Goal: Task Accomplishment & Management: Use online tool/utility

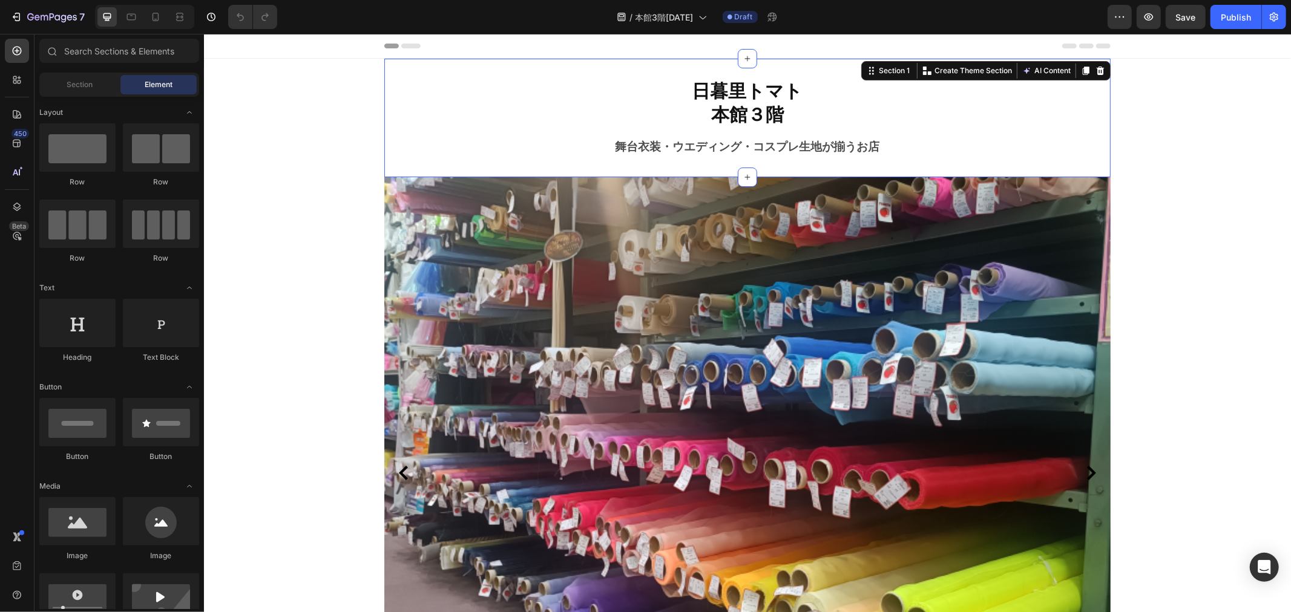
click at [836, 159] on div "日暮里トマト 本館３階 Heading 舞台衣装・ウエディング・コスプレ生地が揃うお店 Text block Section 1 You can create…" at bounding box center [747, 117] width 726 height 119
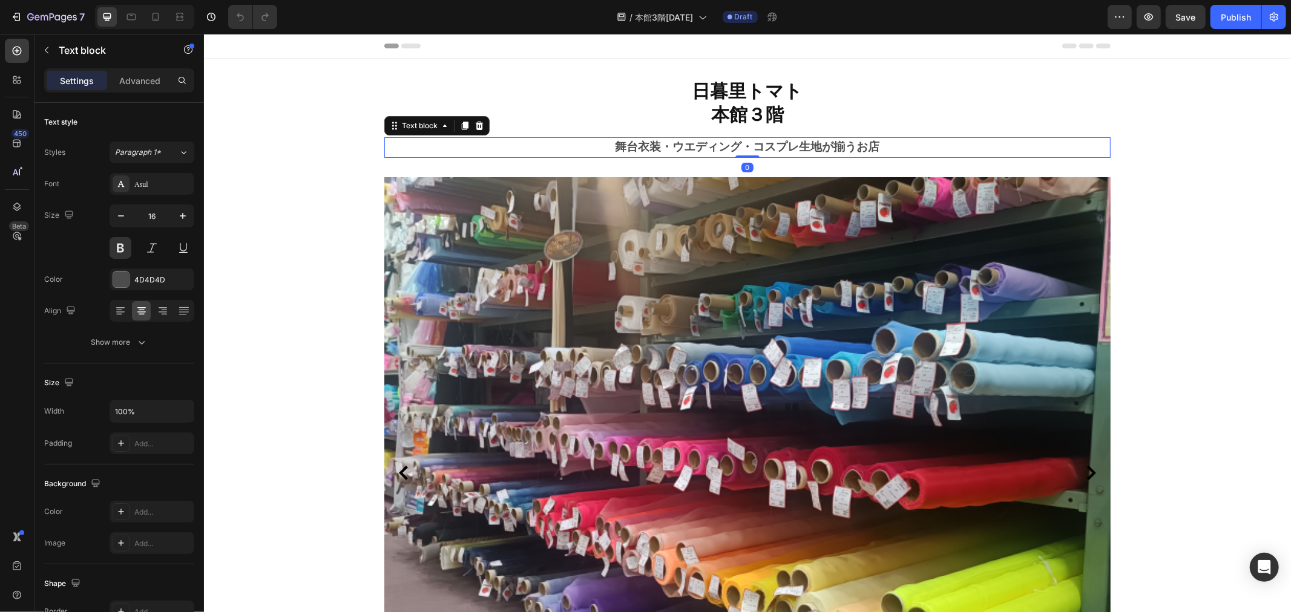
click at [854, 147] on strong "舞台衣装・ウエディング・コスプレ生地が揃うお店" at bounding box center [747, 146] width 264 height 14
drag, startPoint x: 852, startPoint y: 147, endPoint x: 868, endPoint y: 147, distance: 16.3
click at [868, 147] on strong "舞台衣装・ウエディング・コスプレ生地が揃うお店" at bounding box center [747, 146] width 264 height 14
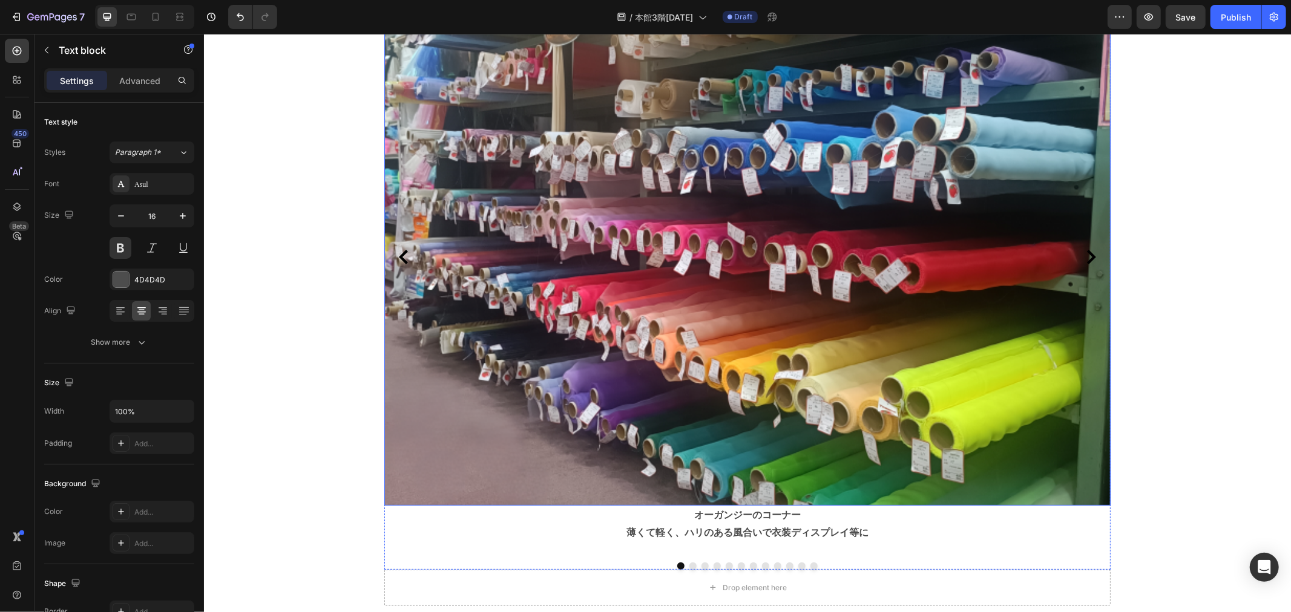
scroll to position [336, 0]
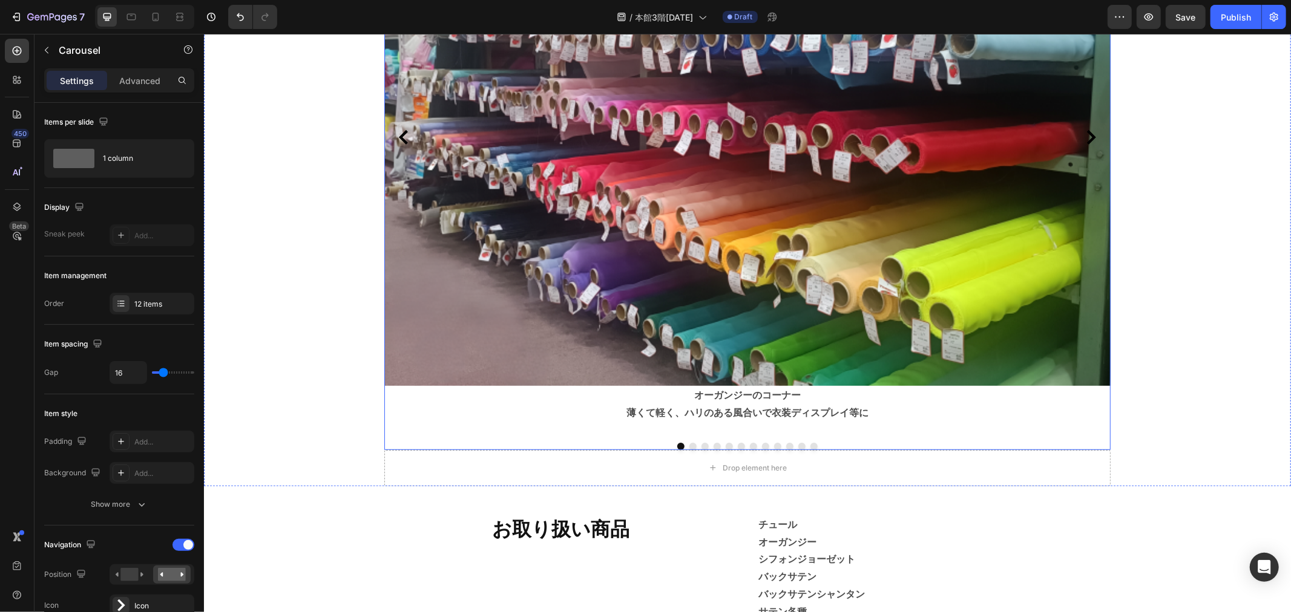
click at [1088, 144] on icon "Carousel Next Arrow" at bounding box center [1090, 136] width 15 height 15
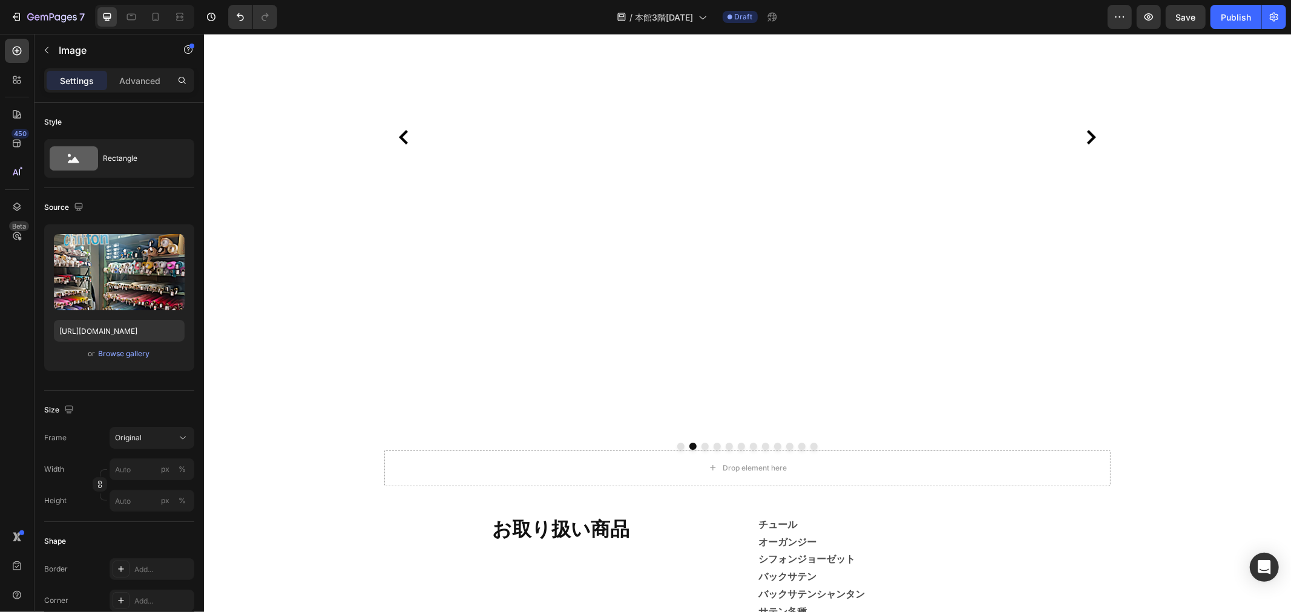
click at [396, 144] on icon "Carousel Back Arrow" at bounding box center [403, 136] width 15 height 15
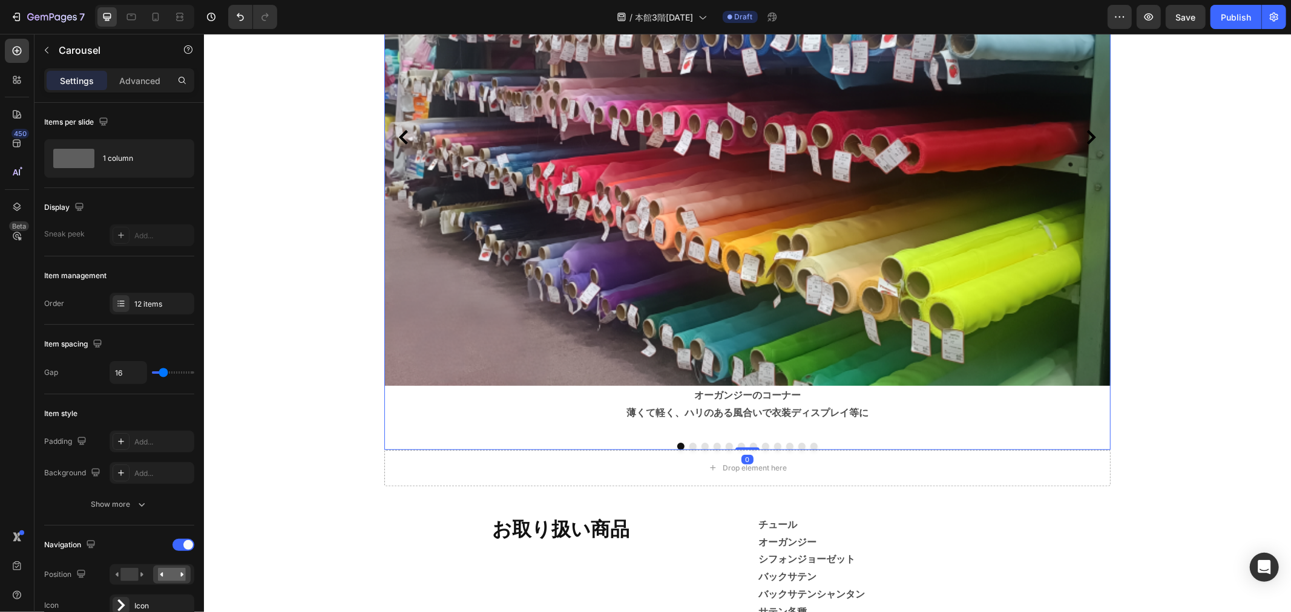
click at [752, 427] on div "Image オーガンジーのコーナー 薄くて軽く、ハリのある風合いで衣装ディスプレイ等に Text block" at bounding box center [747, 137] width 726 height 592
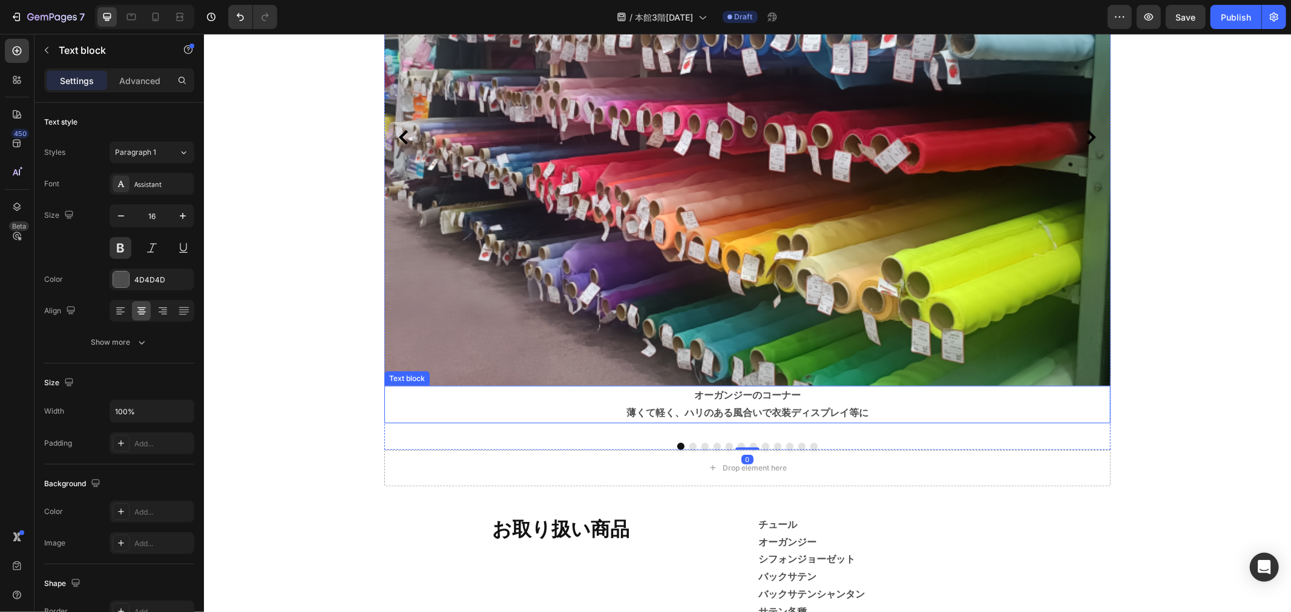
click at [773, 406] on p "薄くて軽く、ハリのある風合いで衣装ディスプレイ等に" at bounding box center [747, 413] width 724 height 18
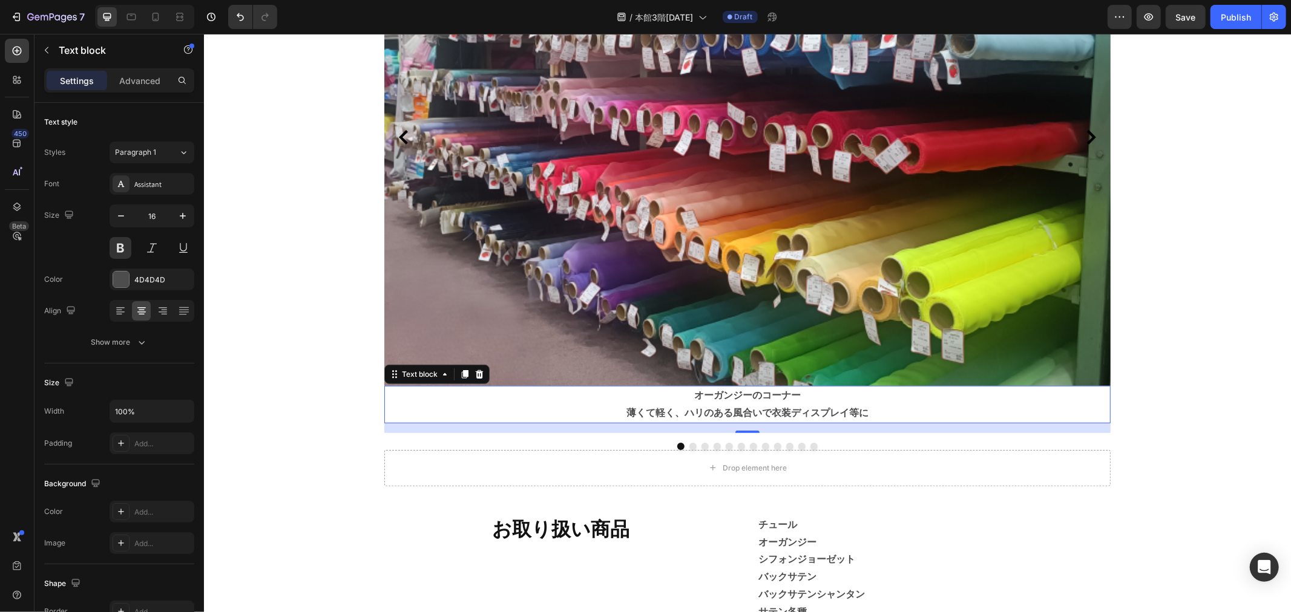
click at [789, 393] on p "オーガンジーのコーナー" at bounding box center [747, 396] width 724 height 18
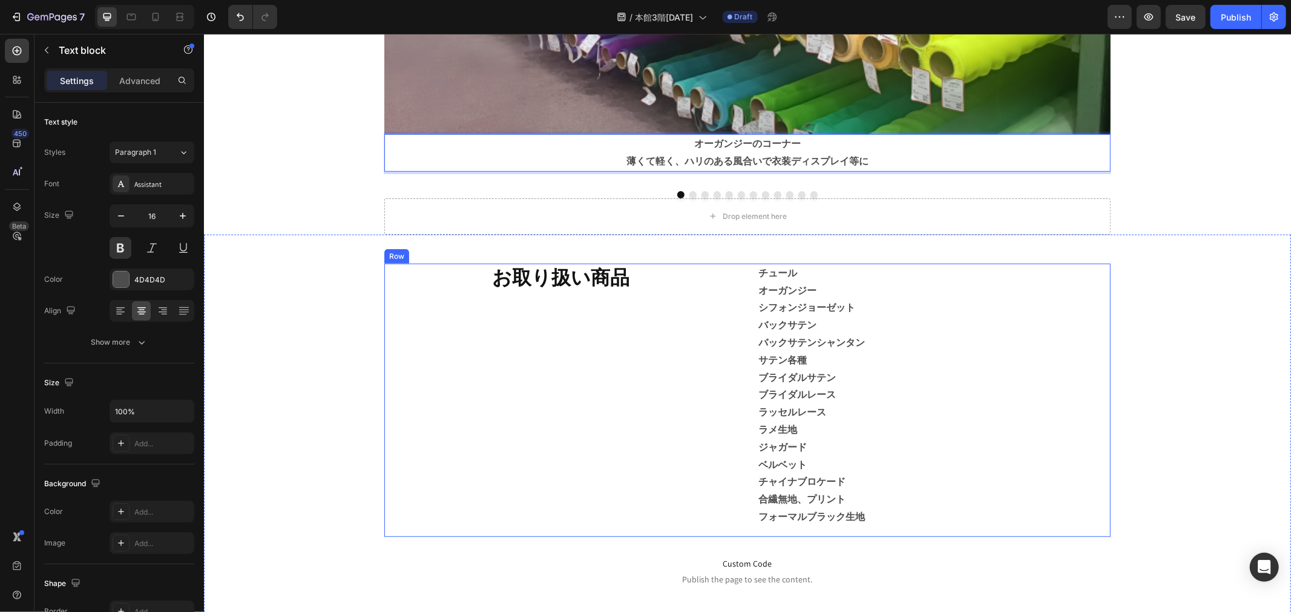
scroll to position [672, 0]
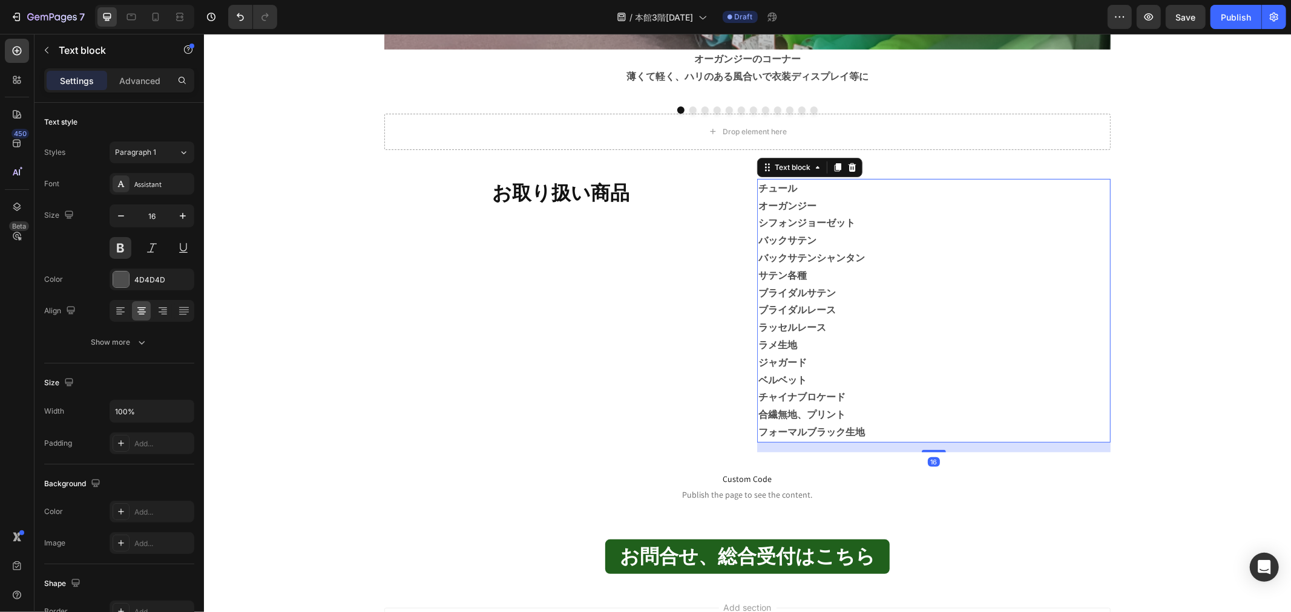
click at [861, 441] on p "フォーマルブラック生地" at bounding box center [933, 433] width 351 height 18
click at [876, 424] on p "合繊無地、プリント" at bounding box center [933, 415] width 351 height 18
click at [885, 441] on p "フォーマルブラック生地" at bounding box center [933, 433] width 351 height 18
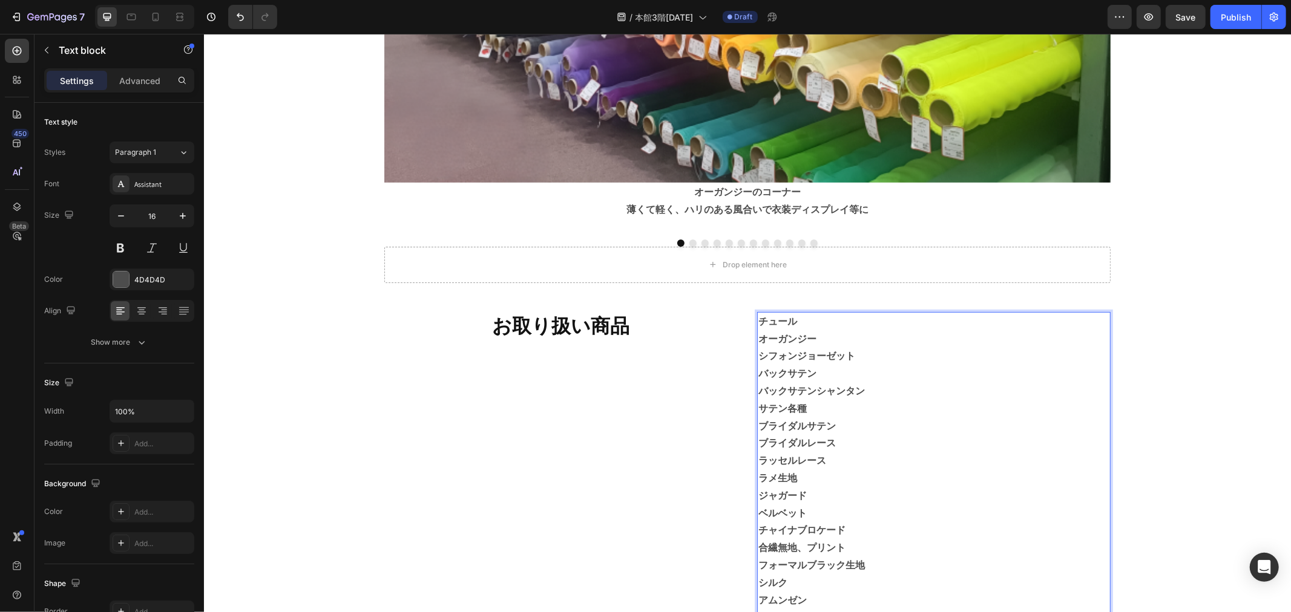
scroll to position [537, 0]
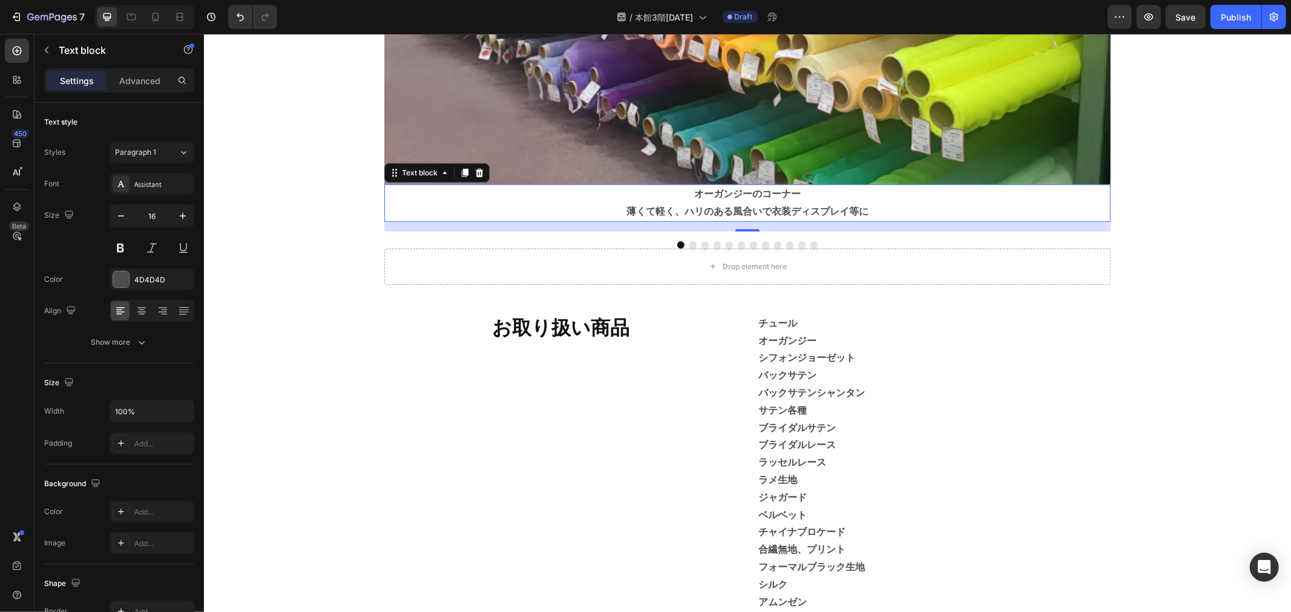
click at [825, 213] on p "薄くて軽く、ハリのある風合いで衣装ディスプレイ等に" at bounding box center [747, 212] width 724 height 18
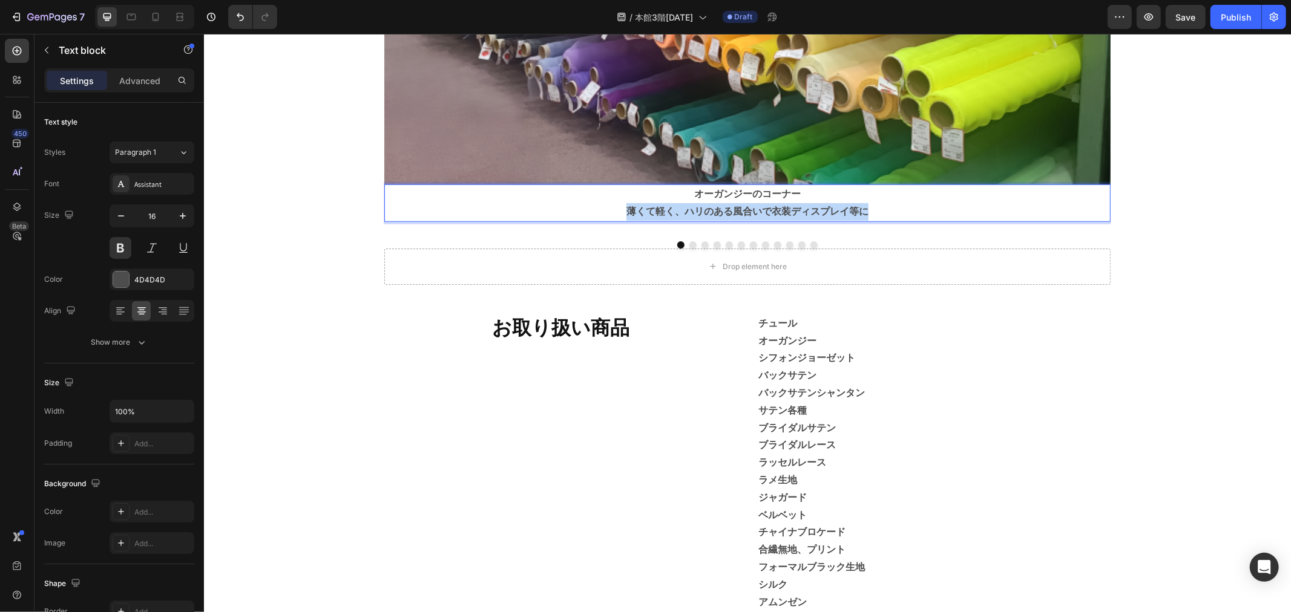
drag, startPoint x: 901, startPoint y: 204, endPoint x: 621, endPoint y: 215, distance: 279.8
click at [621, 215] on p "薄くて軽く、ハリのある風合いで衣装ディスプレイ等に" at bounding box center [747, 212] width 724 height 18
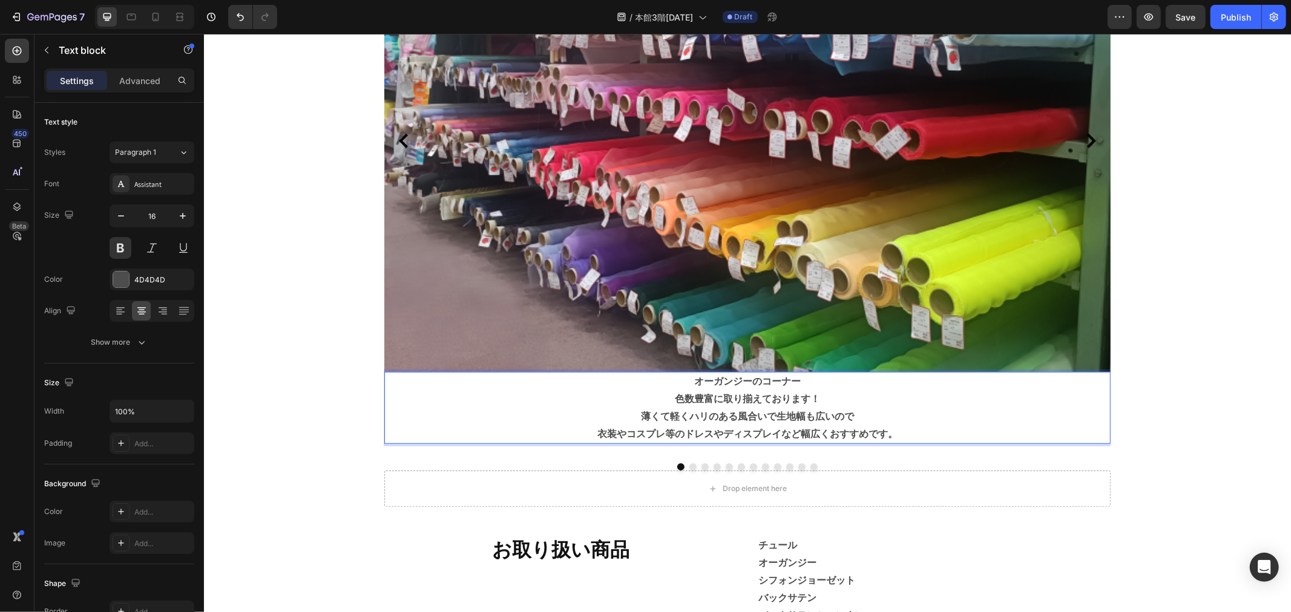
scroll to position [336, 0]
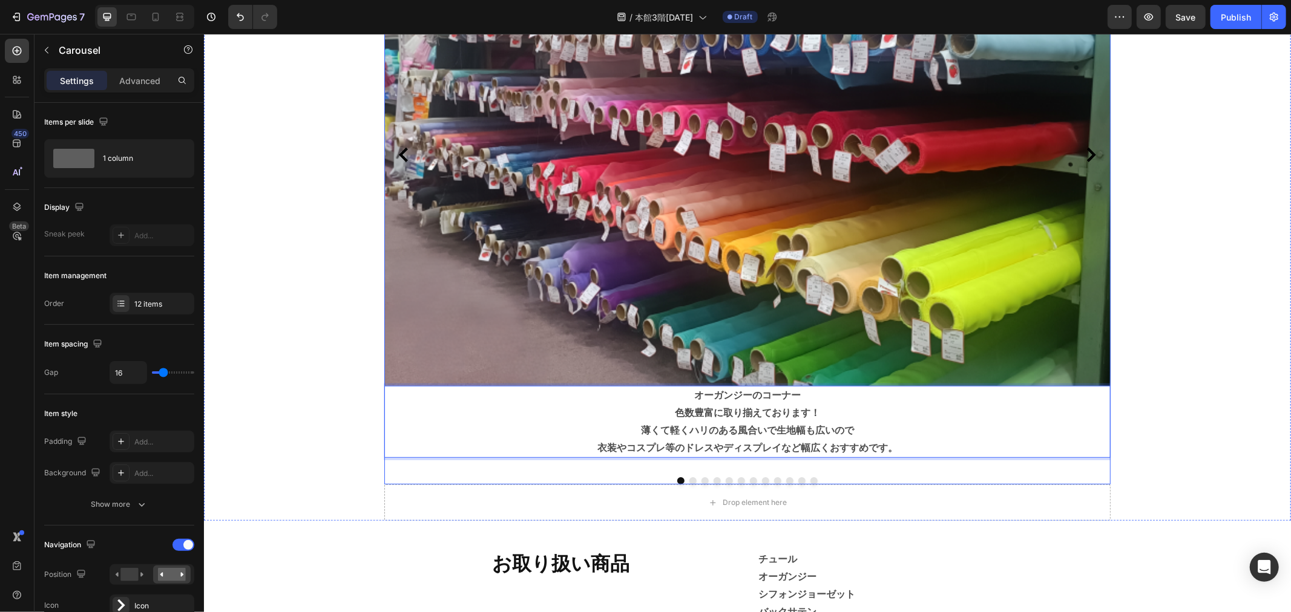
click at [1090, 149] on icon "Carousel Next Arrow" at bounding box center [1090, 154] width 15 height 15
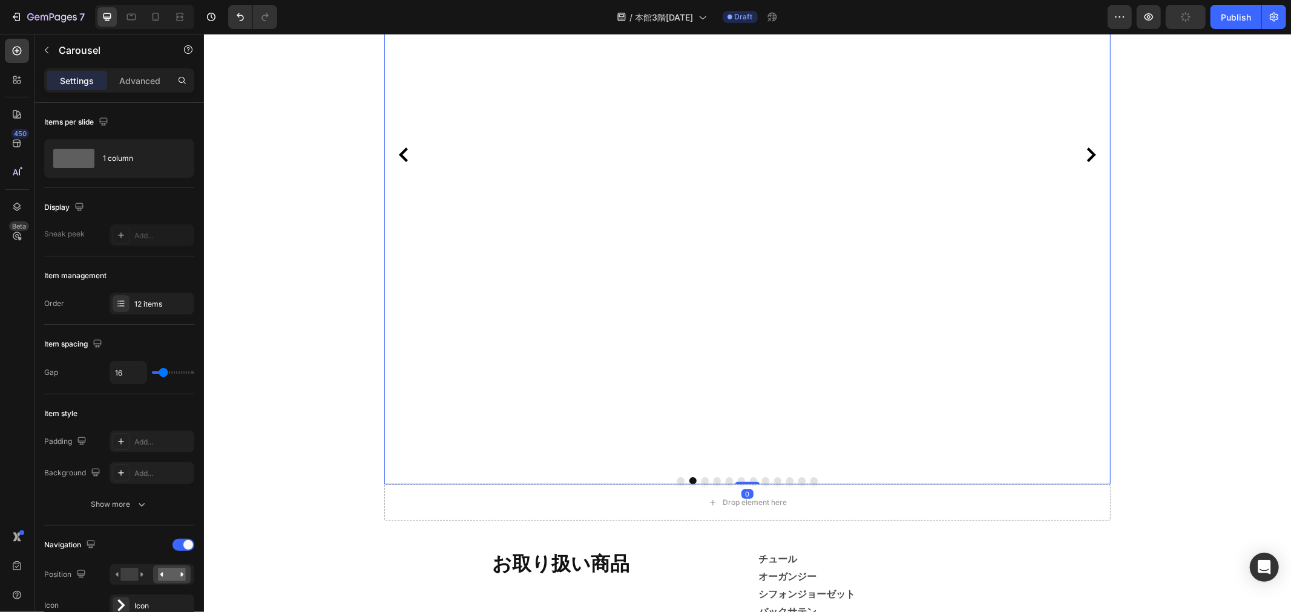
click at [1090, 149] on icon "Carousel Next Arrow" at bounding box center [1090, 154] width 15 height 15
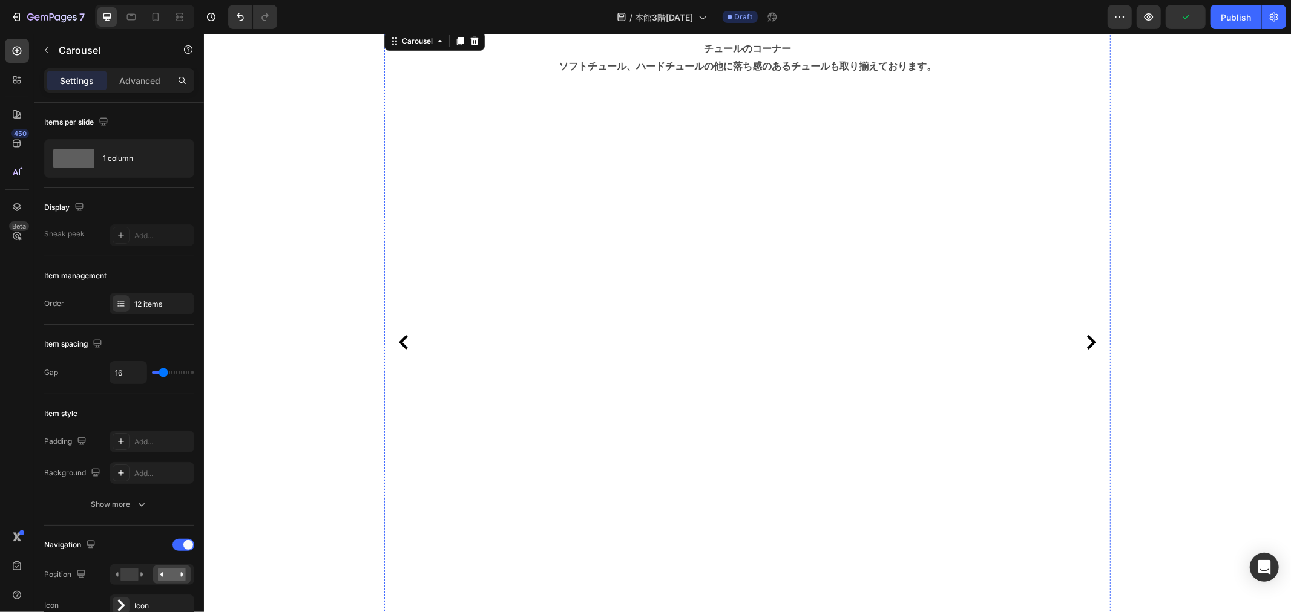
scroll to position [134, 0]
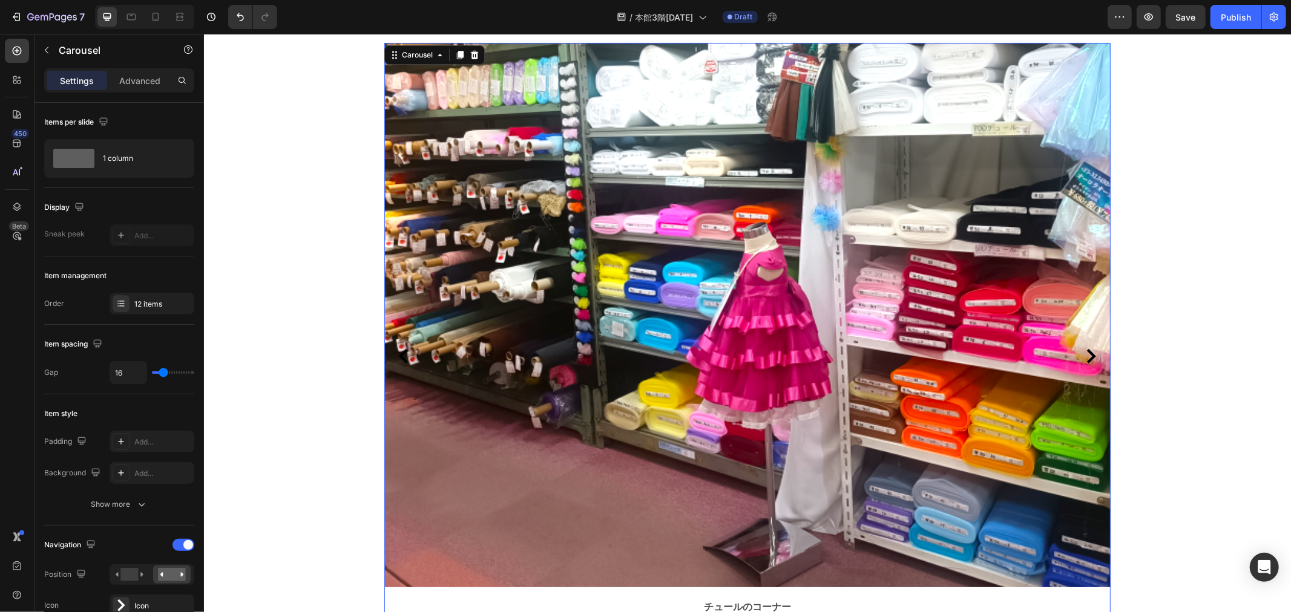
click at [1089, 355] on icon "Carousel Next Arrow" at bounding box center [1090, 356] width 9 height 15
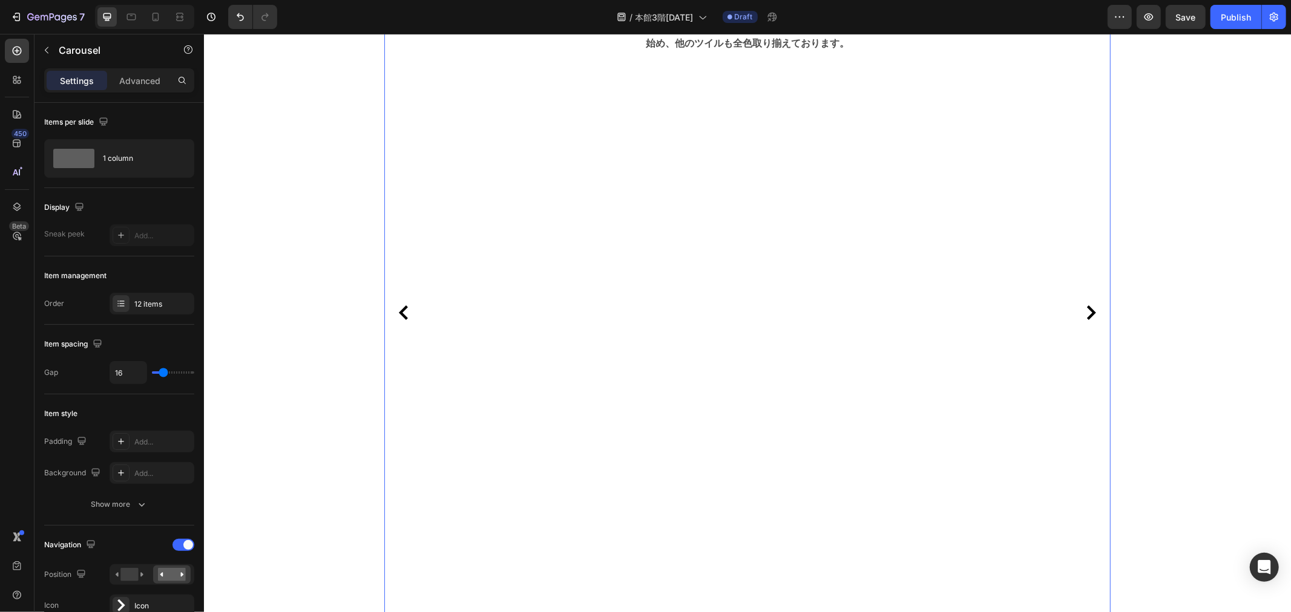
scroll to position [201, 0]
click at [1086, 286] on icon "Carousel Next Arrow" at bounding box center [1090, 288] width 9 height 15
click at [1087, 286] on icon "Carousel Next Arrow" at bounding box center [1090, 282] width 9 height 15
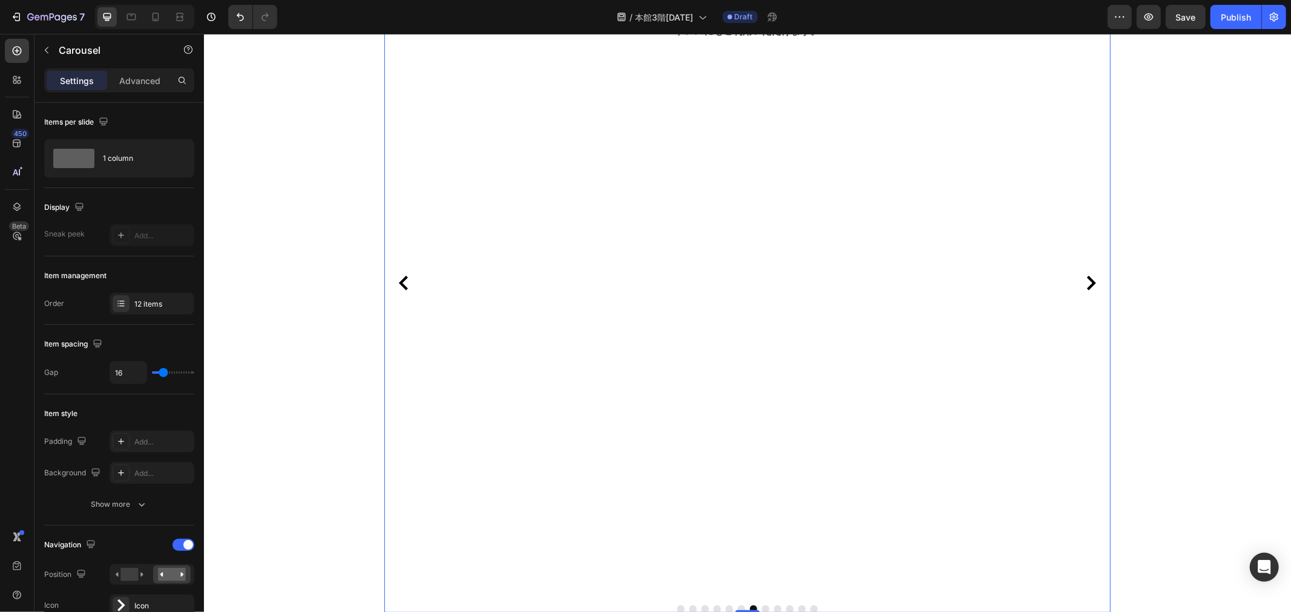
click at [1087, 286] on icon "Carousel Next Arrow" at bounding box center [1090, 282] width 9 height 15
click at [1087, 287] on icon "Carousel Next Arrow" at bounding box center [1090, 282] width 9 height 15
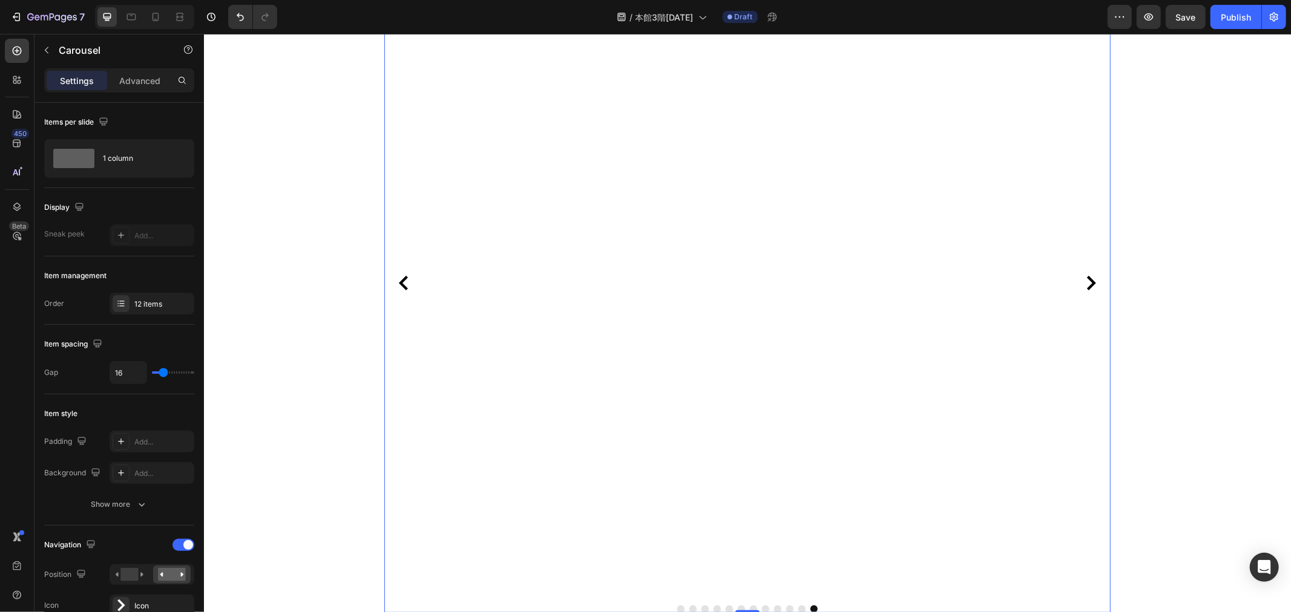
click at [1087, 287] on icon "Carousel Next Arrow" at bounding box center [1090, 282] width 9 height 15
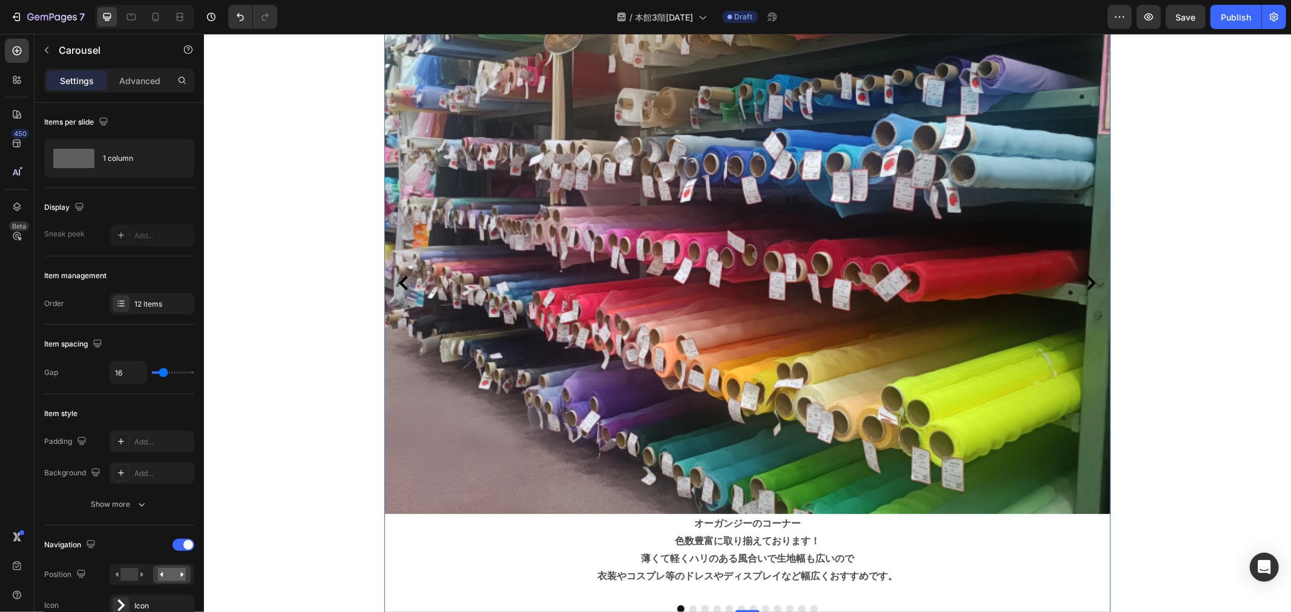
click at [1087, 287] on icon "Carousel Next Arrow" at bounding box center [1090, 282] width 9 height 15
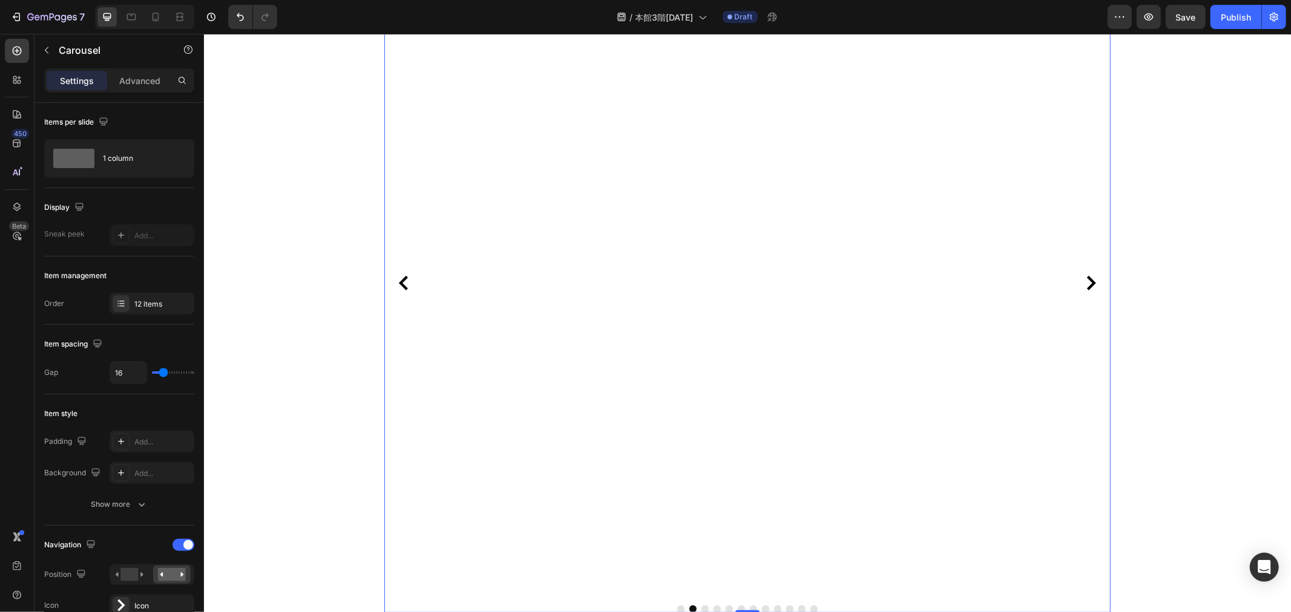
click at [1087, 287] on icon "Carousel Next Arrow" at bounding box center [1090, 282] width 9 height 15
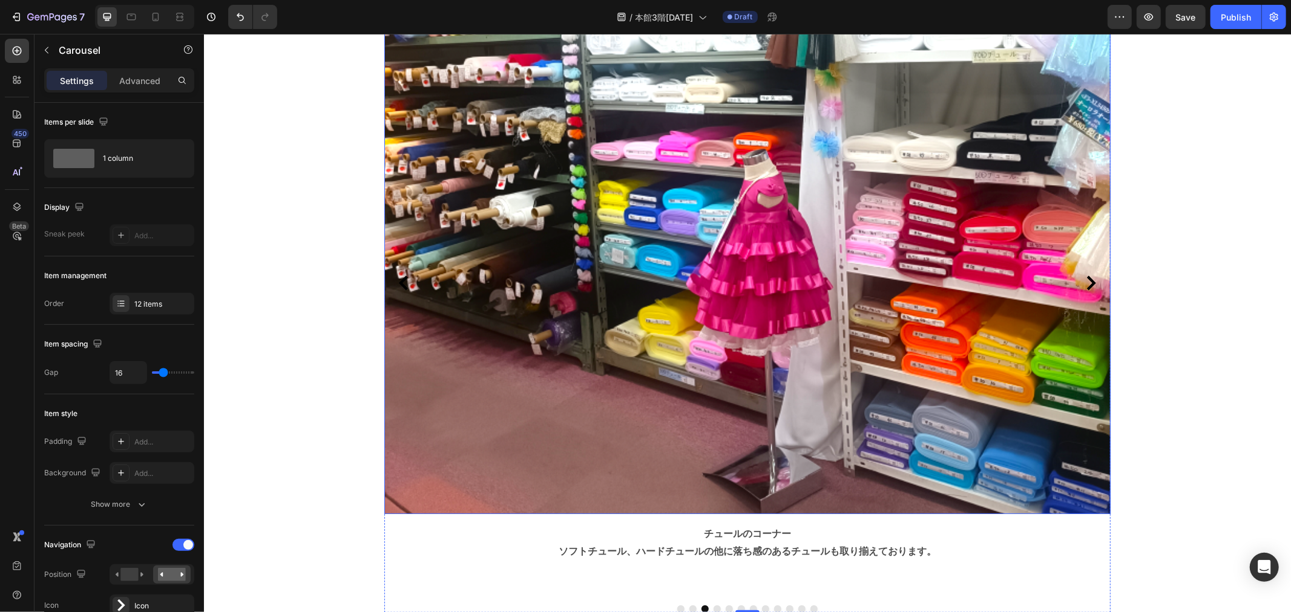
click at [400, 292] on button "Carousel Back Arrow" at bounding box center [402, 282] width 19 height 19
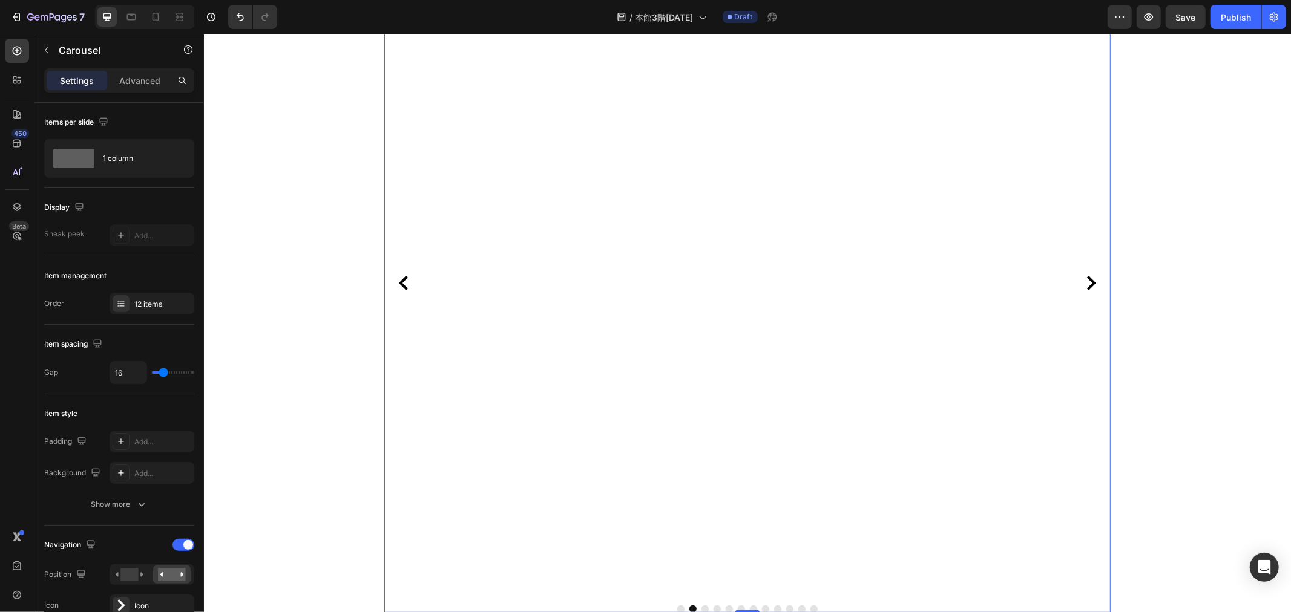
click at [400, 292] on button "Carousel Back Arrow" at bounding box center [402, 282] width 19 height 19
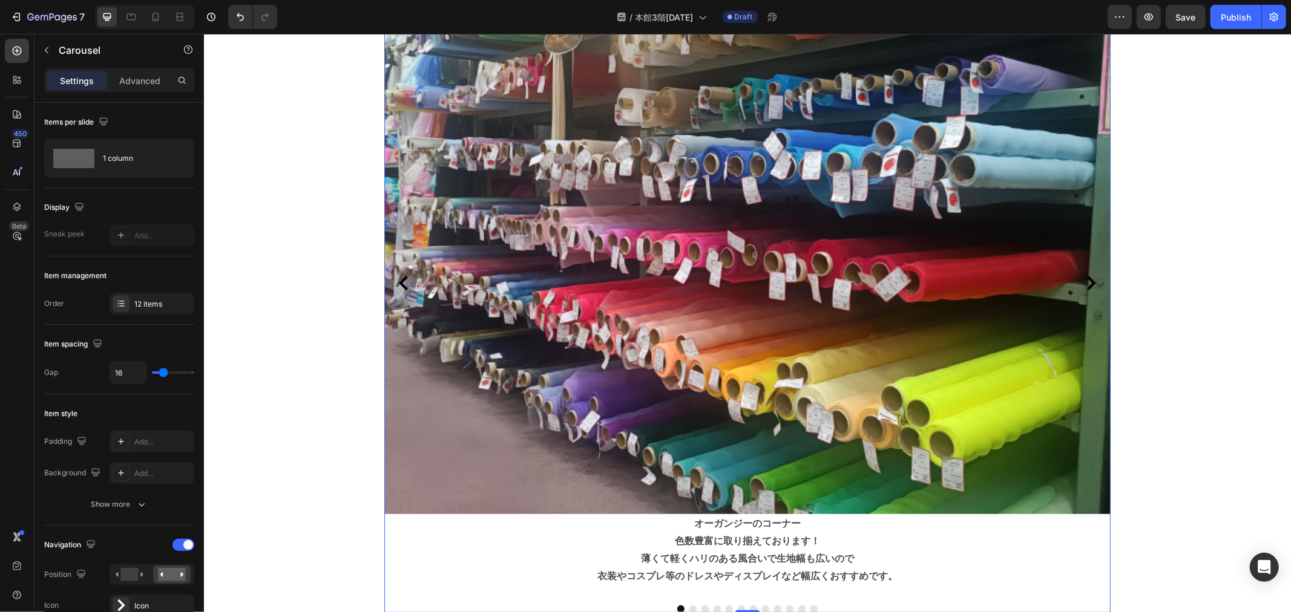
click at [400, 292] on button "Carousel Back Arrow" at bounding box center [402, 282] width 19 height 19
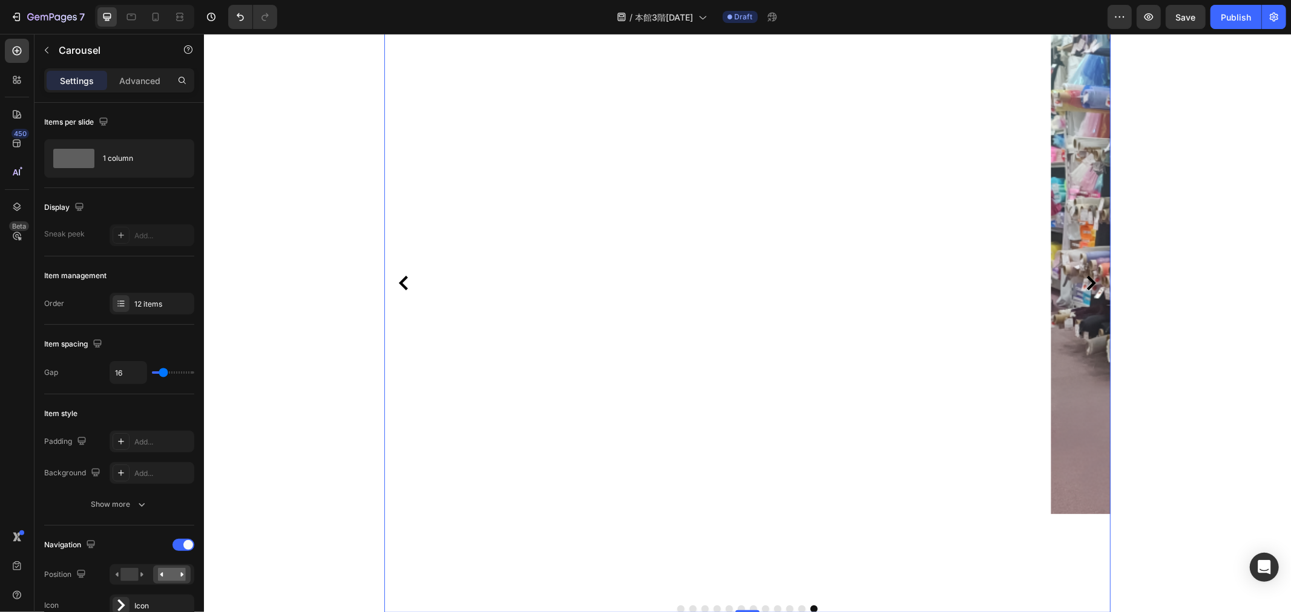
click at [400, 292] on button "Carousel Back Arrow" at bounding box center [402, 282] width 19 height 19
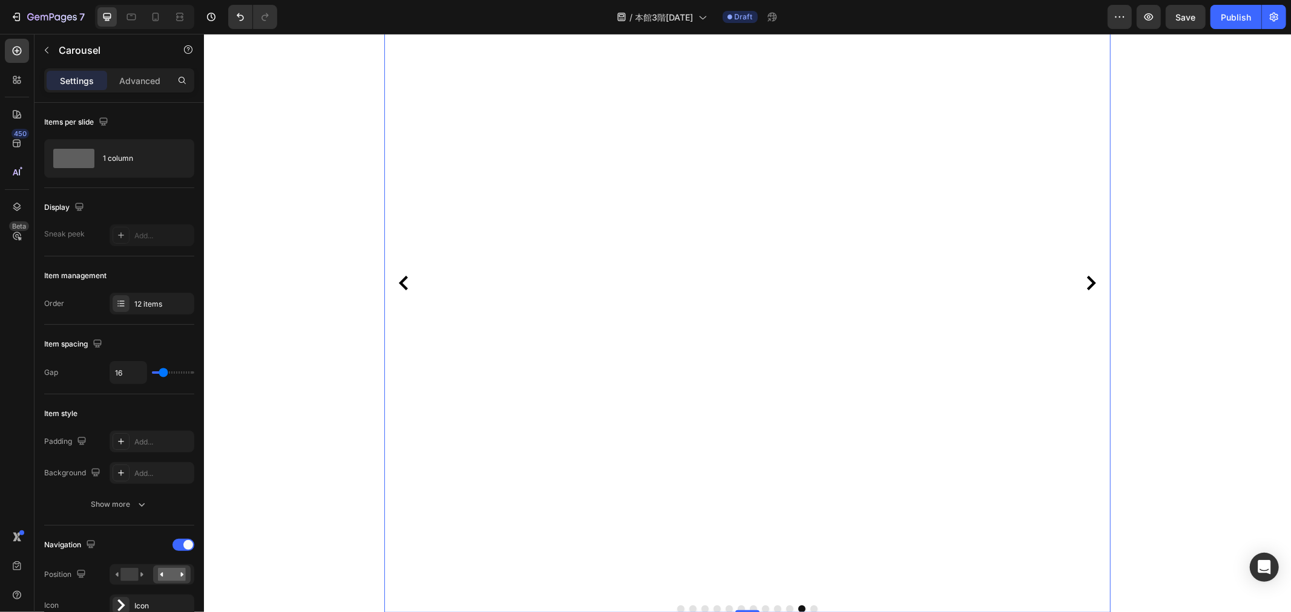
click at [401, 292] on button "Carousel Back Arrow" at bounding box center [402, 282] width 19 height 19
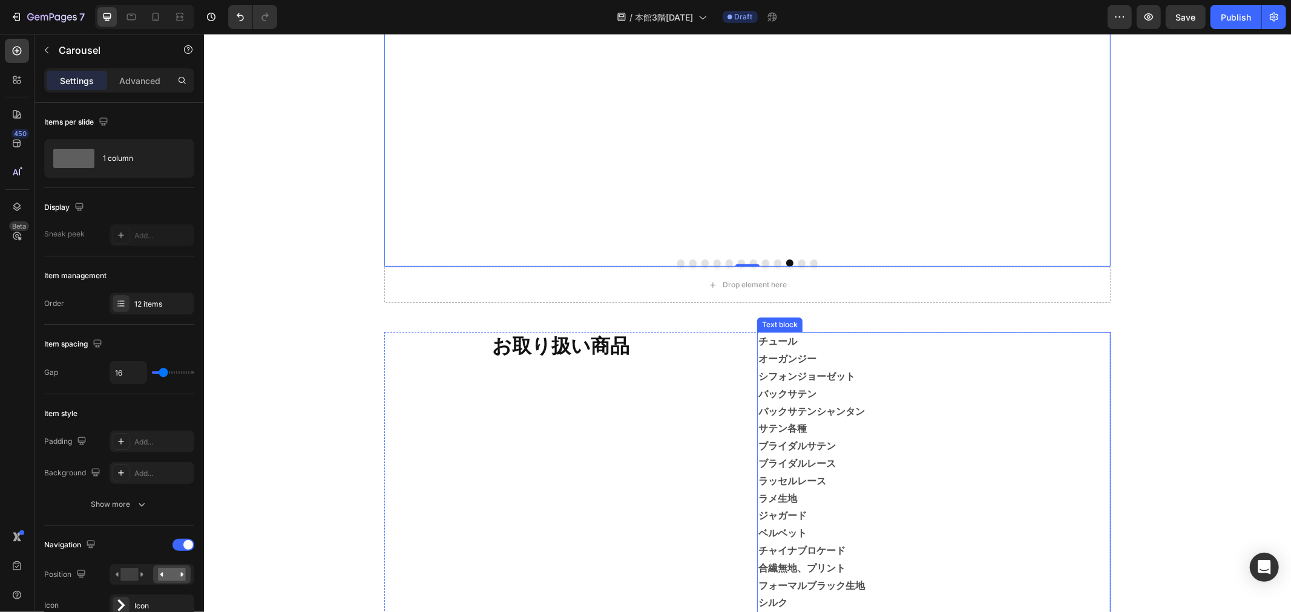
scroll to position [403, 0]
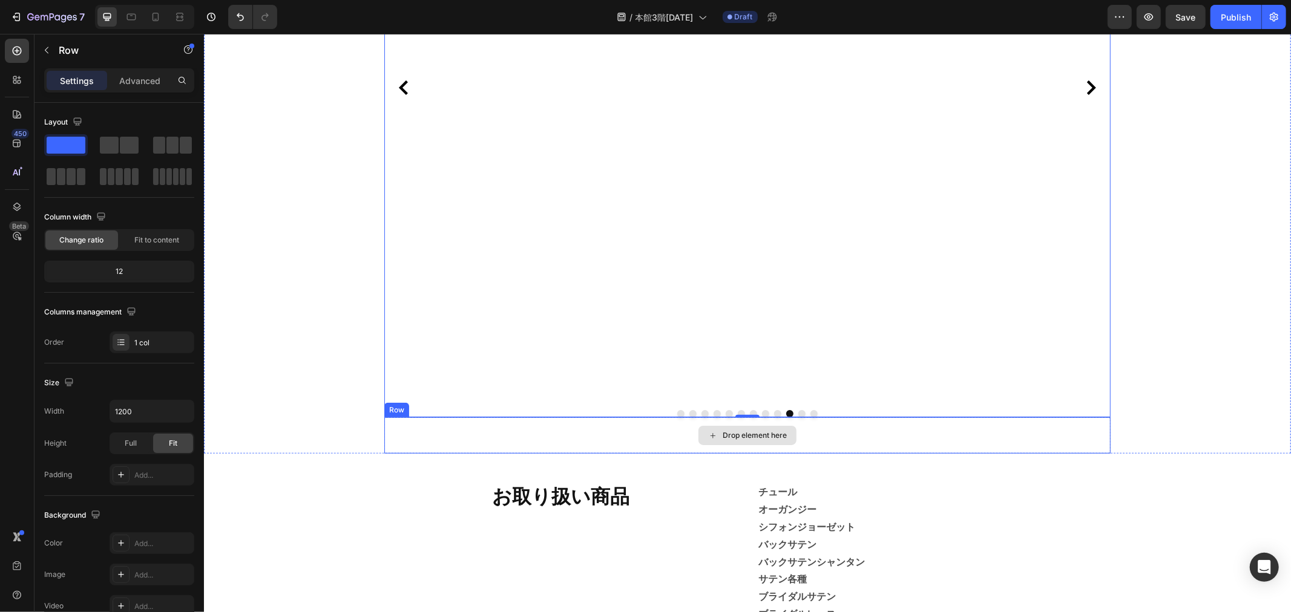
click at [845, 447] on div "Drop element here" at bounding box center [747, 435] width 726 height 36
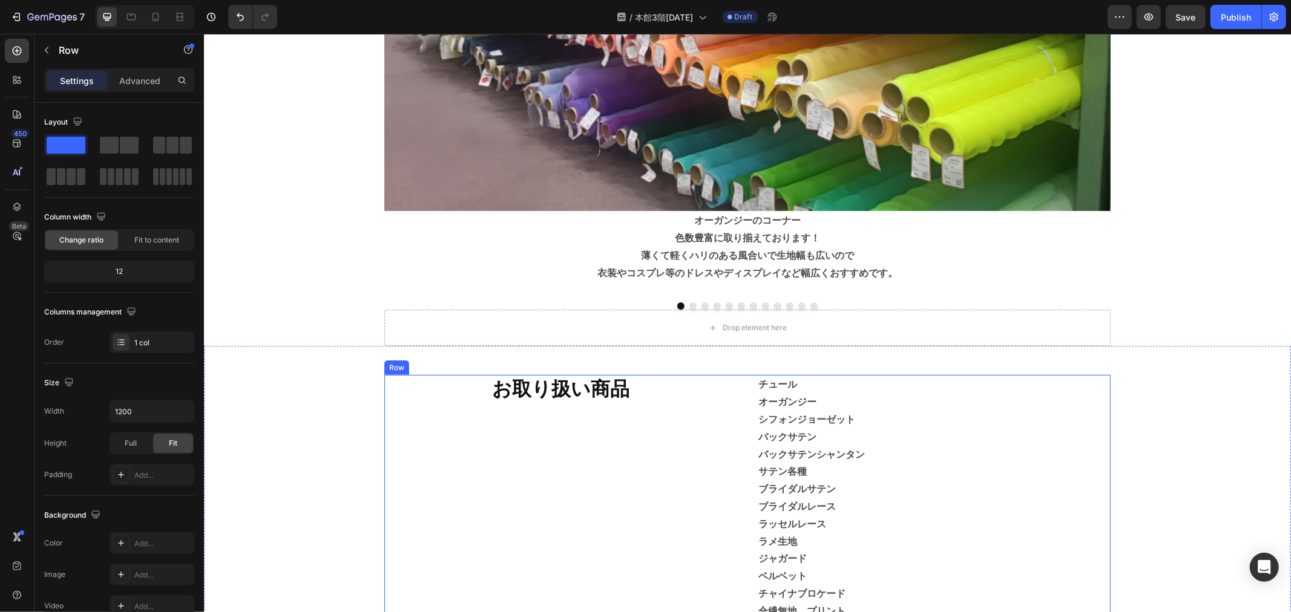
scroll to position [347, 0]
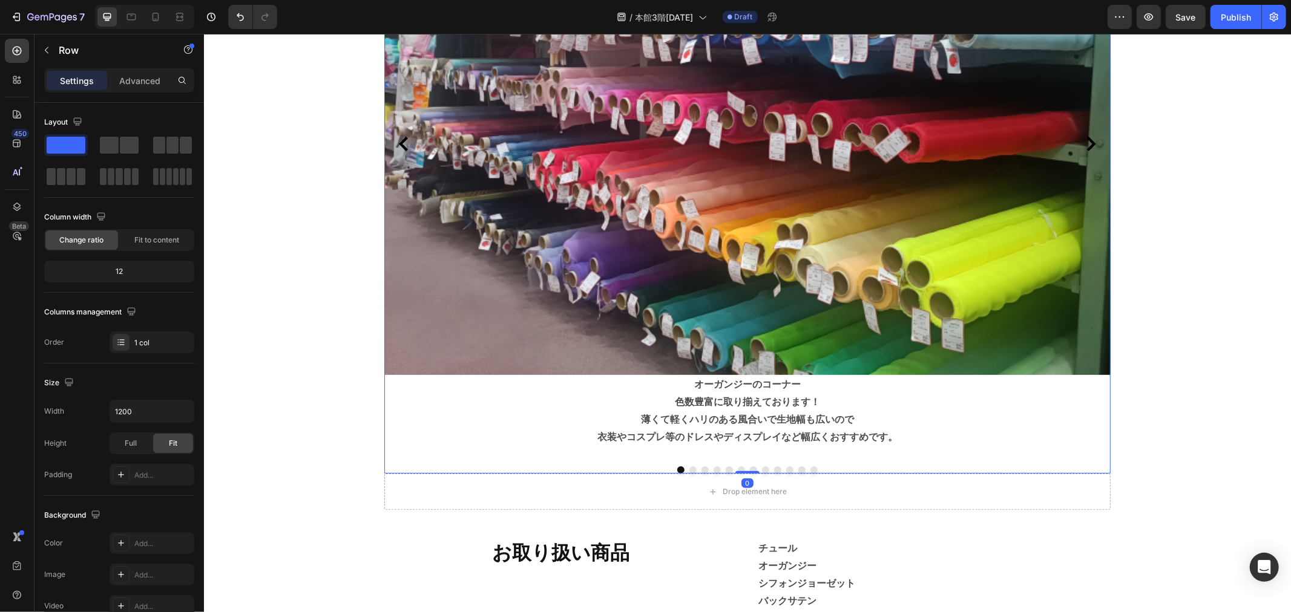
click at [595, 473] on div at bounding box center [747, 469] width 726 height 7
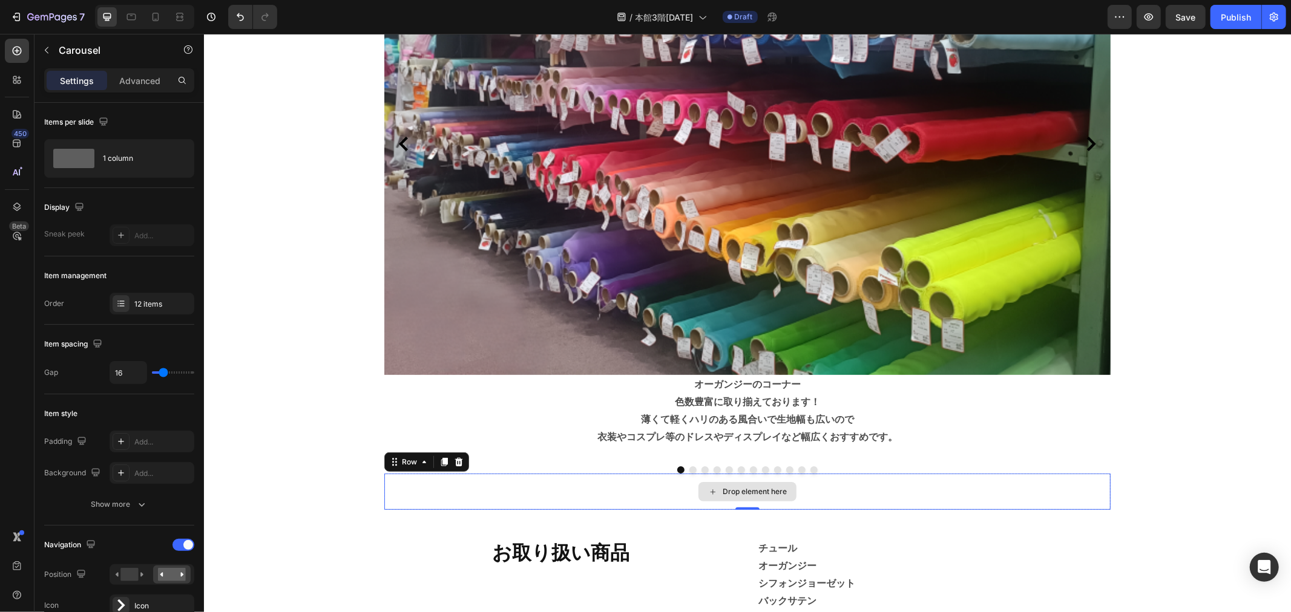
click at [598, 490] on div "Drop element here" at bounding box center [747, 491] width 726 height 36
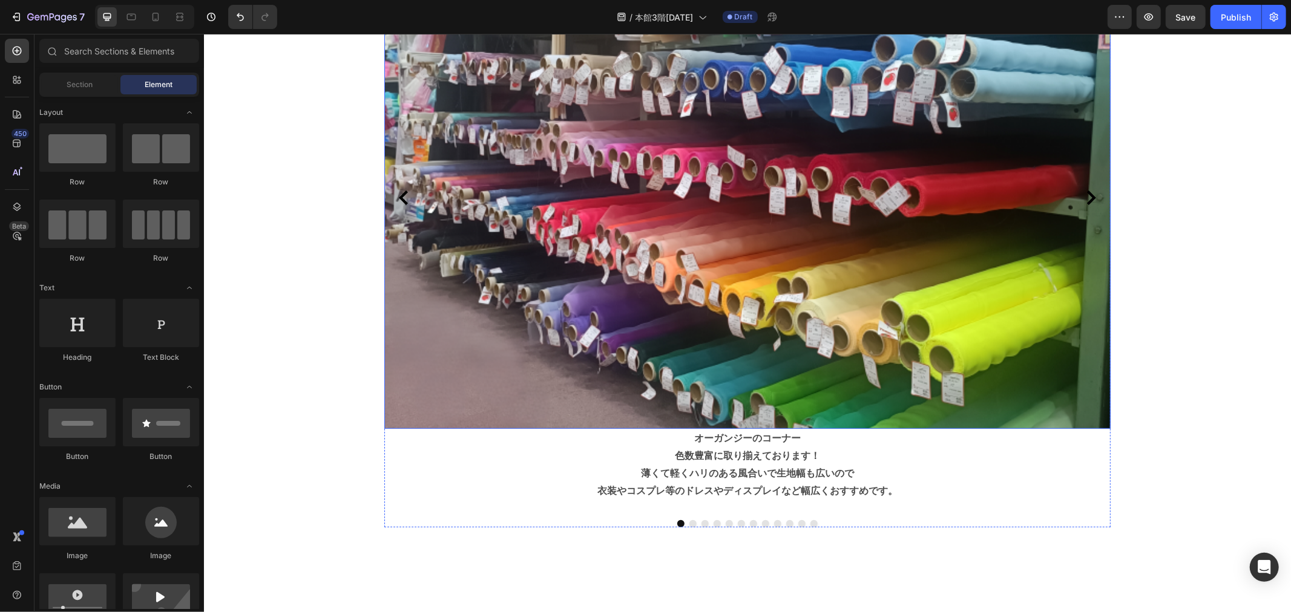
scroll to position [145, 0]
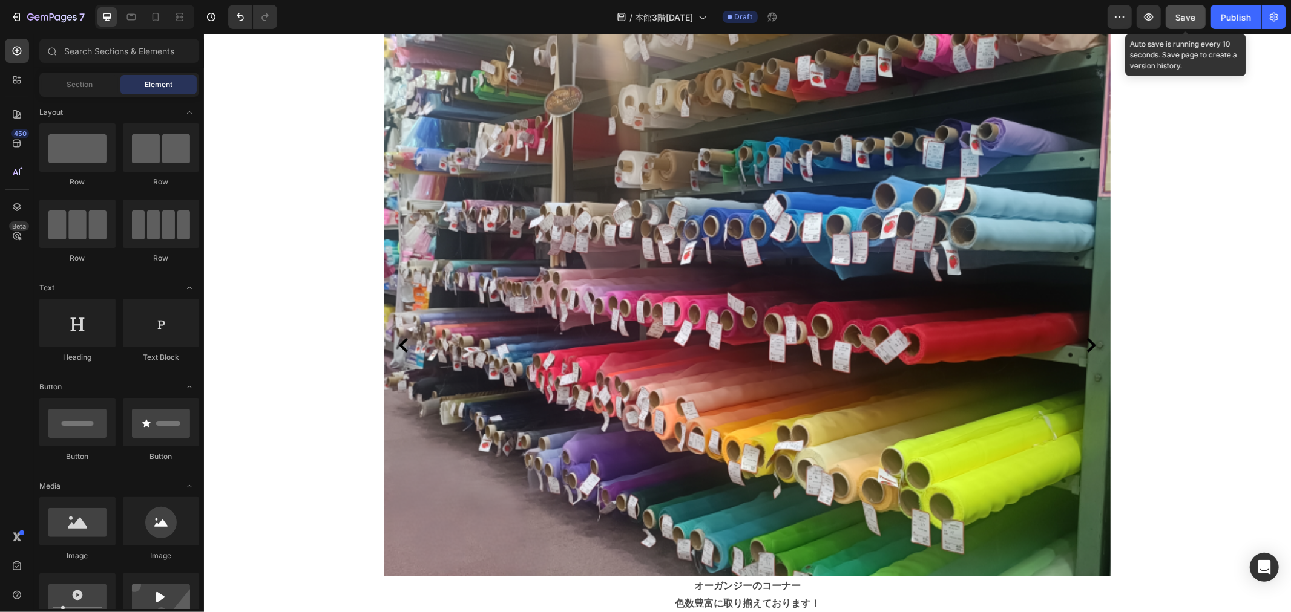
click at [1190, 20] on span "Save" at bounding box center [1186, 17] width 20 height 10
click at [1232, 30] on div "7 Version history / 本館3階2025/9/1 Draft Preview Publish" at bounding box center [645, 17] width 1291 height 34
click at [1240, 18] on div "Publish" at bounding box center [1235, 17] width 30 height 13
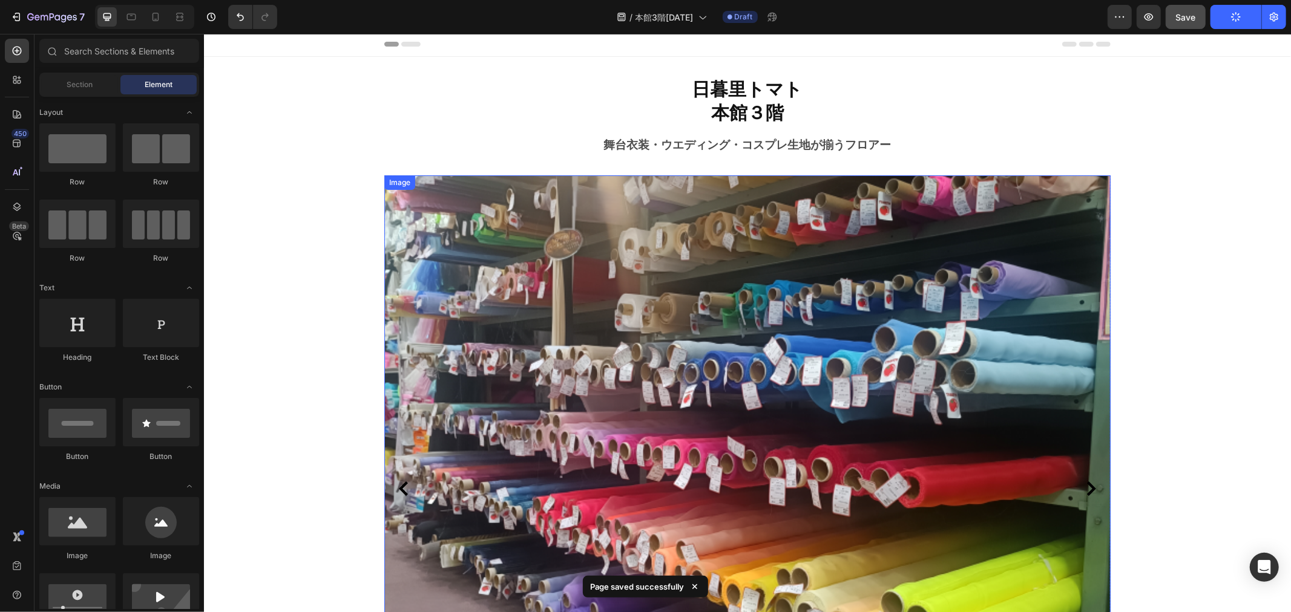
scroll to position [0, 0]
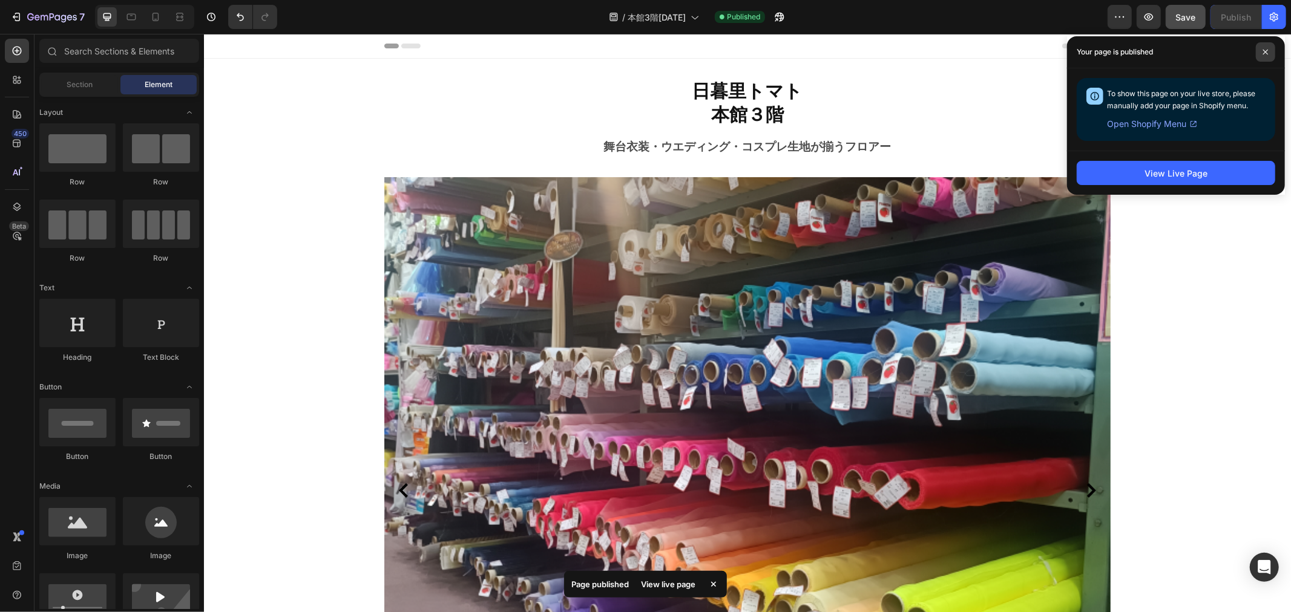
click at [1266, 54] on icon at bounding box center [1265, 52] width 6 height 6
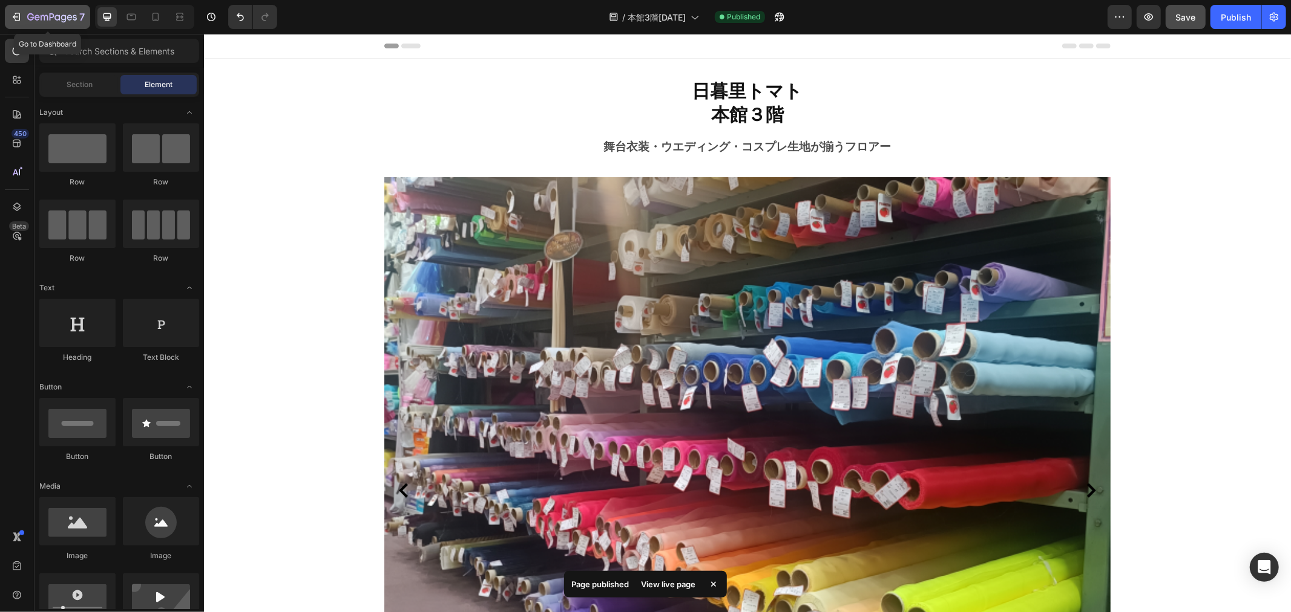
click at [38, 15] on icon "button" at bounding box center [36, 17] width 5 height 5
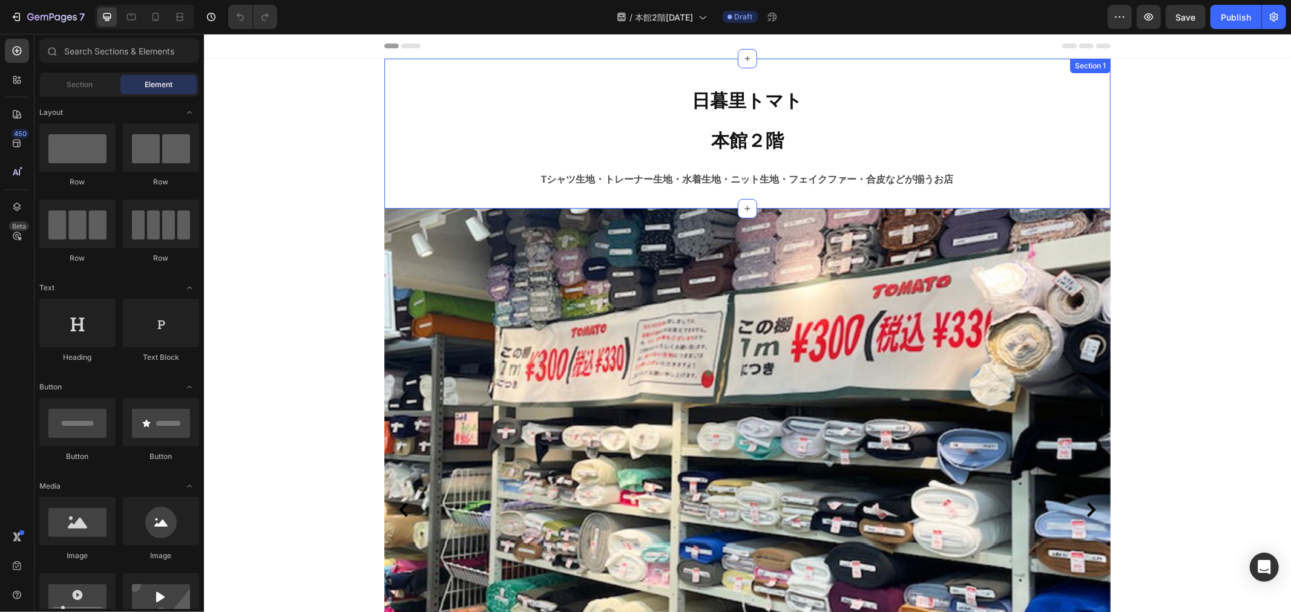
click at [922, 189] on div "日暮里トマト 本館２階 Heading Tシャツ生地・トレーナー生地・水着生地・ニット生地・フェイクファー・合皮などが揃うお店 Text block Sect…" at bounding box center [747, 133] width 726 height 150
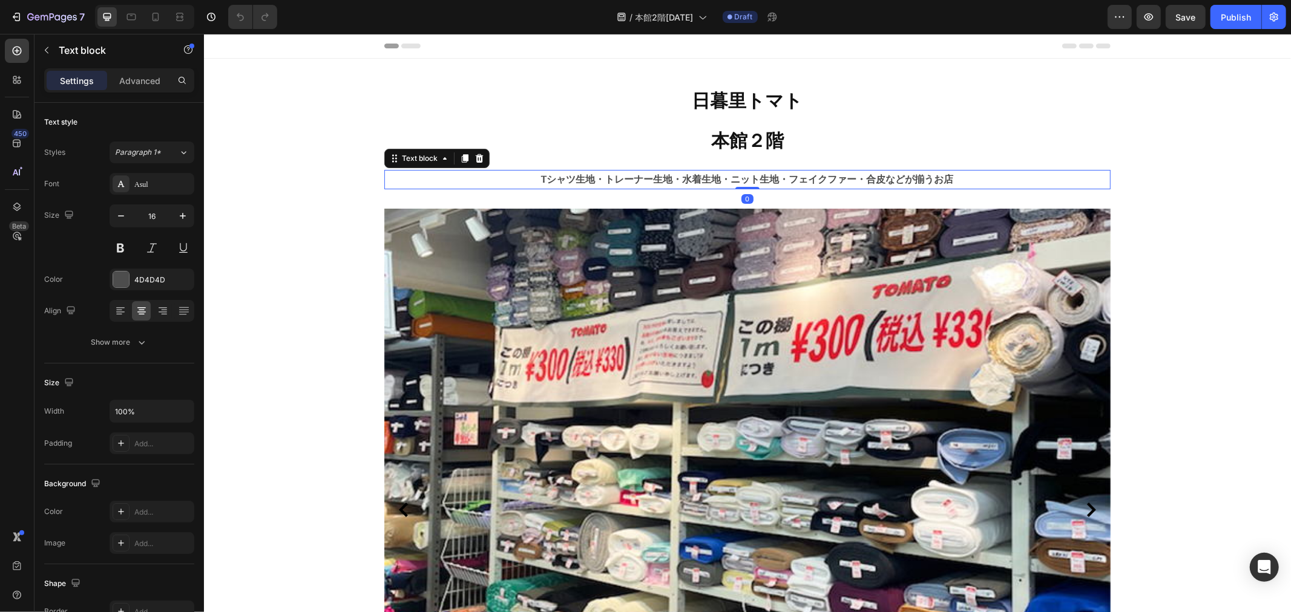
click at [934, 178] on strong "Tシャツ生地・トレーナー生地・水着生地・ニット生地・フェイクファー・合皮などが揃うお店" at bounding box center [747, 178] width 412 height 11
drag, startPoint x: 930, startPoint y: 179, endPoint x: 946, endPoint y: 181, distance: 15.9
click at [946, 181] on strong "Tシャツ生地・トレーナー生地・水着生地・ニット生地・フェイクファー・合皮などが揃うお店" at bounding box center [747, 178] width 412 height 11
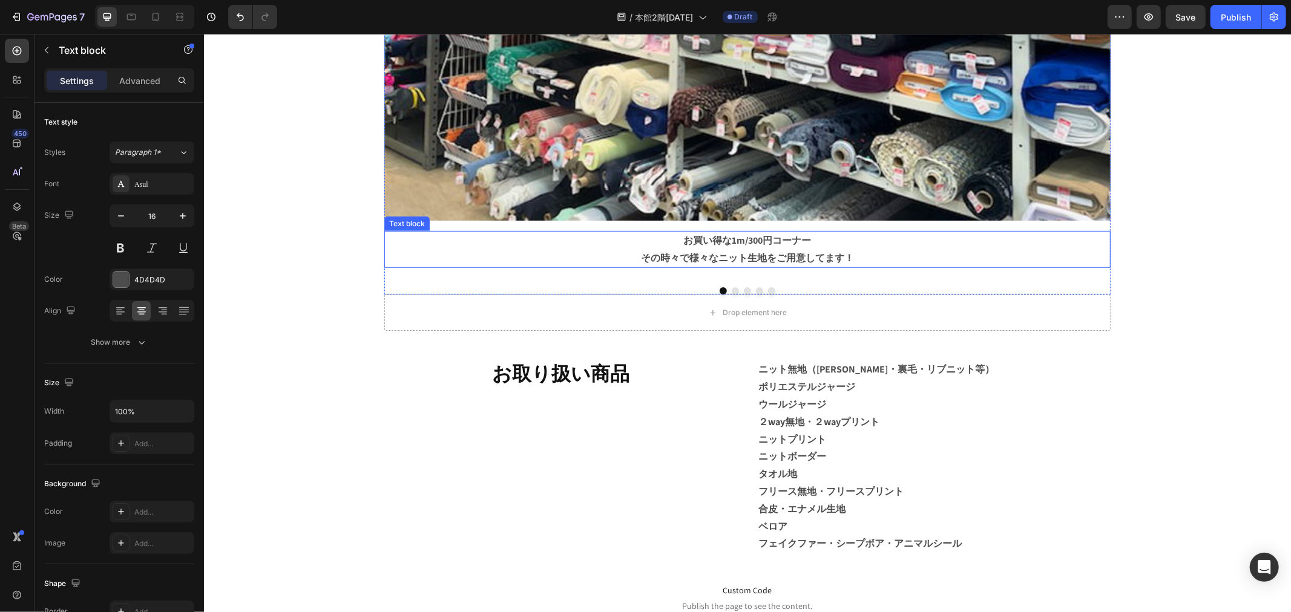
scroll to position [537, 0]
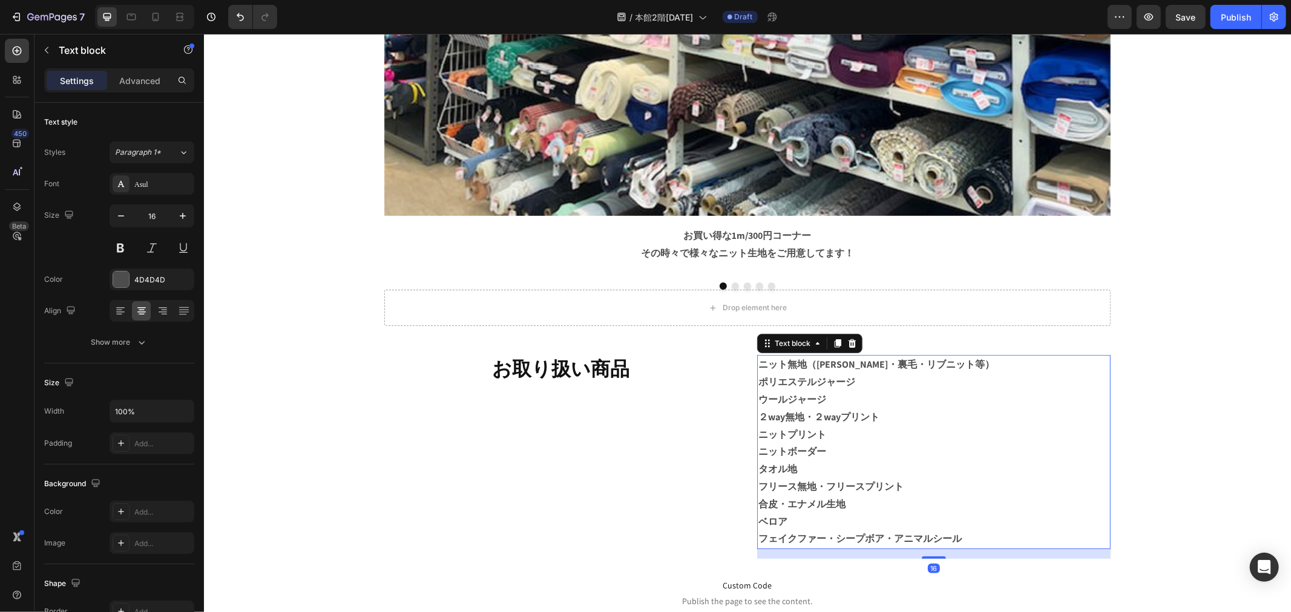
click at [864, 480] on strong "フリース無地・フリースプリント" at bounding box center [830, 486] width 145 height 13
click at [802, 304] on div "Drop element here" at bounding box center [747, 307] width 726 height 36
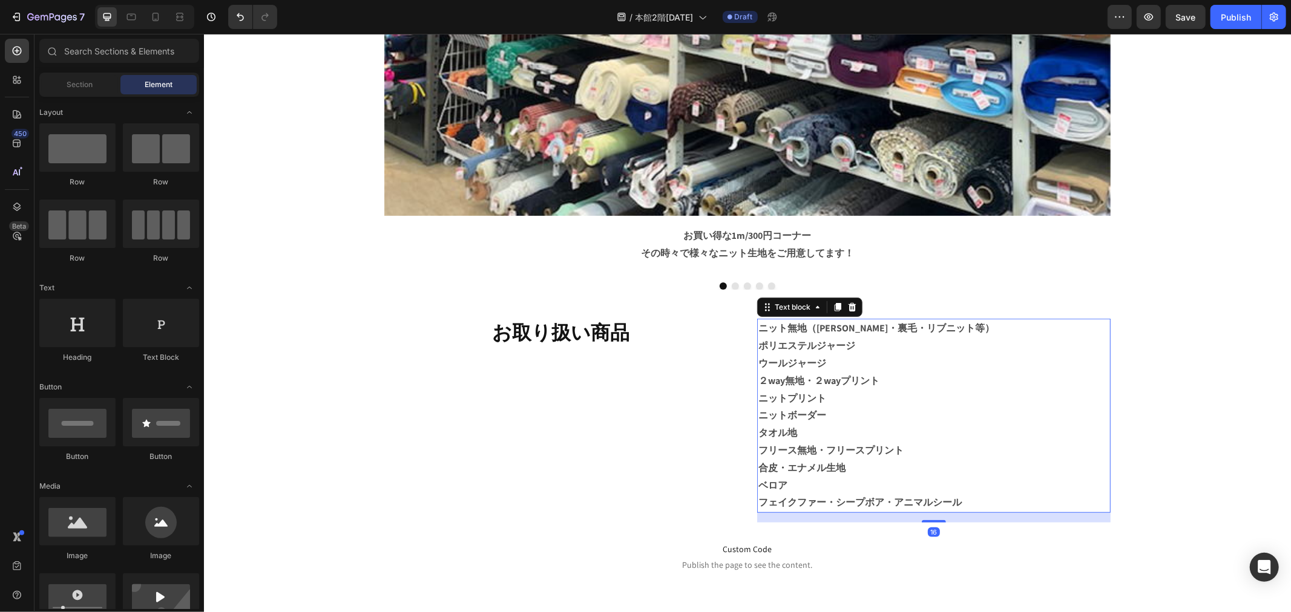
click at [1026, 491] on p "ベロア" at bounding box center [933, 486] width 351 height 18
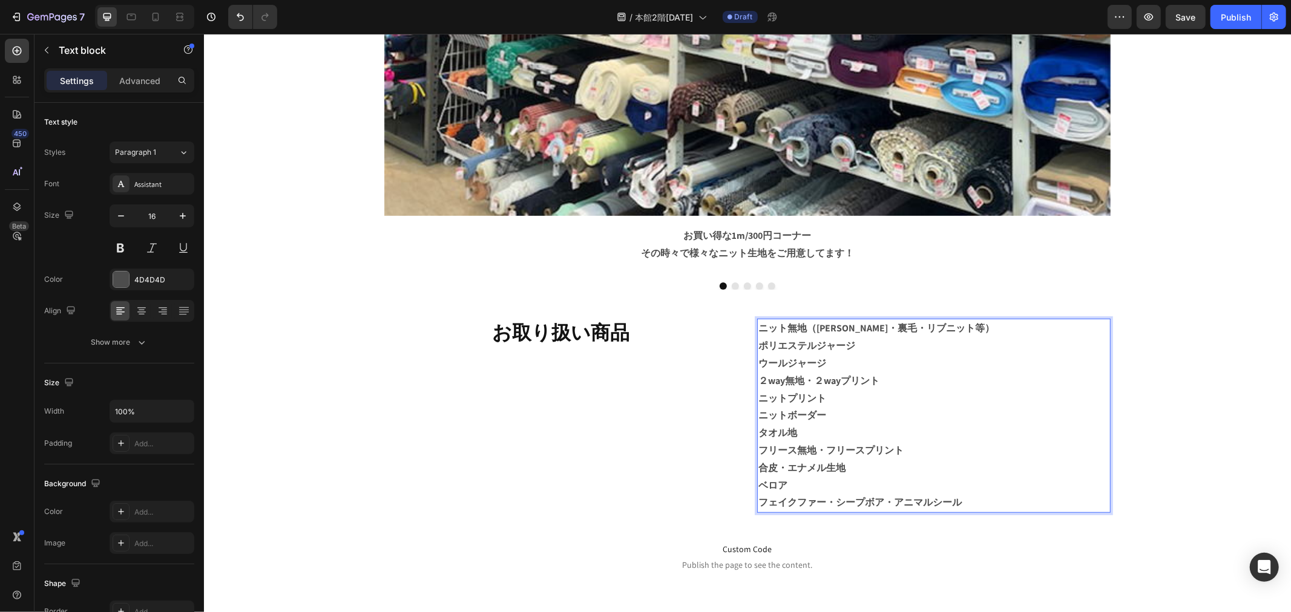
click at [1017, 497] on p "フェイクファー・シープボア・アニマルシール" at bounding box center [933, 503] width 351 height 18
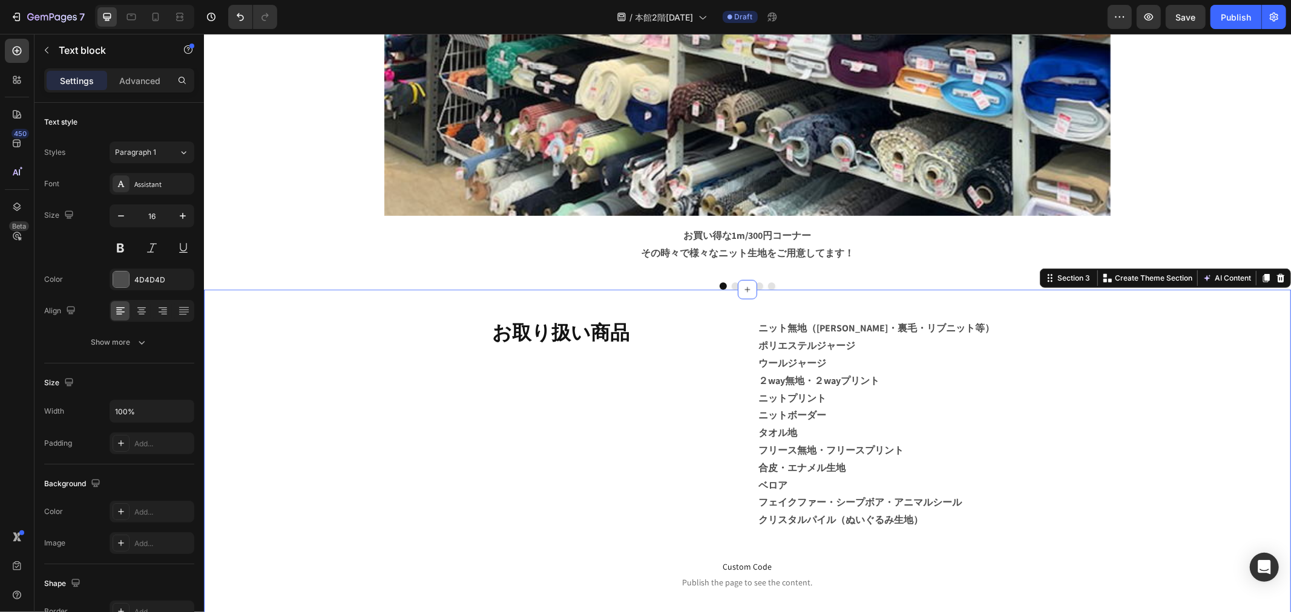
click at [1152, 471] on div "お取り扱い商品 Heading ニット無地（天竺・フライス・スムース・裏毛・リブニット等） ポリエステルジャージ ウールジャージ ２way無地・２wayプリン…" at bounding box center [746, 458] width 1069 height 280
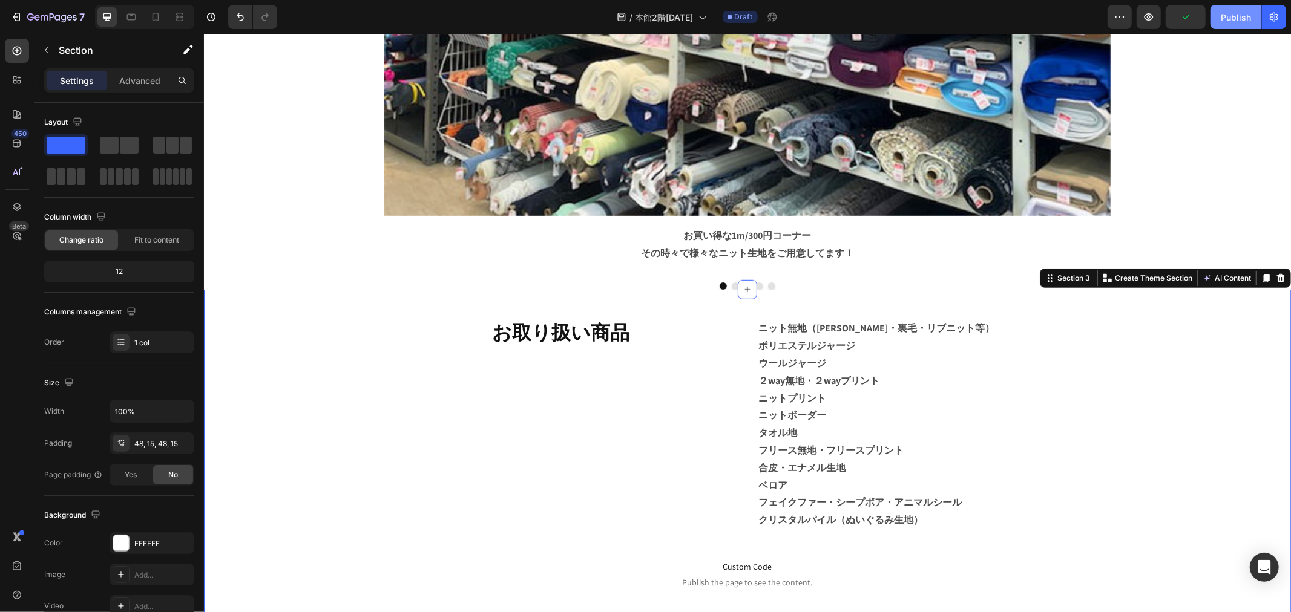
drag, startPoint x: 1223, startPoint y: 17, endPoint x: 1026, endPoint y: 10, distance: 196.8
click at [1223, 17] on div "Publish" at bounding box center [1235, 17] width 30 height 13
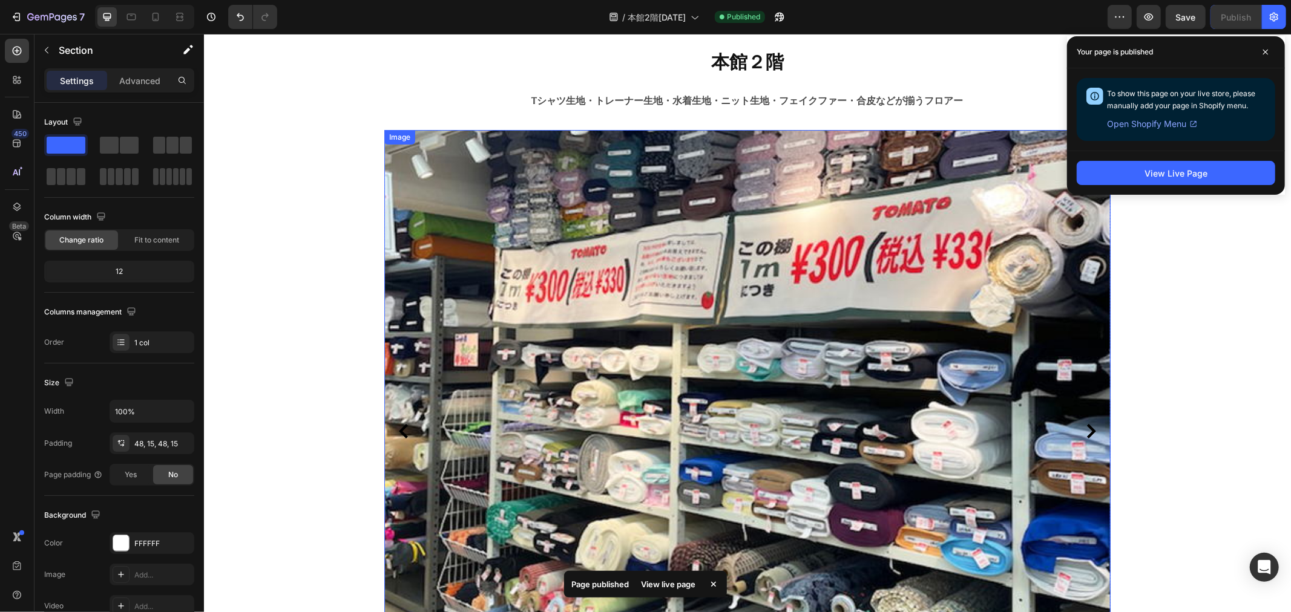
scroll to position [0, 0]
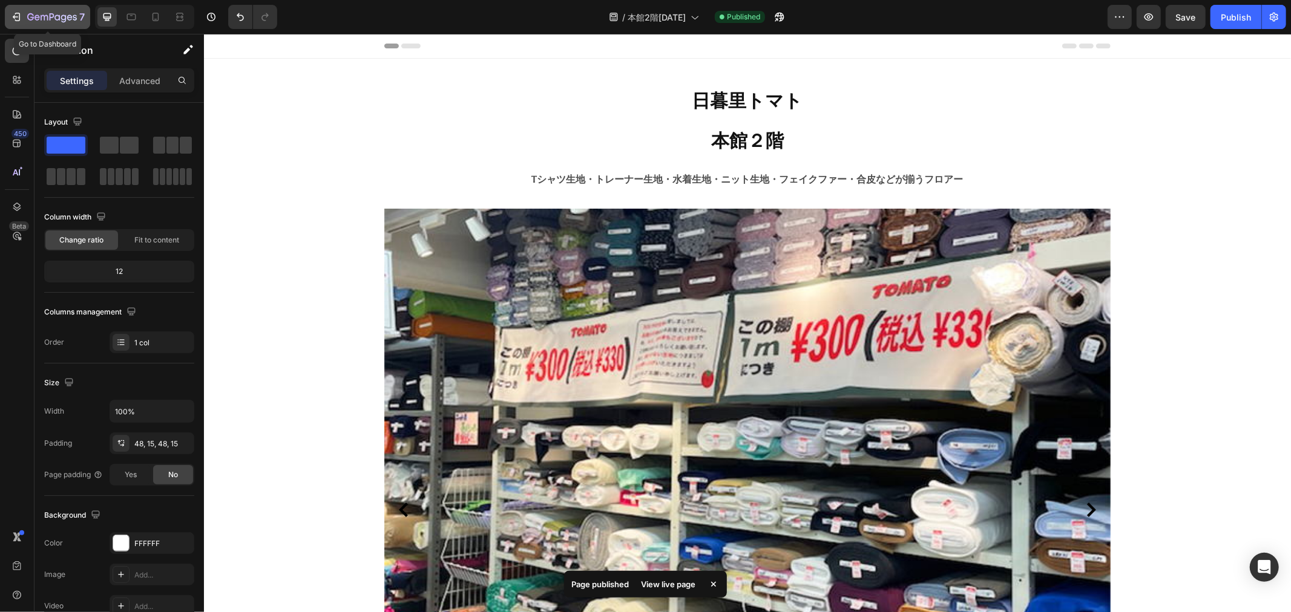
click at [21, 11] on icon "button" at bounding box center [16, 17] width 12 height 12
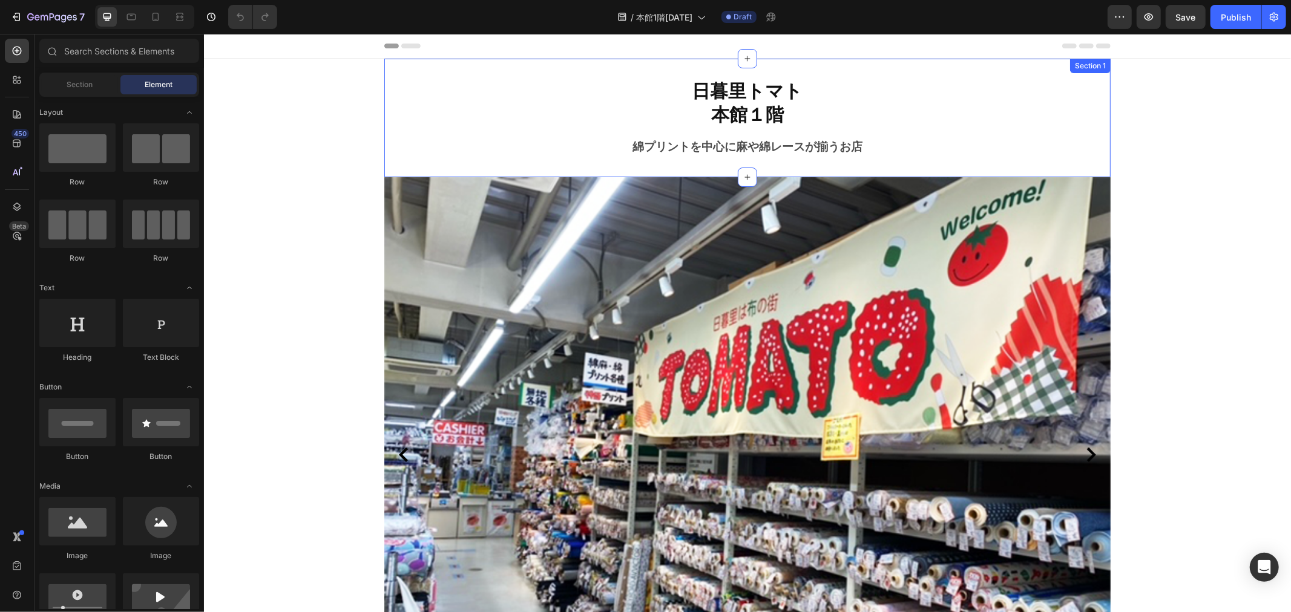
click at [837, 155] on p "綿プリントを中心に麻や綿レースが揃うお店" at bounding box center [747, 147] width 724 height 18
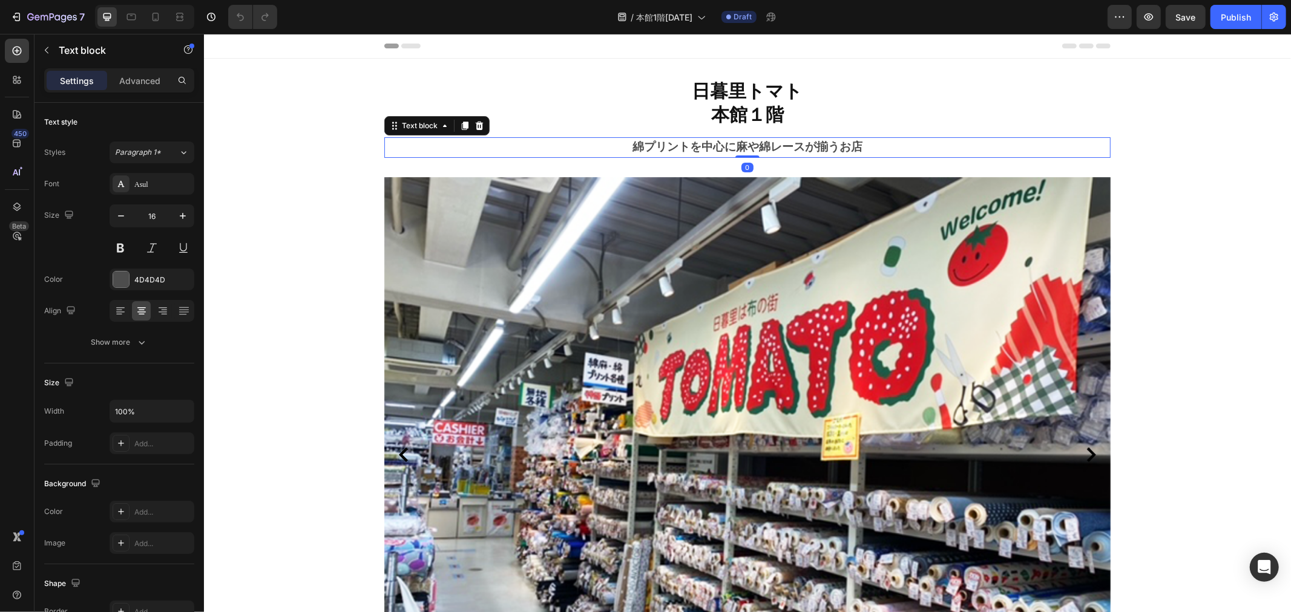
click at [838, 143] on strong "綿プリントを中心に麻や綿レースが揃うお店" at bounding box center [747, 146] width 230 height 14
drag, startPoint x: 833, startPoint y: 145, endPoint x: 856, endPoint y: 145, distance: 23.0
click at [856, 145] on p "綿プリントを中心に麻や綿レースが揃うお店" at bounding box center [747, 147] width 724 height 18
click at [1226, 22] on div "Publish" at bounding box center [1235, 17] width 30 height 13
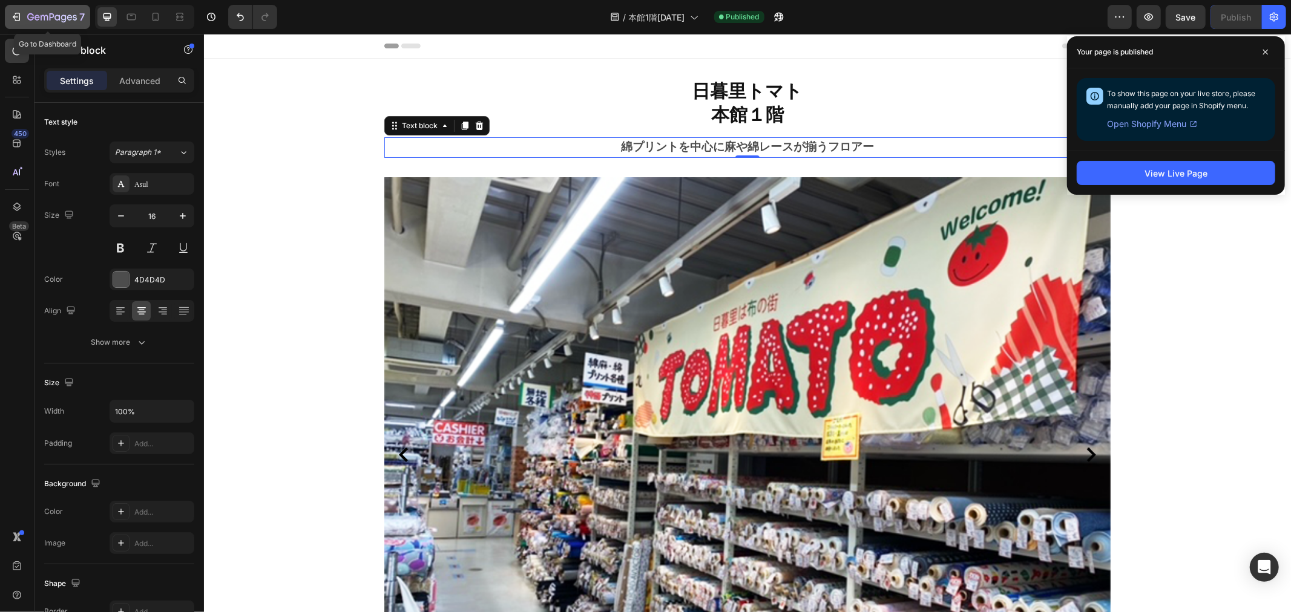
click at [47, 15] on icon "button" at bounding box center [44, 17] width 7 height 5
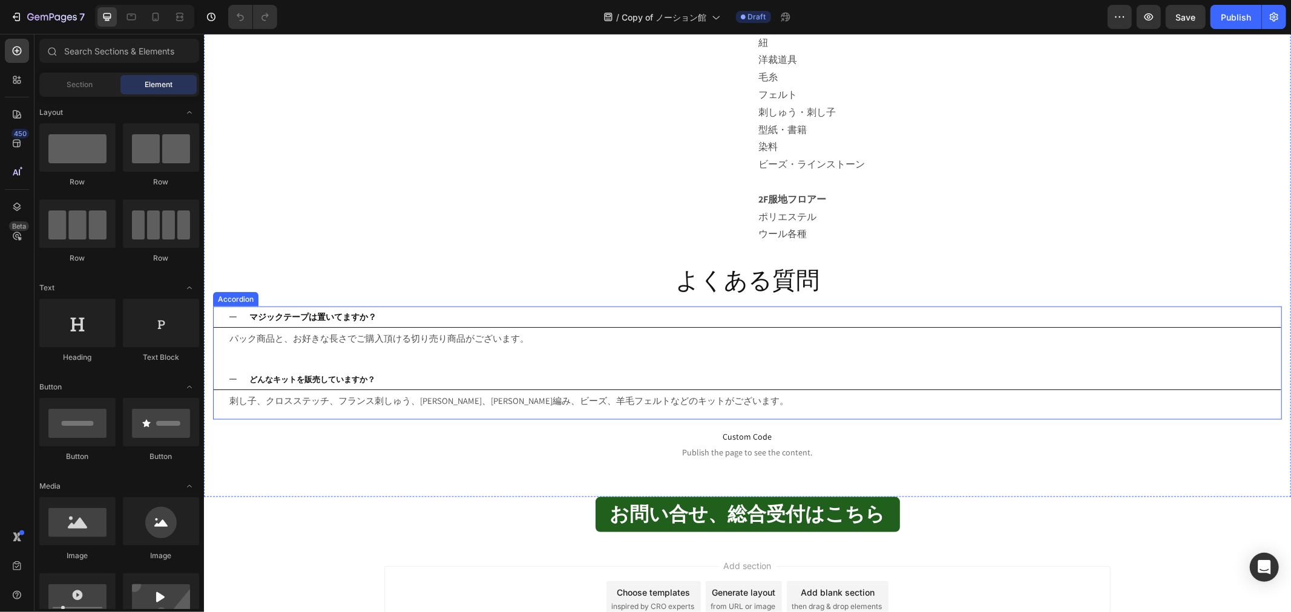
scroll to position [1122, 0]
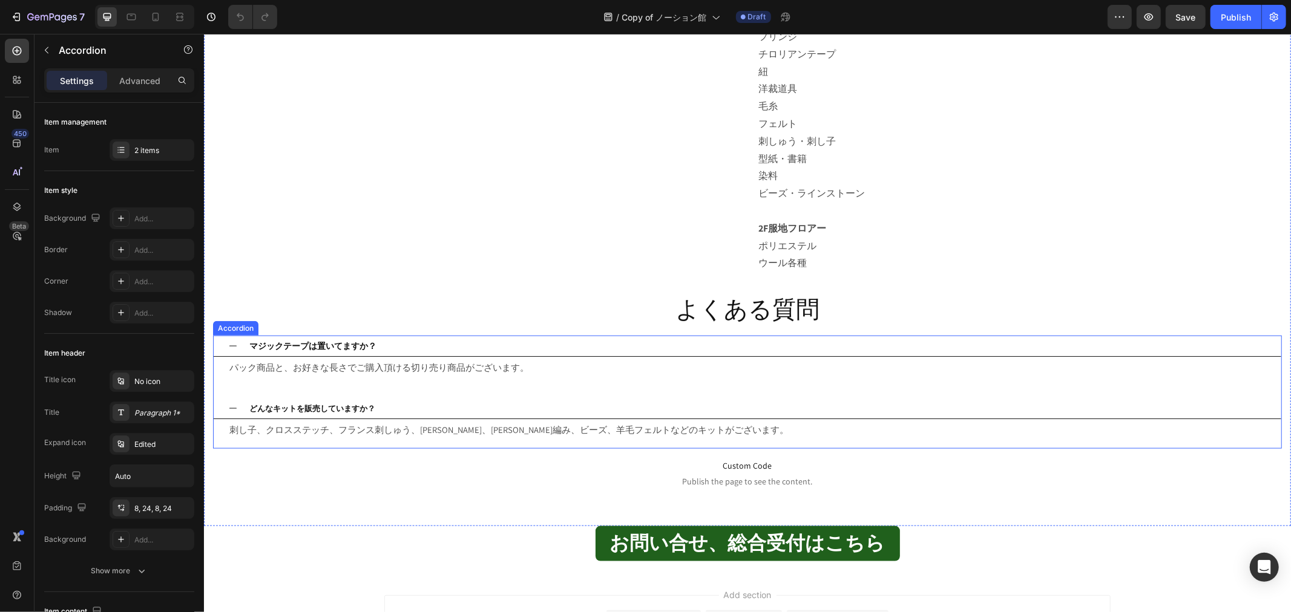
click at [469, 355] on div "マジックテープは置いてますか？" at bounding box center [746, 345] width 1067 height 21
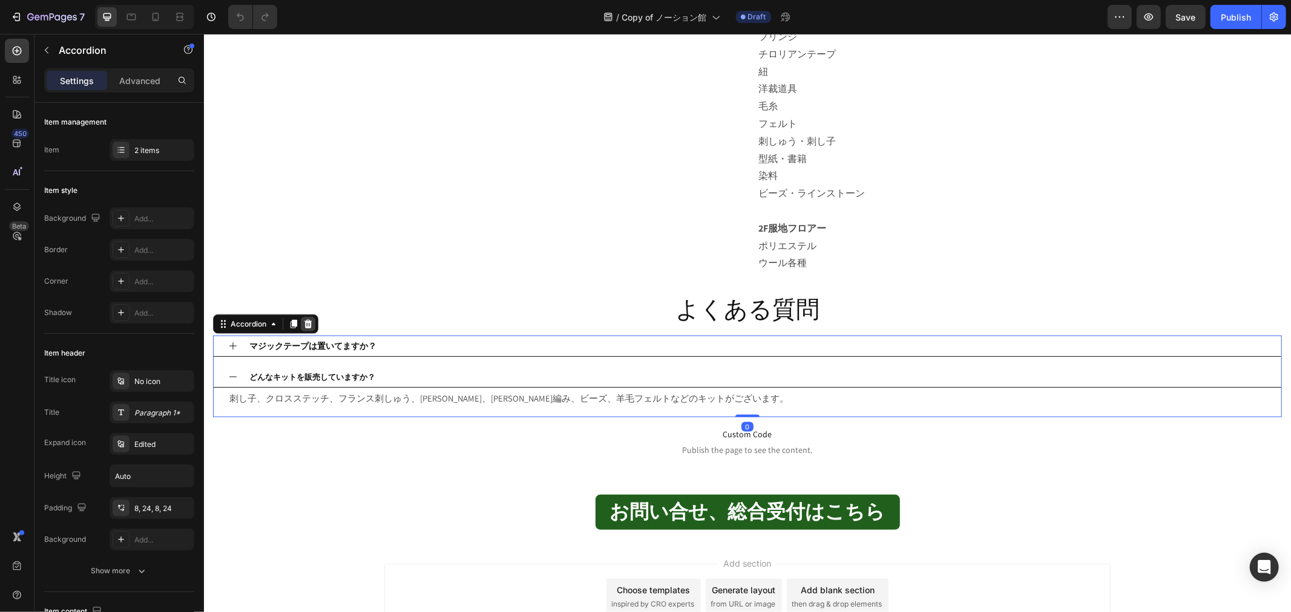
click at [309, 317] on div at bounding box center [307, 323] width 15 height 15
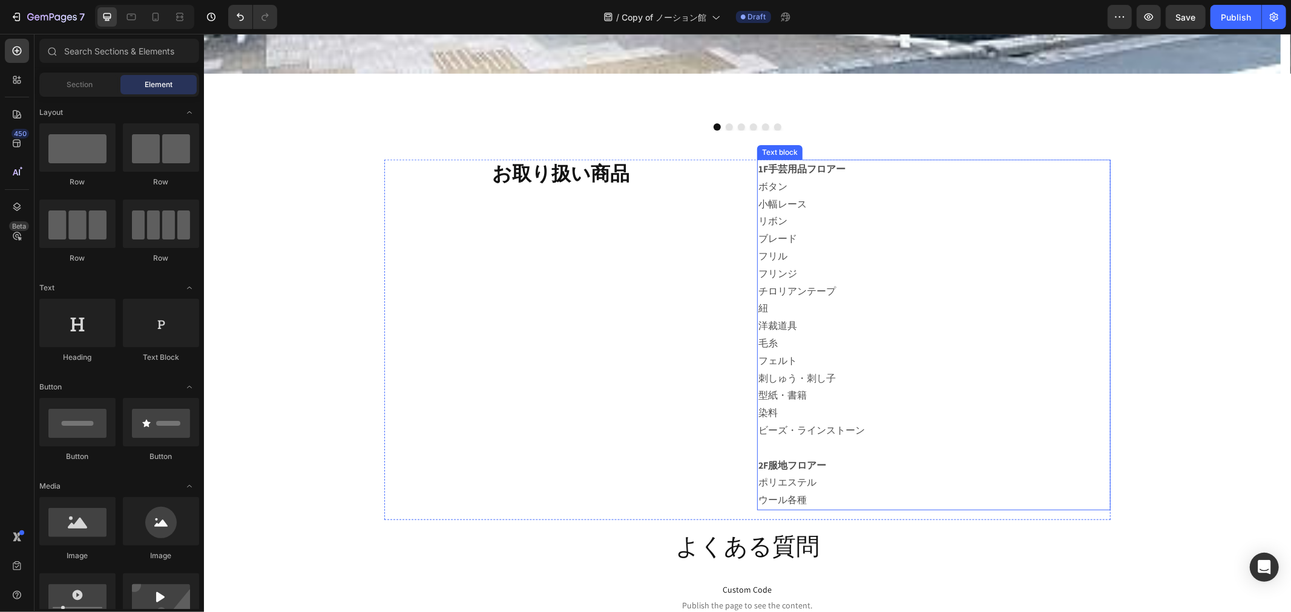
scroll to position [1061, 0]
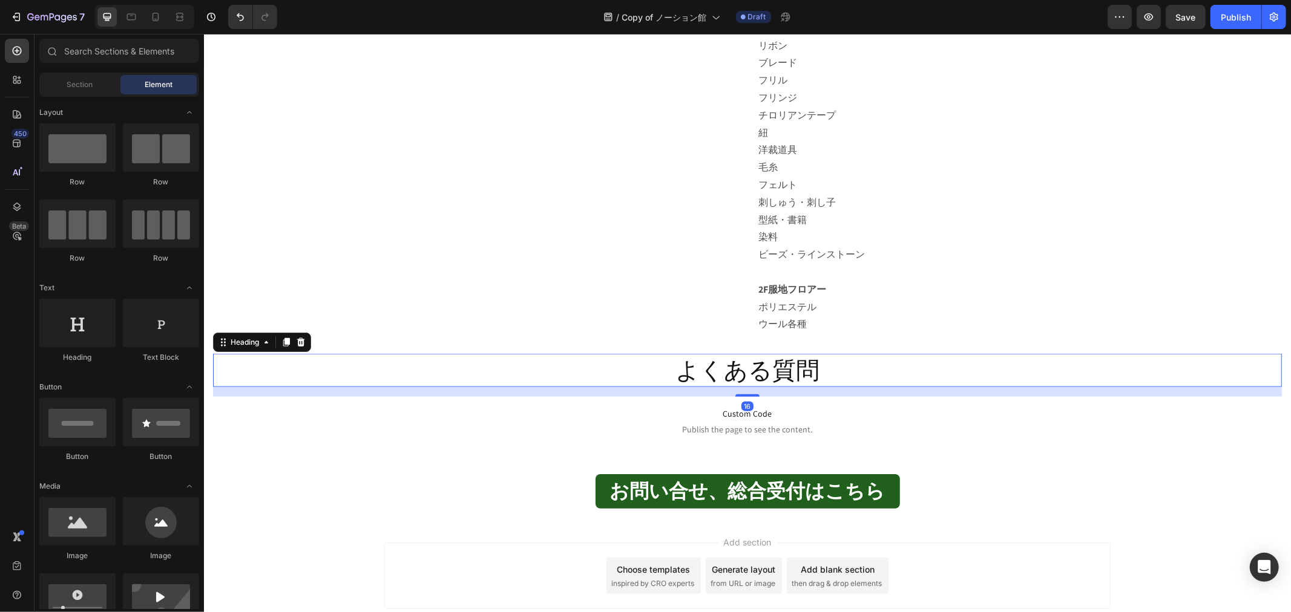
click at [880, 364] on p "よくある質問" at bounding box center [747, 370] width 1066 height 31
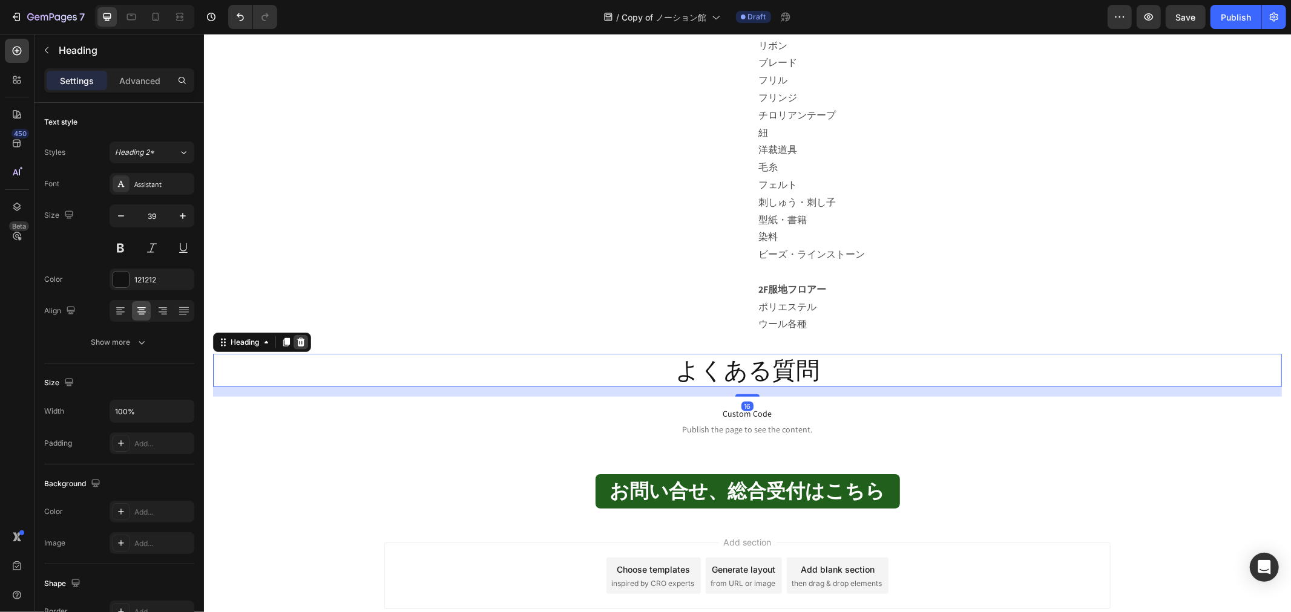
click at [306, 335] on div at bounding box center [300, 342] width 15 height 15
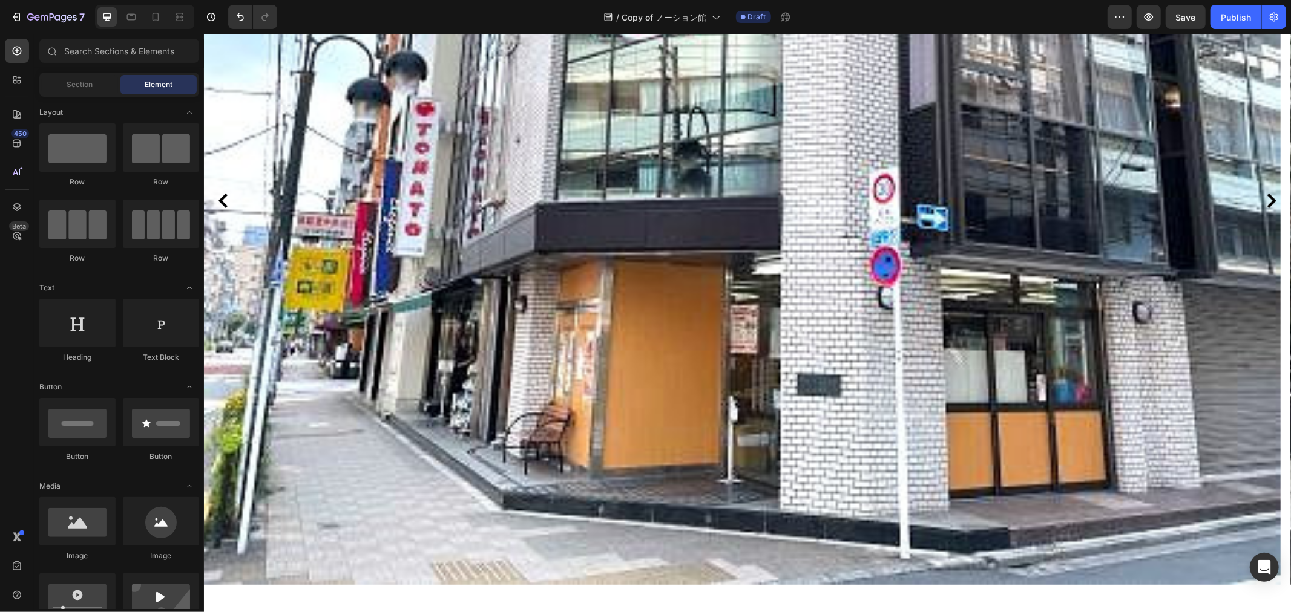
scroll to position [254, 0]
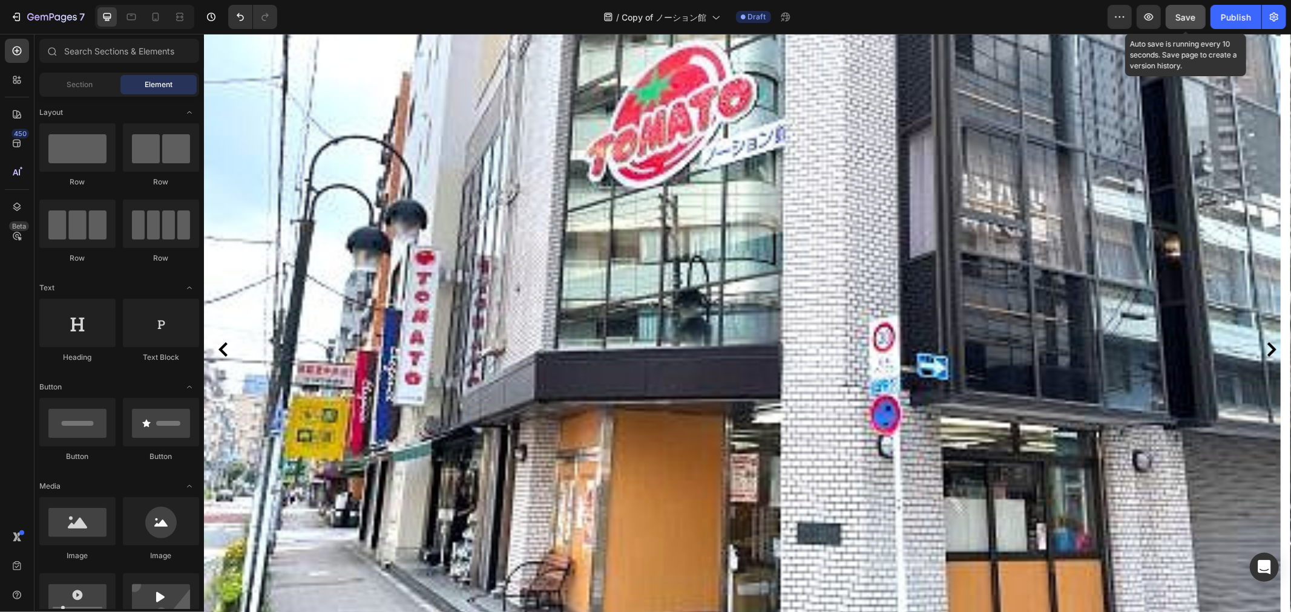
click at [1190, 15] on span "Save" at bounding box center [1186, 17] width 20 height 10
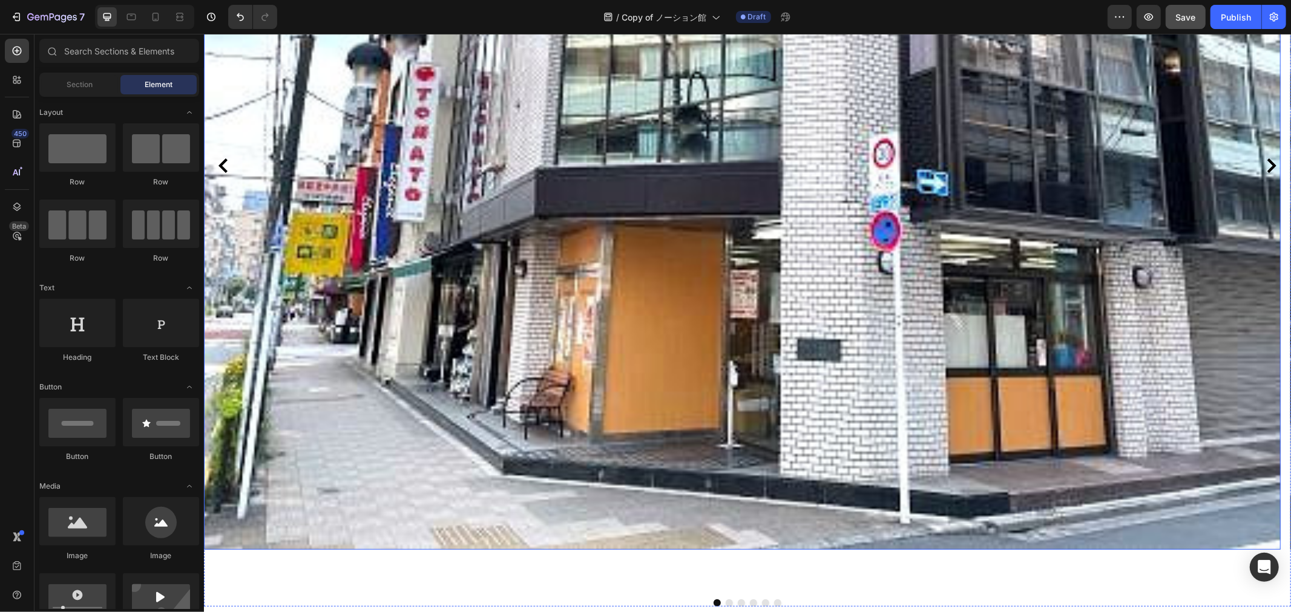
scroll to position [426, 0]
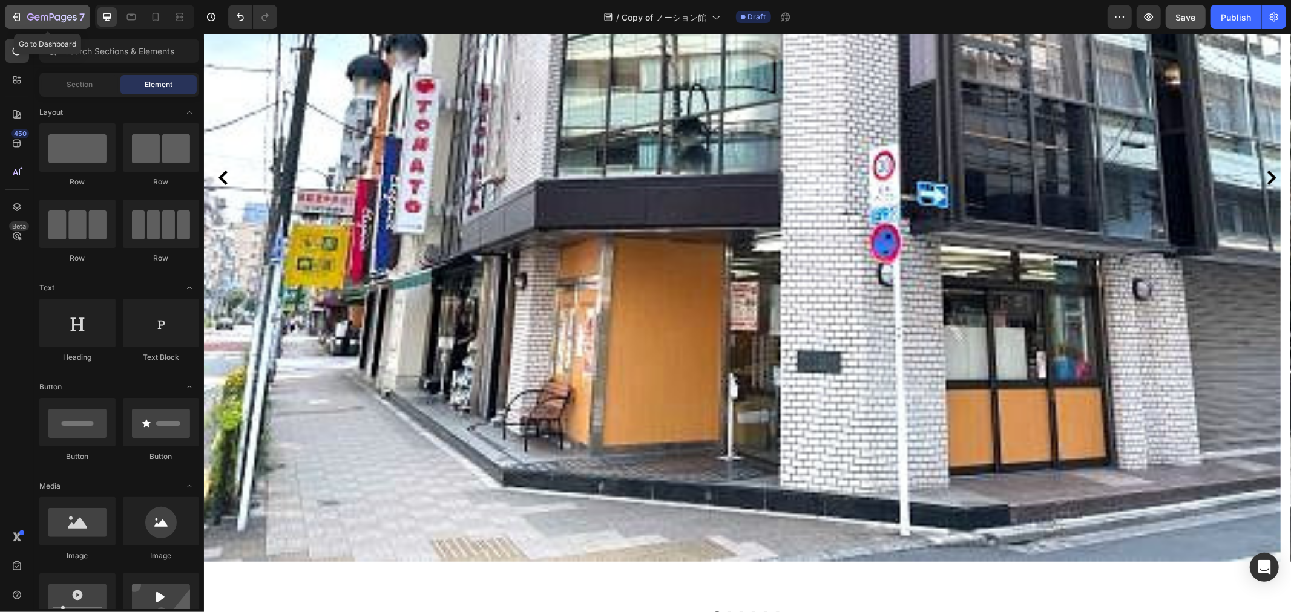
click at [41, 13] on icon "button" at bounding box center [52, 18] width 50 height 10
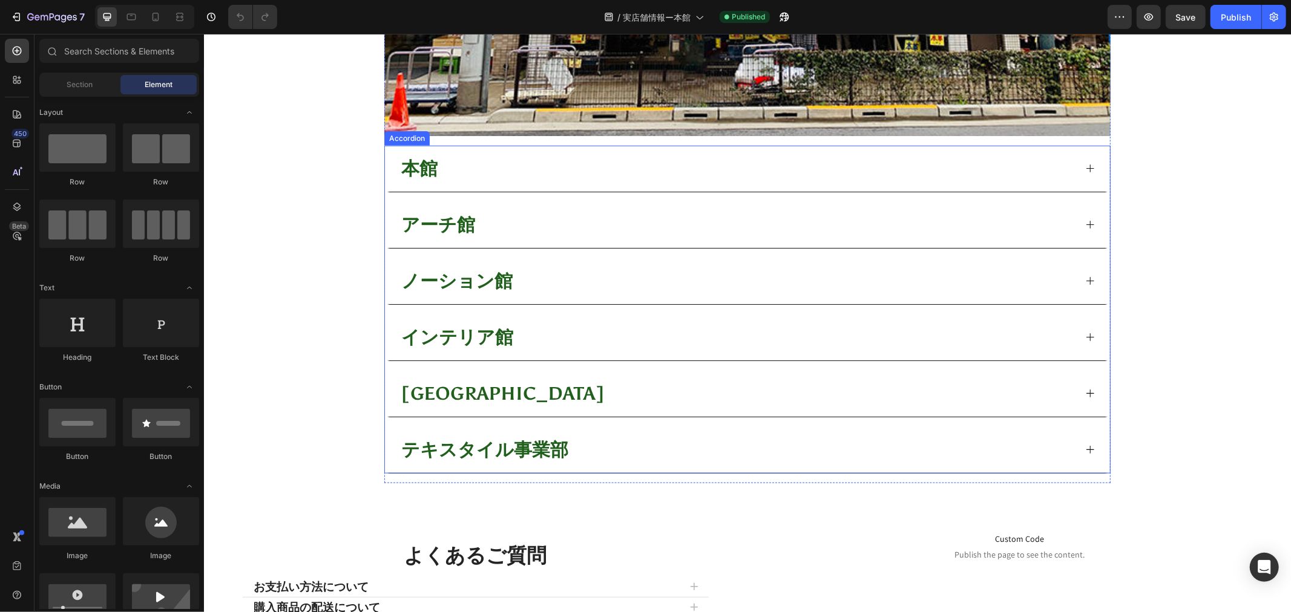
click at [752, 154] on div "本館" at bounding box center [737, 168] width 676 height 36
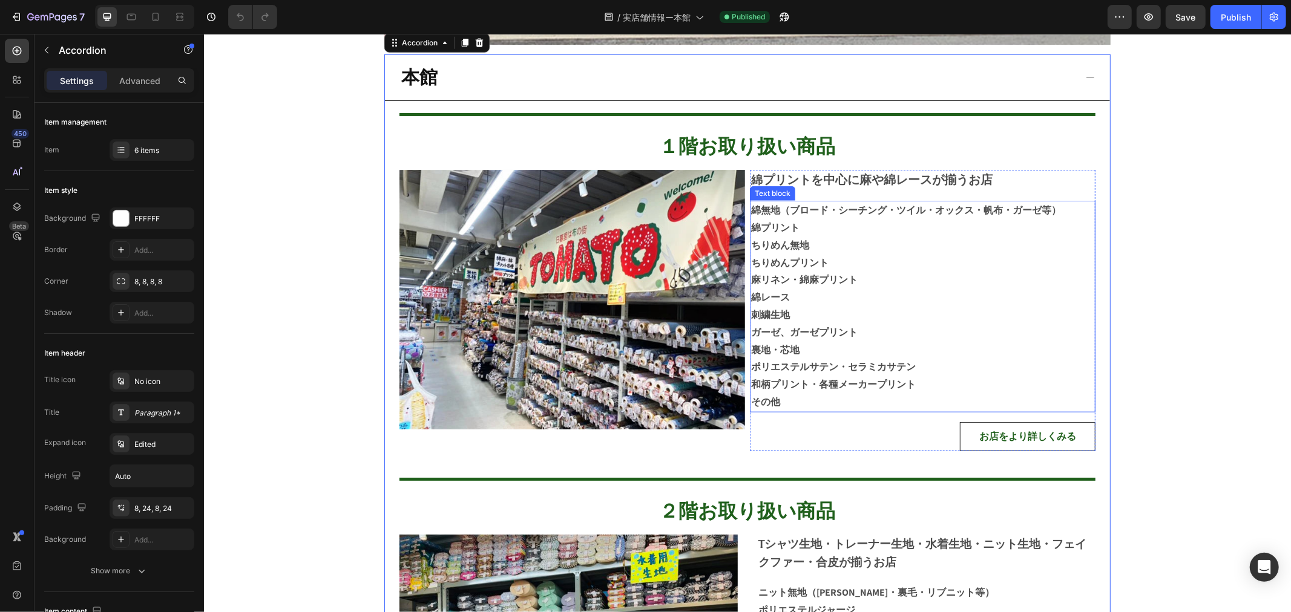
scroll to position [1008, 0]
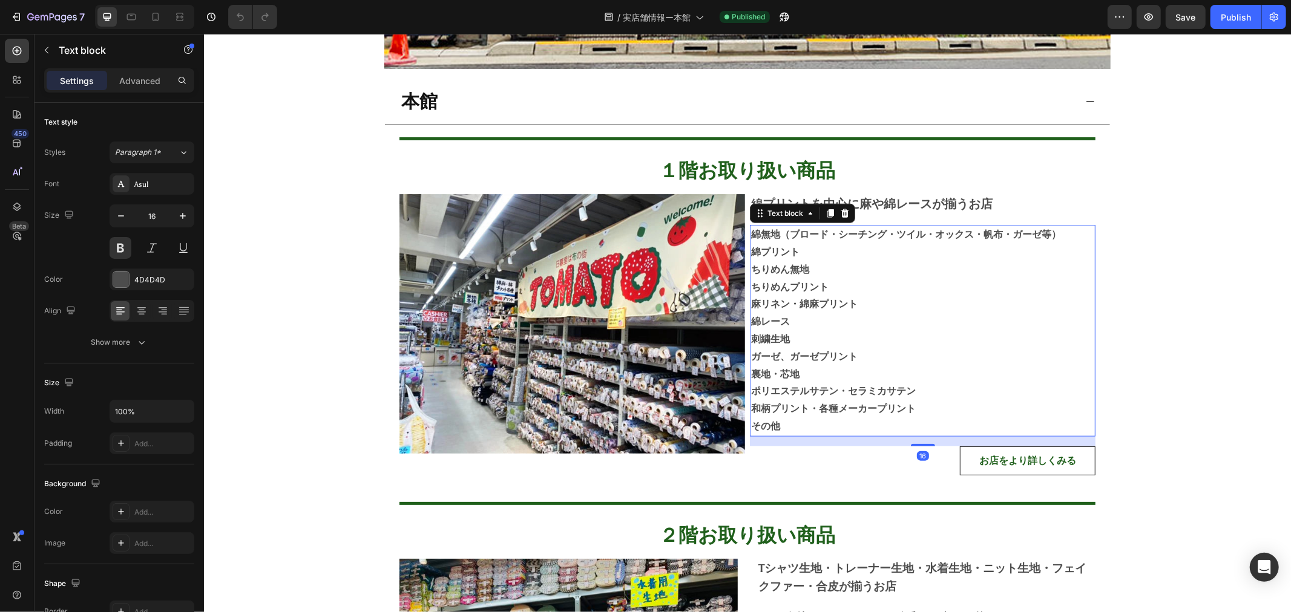
drag, startPoint x: 811, startPoint y: 297, endPoint x: 807, endPoint y: 287, distance: 10.6
click at [812, 298] on strong "麻リネン・綿麻プリント" at bounding box center [803, 303] width 106 height 11
click at [768, 226] on p "綿無地（ブロード・シーチング・ツイル・オックス・帆布・ガーゼ等）" at bounding box center [921, 235] width 343 height 18
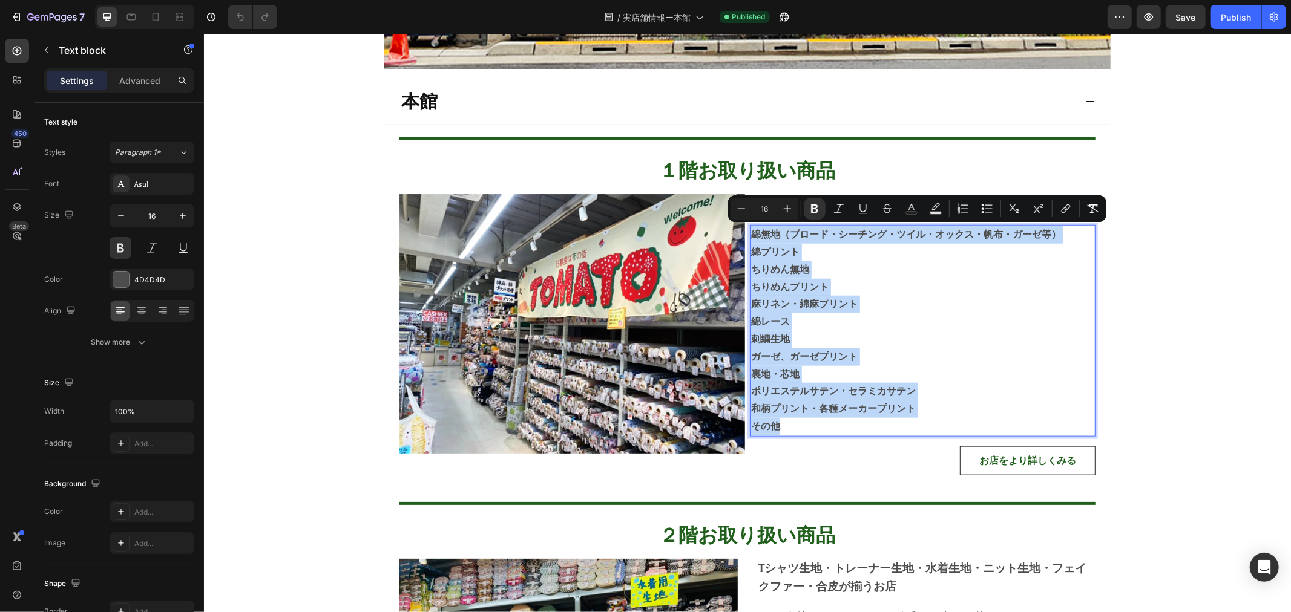
drag, startPoint x: 746, startPoint y: 232, endPoint x: 925, endPoint y: 419, distance: 258.5
click at [925, 419] on div "綿無地（ブロード・シーチング・ツイル・オックス・帆布・ガーゼ等） 綿プリント ちりめん無地 ちりめんプリント 麻リネン・綿麻プリント 綿レース 刺繍生地 ガー…" at bounding box center [922, 330] width 346 height 212
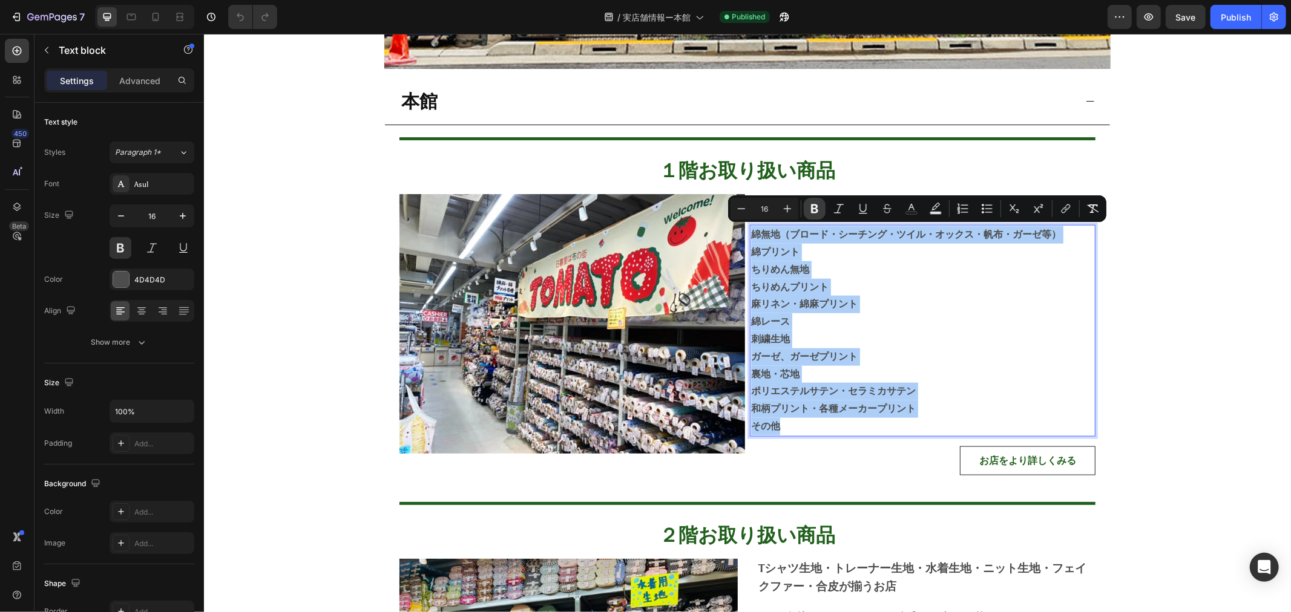
click at [808, 209] on icon "Editor contextual toolbar" at bounding box center [814, 209] width 12 height 12
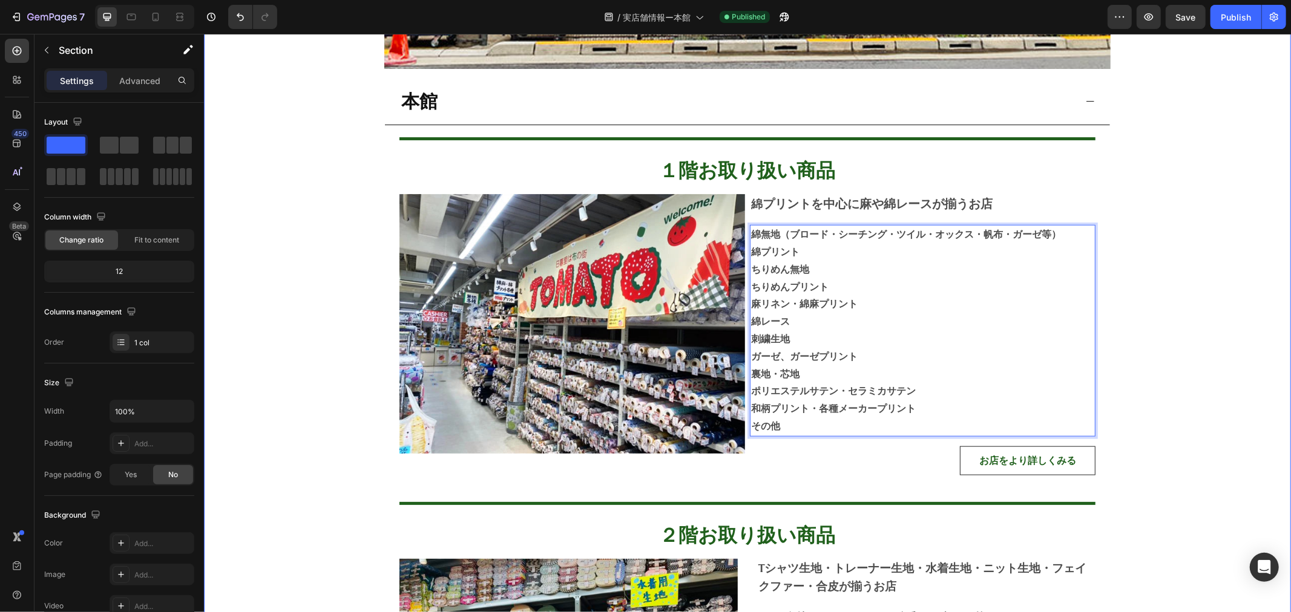
click at [831, 243] on p "綿プリント" at bounding box center [921, 252] width 343 height 18
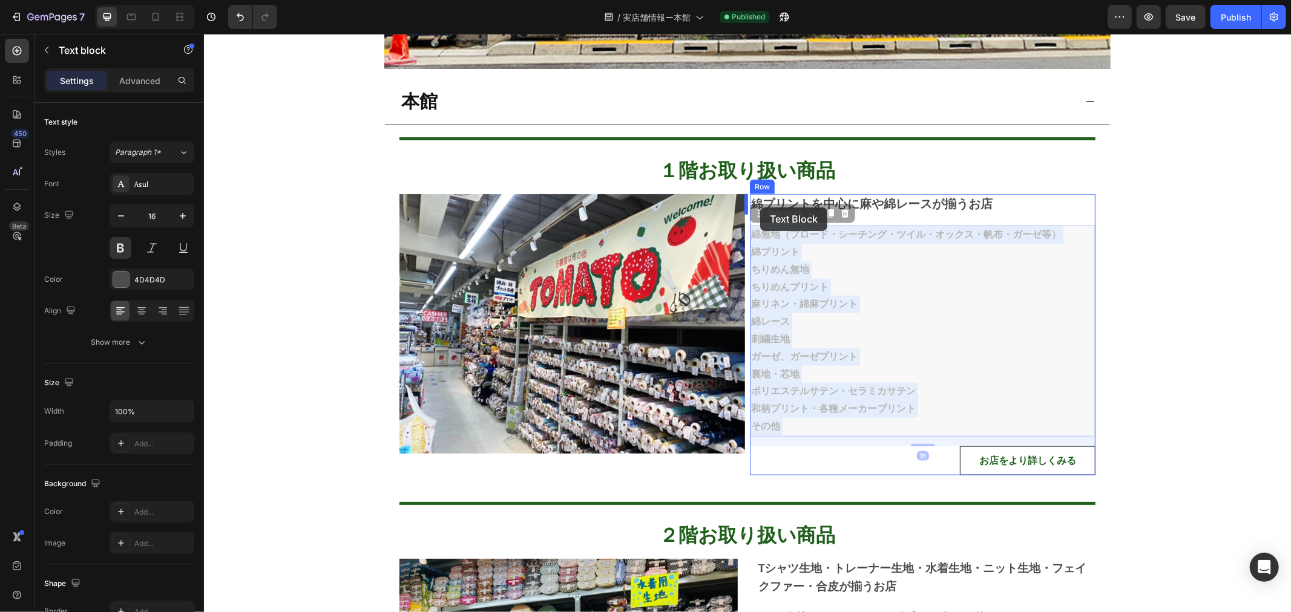
drag, startPoint x: 744, startPoint y: 233, endPoint x: 759, endPoint y: 207, distance: 30.4
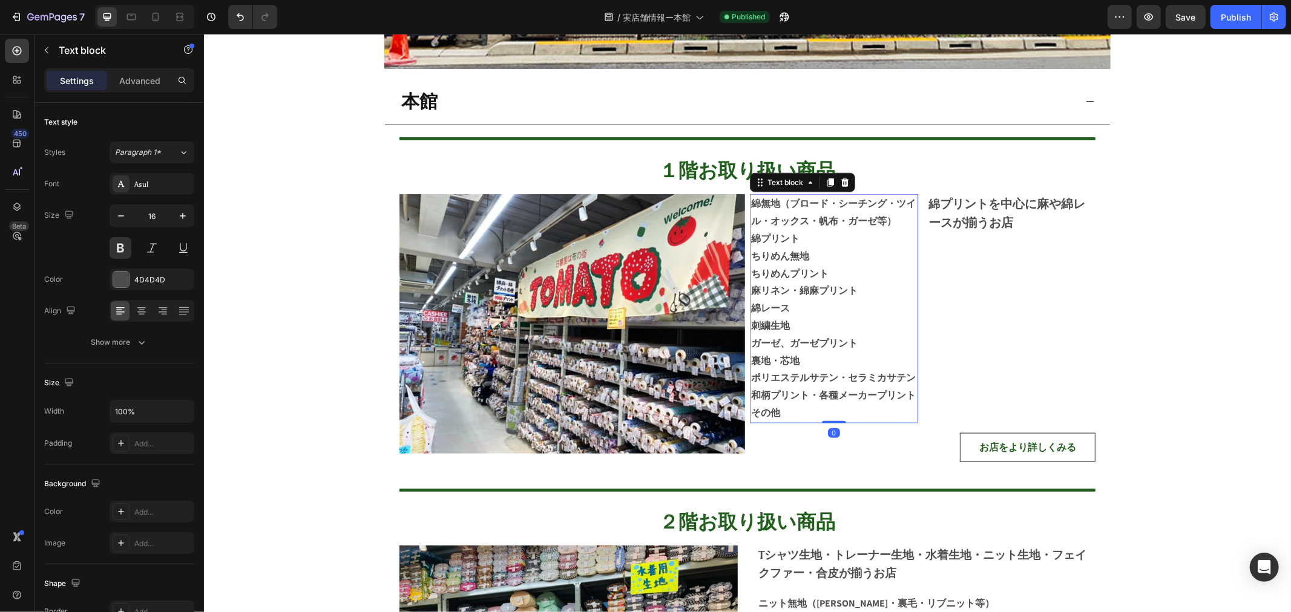
click at [804, 277] on p "ちりめんプリント" at bounding box center [833, 274] width 166 height 18
drag, startPoint x: 940, startPoint y: 286, endPoint x: 1042, endPoint y: 294, distance: 102.6
click at [945, 286] on div "綿 プリントを中心に麻や綿レースが揃うお店 Text block" at bounding box center [1011, 308] width 168 height 229
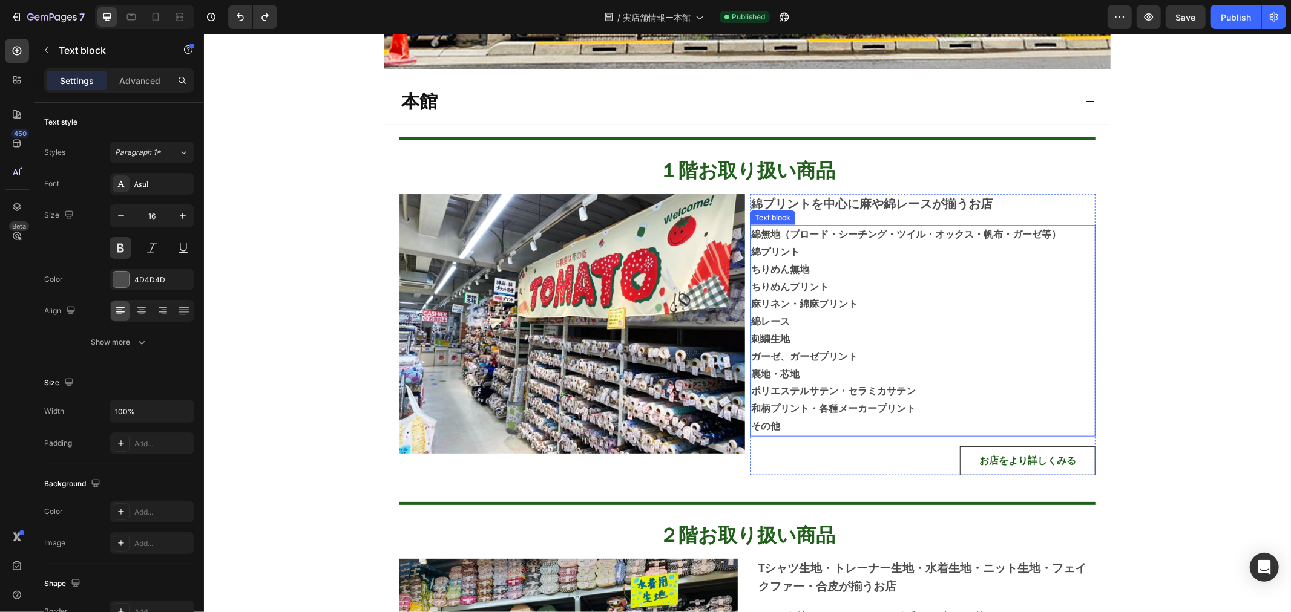
click at [865, 299] on p "麻リネン・綿麻プリント" at bounding box center [921, 304] width 343 height 18
click at [753, 237] on p "綿無地（ブロード・シーチング・ツイル・オックス・帆布・ガーゼ等）" at bounding box center [921, 235] width 343 height 18
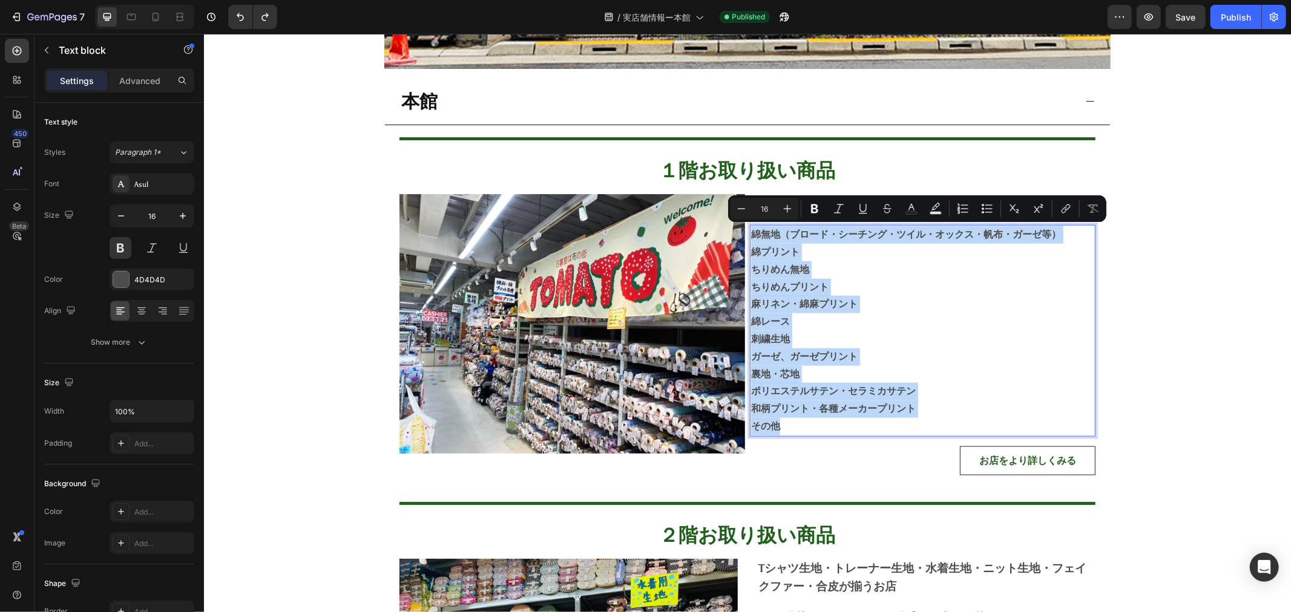
drag, startPoint x: 745, startPoint y: 232, endPoint x: 961, endPoint y: 430, distance: 292.1
click at [961, 430] on div "綿無地（ブロード・シーチング・ツイル・オックス・帆布・ガーゼ等） 綿プリント ちりめん無地 ちりめんプリント 麻リネン・綿麻プリント 綿レース 刺繍生地 ガー…" at bounding box center [922, 330] width 346 height 212
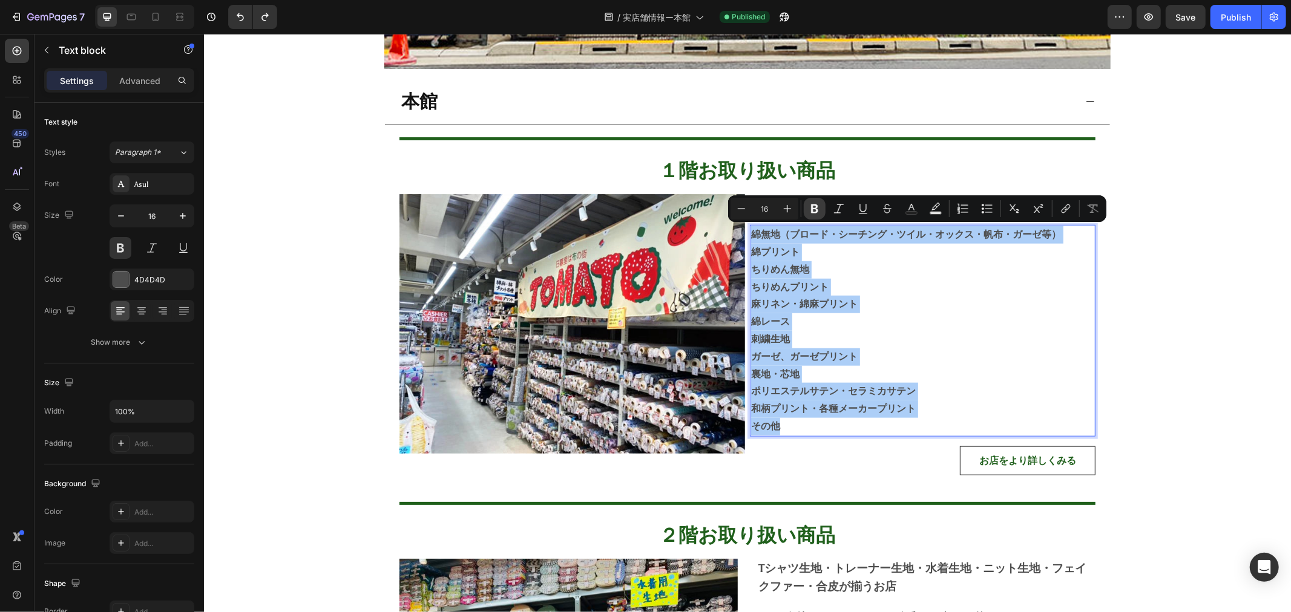
click at [808, 204] on icon "Editor contextual toolbar" at bounding box center [814, 209] width 12 height 12
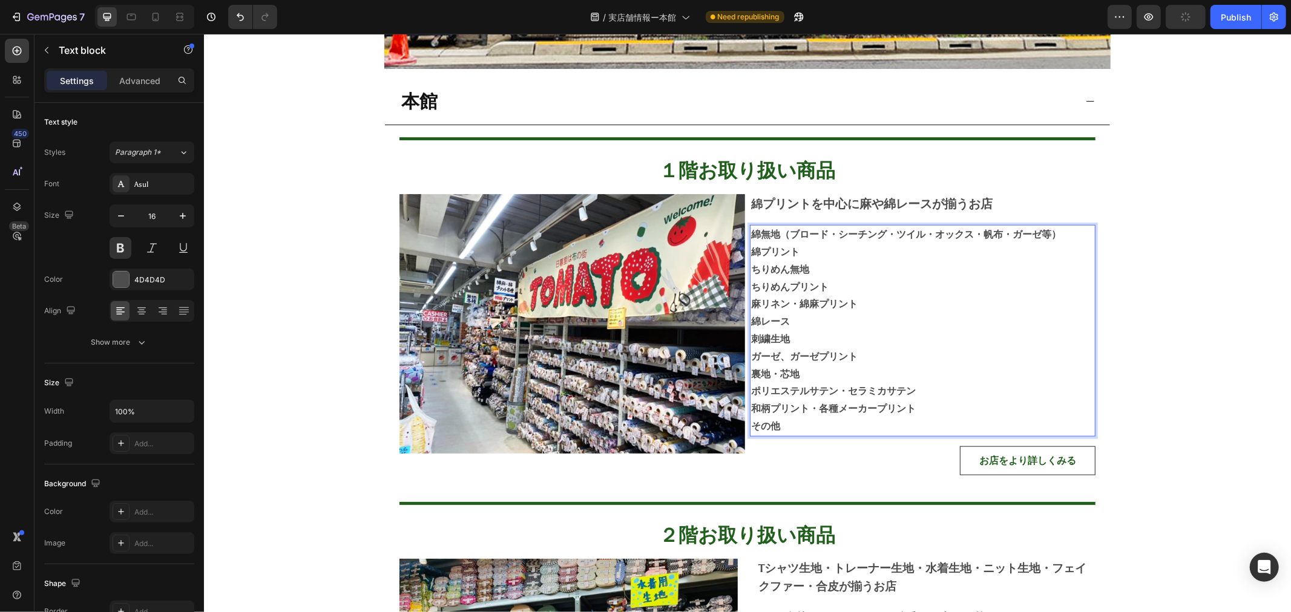
click at [839, 234] on strong "綿無地（ブロード・シーチング・ツイル・オックス・帆布・ガーゼ等）" at bounding box center [905, 233] width 310 height 11
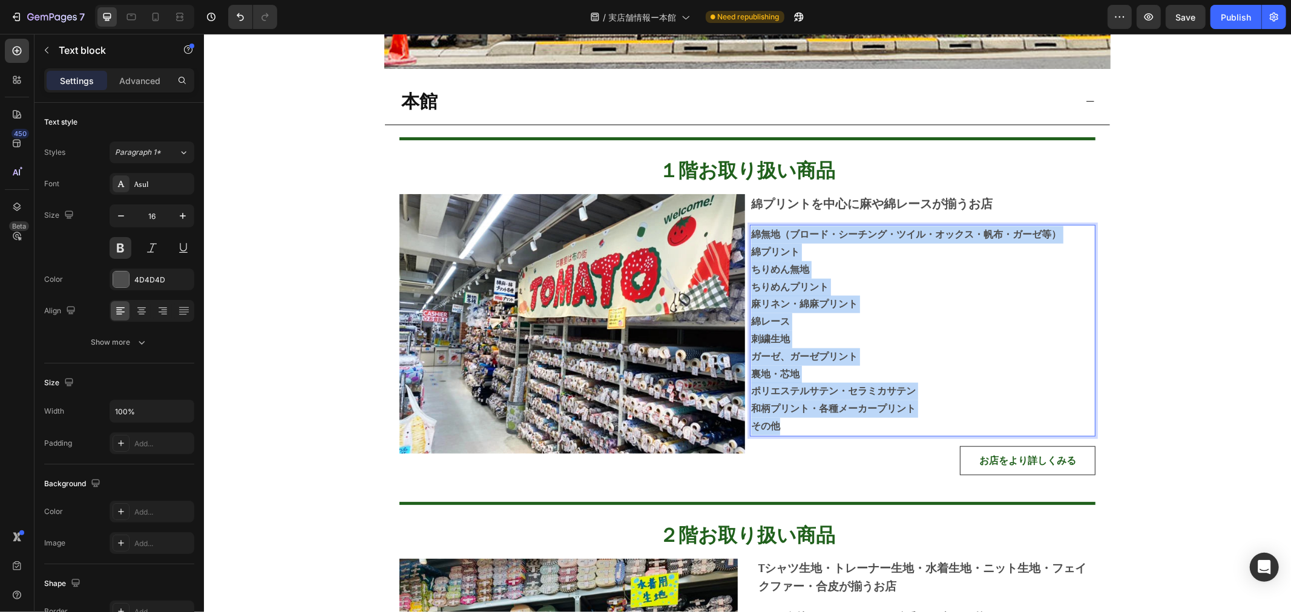
drag, startPoint x: 749, startPoint y: 231, endPoint x: 867, endPoint y: 394, distance: 200.7
click at [817, 281] on strong "ちりめんプリント" at bounding box center [788, 286] width 77 height 11
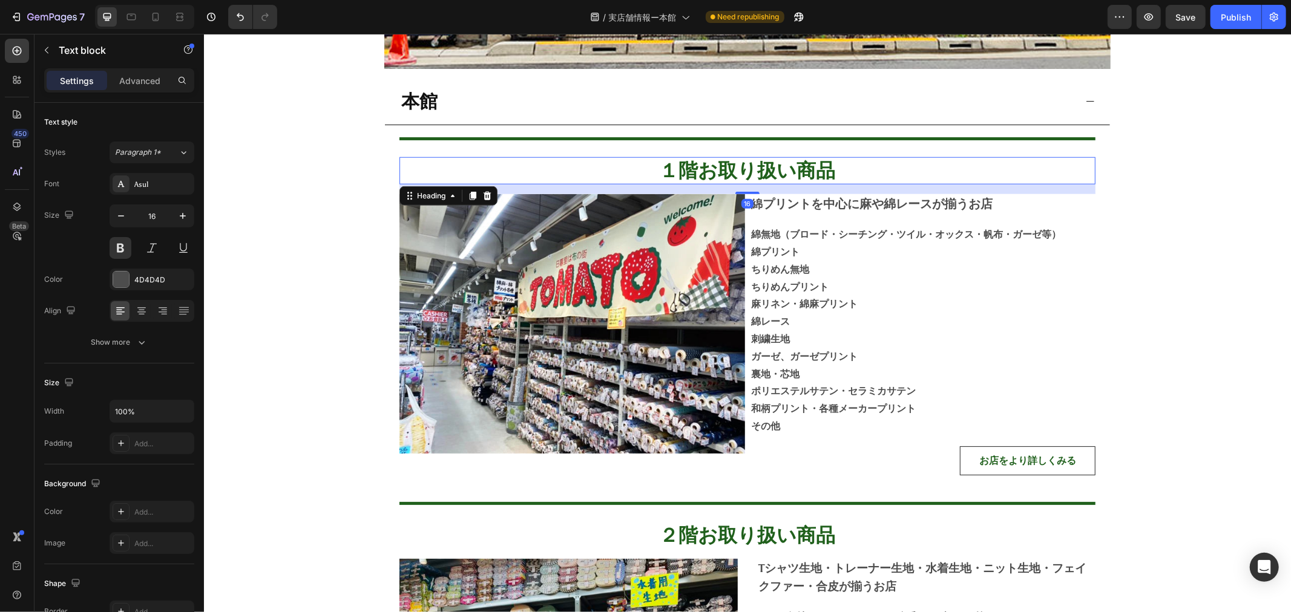
drag, startPoint x: 1053, startPoint y: 176, endPoint x: 1054, endPoint y: 184, distance: 7.9
click at [1054, 176] on h2 "１階お取り扱い商品" at bounding box center [747, 171] width 696 height 28
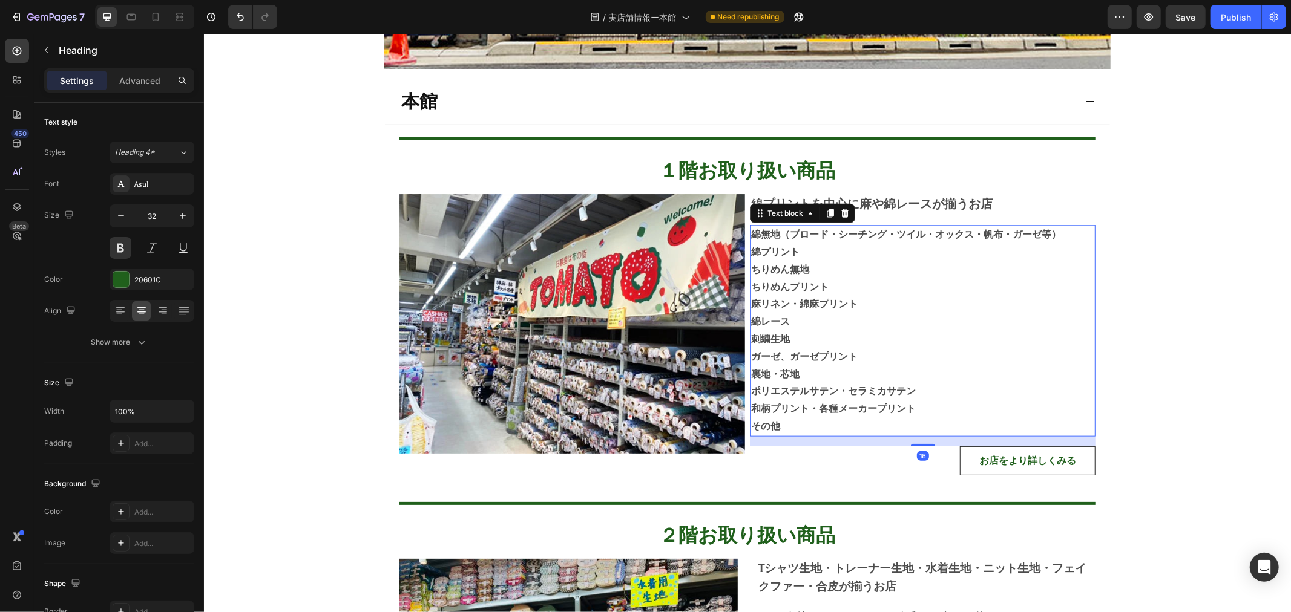
click at [963, 339] on p "刺繍生地" at bounding box center [921, 339] width 343 height 18
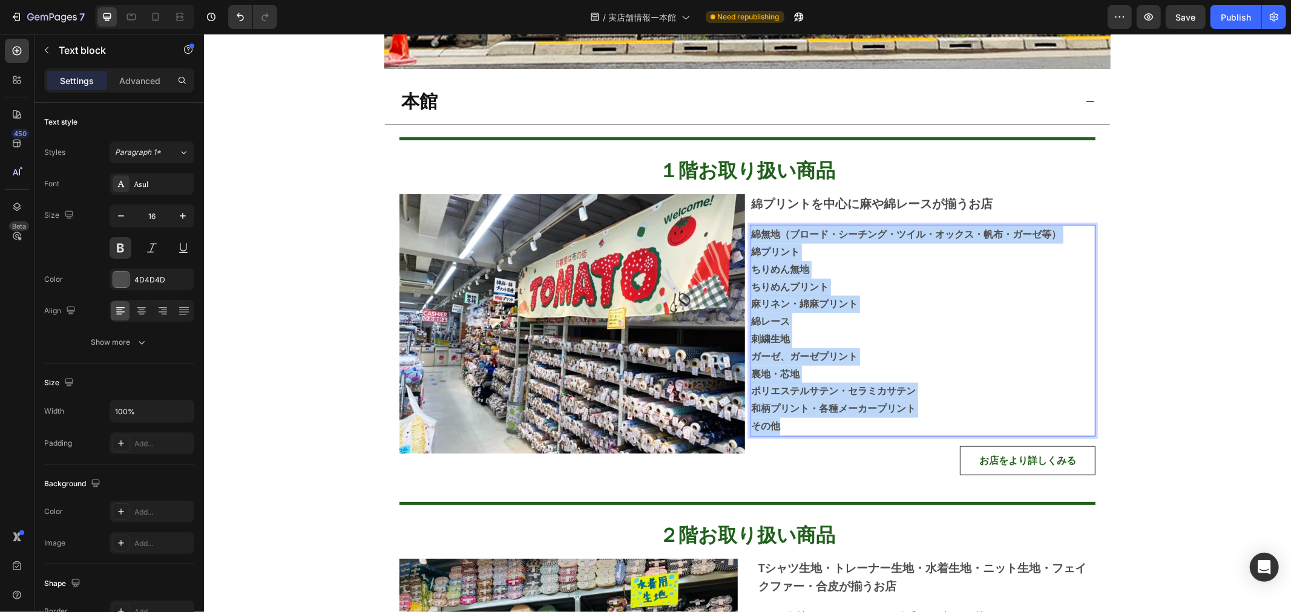
drag, startPoint x: 868, startPoint y: 418, endPoint x: 745, endPoint y: 228, distance: 225.9
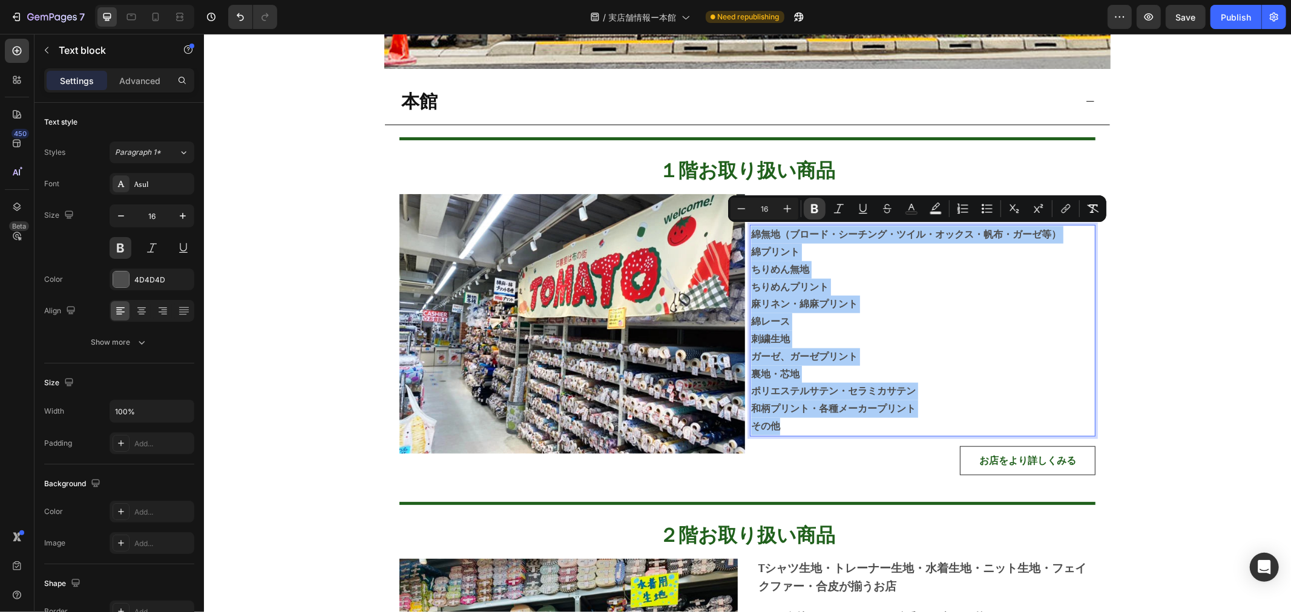
click at [811, 208] on icon "Editor contextual toolbar" at bounding box center [814, 209] width 7 height 9
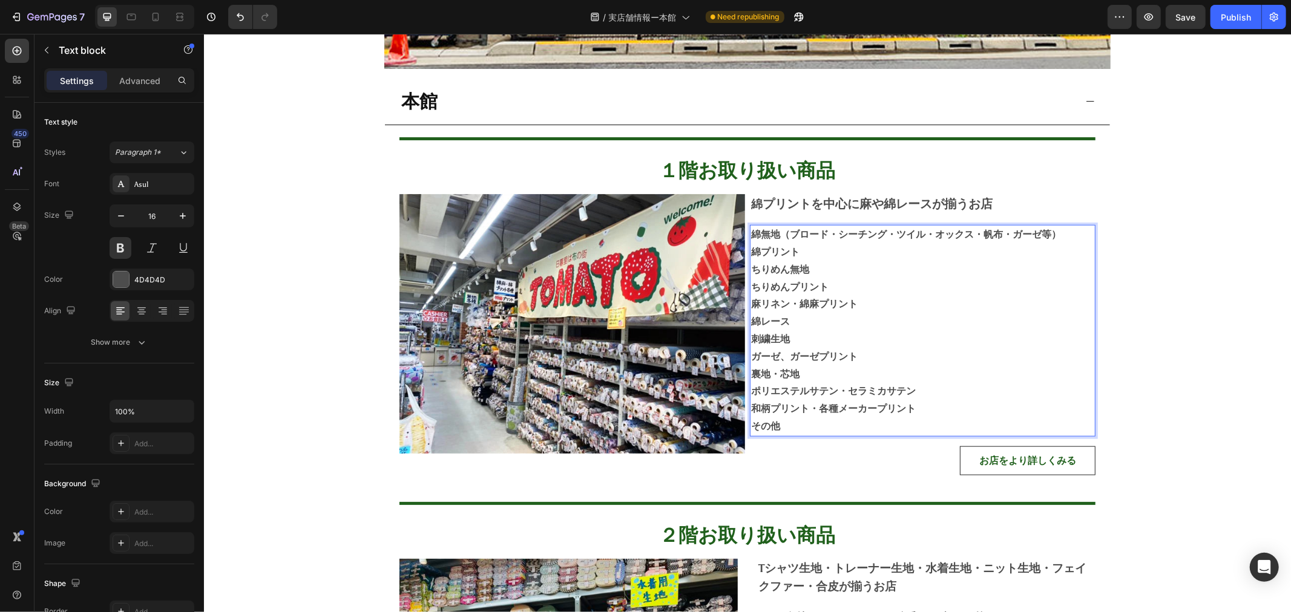
click at [876, 300] on p "麻リネン・綿麻プリント" at bounding box center [921, 304] width 343 height 18
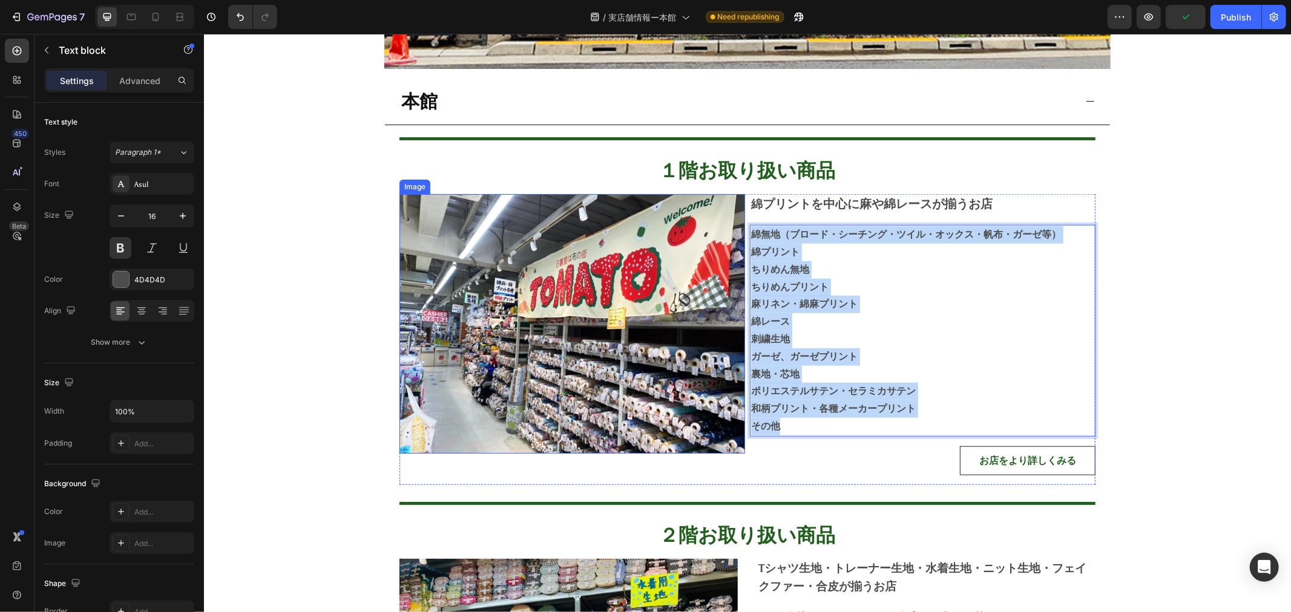
drag, startPoint x: 867, startPoint y: 418, endPoint x: 730, endPoint y: 232, distance: 231.0
click at [730, 232] on div "Image 綿 プリントを中心に麻や綿レースが揃うお店 Text block 綿無地（ブロード・シーチング・ツイル・オックス・帆布・ガーゼ等） 綿プリント ち…" at bounding box center [747, 339] width 696 height 290
click at [806, 232] on p "綿無地（ブロード・シーチング・ツイル・オックス・帆布・ガーゼ等）" at bounding box center [921, 235] width 343 height 18
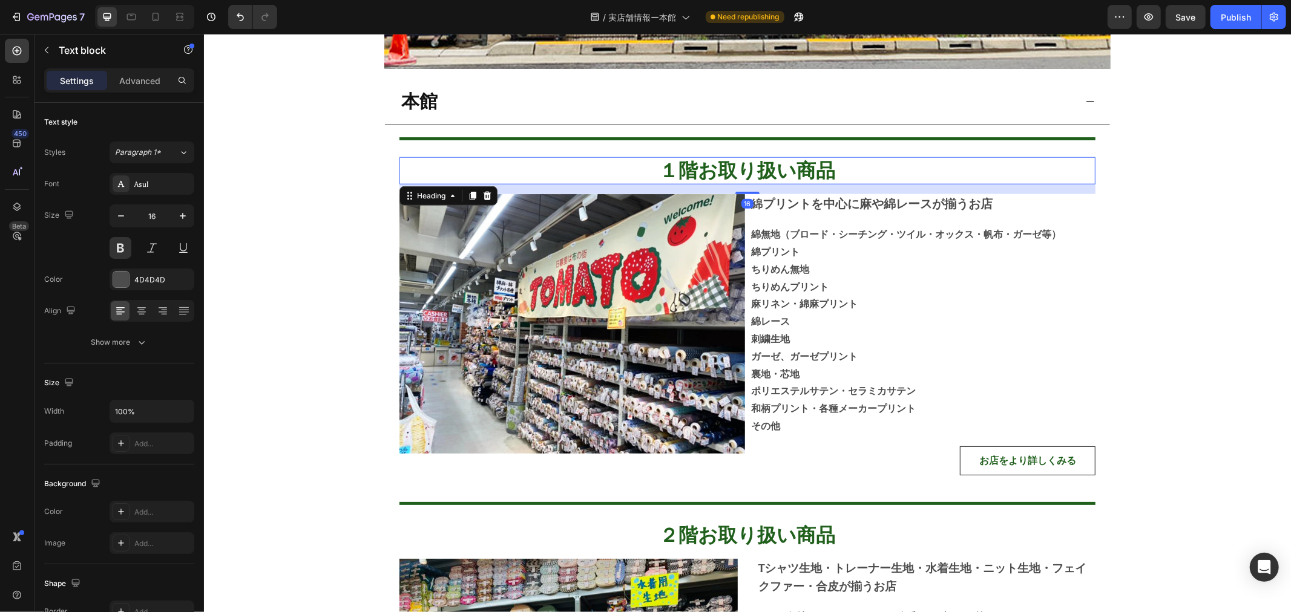
click at [1002, 157] on h2 "１階お取り扱い商品" at bounding box center [747, 171] width 696 height 28
click at [931, 275] on p "ちりめん無地" at bounding box center [921, 270] width 343 height 18
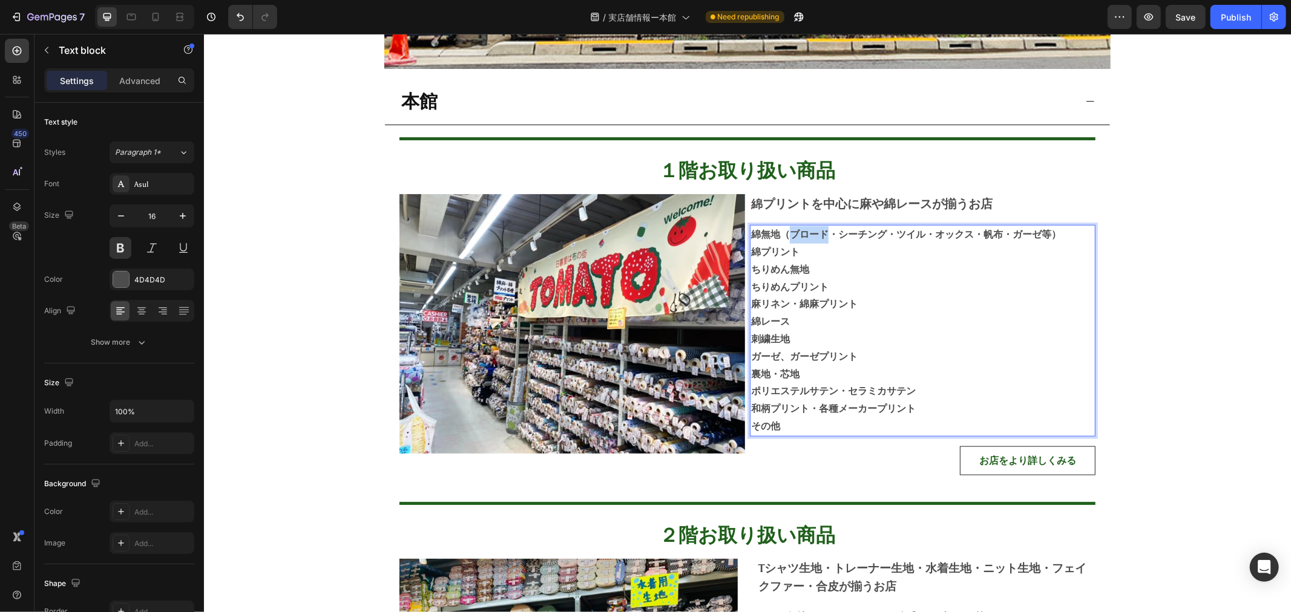
click at [814, 240] on p "綿無地（ブロード・シーチング・ツイル・オックス・帆布・ガーゼ等）" at bounding box center [921, 235] width 343 height 18
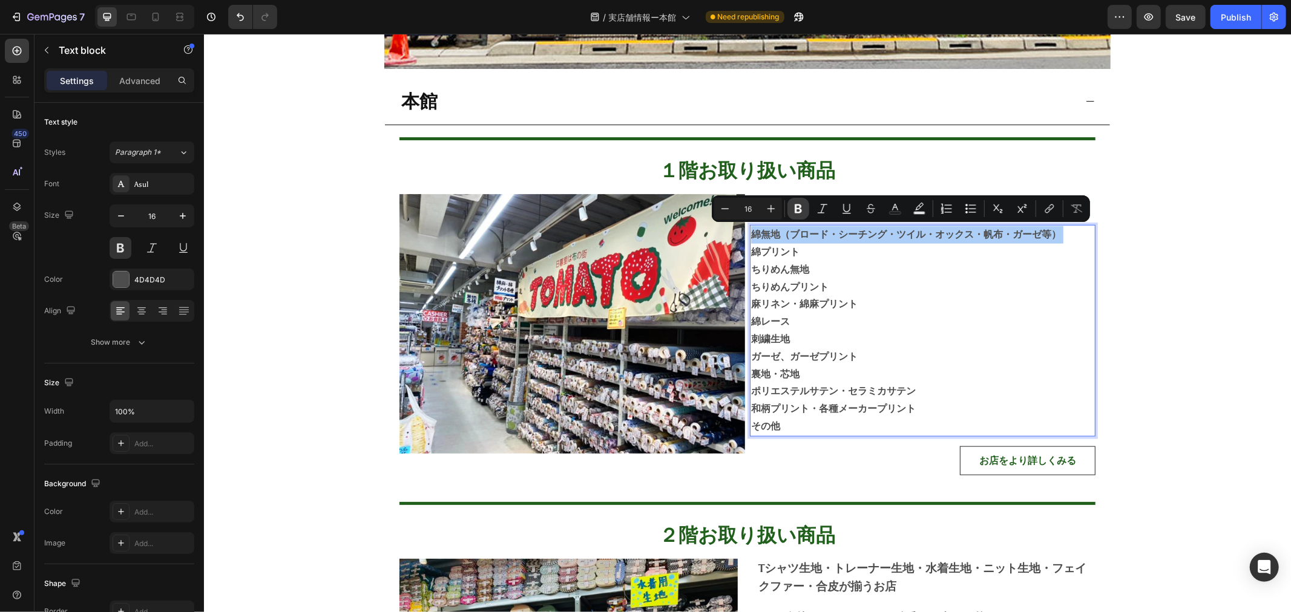
click at [794, 209] on icon "Editor contextual toolbar" at bounding box center [798, 209] width 12 height 12
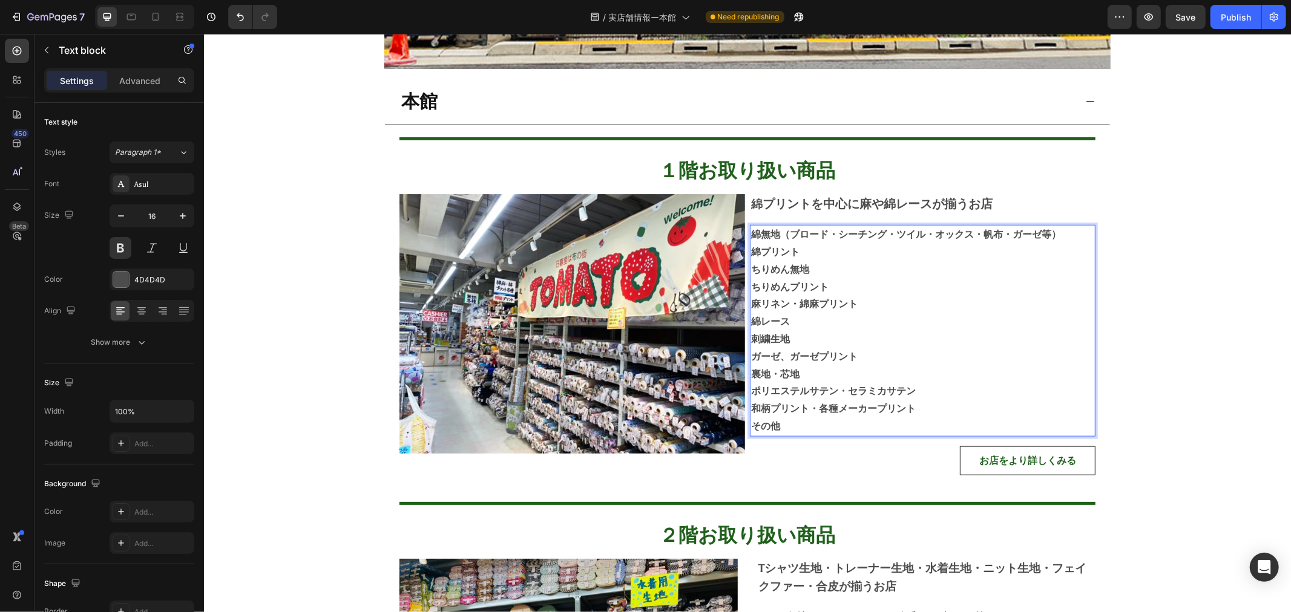
click at [822, 239] on p "綿無地（ブロード・シーチング・ツイル・オックス・帆布・ガーゼ等）" at bounding box center [921, 235] width 343 height 18
click at [831, 237] on strong "綿無地（ブロード・シーチング・ツイル・オックス・帆布・ガーゼ等）" at bounding box center [905, 233] width 310 height 11
click at [868, 266] on p "ちりめん無地" at bounding box center [921, 270] width 343 height 18
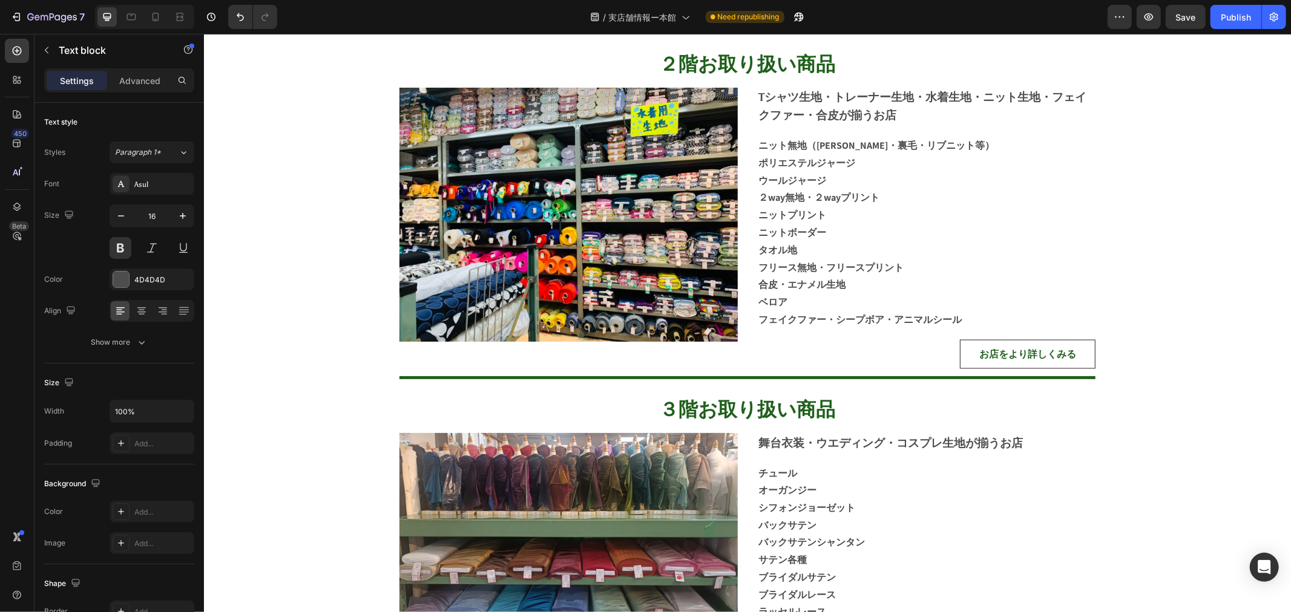
scroll to position [1479, 0]
drag, startPoint x: 808, startPoint y: 305, endPoint x: 931, endPoint y: 316, distance: 123.4
click at [819, 305] on p "ベロア" at bounding box center [926, 303] width 336 height 18
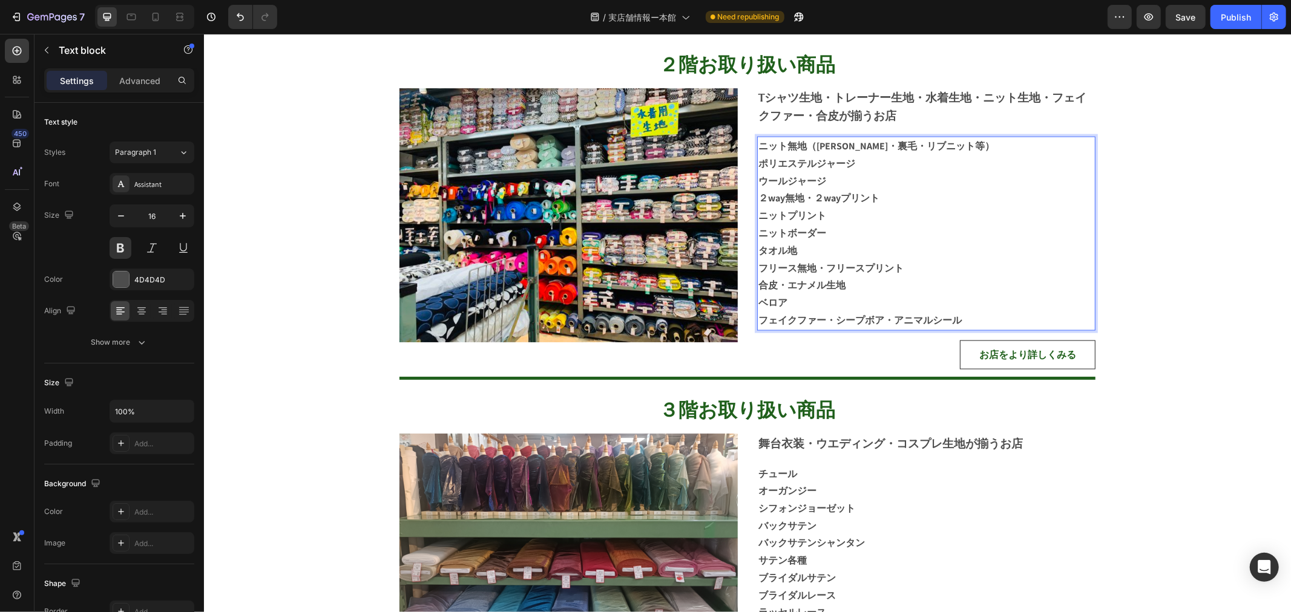
click at [966, 315] on p "フェイクファー・シープボア・アニマルシール" at bounding box center [926, 321] width 336 height 18
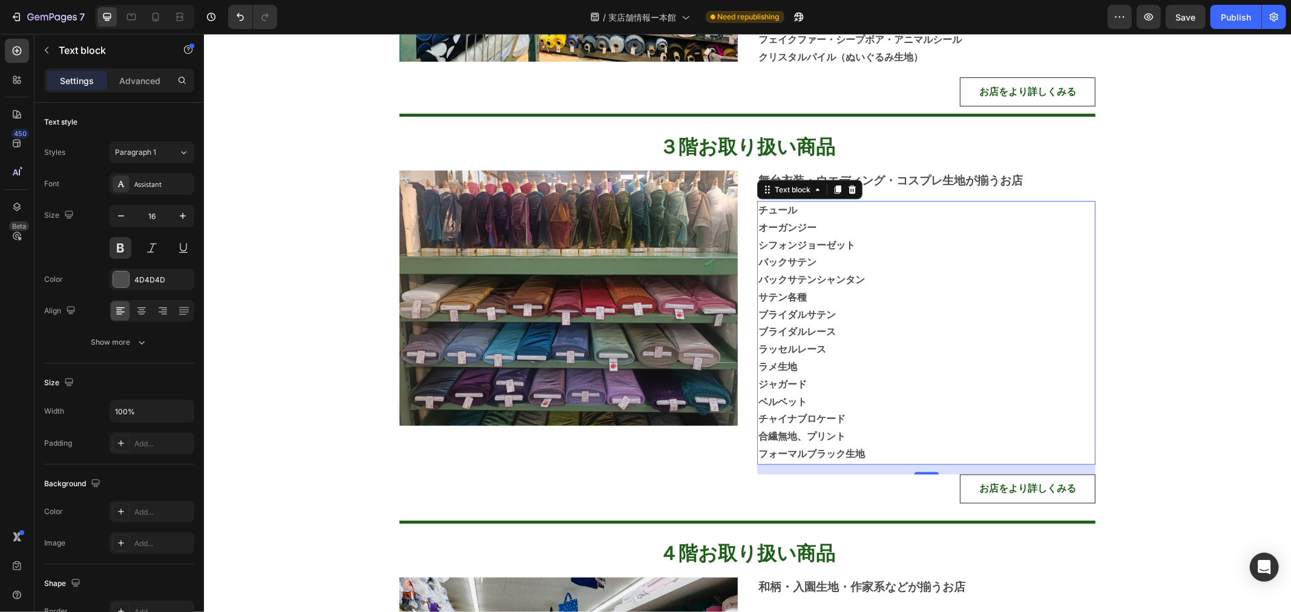
scroll to position [1748, 0]
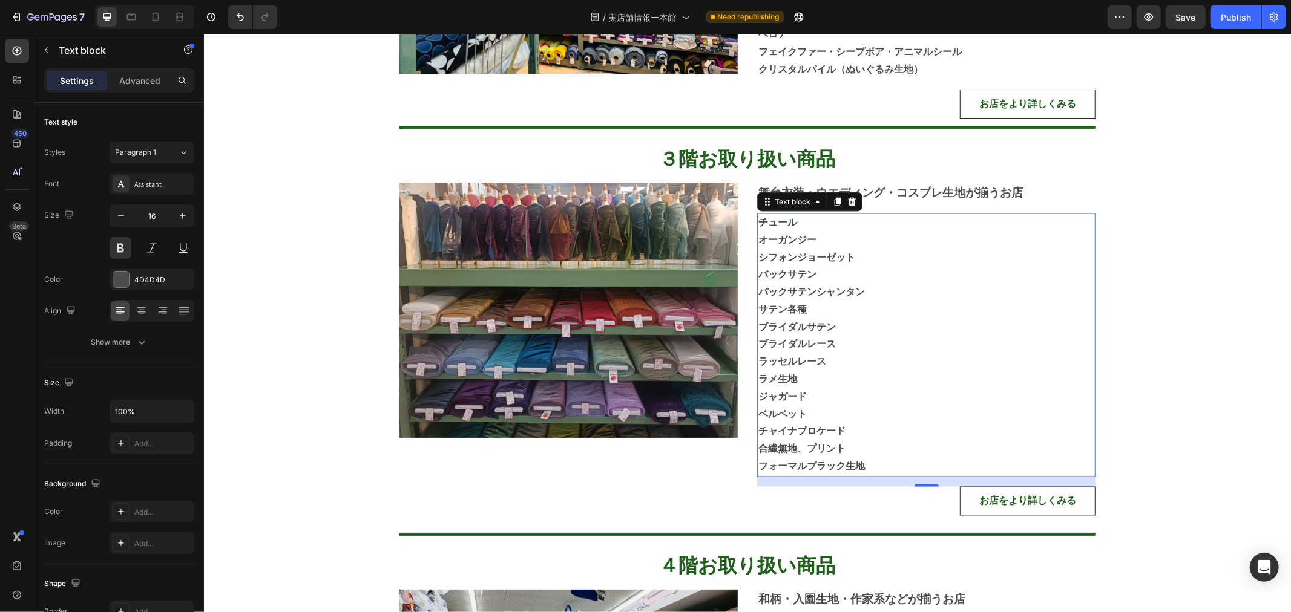
click at [900, 464] on p "フォーマルブラック生地" at bounding box center [926, 467] width 336 height 18
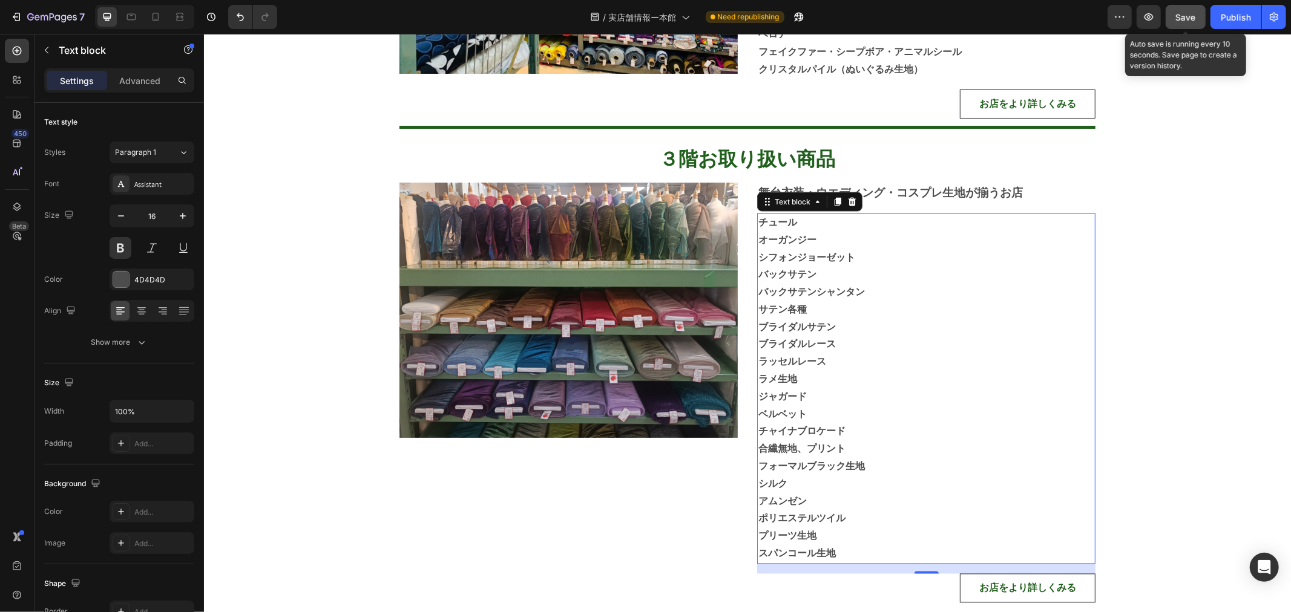
click at [1175, 22] on button "Save" at bounding box center [1185, 17] width 40 height 24
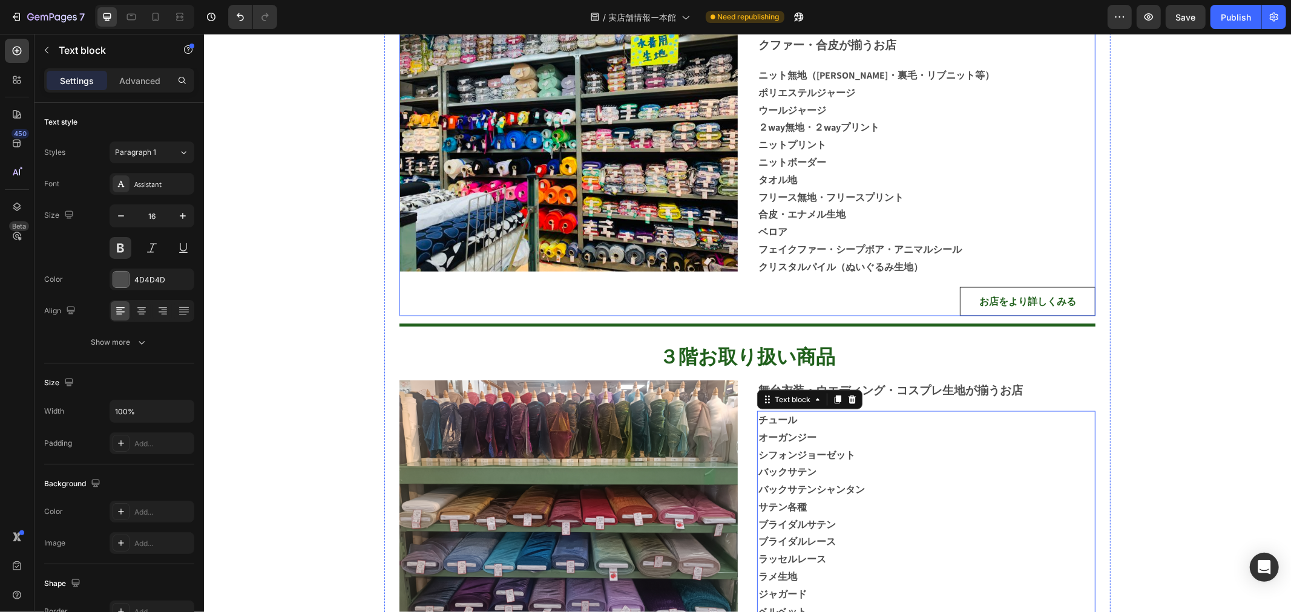
scroll to position [1546, 0]
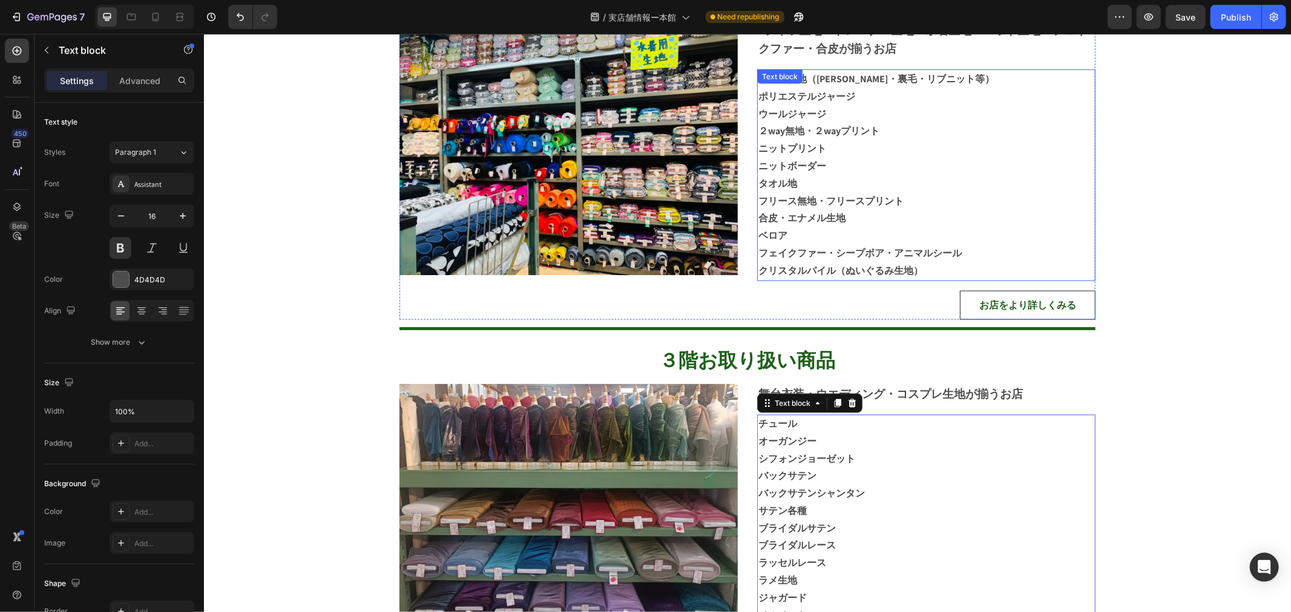
click at [935, 274] on p "クリスタルパイル（ぬいぐるみ生地）" at bounding box center [926, 271] width 336 height 18
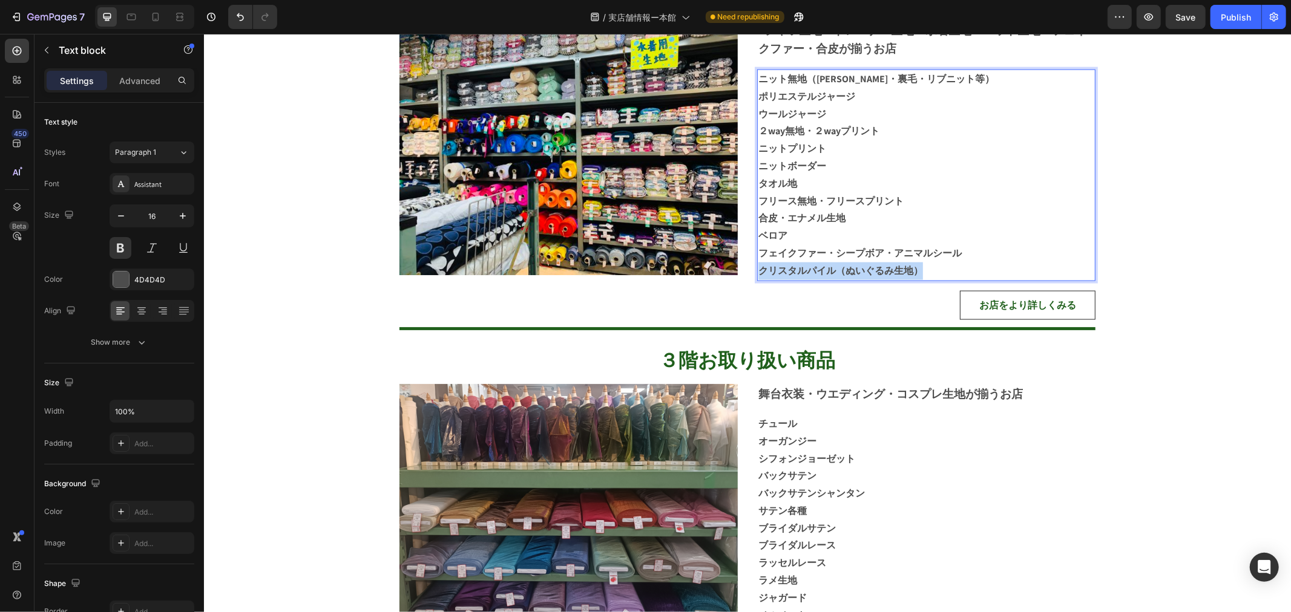
click at [935, 274] on p "クリスタルパイル（ぬいぐるみ生地）" at bounding box center [926, 271] width 336 height 18
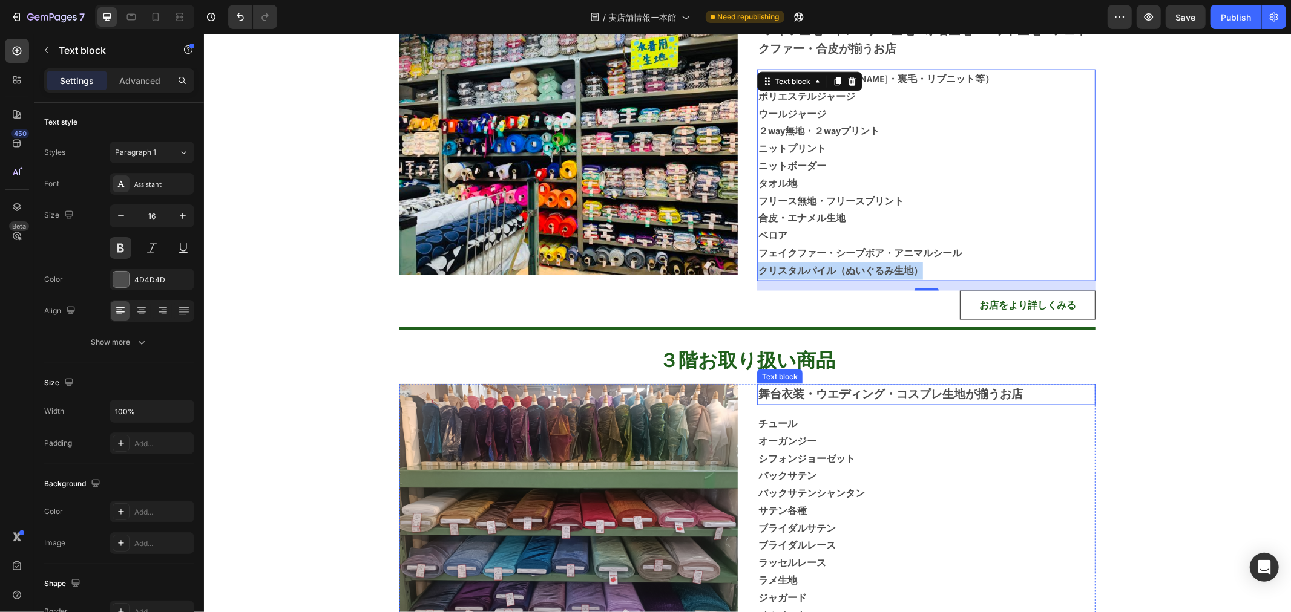
drag, startPoint x: 843, startPoint y: 400, endPoint x: 867, endPoint y: 324, distance: 79.2
click at [843, 400] on p "舞台衣装・ウエディング・コスプレ生地が揃うお店" at bounding box center [926, 394] width 336 height 19
click at [923, 263] on p "クリスタルパイル（ぬいぐるみ生地）" at bounding box center [926, 271] width 336 height 18
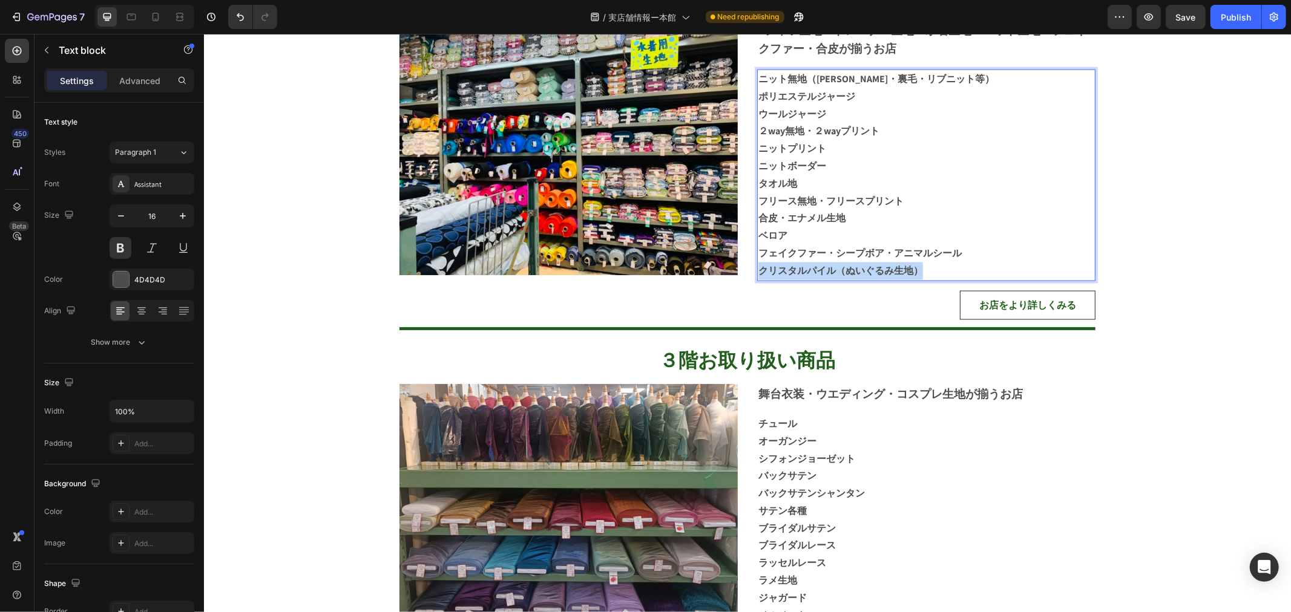
click at [923, 263] on p "クリスタルパイル（ぬいぐるみ生地）" at bounding box center [926, 271] width 336 height 18
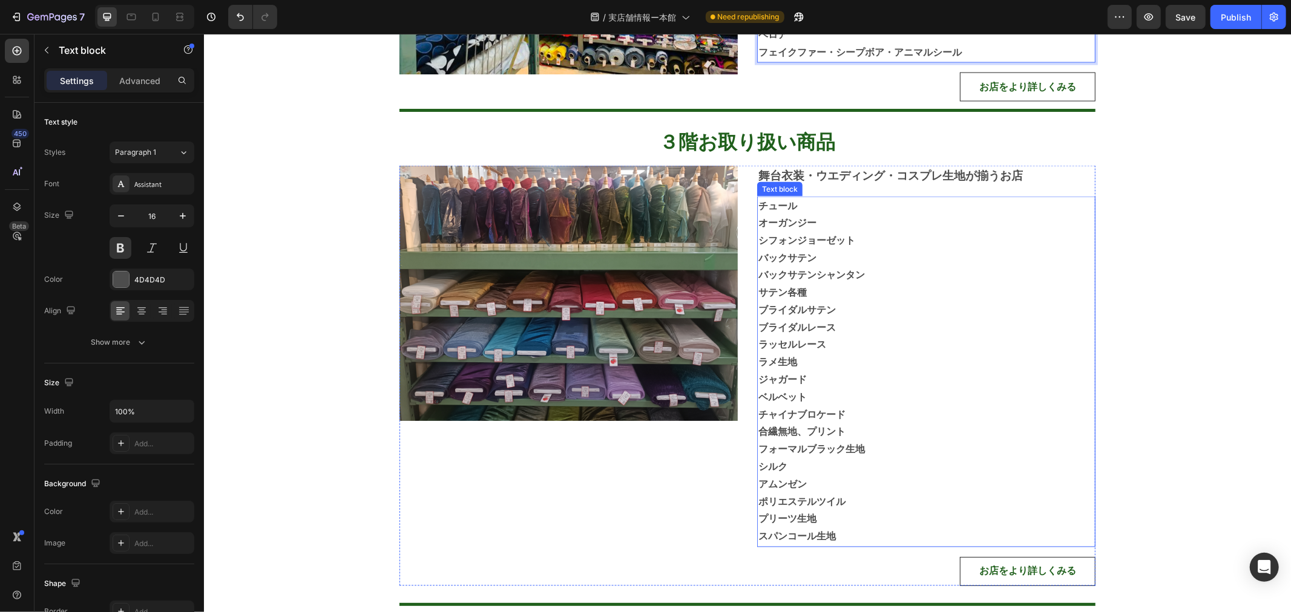
scroll to position [1748, 0]
click at [854, 523] on p "プリーツ生地" at bounding box center [926, 519] width 336 height 18
click at [849, 533] on p "スパンコール生地" at bounding box center [926, 537] width 336 height 18
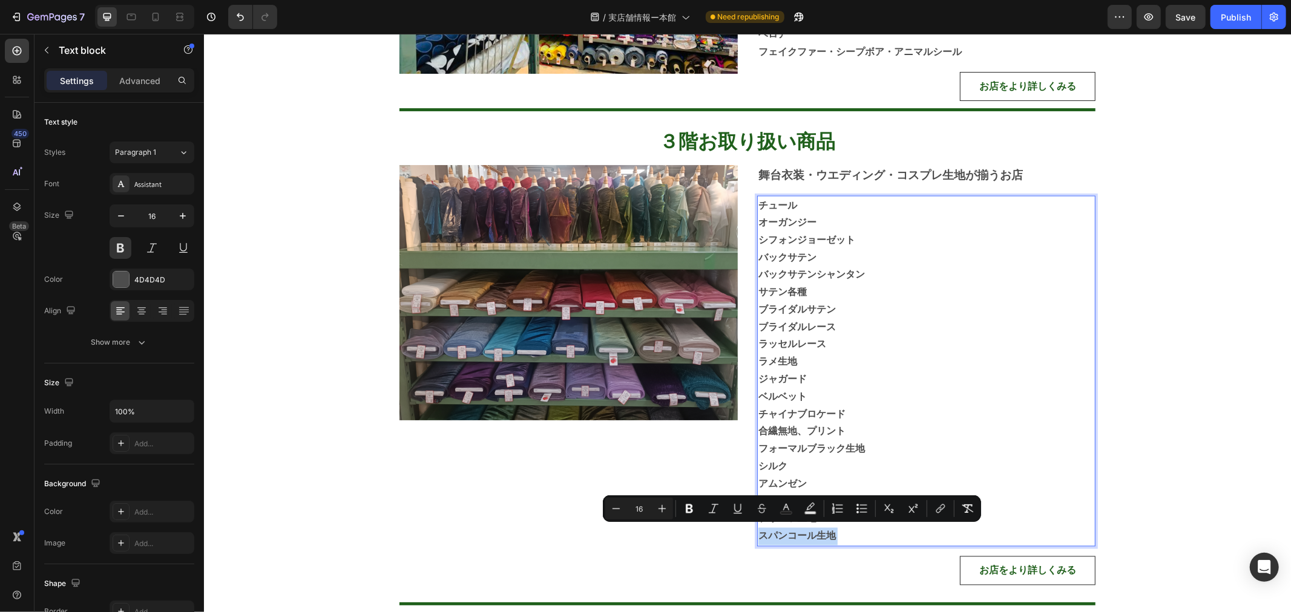
drag, startPoint x: 849, startPoint y: 533, endPoint x: 758, endPoint y: 457, distance: 118.2
click at [758, 457] on div "チュール オーガンジー シフォンジョーゼット バックサテン バックサテンシャンタン サテン各種 ブライダルサテン ブライダルレース ラッセルレース ラメ生地 …" at bounding box center [925, 370] width 338 height 351
click at [758, 460] on span "シルク" at bounding box center [772, 466] width 29 height 13
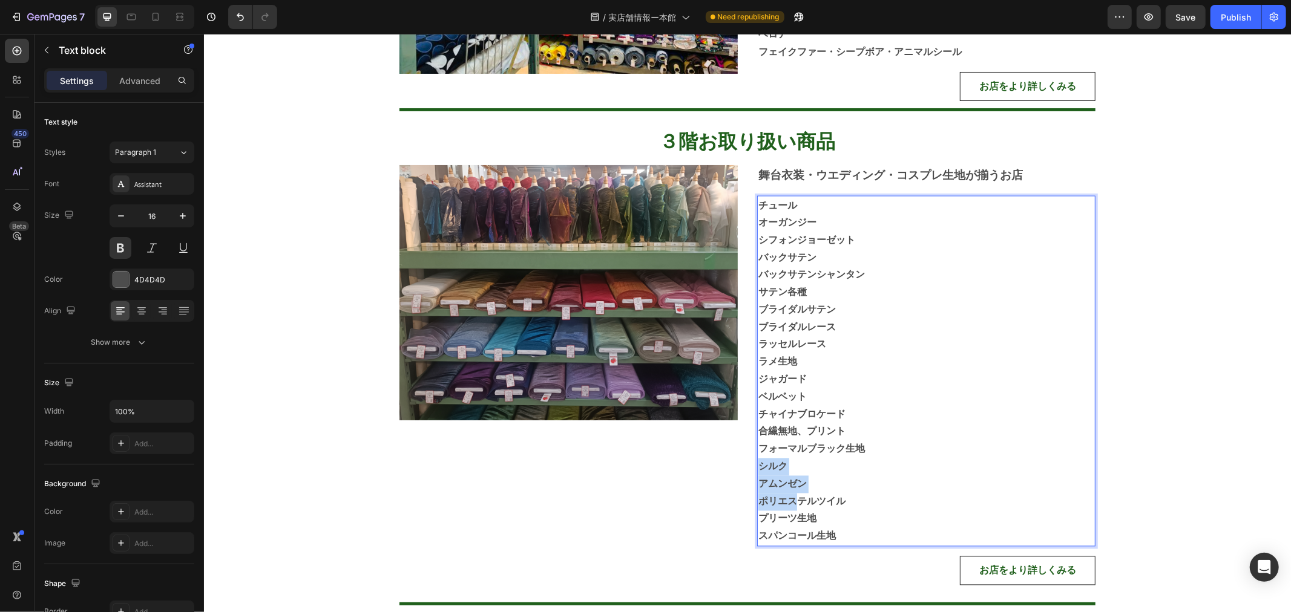
drag, startPoint x: 755, startPoint y: 460, endPoint x: 807, endPoint y: 516, distance: 76.6
click at [821, 529] on span "スパンコール生地" at bounding box center [796, 535] width 77 height 13
drag, startPoint x: 833, startPoint y: 532, endPoint x: 753, endPoint y: 465, distance: 103.9
click at [756, 465] on div "チュール オーガンジー シフォンジョーゼット バックサテン バックサテンシャンタン サテン各種 ブライダルサテン ブライダルレース ラッセルレース ラメ生地 …" at bounding box center [925, 370] width 338 height 351
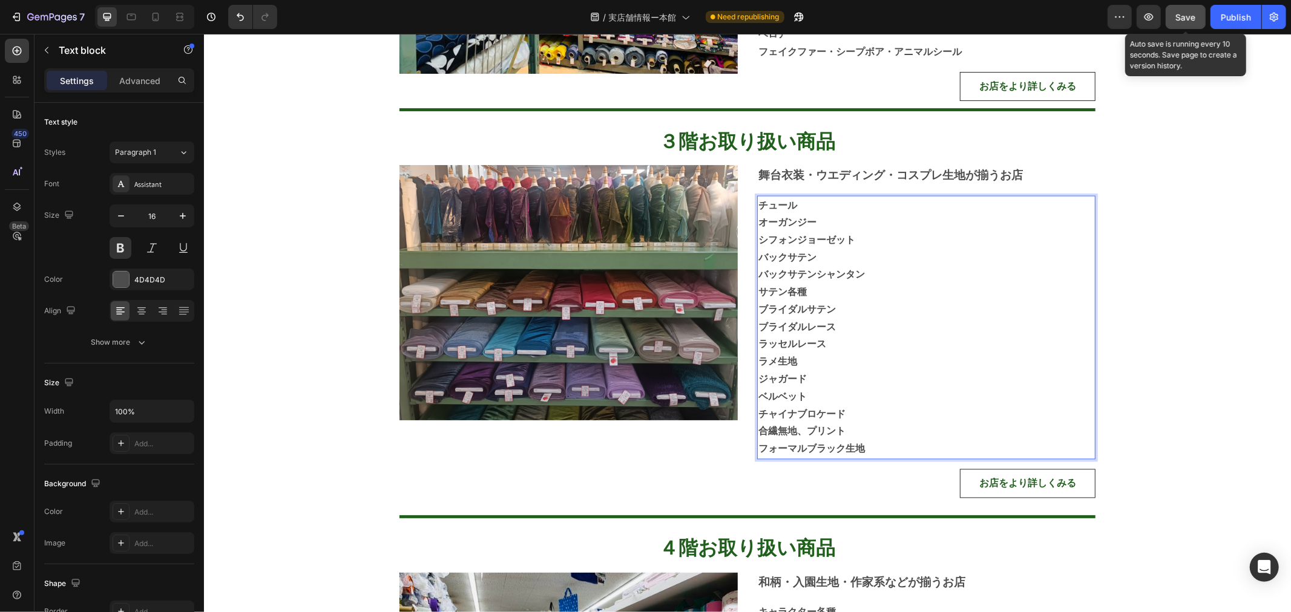
click at [1181, 21] on span "Save" at bounding box center [1186, 17] width 20 height 10
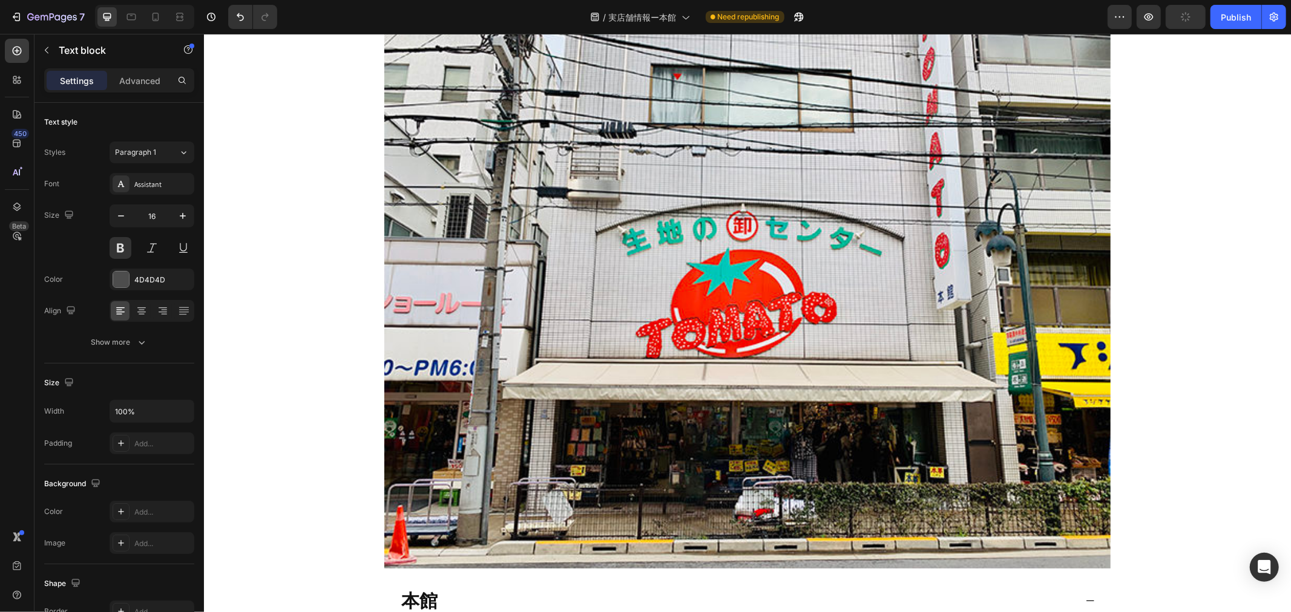
scroll to position [336, 0]
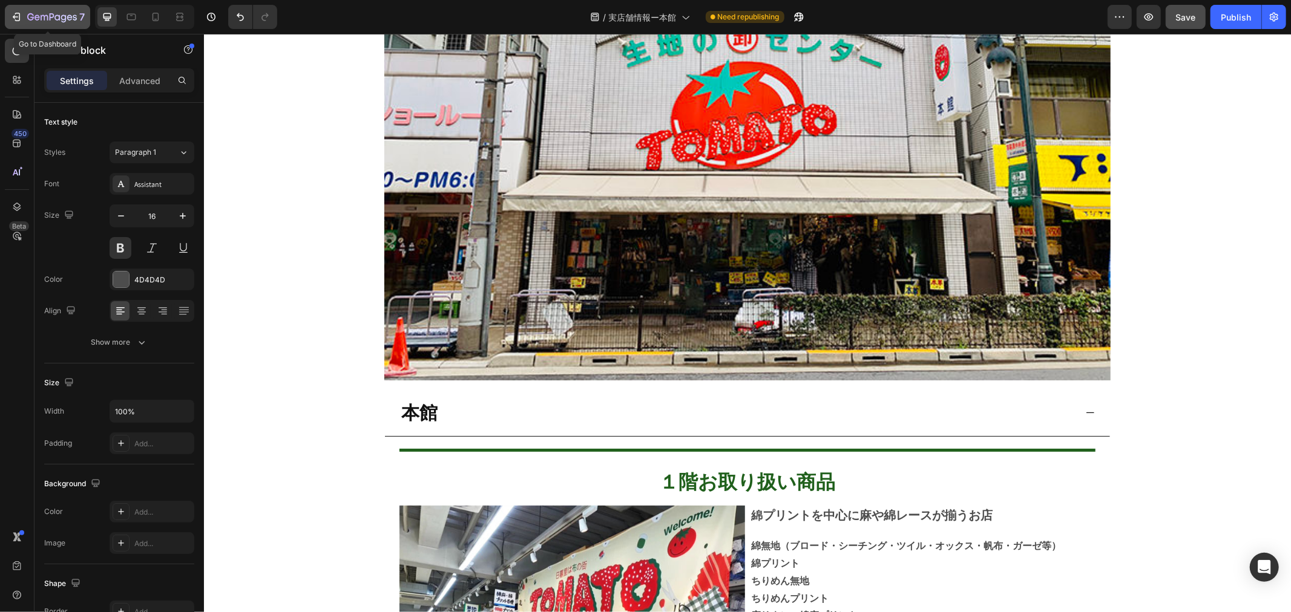
drag, startPoint x: 49, startPoint y: 10, endPoint x: 47, endPoint y: 20, distance: 9.9
click at [49, 10] on div "7" at bounding box center [55, 17] width 57 height 15
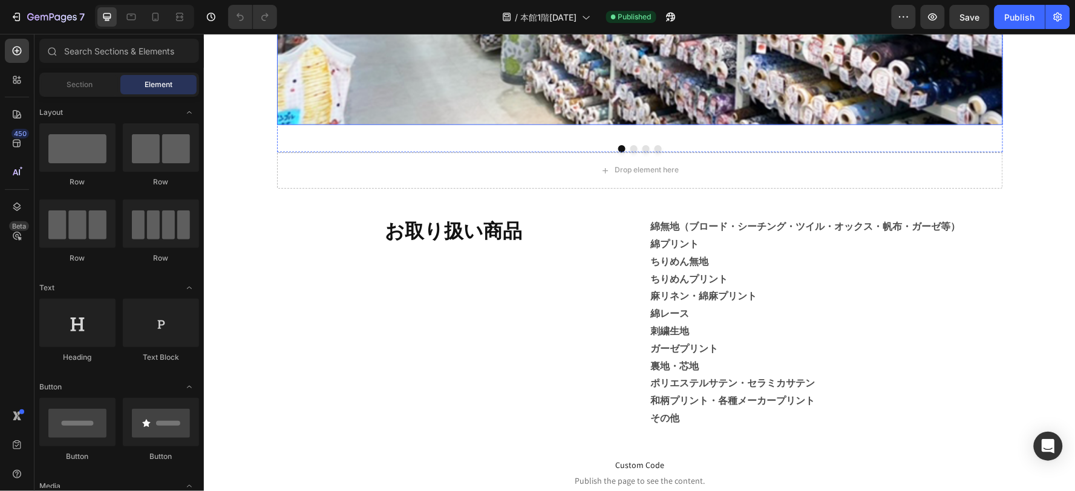
scroll to position [672, 0]
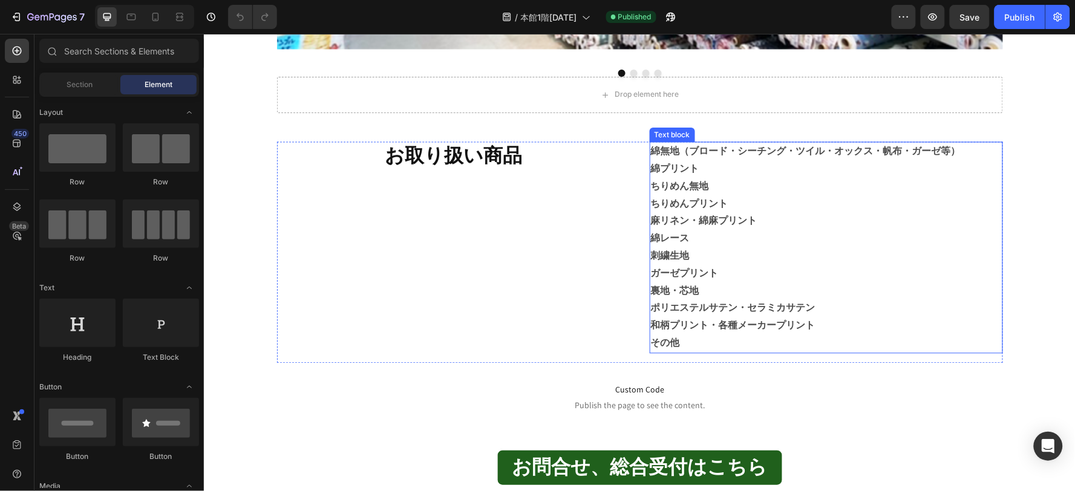
click at [688, 217] on strong "麻リネン・綿麻プリント" at bounding box center [703, 220] width 106 height 13
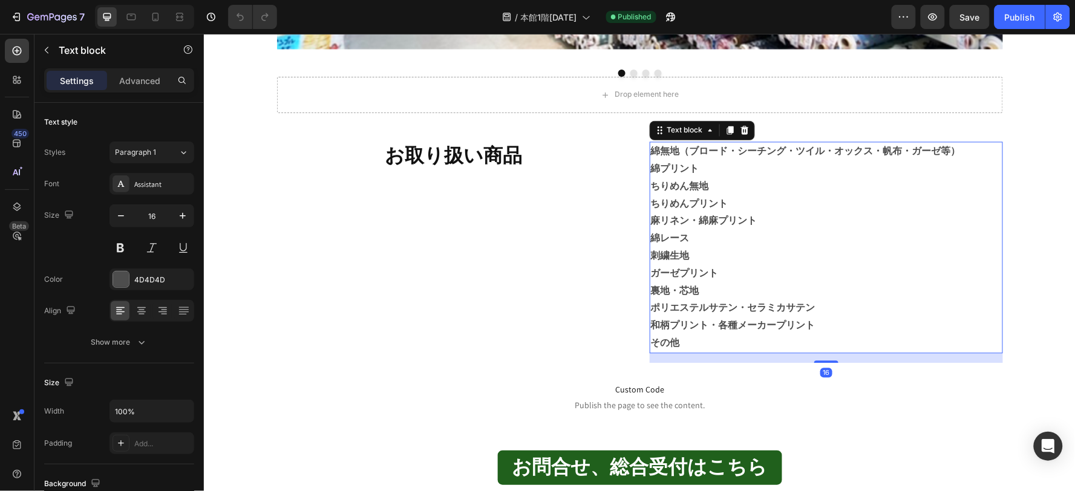
click at [689, 218] on strong "麻リネン・綿麻プリント" at bounding box center [703, 220] width 106 height 13
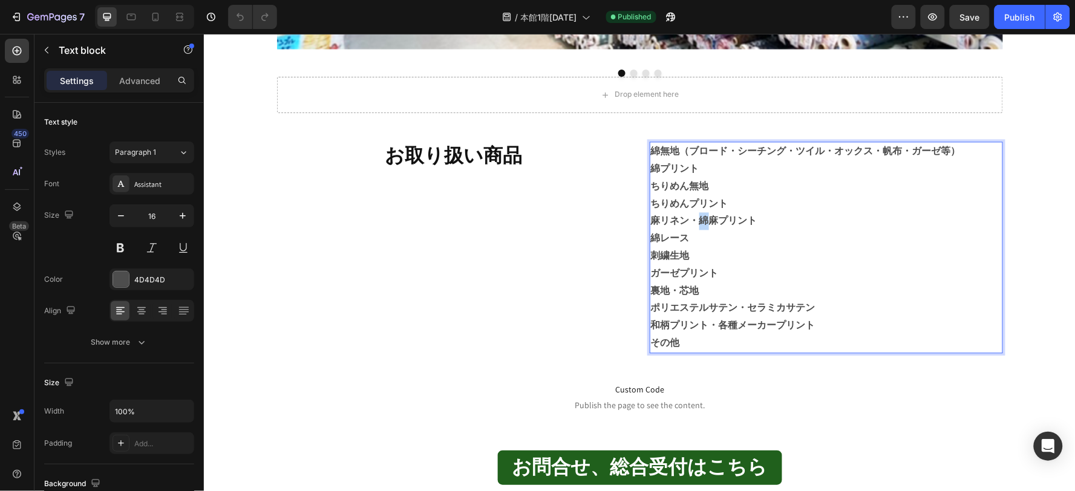
click at [689, 218] on strong "麻リネン・綿麻プリント" at bounding box center [703, 220] width 106 height 13
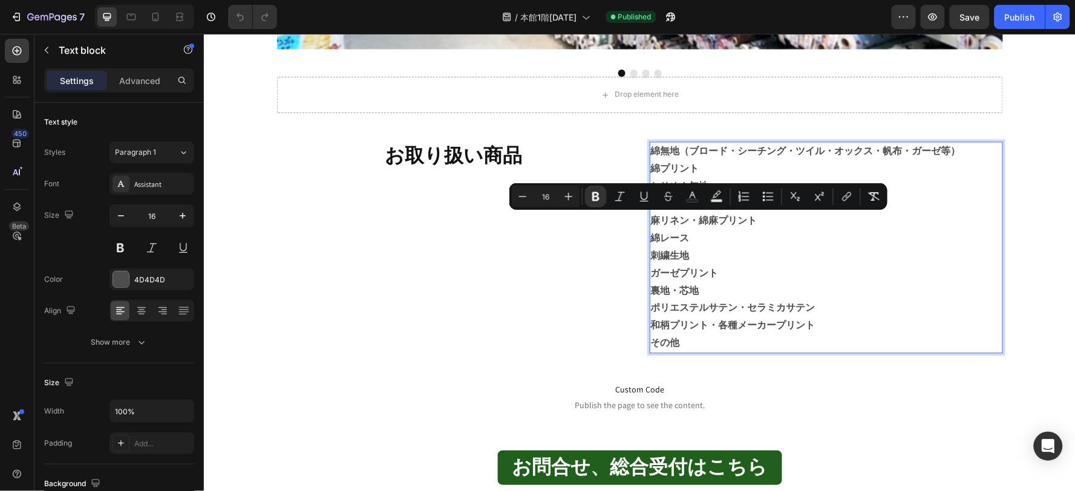
click at [736, 278] on p "ガーゼプリント" at bounding box center [825, 274] width 351 height 18
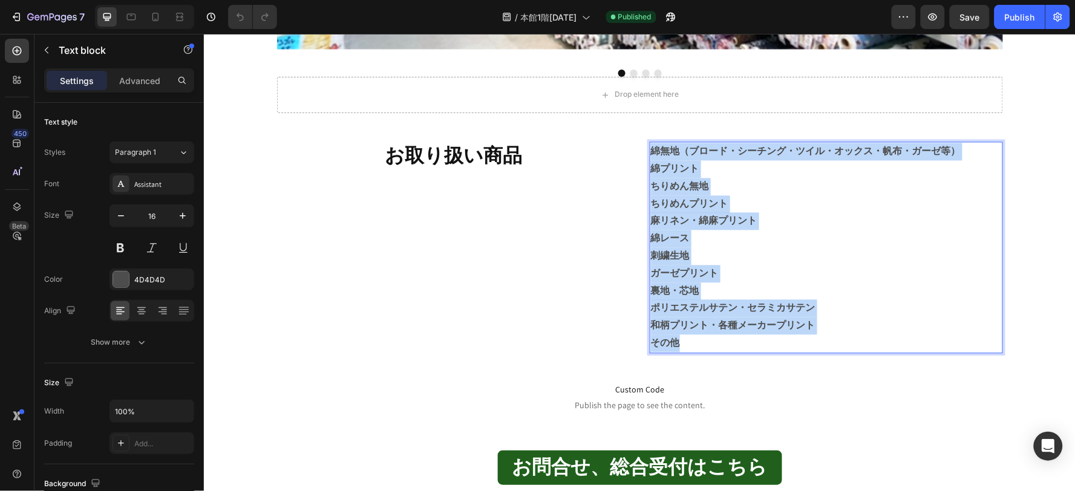
drag, startPoint x: 698, startPoint y: 346, endPoint x: 646, endPoint y: 149, distance: 204.0
click at [649, 149] on div "綿無地（ブロード・シーチング・ツイル・オックス・帆布・ガーゼ等） 綿プリント ちりめん無地 ちりめんプリント 麻リネン・綿麻プリント 綿レース 刺繍生地 ガー…" at bounding box center [825, 248] width 353 height 212
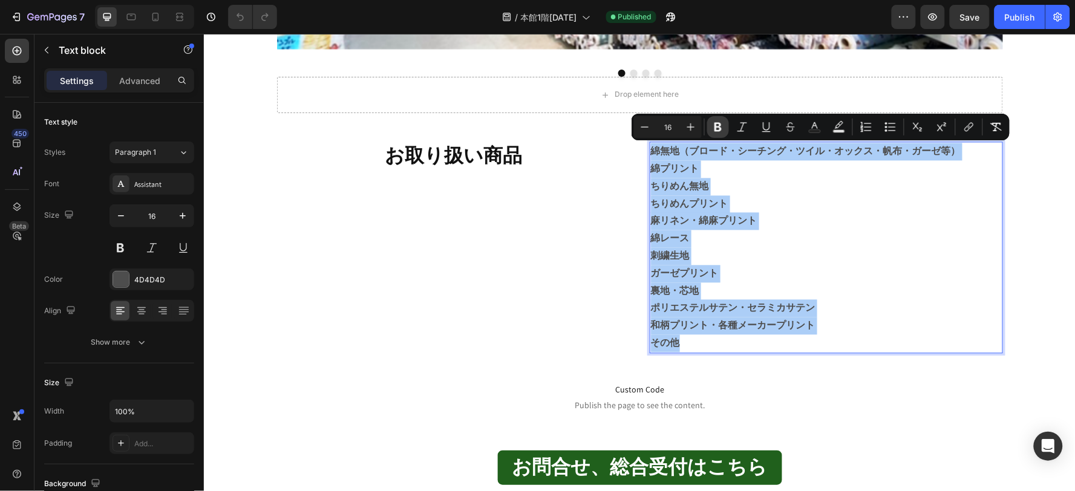
click at [721, 125] on icon "Editor contextual toolbar" at bounding box center [718, 127] width 7 height 9
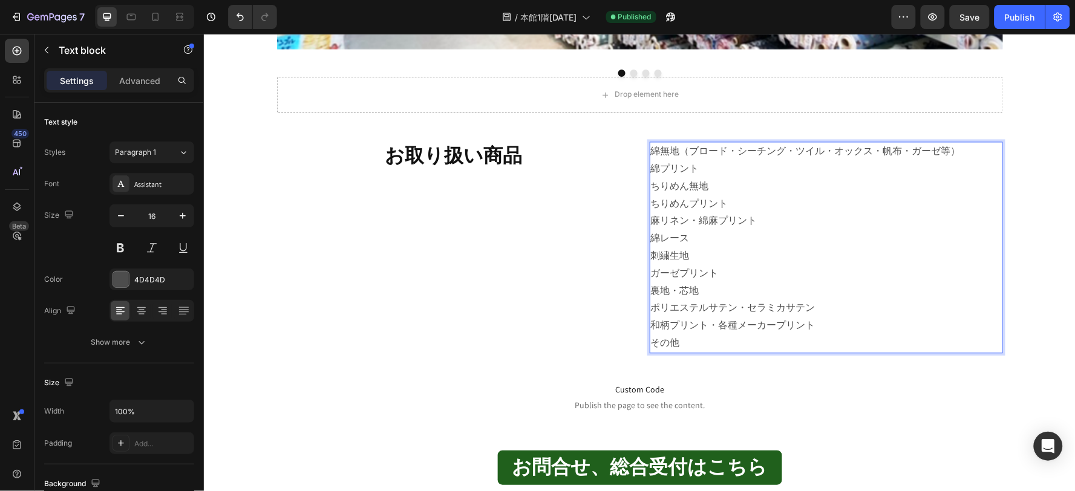
drag, startPoint x: 722, startPoint y: 217, endPoint x: 733, endPoint y: 273, distance: 56.7
click at [724, 246] on p "綿レース" at bounding box center [825, 239] width 351 height 18
click at [981, 15] on button "Save" at bounding box center [970, 17] width 40 height 24
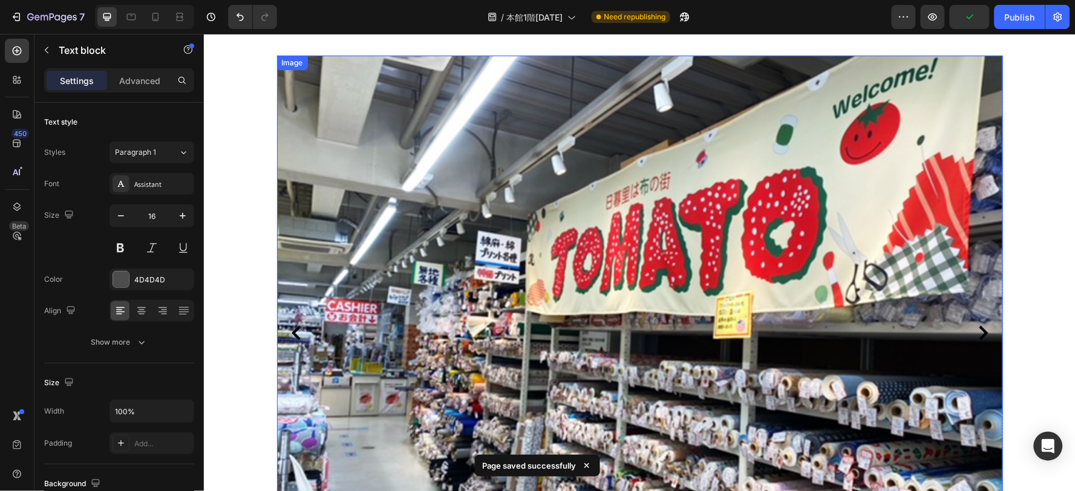
scroll to position [0, 0]
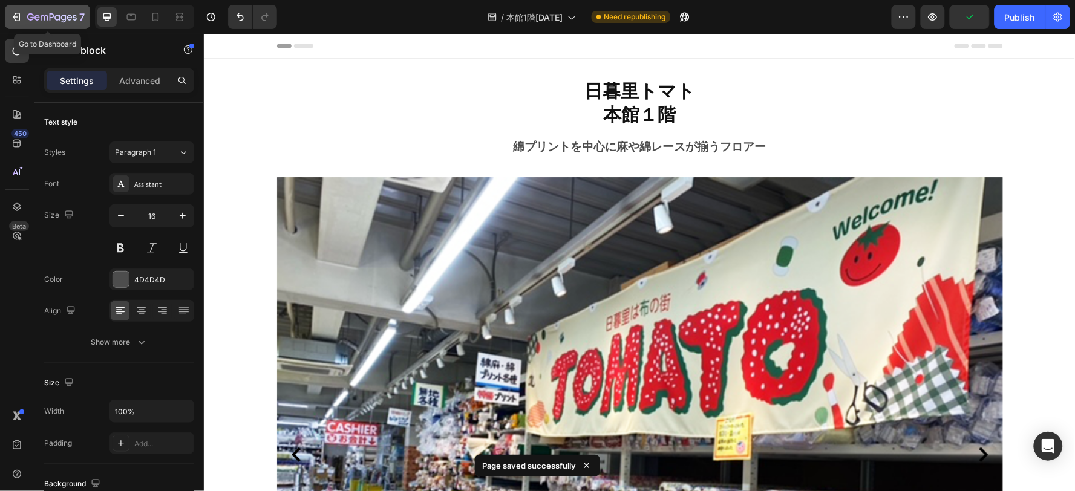
click at [51, 16] on icon "button" at bounding box center [52, 18] width 50 height 10
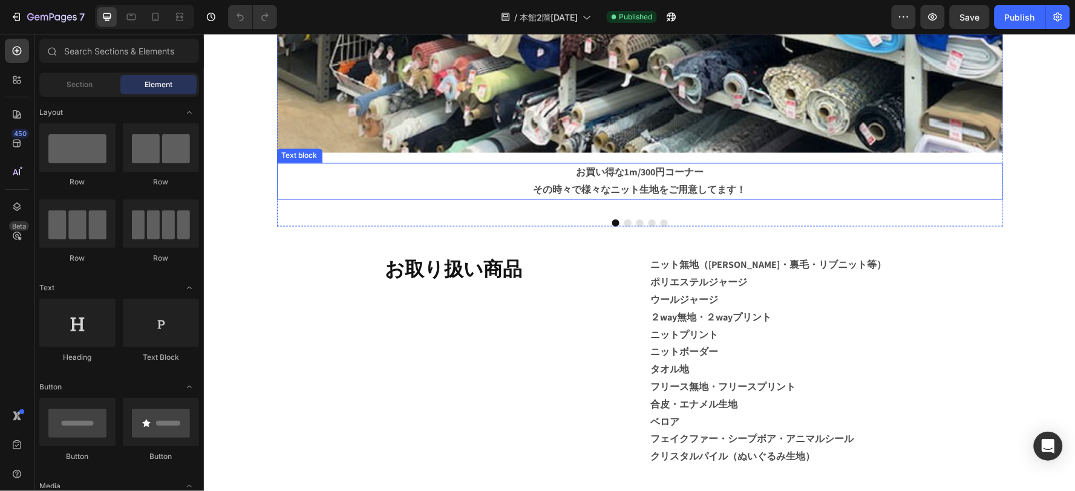
scroll to position [605, 0]
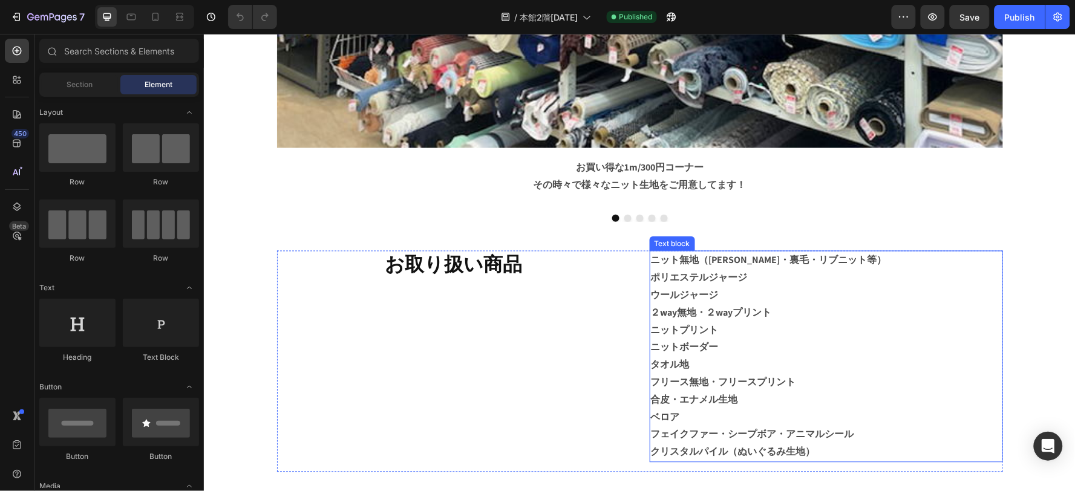
click at [756, 315] on strong "２way無地・２wayプリント" at bounding box center [710, 312] width 121 height 13
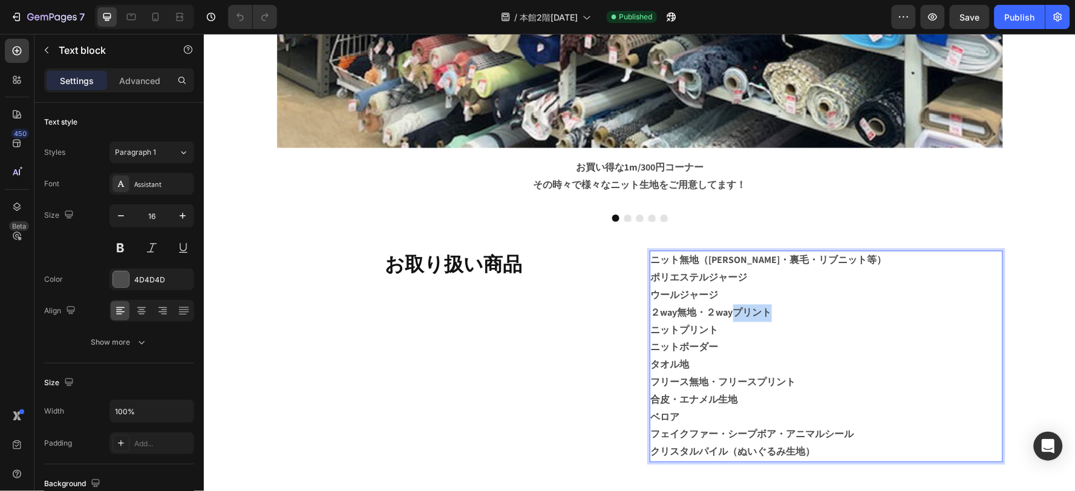
click at [756, 315] on strong "２way無地・２wayプリント" at bounding box center [710, 312] width 121 height 13
click at [688, 266] on strong "ニット無地（[PERSON_NAME]・裏毛・リブニット等）" at bounding box center [768, 260] width 236 height 13
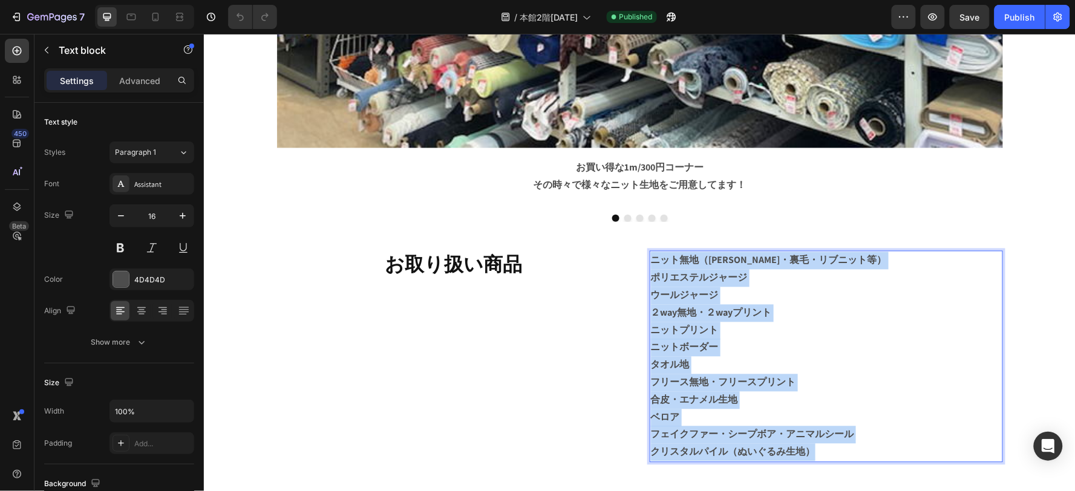
drag, startPoint x: 649, startPoint y: 258, endPoint x: 841, endPoint y: 451, distance: 271.7
click at [839, 451] on div "ニット無地（天竺・フライス・スムース・裏毛・リブニット等） ポリエステルジャージ ウールジャージ ２way無地・２wayプリント ニットプリント ニットボーダ…" at bounding box center [825, 357] width 353 height 212
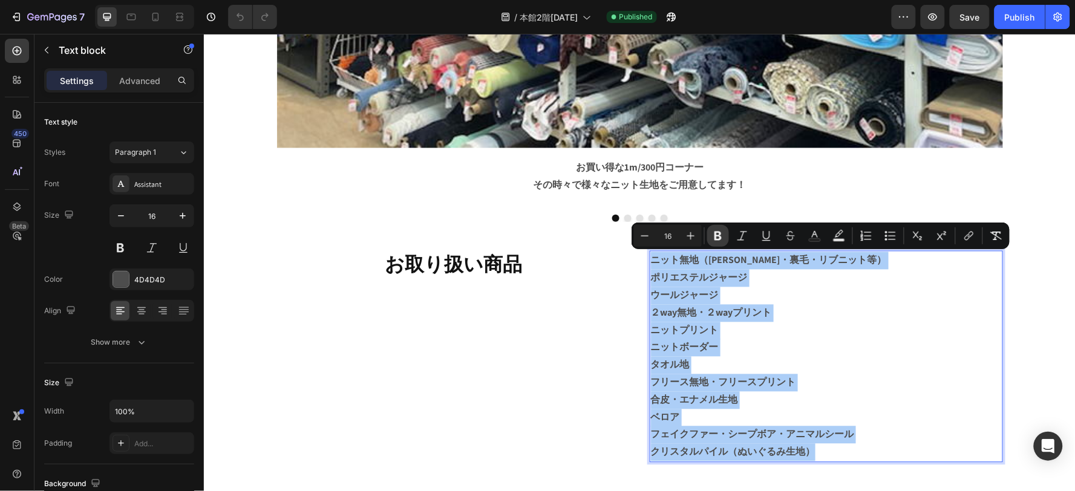
click at [721, 237] on icon "Editor contextual toolbar" at bounding box center [718, 236] width 7 height 9
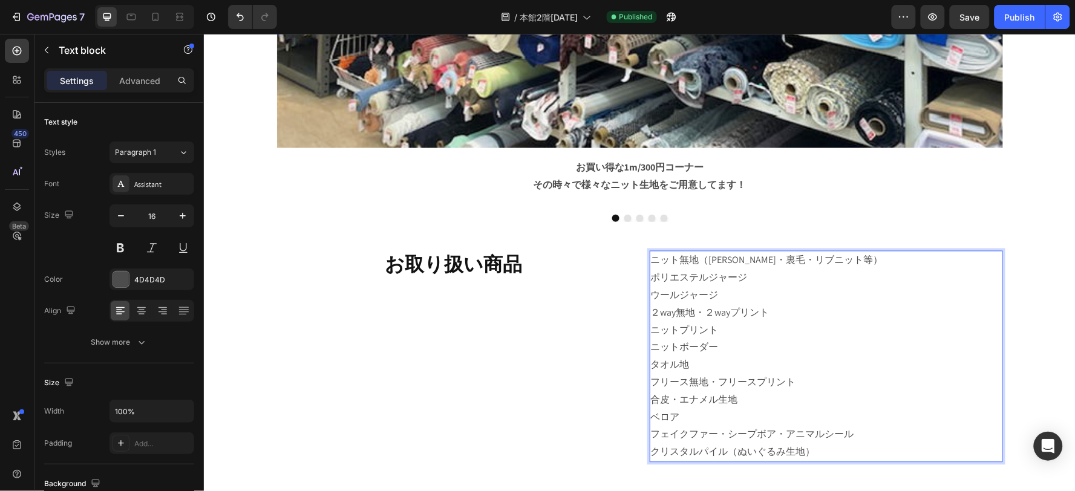
click at [814, 415] on p "ベロア" at bounding box center [825, 418] width 351 height 18
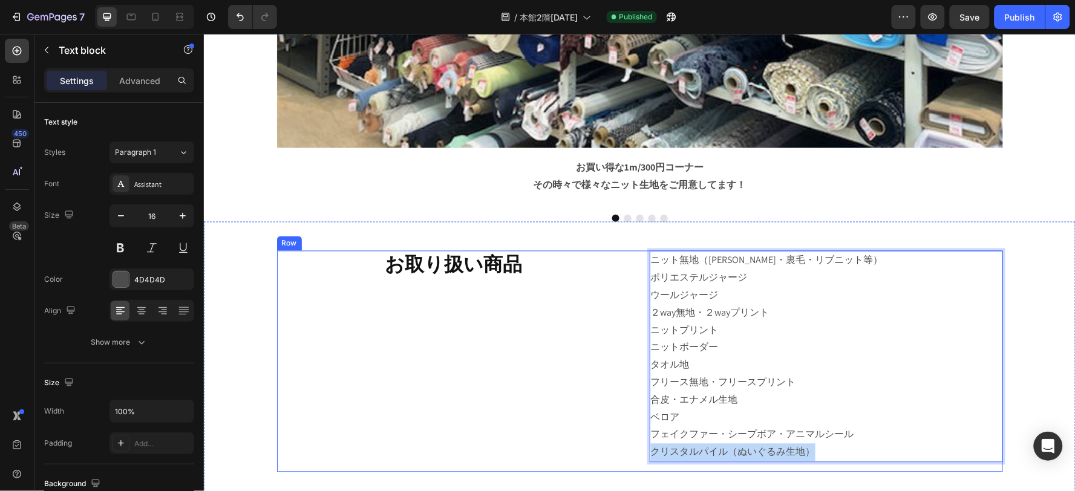
drag, startPoint x: 824, startPoint y: 451, endPoint x: 629, endPoint y: 448, distance: 195.5
click at [629, 448] on div "お取り扱い商品 Heading ニット無地（天竺・フライス・スムース・裏毛・リブニット等） ポリエステルジャージ ウールジャージ ２way無地・２wayプリン…" at bounding box center [640, 361] width 726 height 221
copy p "クリスタルパイル（ぬいぐるみ生地）"
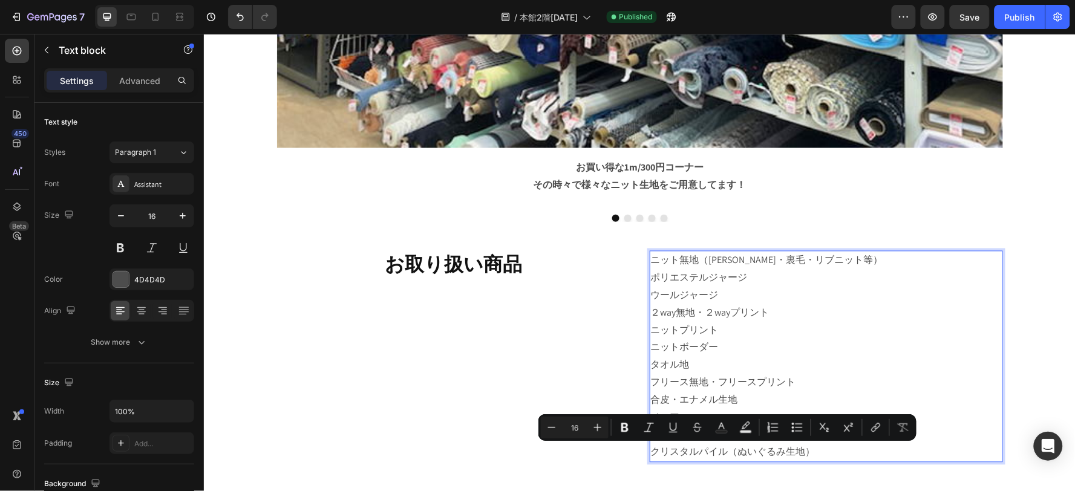
click at [706, 284] on p "ポリエステルジャージ" at bounding box center [825, 278] width 351 height 18
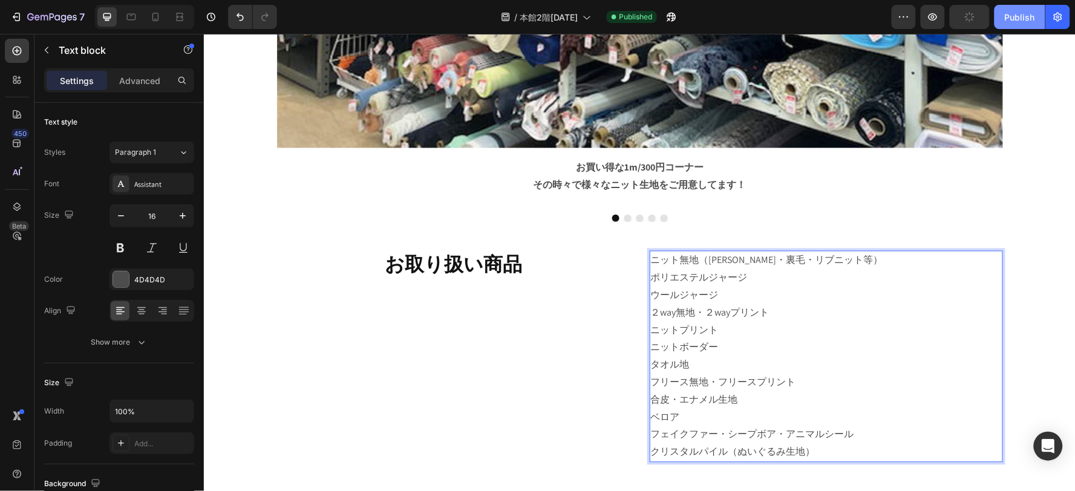
click at [1037, 15] on button "Publish" at bounding box center [1020, 17] width 51 height 24
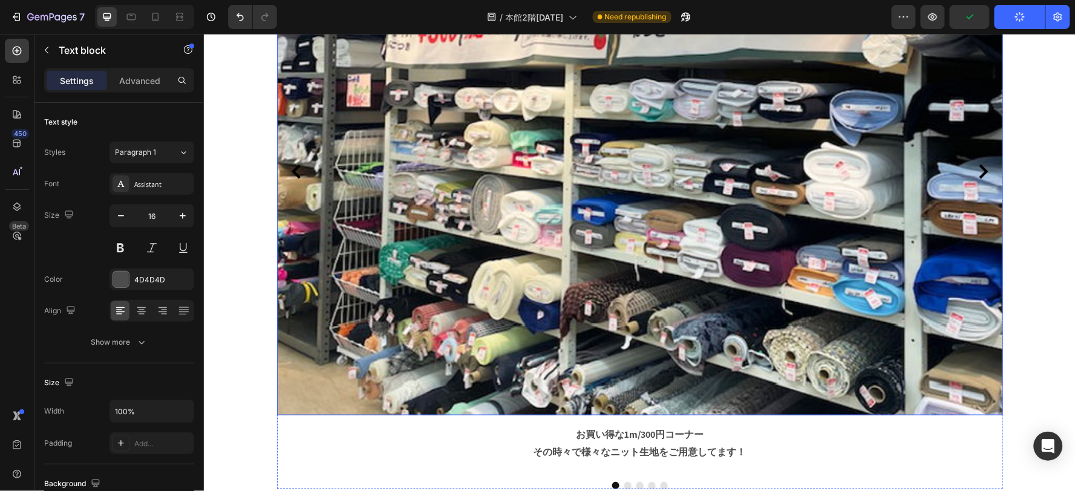
scroll to position [201, 0]
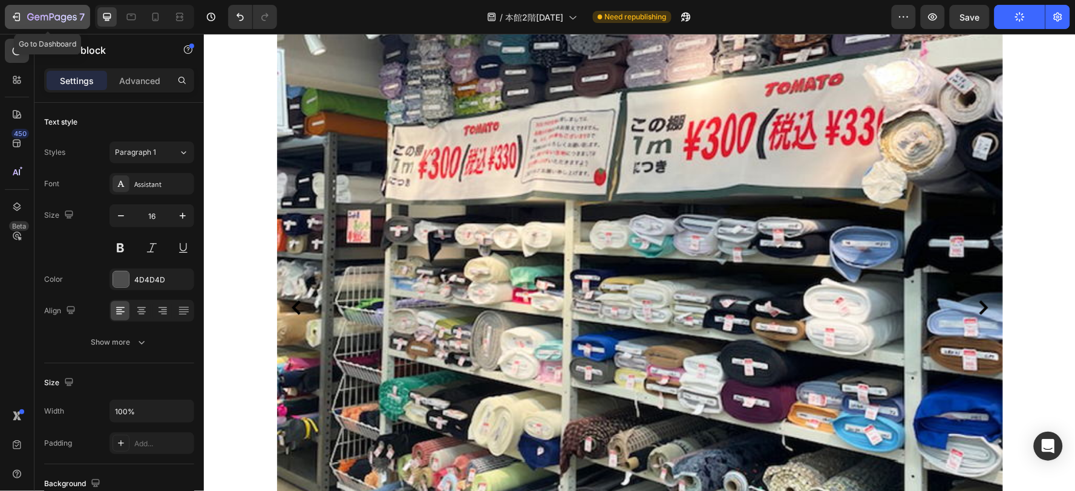
click at [48, 5] on button "7" at bounding box center [47, 17] width 85 height 24
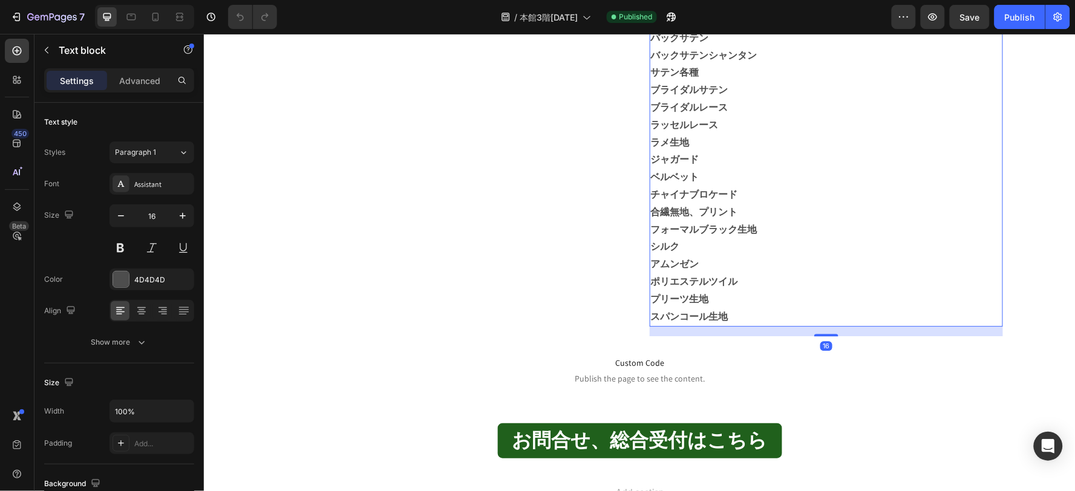
click at [739, 309] on p "スパンコール生地" at bounding box center [825, 317] width 351 height 18
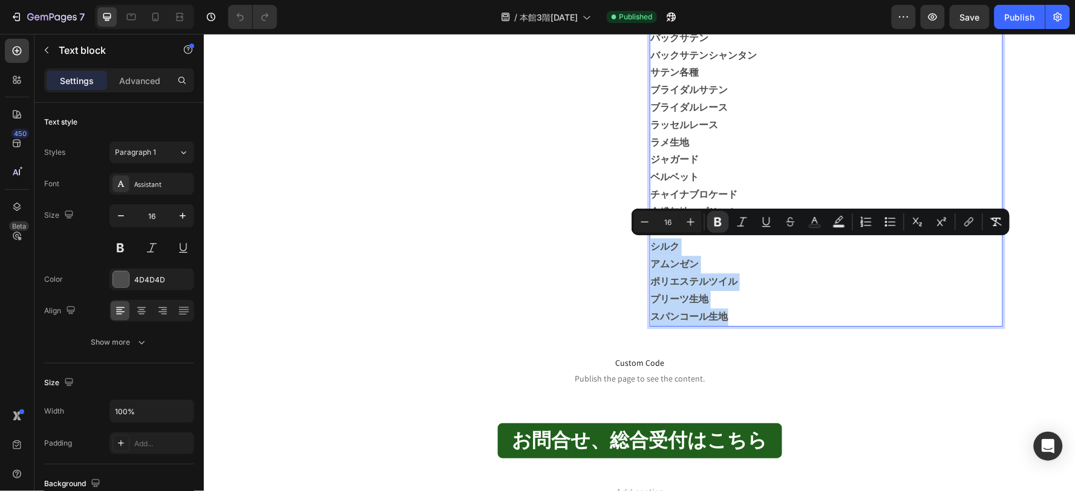
drag, startPoint x: 741, startPoint y: 312, endPoint x: 646, endPoint y: 243, distance: 117.4
click at [649, 243] on div "チュール オーガンジー シフォンジョーゼット バックサテン バックサテンシャンタン サテン各種 ブライダルサテン ブライダルレース ラッセルレース ラメ生地 …" at bounding box center [825, 150] width 353 height 351
drag, startPoint x: 750, startPoint y: 266, endPoint x: 742, endPoint y: 295, distance: 29.5
click at [751, 266] on p "アムンゼン" at bounding box center [825, 264] width 351 height 18
click at [736, 309] on p "スパンコール生地" at bounding box center [825, 317] width 351 height 18
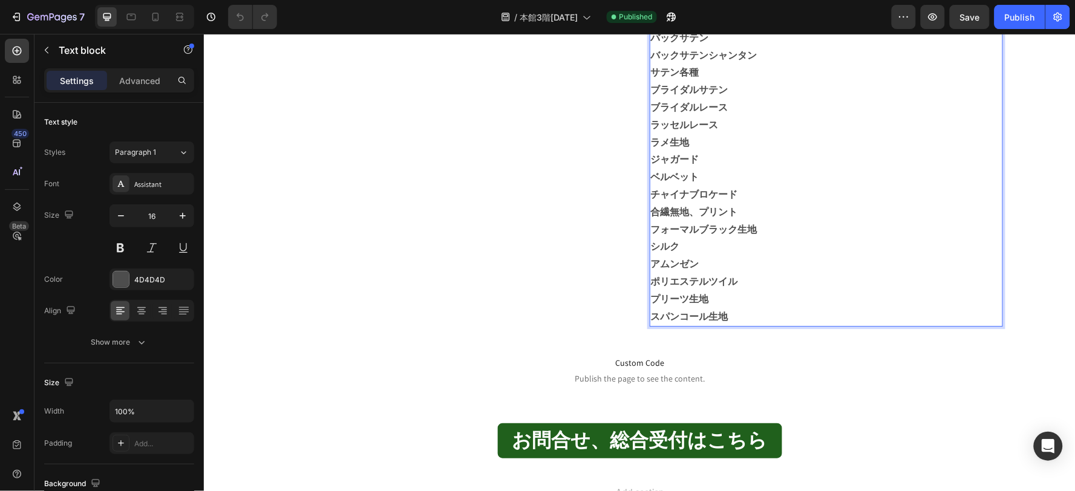
click at [744, 315] on p "スパンコール生地" at bounding box center [825, 317] width 351 height 18
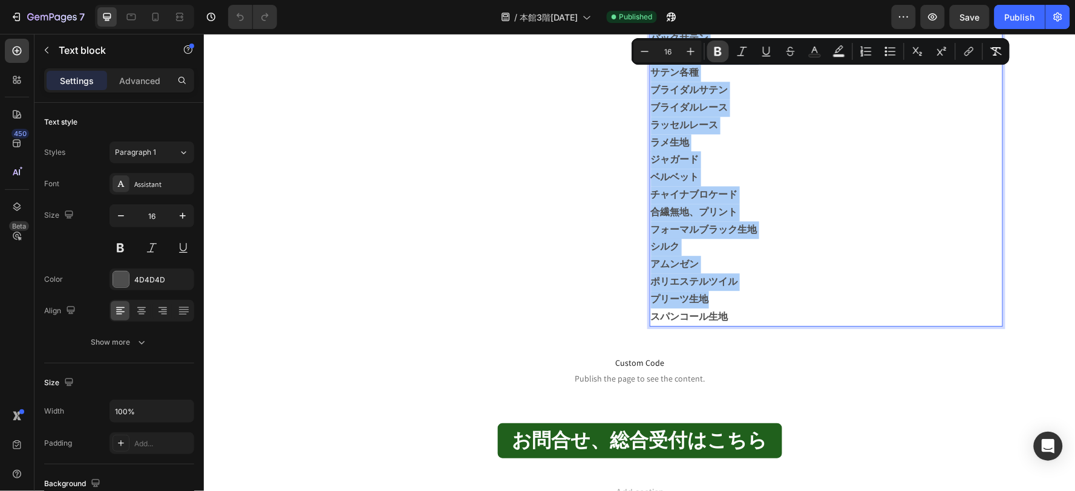
click at [724, 51] on button "Bold" at bounding box center [718, 52] width 22 height 22
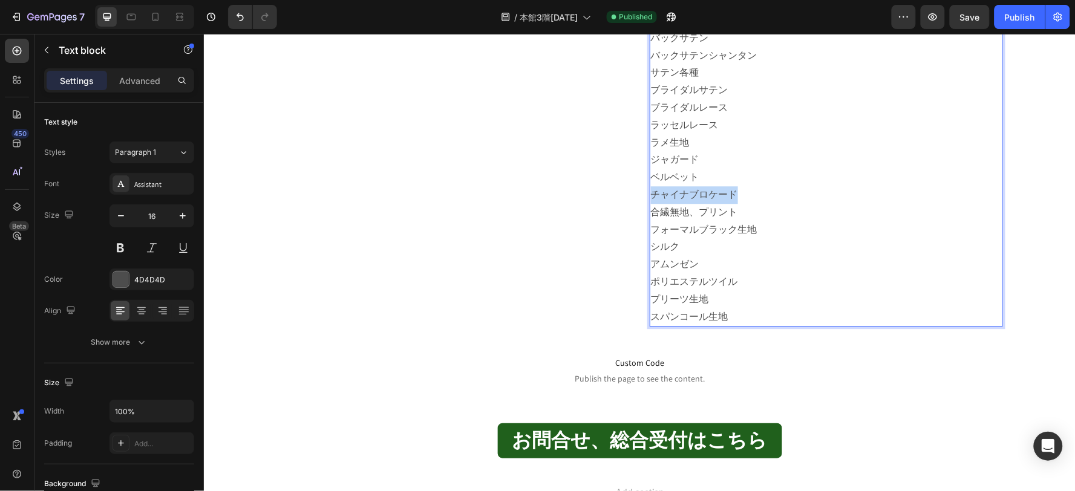
drag, startPoint x: 788, startPoint y: 185, endPoint x: 787, endPoint y: 243, distance: 57.5
click at [788, 188] on div "チュール オーガンジー シフォンジョーゼット バックサテン バックサテンシャンタン サテン各種 ブライダルサテン ブライダルレース ラッセルレース ラメ生地 …" at bounding box center [825, 150] width 353 height 351
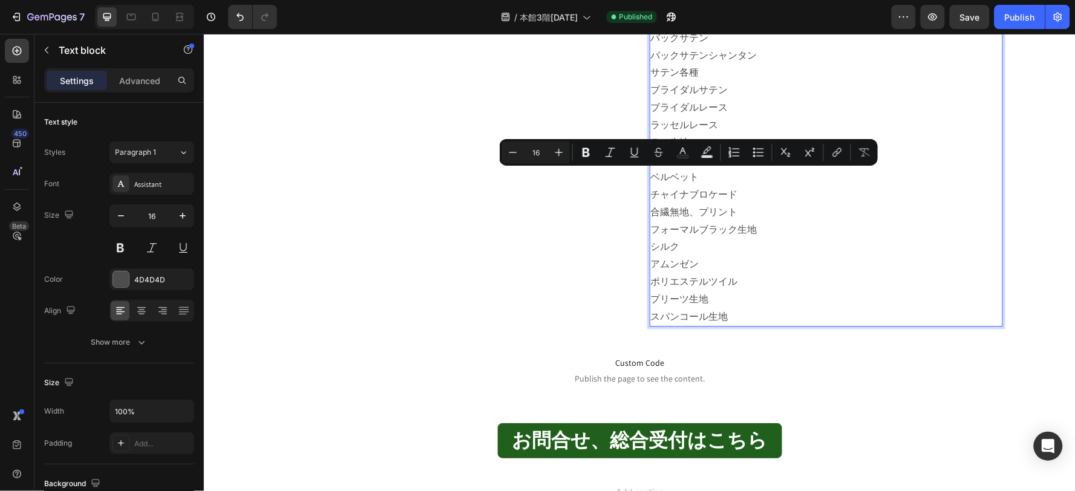
click at [716, 315] on span "スパンコール生地" at bounding box center [688, 316] width 77 height 13
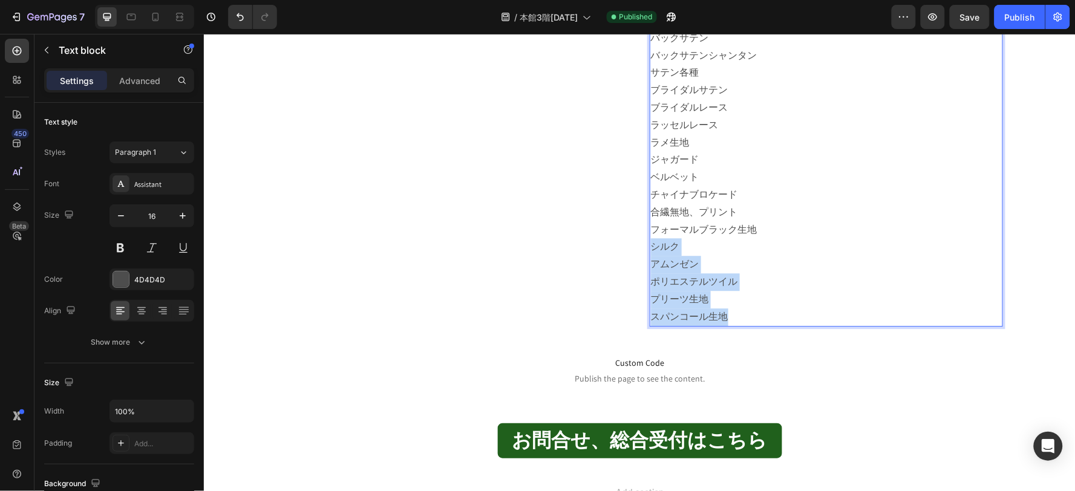
drag, startPoint x: 649, startPoint y: 245, endPoint x: 735, endPoint y: 324, distance: 117.3
copy div "シルク アムンゼン ポリエステルツイル プリーツ生地 スパンコール生地"
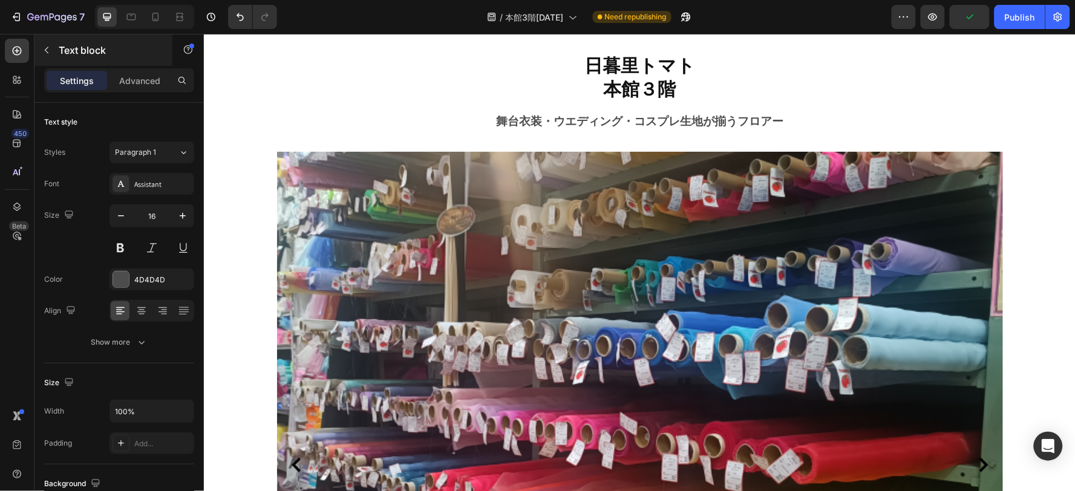
scroll to position [15, 0]
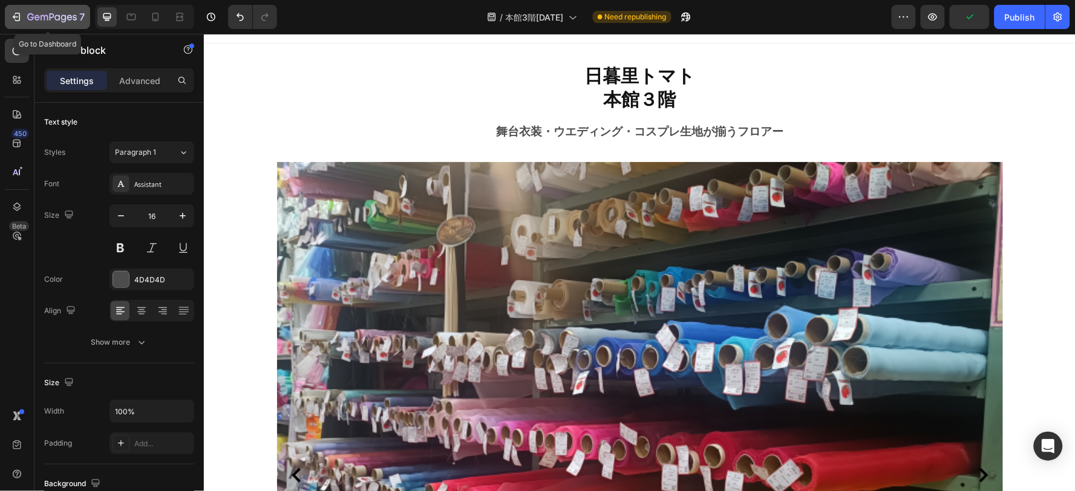
click at [59, 10] on div "7" at bounding box center [55, 17] width 57 height 15
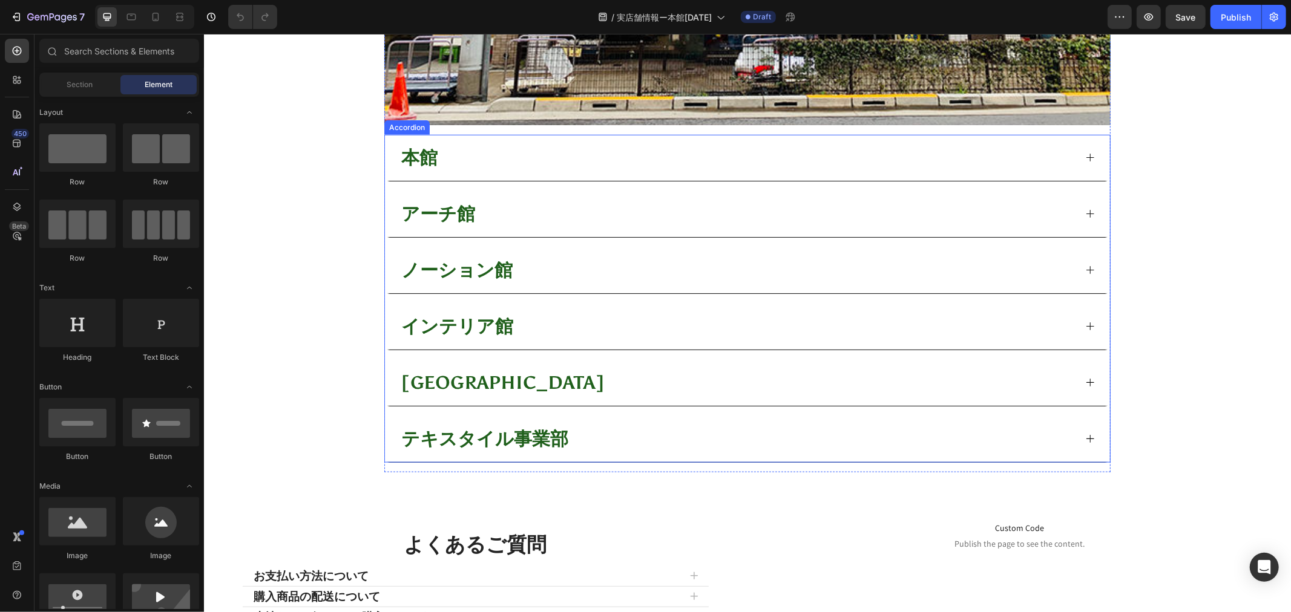
scroll to position [874, 0]
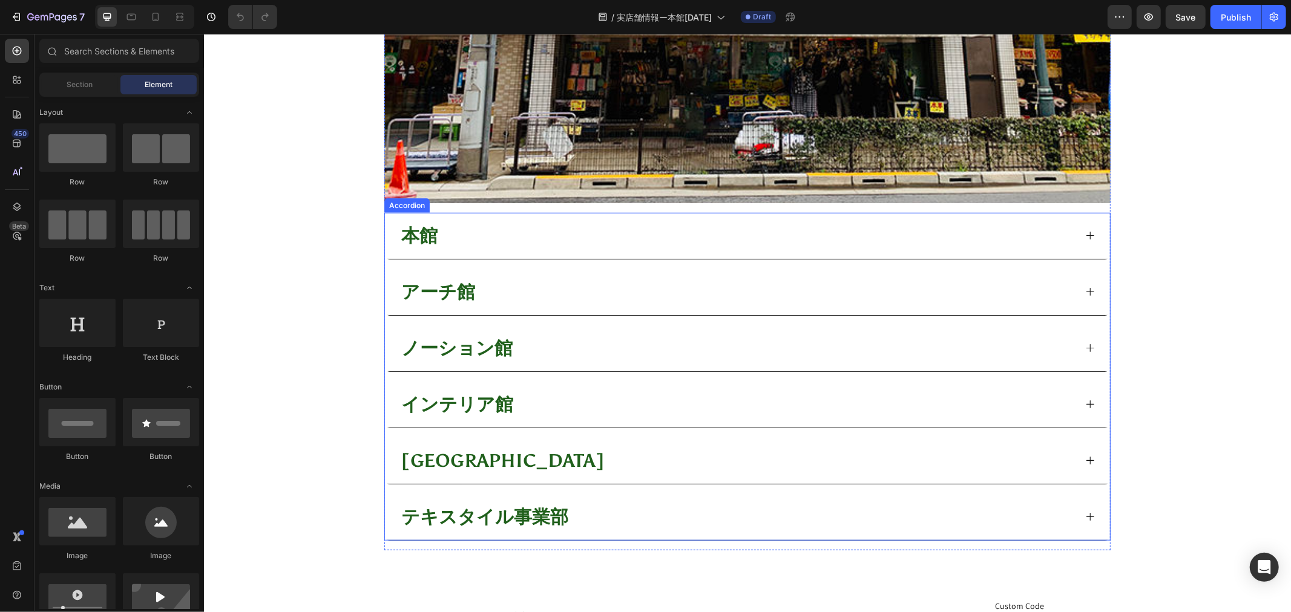
click at [711, 240] on div "本館" at bounding box center [737, 235] width 676 height 36
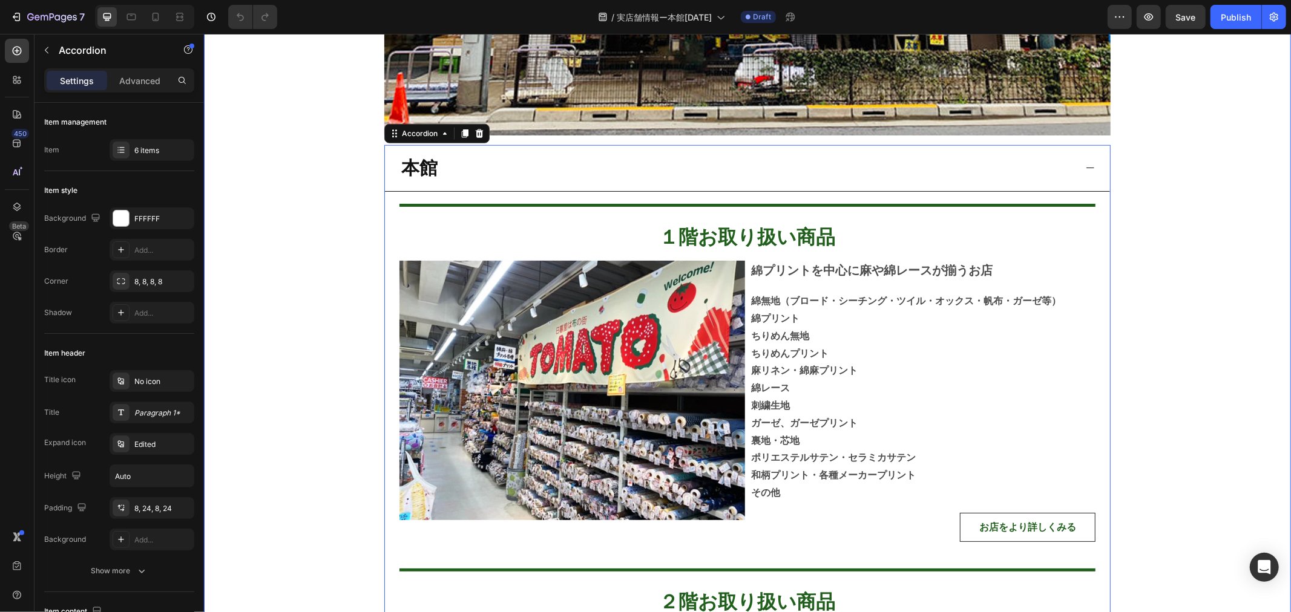
scroll to position [941, 0]
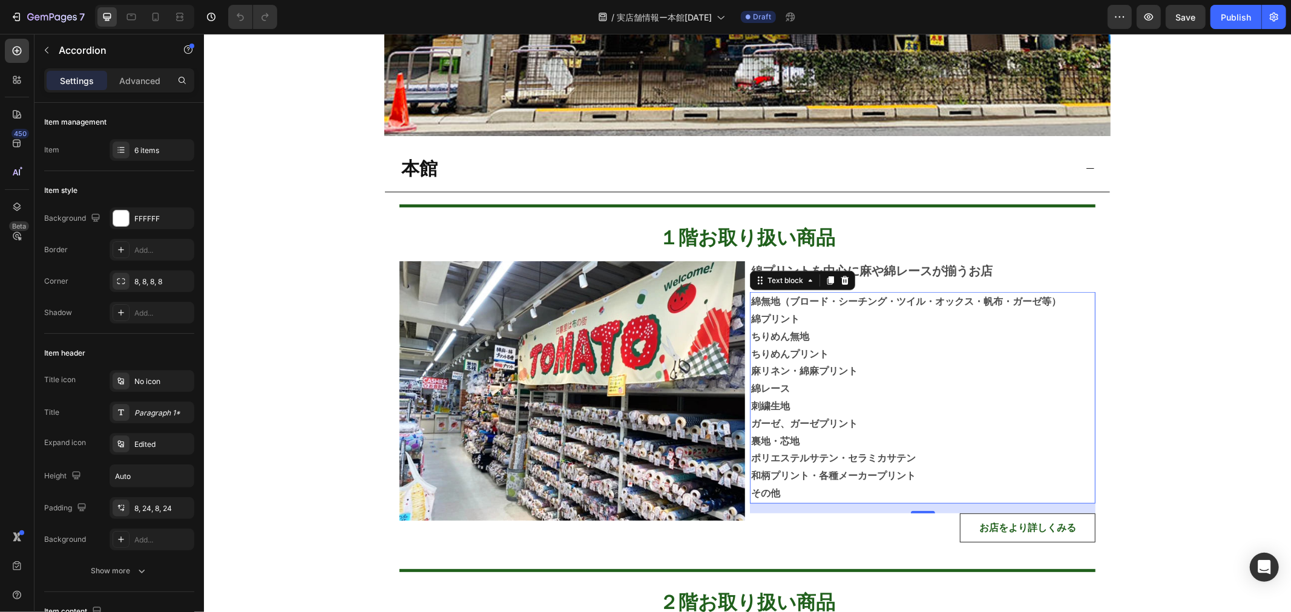
click at [946, 310] on p "綿プリント" at bounding box center [921, 319] width 343 height 18
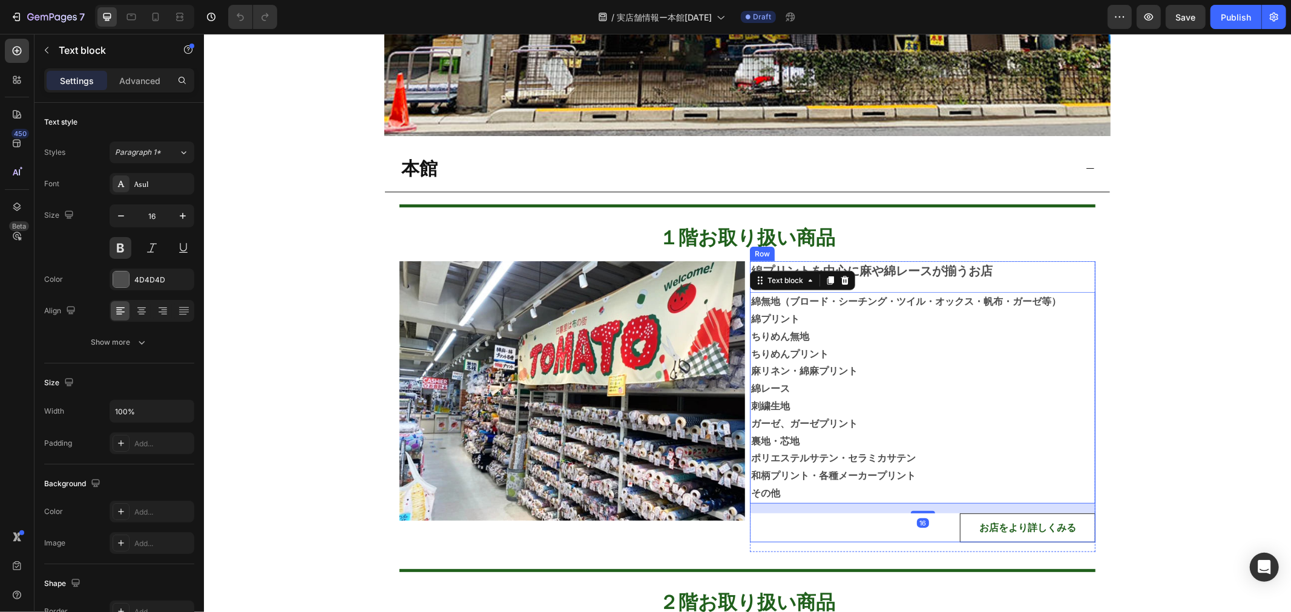
click at [960, 280] on div "綿 プリントを中心に麻や綿レースが揃うお店 Text block" at bounding box center [922, 271] width 346 height 21
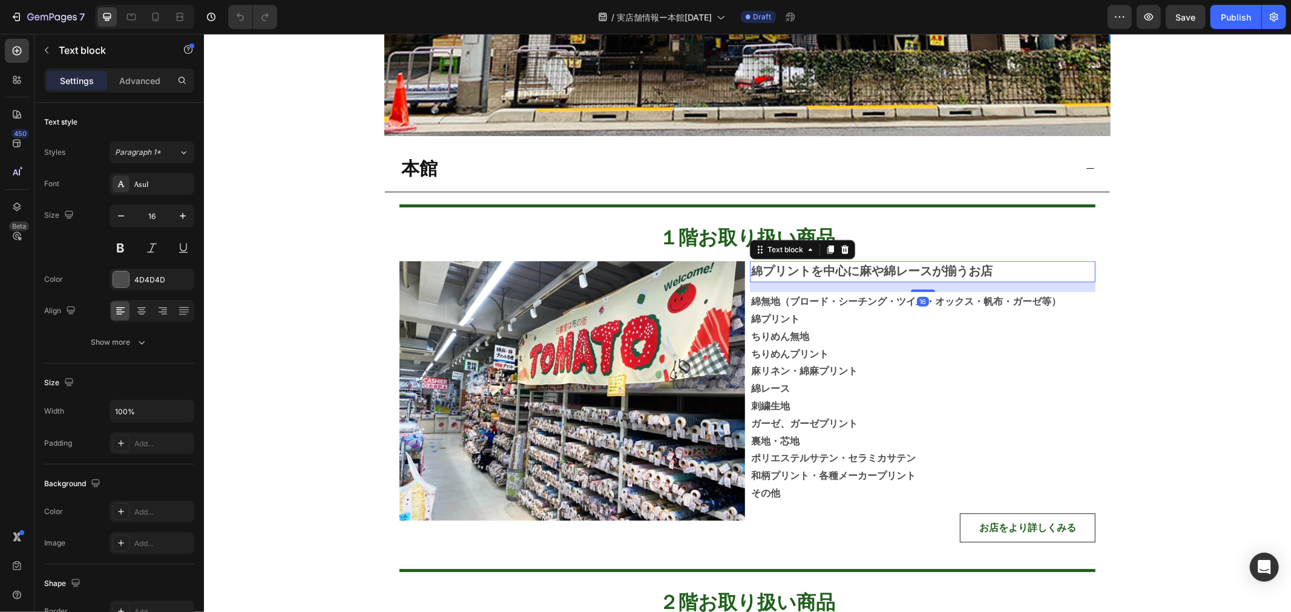
click at [966, 270] on strong "プリントを中心に麻や綿レースが揃うお店" at bounding box center [877, 270] width 230 height 15
drag, startPoint x: 966, startPoint y: 270, endPoint x: 980, endPoint y: 272, distance: 14.1
click at [980, 272] on strong "プリントを中心に麻や綿レースが揃うお店" at bounding box center [877, 270] width 230 height 15
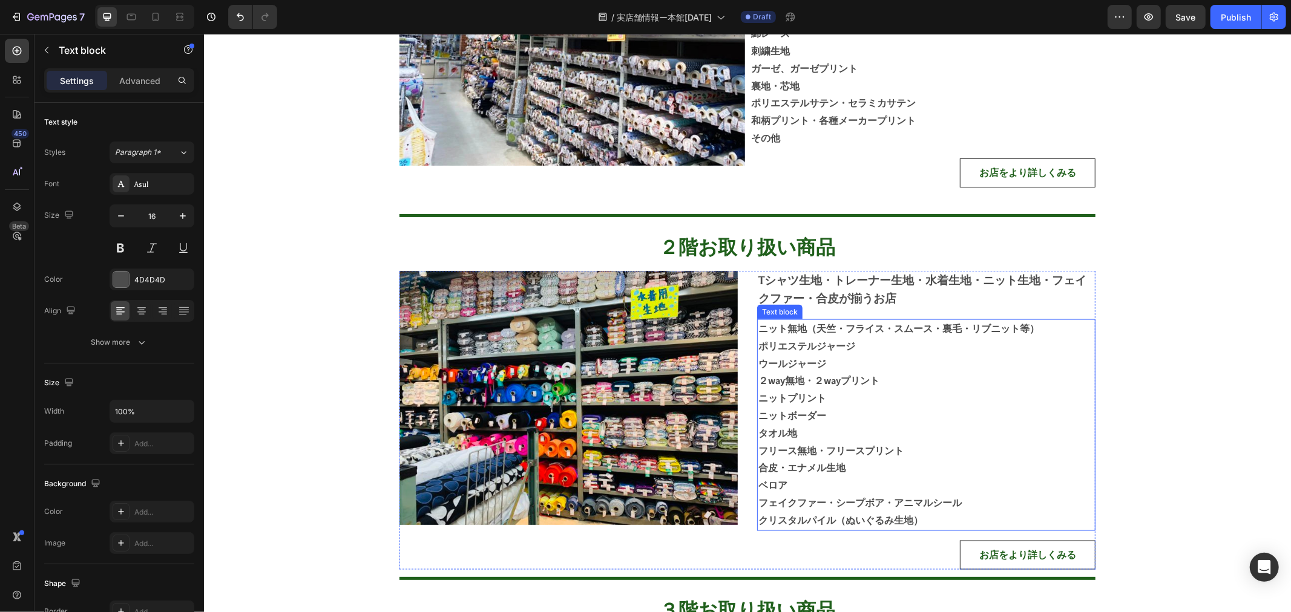
scroll to position [1345, 0]
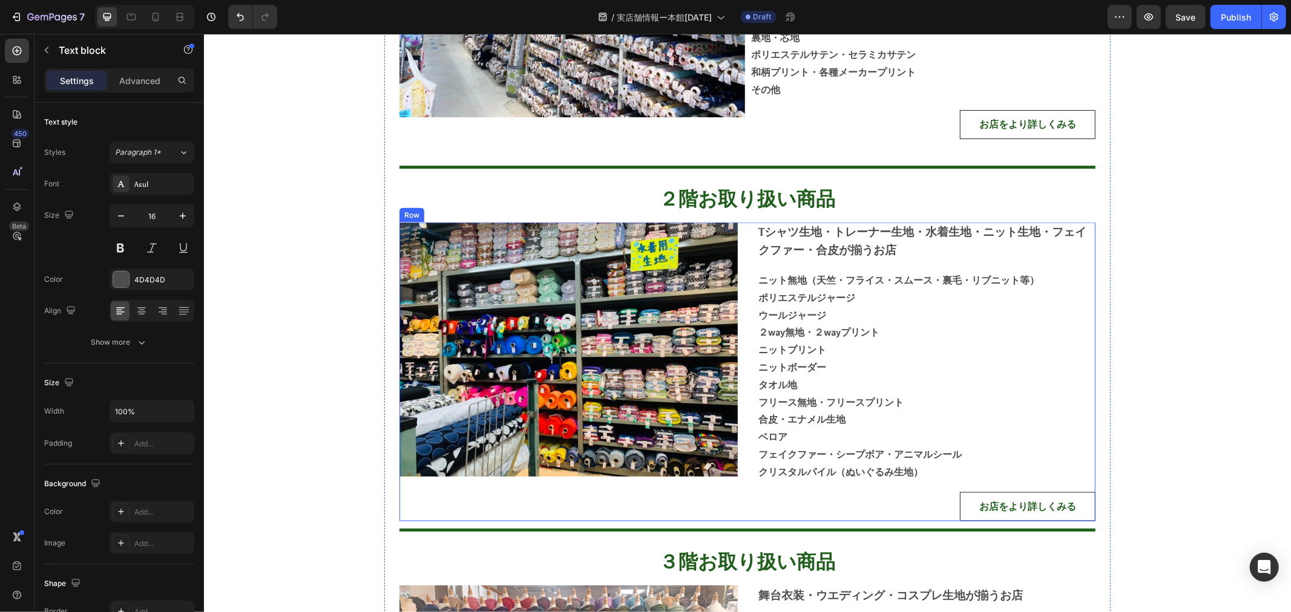
click at [901, 264] on div "Tシャツ生地・トレーナー生地・水着生地・ニット生地・フェイクファー・合皮が揃うお店 Text block ニット無地（天竺・フライス・スムース・裏毛・リブニッ…" at bounding box center [925, 371] width 338 height 298
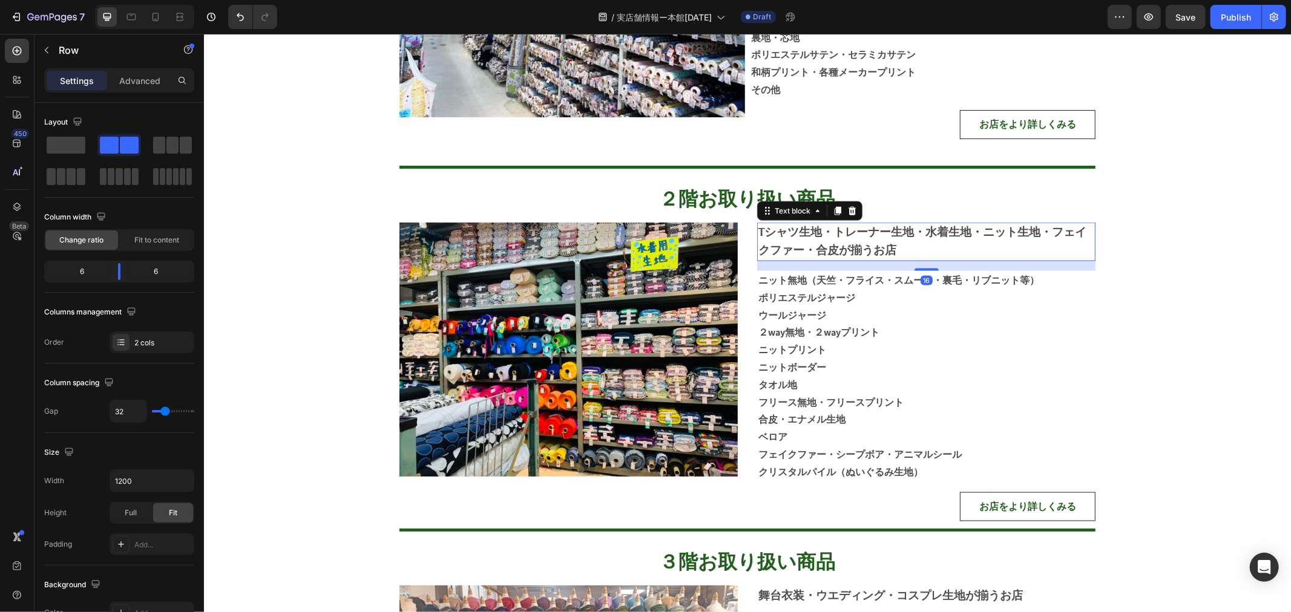
click at [870, 250] on strong "Tシャツ生地・トレーナー生地・水着生地・ニット生地・フェイクファー・合皮が揃うお店" at bounding box center [922, 240] width 328 height 32
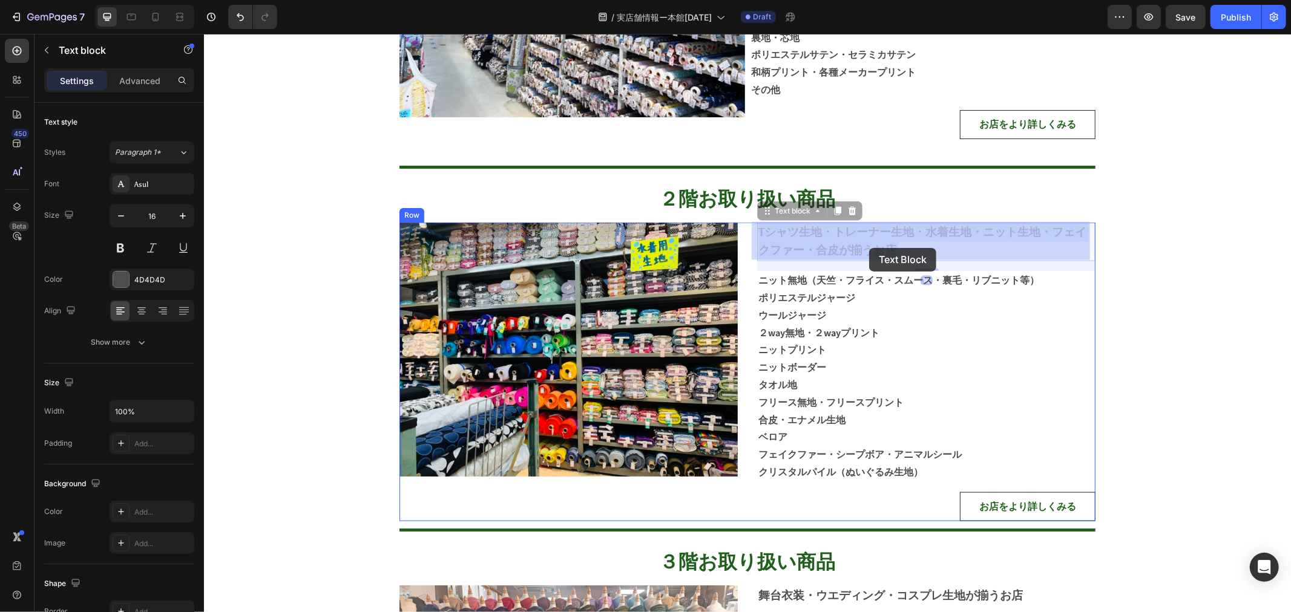
drag, startPoint x: 858, startPoint y: 246, endPoint x: 868, endPoint y: 247, distance: 10.4
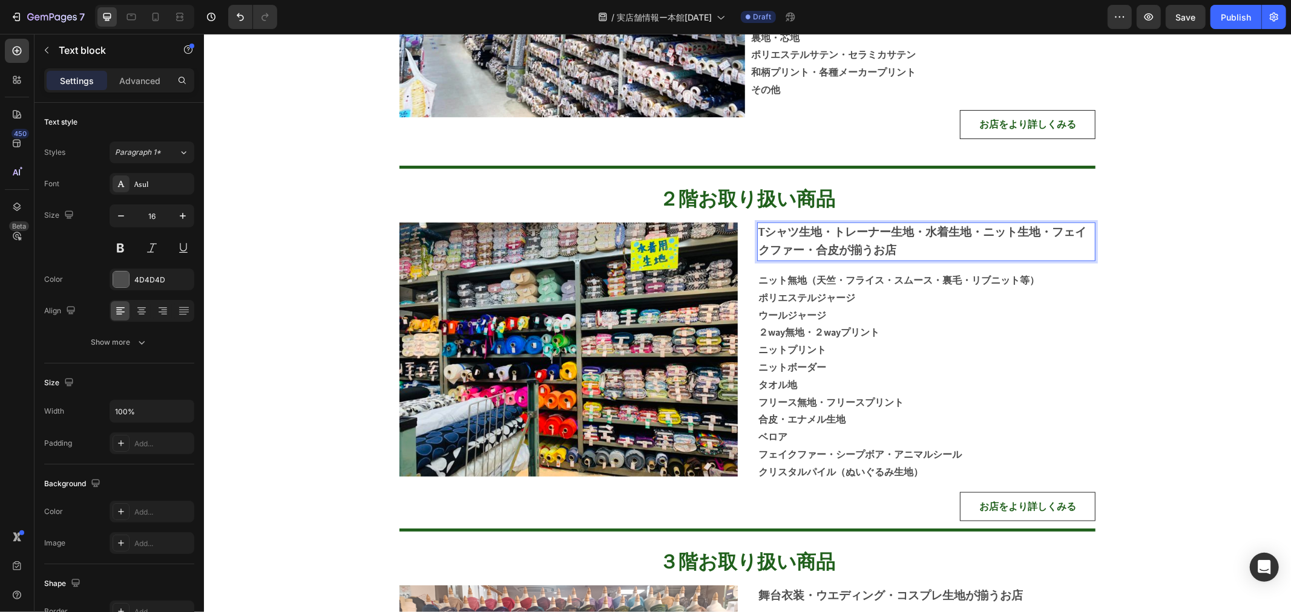
click at [861, 247] on strong "Tシャツ生地・トレーナー生地・水着生地・ニット生地・フェイクファー・合皮が揃うお店" at bounding box center [922, 240] width 328 height 32
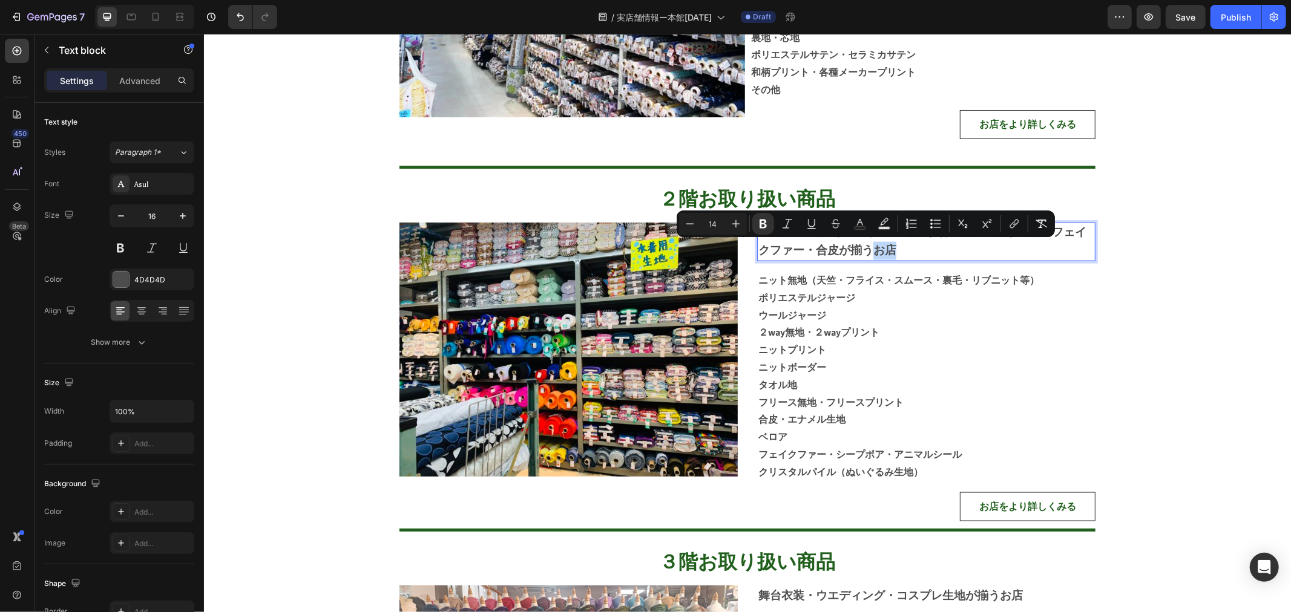
drag, startPoint x: 859, startPoint y: 247, endPoint x: 872, endPoint y: 249, distance: 13.4
click at [872, 249] on strong "Tシャツ生地・トレーナー生地・水着生地・ニット生地・フェイクファー・合皮が揃うお店" at bounding box center [922, 240] width 328 height 32
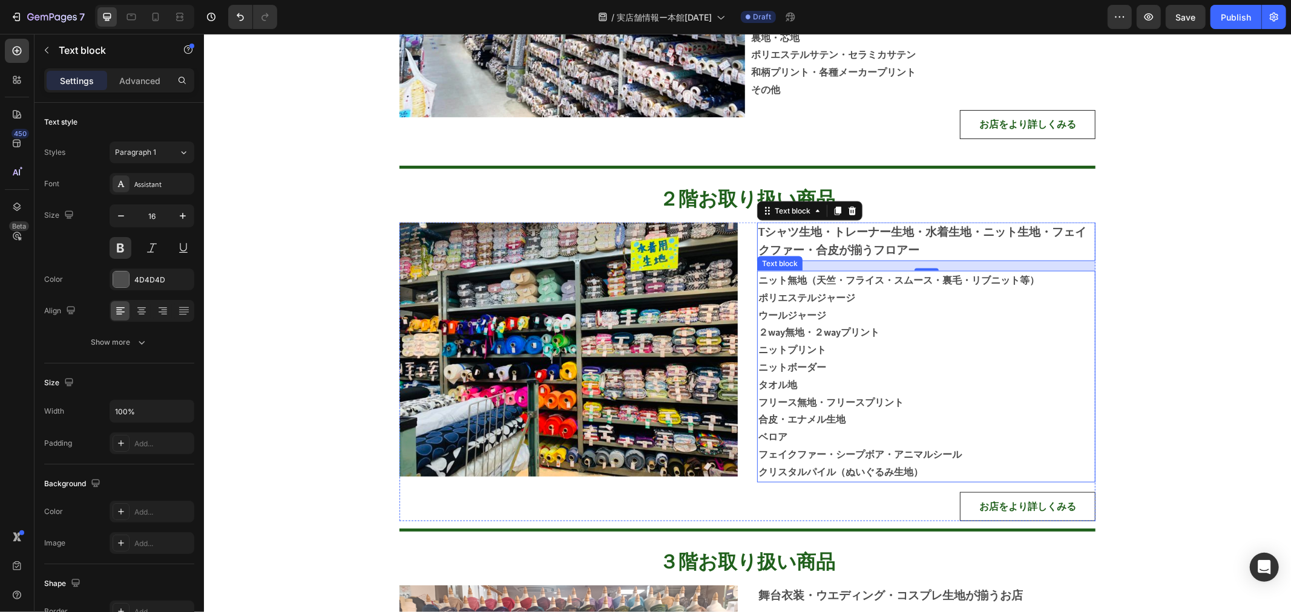
click at [1000, 361] on p "ニットボーダー" at bounding box center [926, 368] width 336 height 18
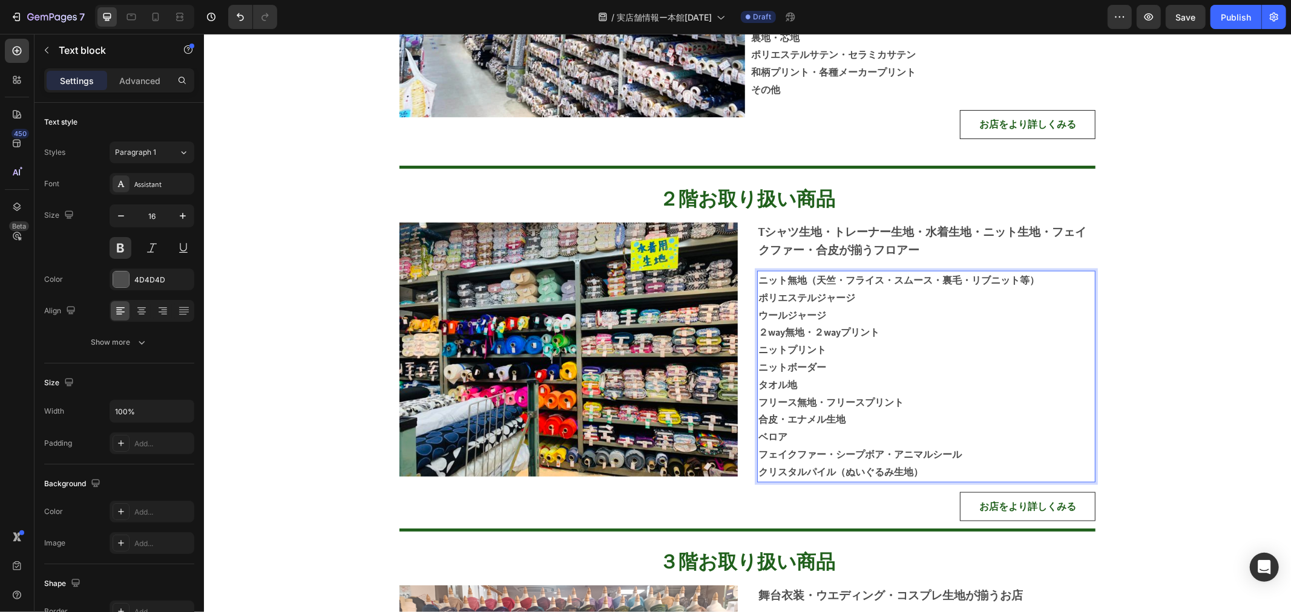
click at [942, 468] on p "クリスタルパイル（ぬいぐるみ生地）" at bounding box center [926, 473] width 336 height 18
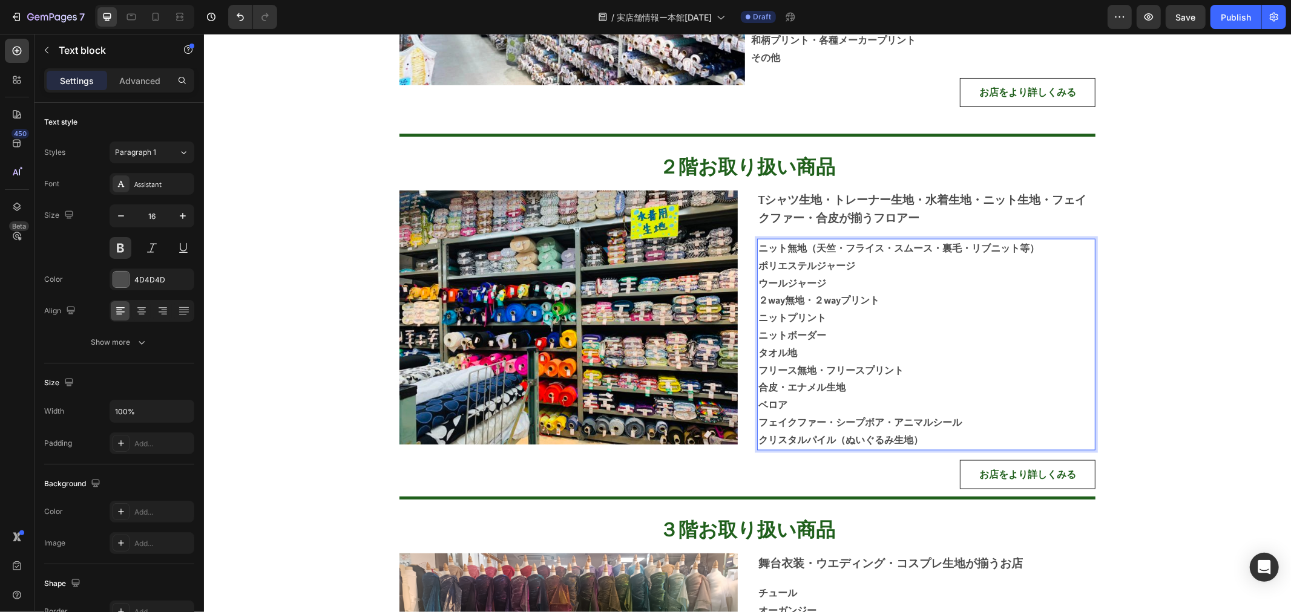
scroll to position [1546, 0]
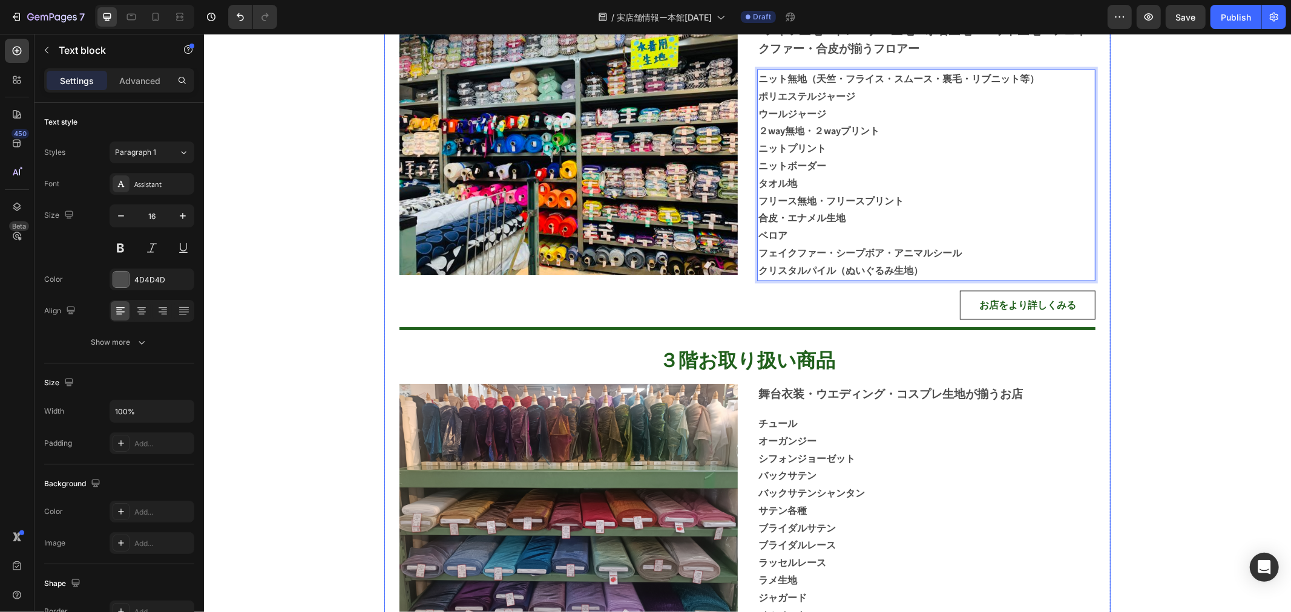
click at [997, 386] on strong "舞台衣装・ウエディング・コスプレ生地が揃うお店" at bounding box center [890, 393] width 264 height 15
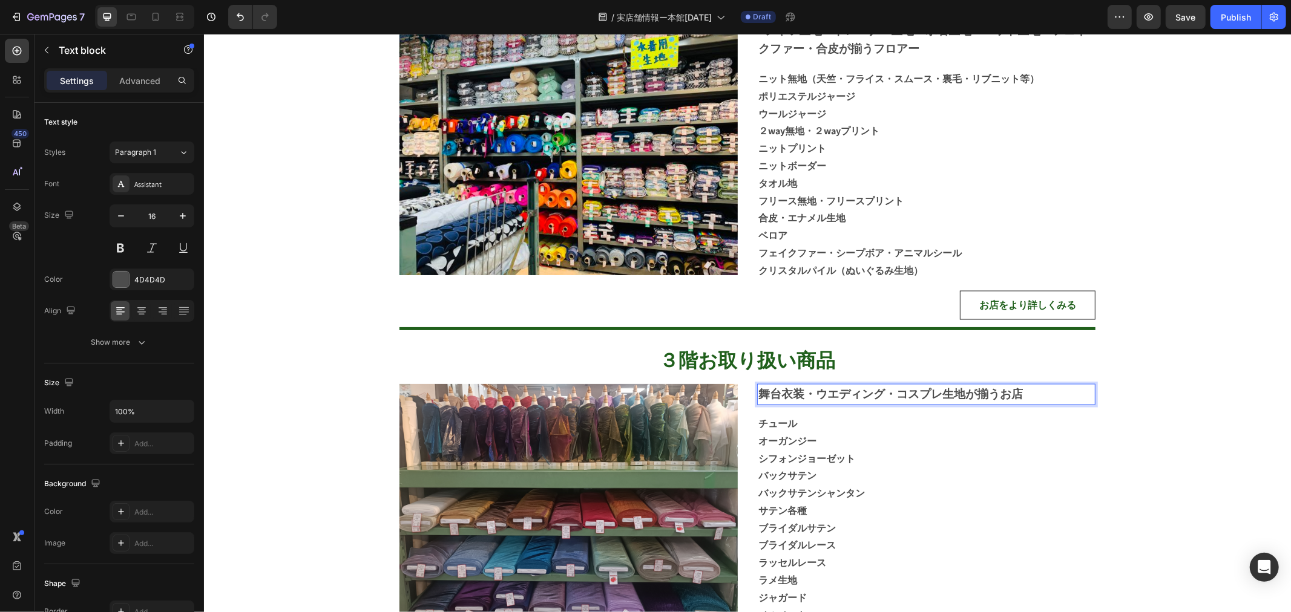
click at [993, 386] on strong "舞台衣装・ウエディング・コスプレ生地が揃うお店" at bounding box center [890, 393] width 264 height 15
drag, startPoint x: 993, startPoint y: 385, endPoint x: 1006, endPoint y: 387, distance: 13.4
click at [1006, 387] on strong "舞台衣装・ウエディング・コスプレ生地が揃うお店" at bounding box center [890, 393] width 264 height 15
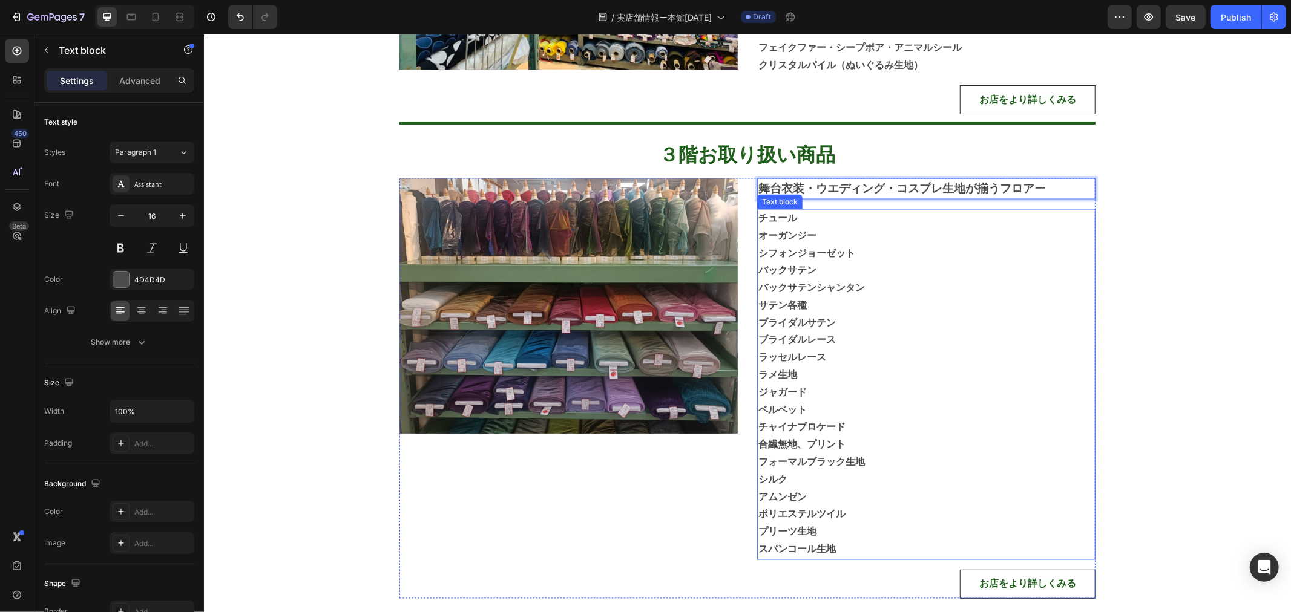
scroll to position [1950, 0]
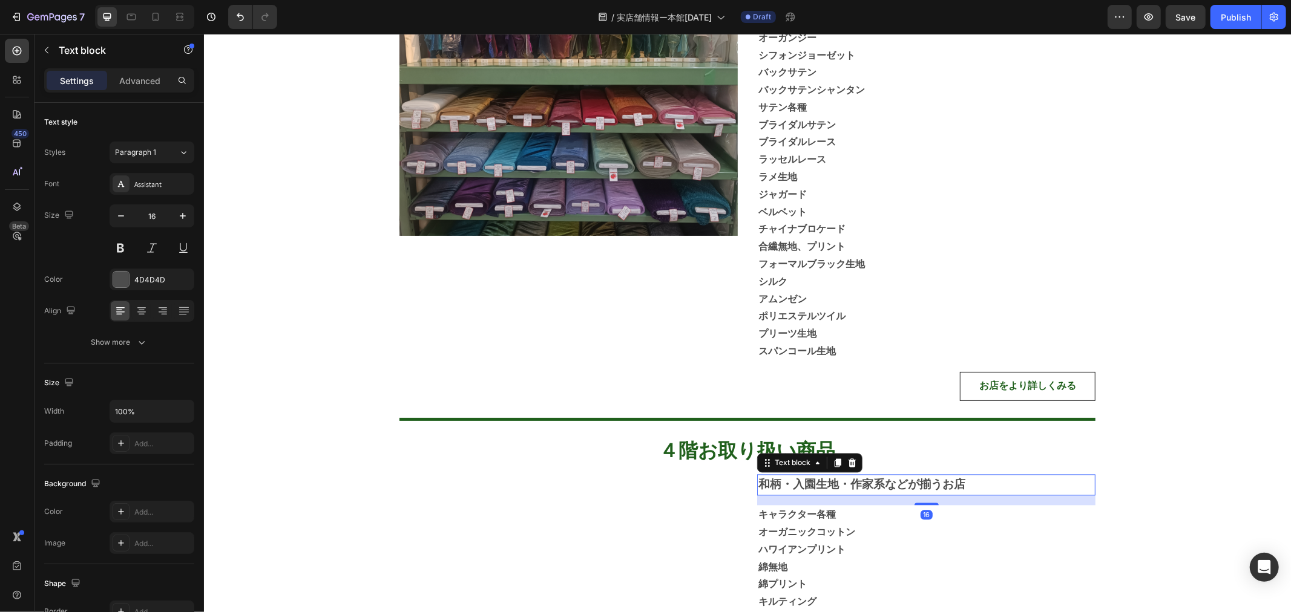
click at [948, 484] on strong "和柄・入園生地・作家系などが揃うお店" at bounding box center [861, 484] width 207 height 15
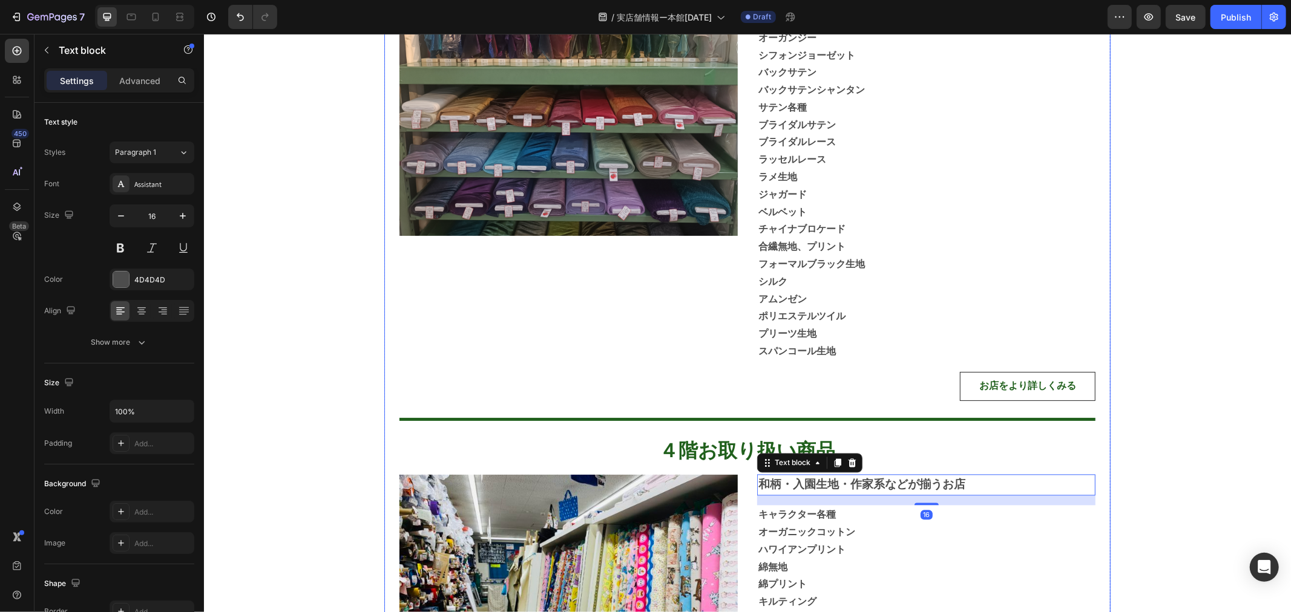
click at [971, 476] on p "和柄・入園生地・作家系などが揃うお店" at bounding box center [926, 485] width 336 height 19
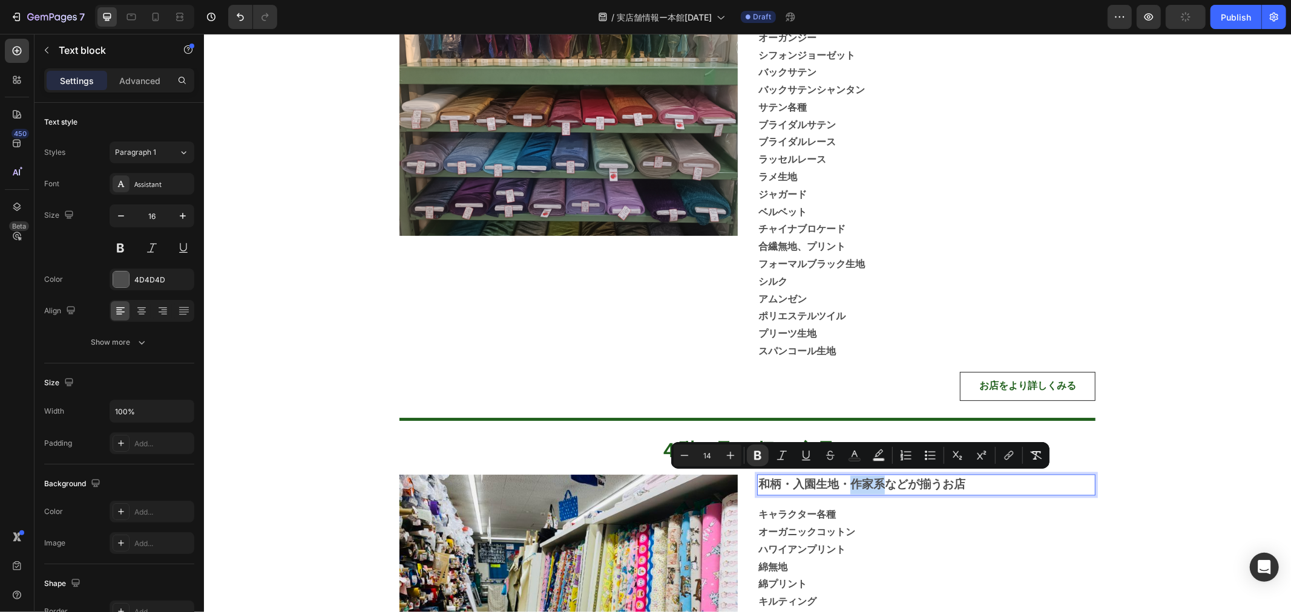
drag, startPoint x: 840, startPoint y: 484, endPoint x: 873, endPoint y: 482, distance: 32.7
click at [873, 482] on strong "和柄・入園生地・作家系などが揃うお店" at bounding box center [861, 484] width 207 height 15
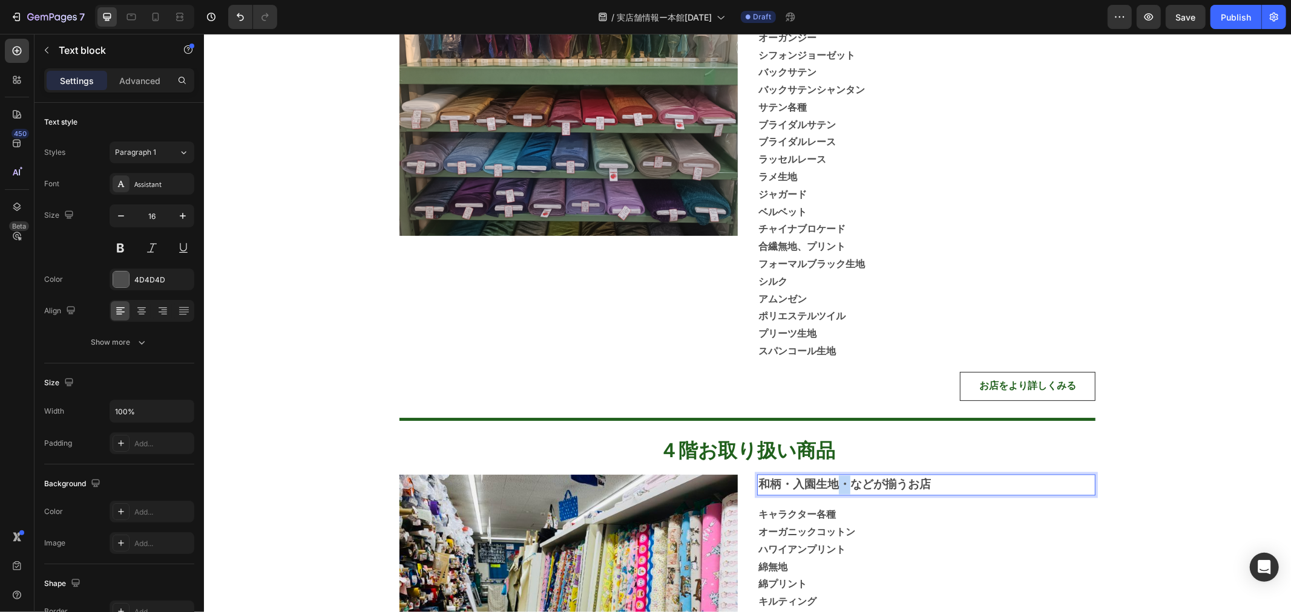
drag, startPoint x: 828, startPoint y: 479, endPoint x: 840, endPoint y: 479, distance: 12.1
click at [840, 479] on strong "和柄・入園生地・などが揃うお店" at bounding box center [844, 484] width 172 height 15
click at [917, 476] on p "和柄・入園生地などが揃うお店" at bounding box center [926, 485] width 336 height 19
drag, startPoint x: 891, startPoint y: 478, endPoint x: 916, endPoint y: 485, distance: 25.7
click at [916, 485] on p "和柄・入園生地などが揃うお店" at bounding box center [926, 485] width 336 height 19
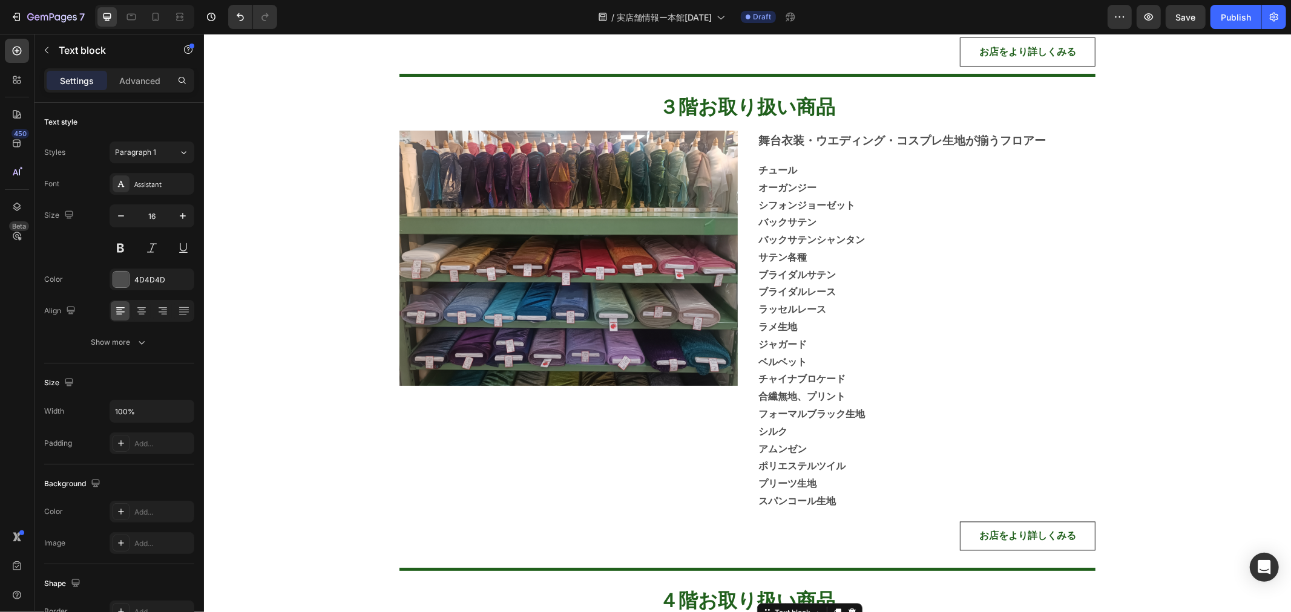
scroll to position [2017, 0]
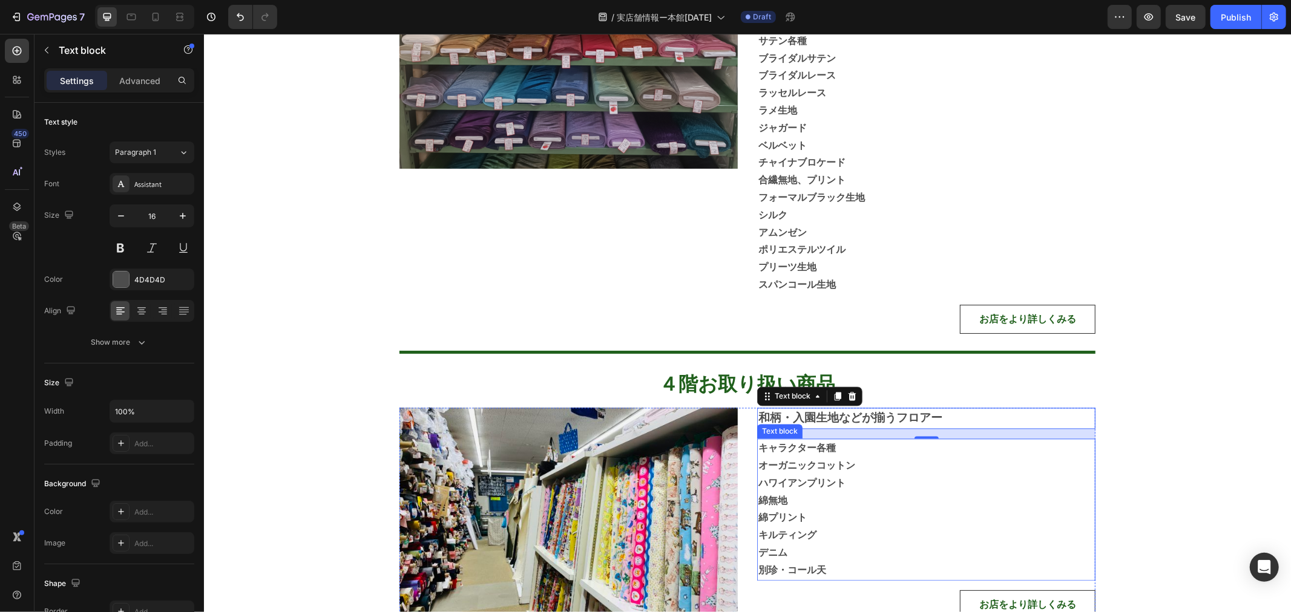
click at [1061, 443] on p "キャラクター各種" at bounding box center [926, 448] width 336 height 18
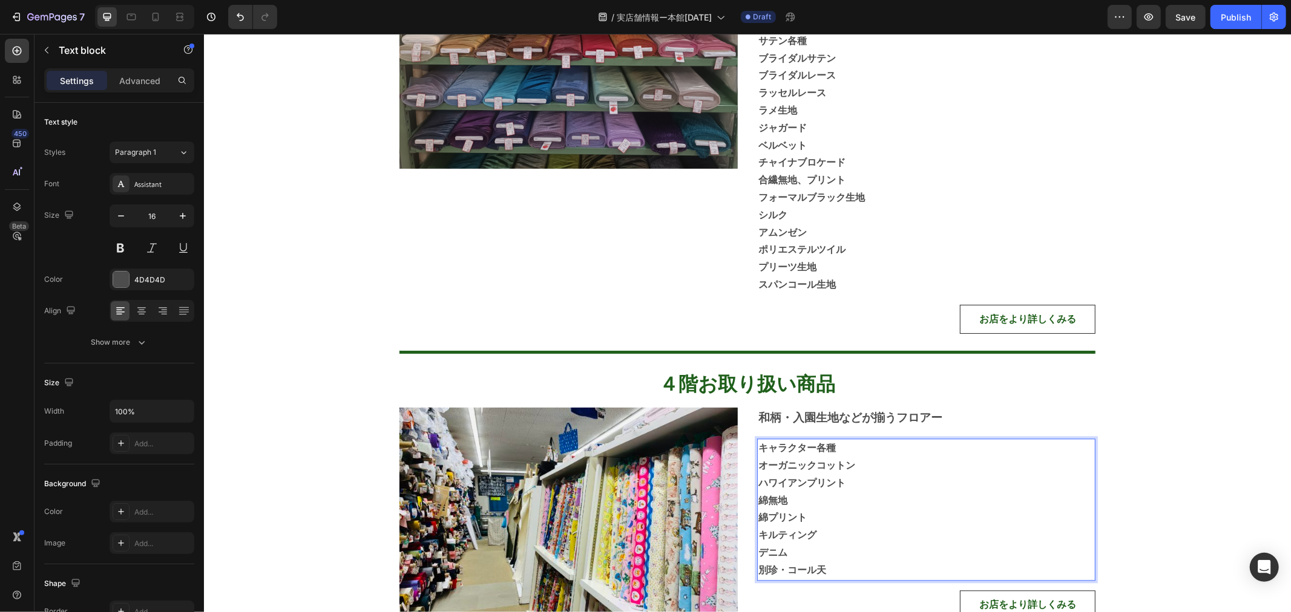
drag, startPoint x: 838, startPoint y: 457, endPoint x: 831, endPoint y: 455, distance: 6.9
click at [836, 459] on strong "オーガニックコットン" at bounding box center [806, 465] width 97 height 13
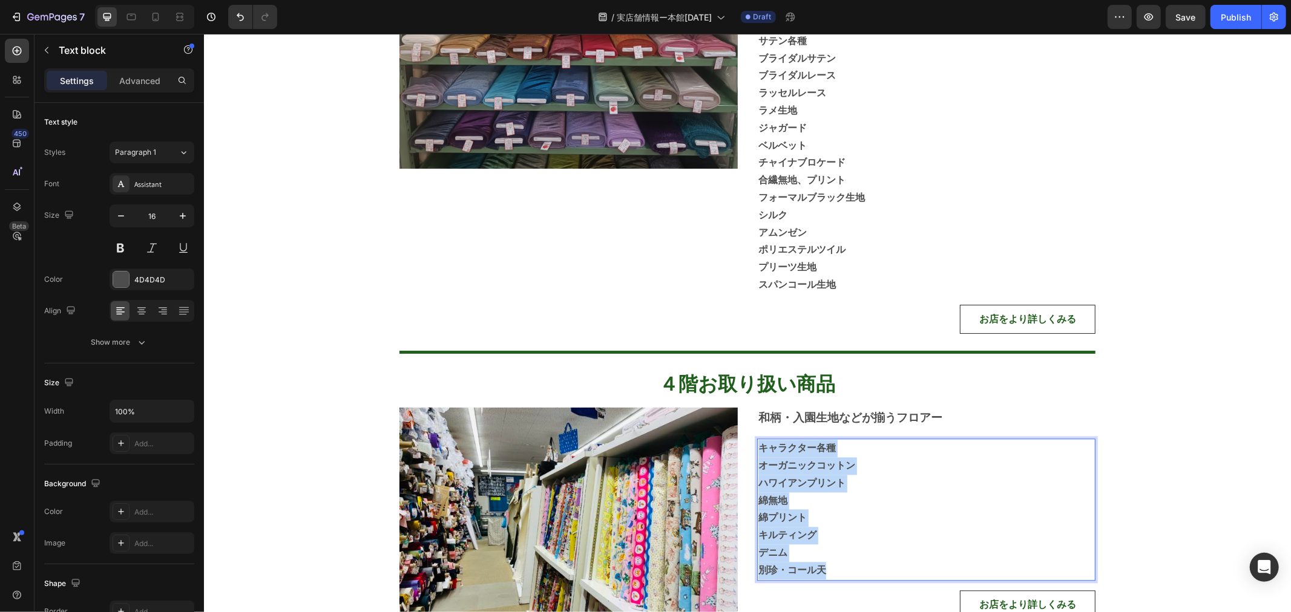
drag, startPoint x: 756, startPoint y: 442, endPoint x: 891, endPoint y: 563, distance: 181.7
click at [891, 563] on div "キャラクター各種 オーガニックコットン ハワイアンプリント 綿無地 綿プリント キルティング デニム 別珍・コール天" at bounding box center [925, 509] width 338 height 142
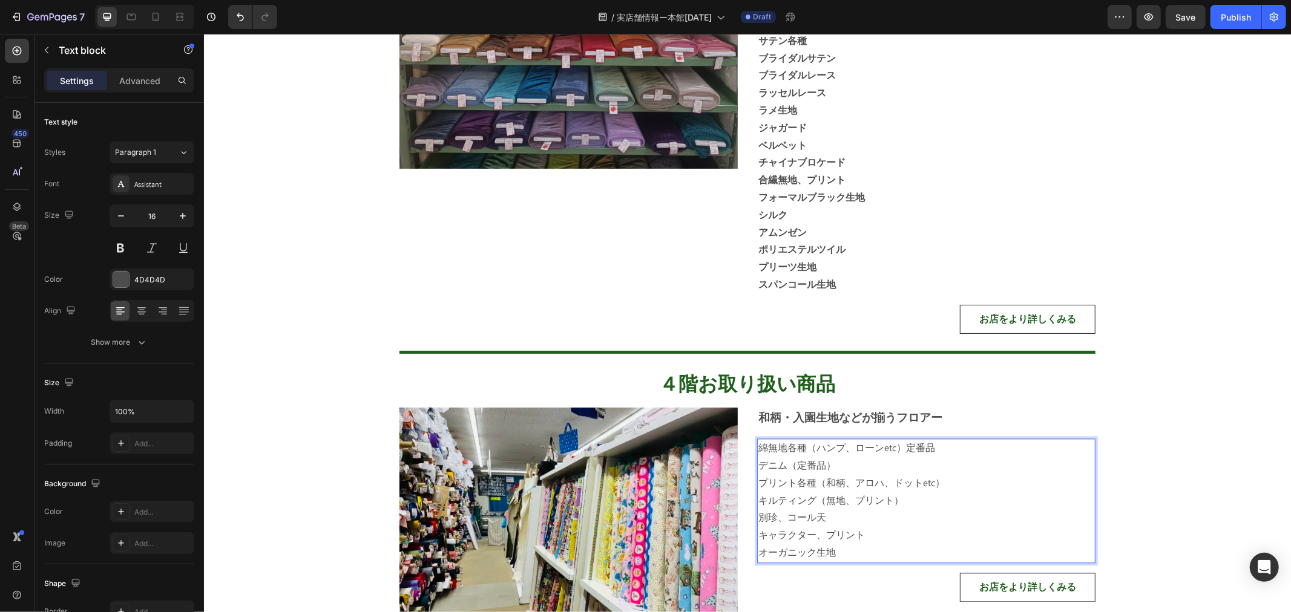
click at [931, 520] on p "別珍、コール天" at bounding box center [926, 518] width 336 height 18
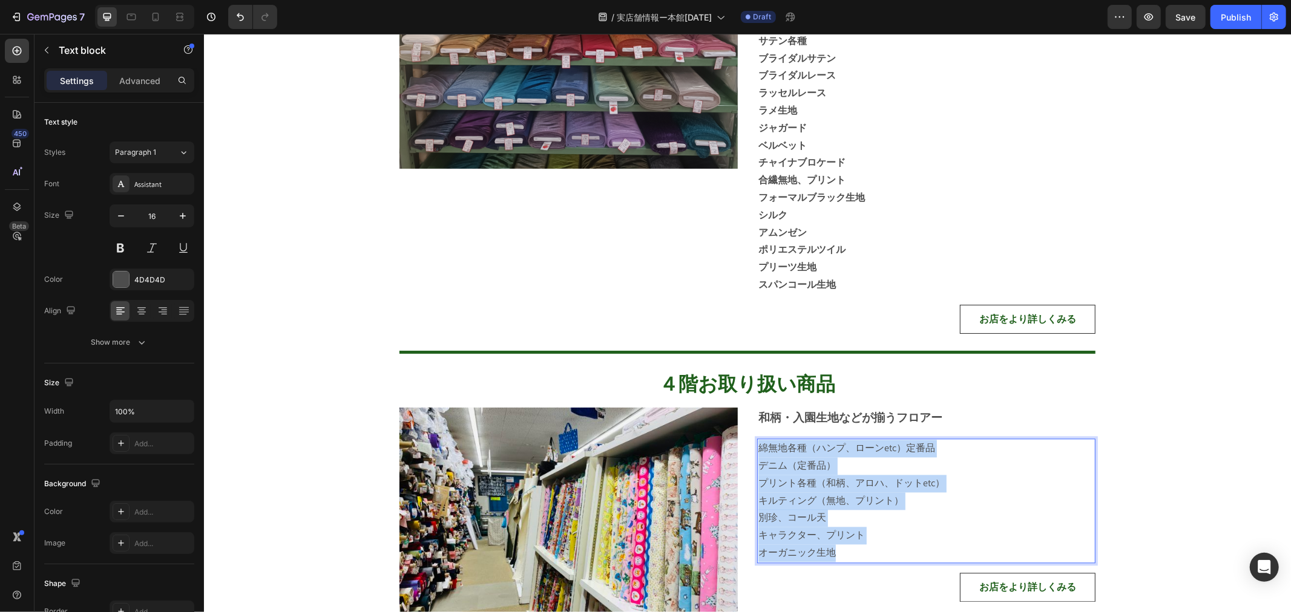
drag, startPoint x: 870, startPoint y: 554, endPoint x: 755, endPoint y: 435, distance: 165.2
click at [756, 438] on div "綿無地各種（ハンプ、ローンetc）定番品 デニム（定番品） プリント各種（和柄、アロハ、ドットetc） キルティング（無地、プリント） 別珍、コール天 キャラ…" at bounding box center [925, 500] width 338 height 125
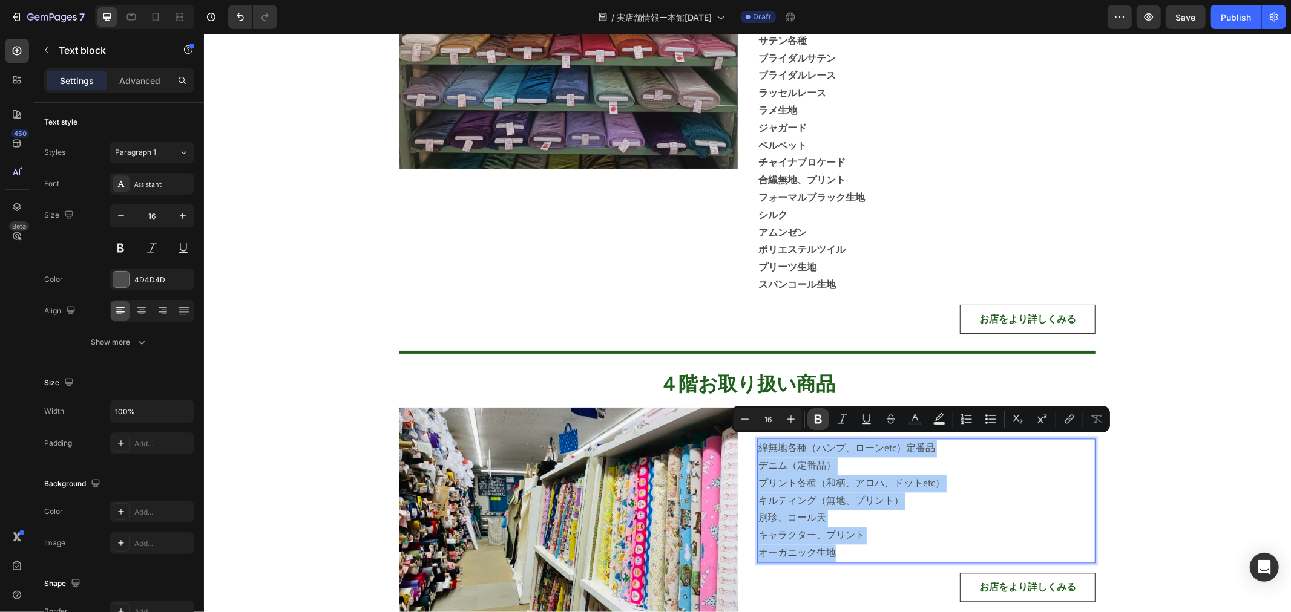
click at [821, 421] on icon "Editor contextual toolbar" at bounding box center [817, 419] width 7 height 9
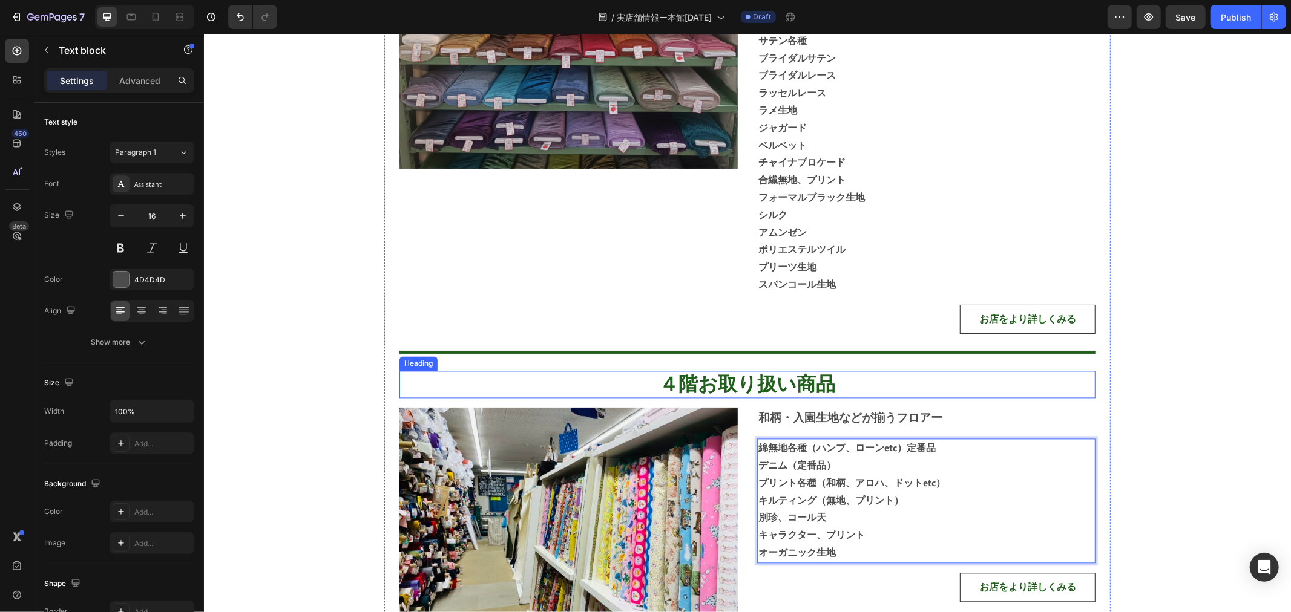
click at [1063, 385] on h2 "４階お取り扱い商品" at bounding box center [747, 384] width 696 height 28
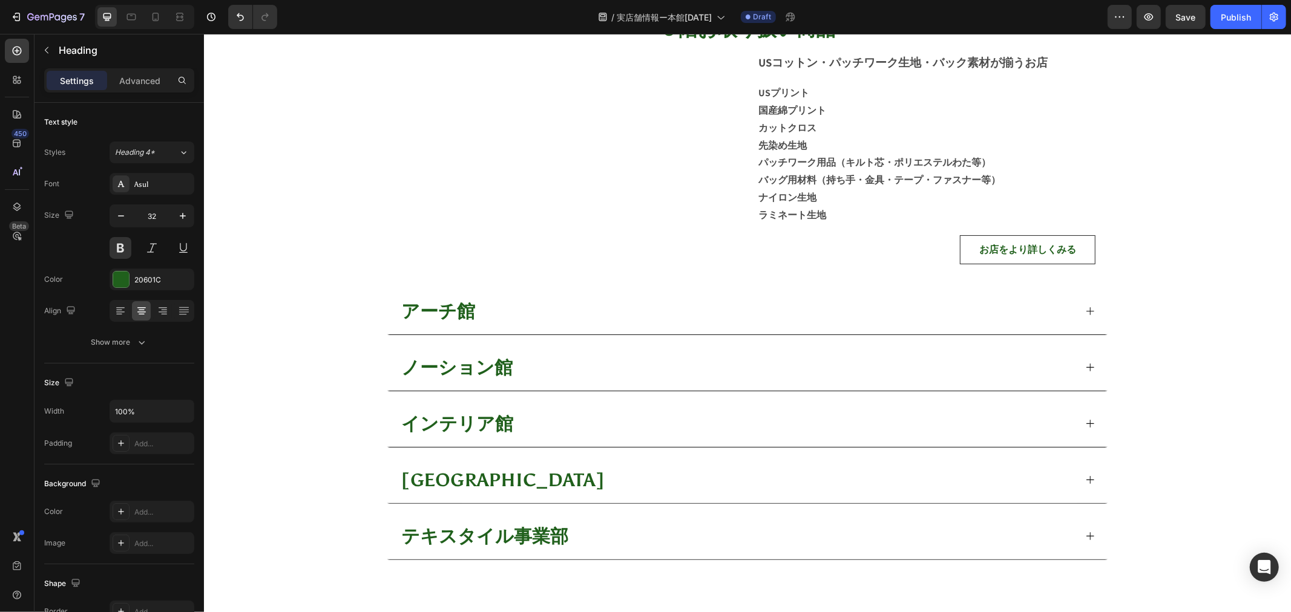
scroll to position [2689, 0]
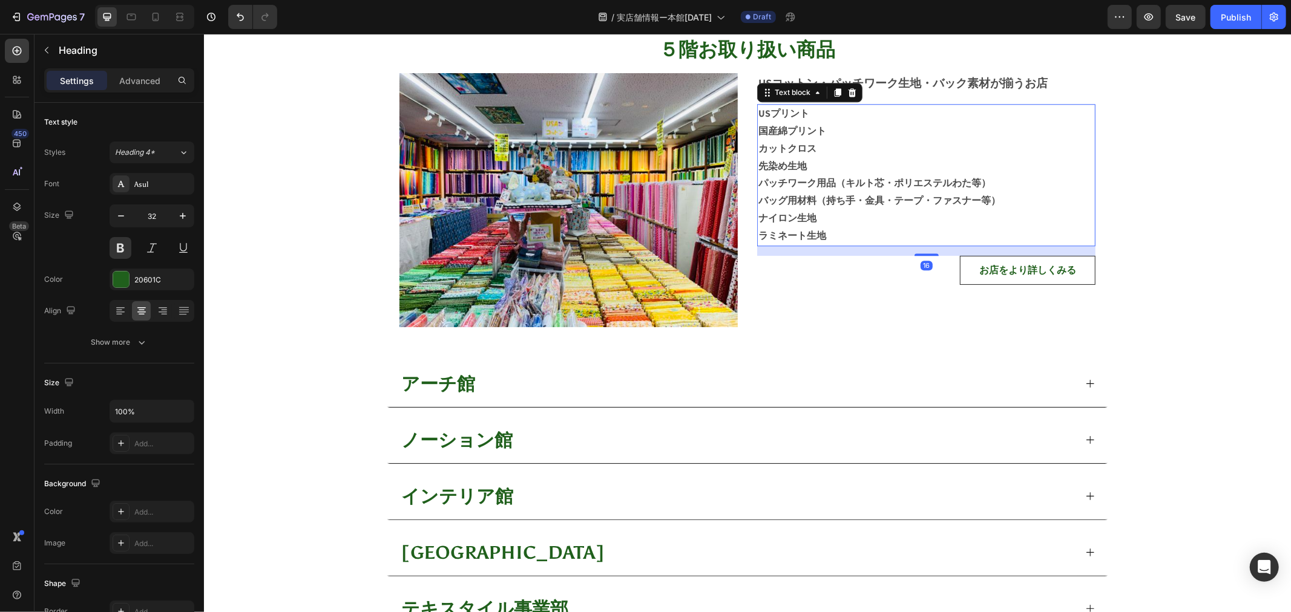
drag, startPoint x: 885, startPoint y: 182, endPoint x: 883, endPoint y: 203, distance: 21.3
click at [886, 182] on strong "パッチワーク用品（キルト芯・ポリエステルわた等）" at bounding box center [874, 182] width 232 height 13
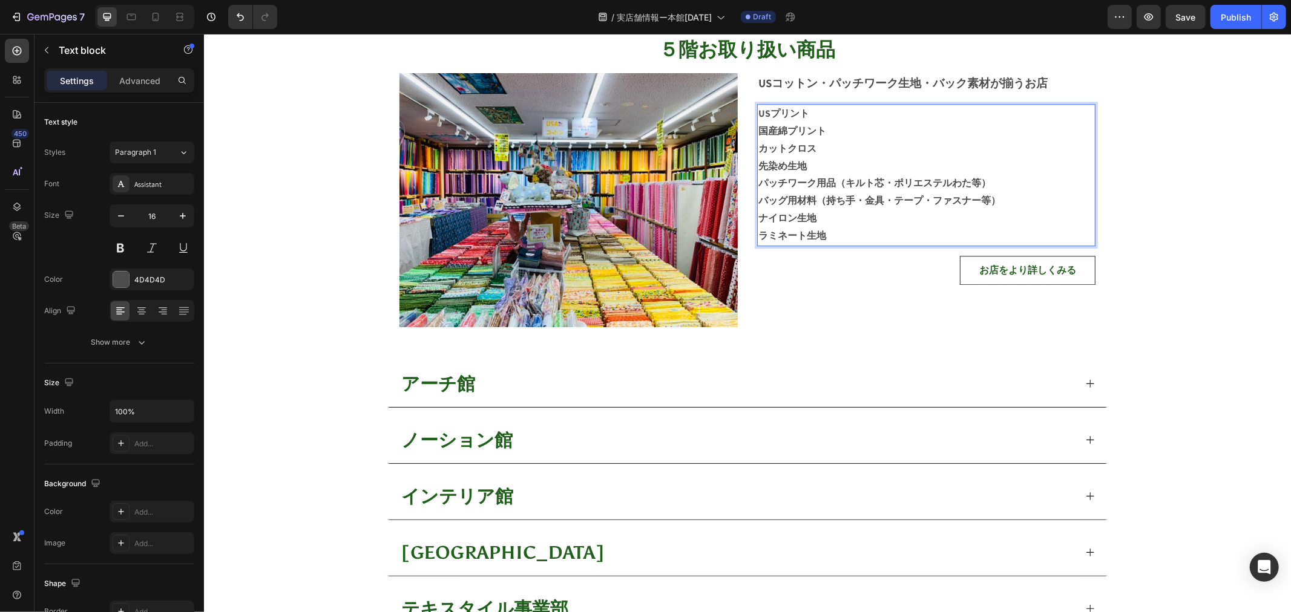
click at [876, 227] on p "ラミネート生地" at bounding box center [926, 236] width 336 height 18
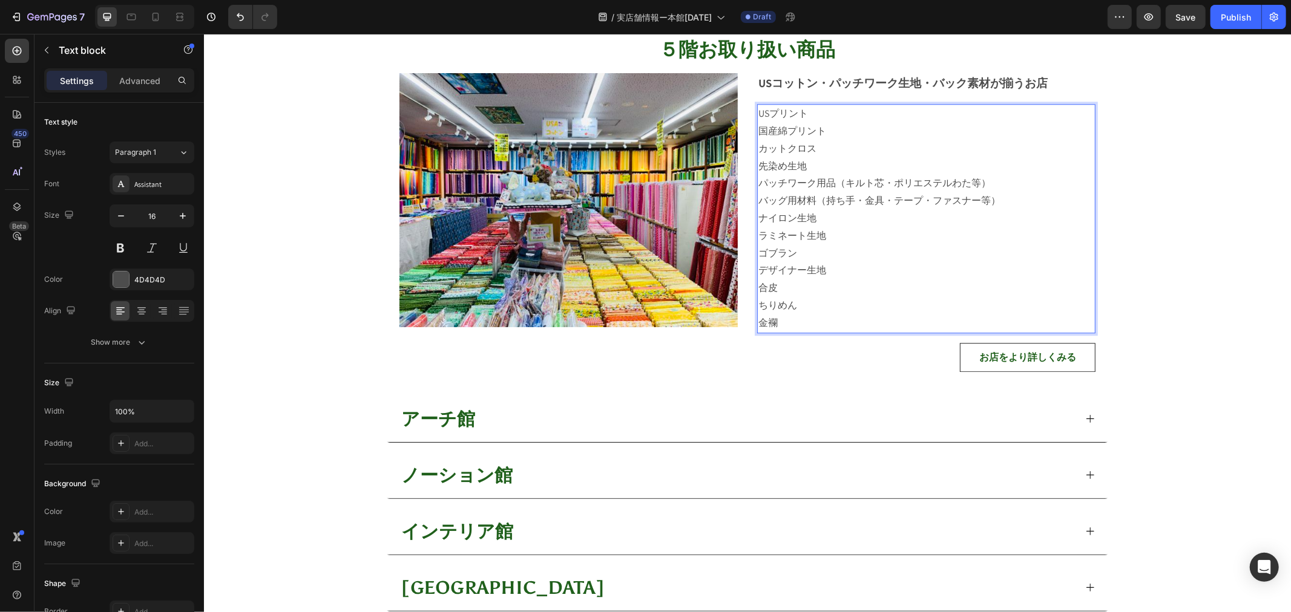
click at [834, 297] on p "ちりめん" at bounding box center [926, 306] width 336 height 18
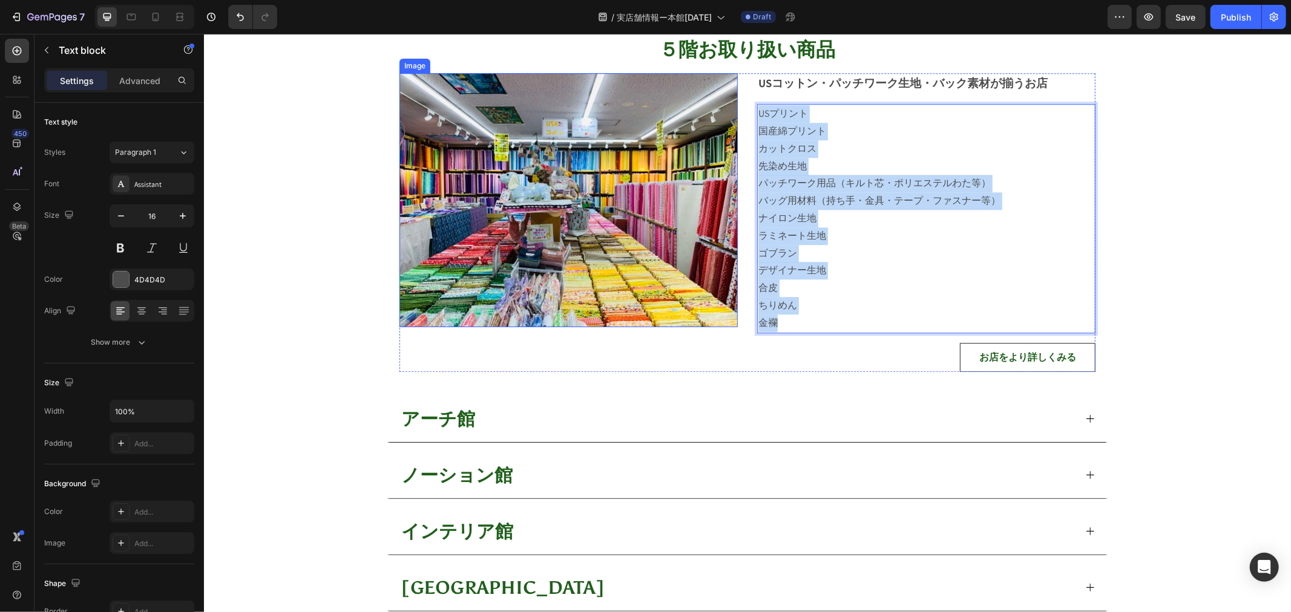
drag, startPoint x: 814, startPoint y: 318, endPoint x: 724, endPoint y: 114, distance: 222.2
click at [724, 114] on div "Image USコットン・パッチワーク生地・バック素材が揃うお店 Text block USプリント 国産綿プリント カットクロス 先染め生地 パッチワーク用…" at bounding box center [747, 222] width 696 height 298
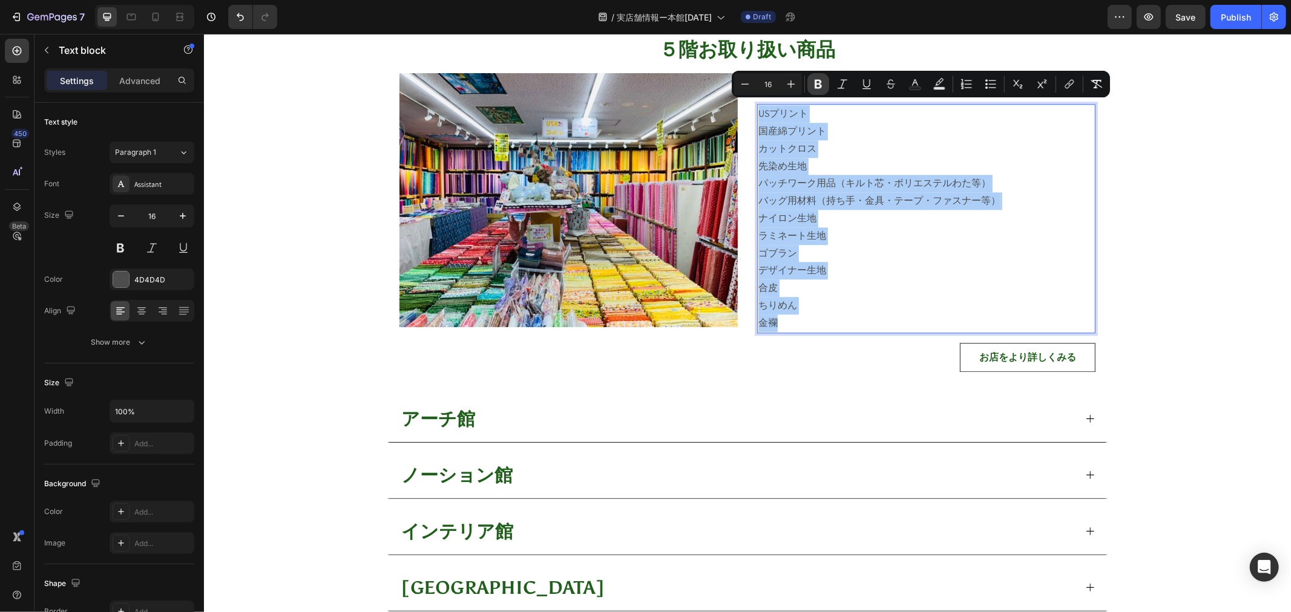
click at [811, 85] on button "Bold" at bounding box center [818, 84] width 22 height 22
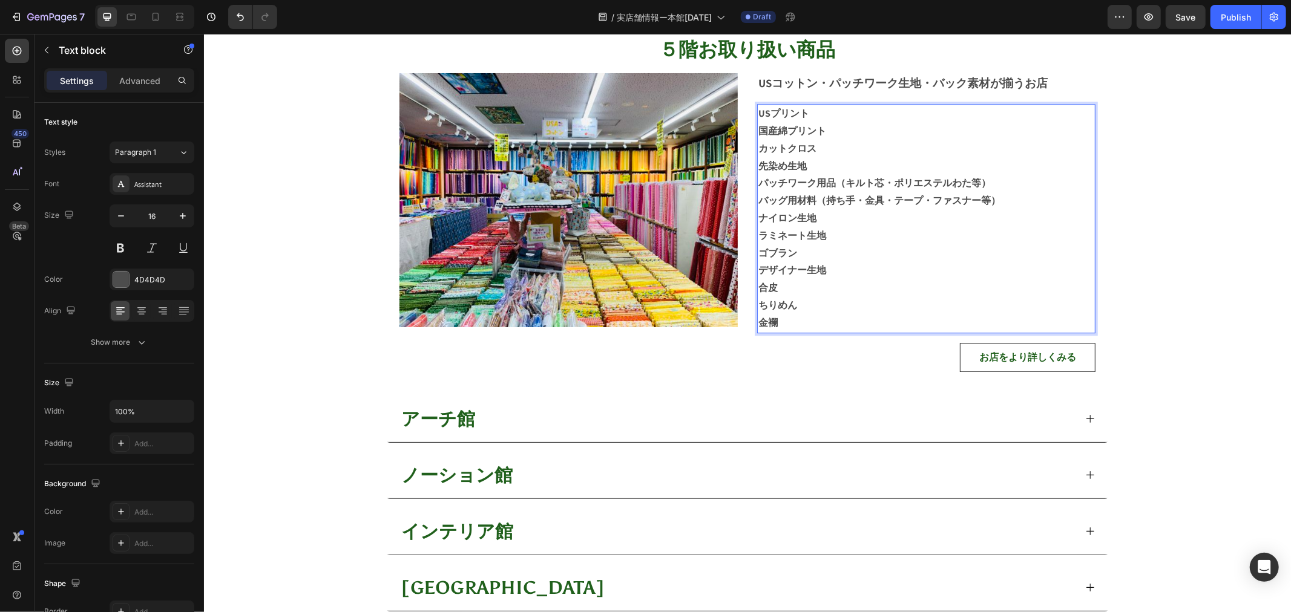
click at [845, 246] on p "ゴブラン" at bounding box center [926, 253] width 336 height 18
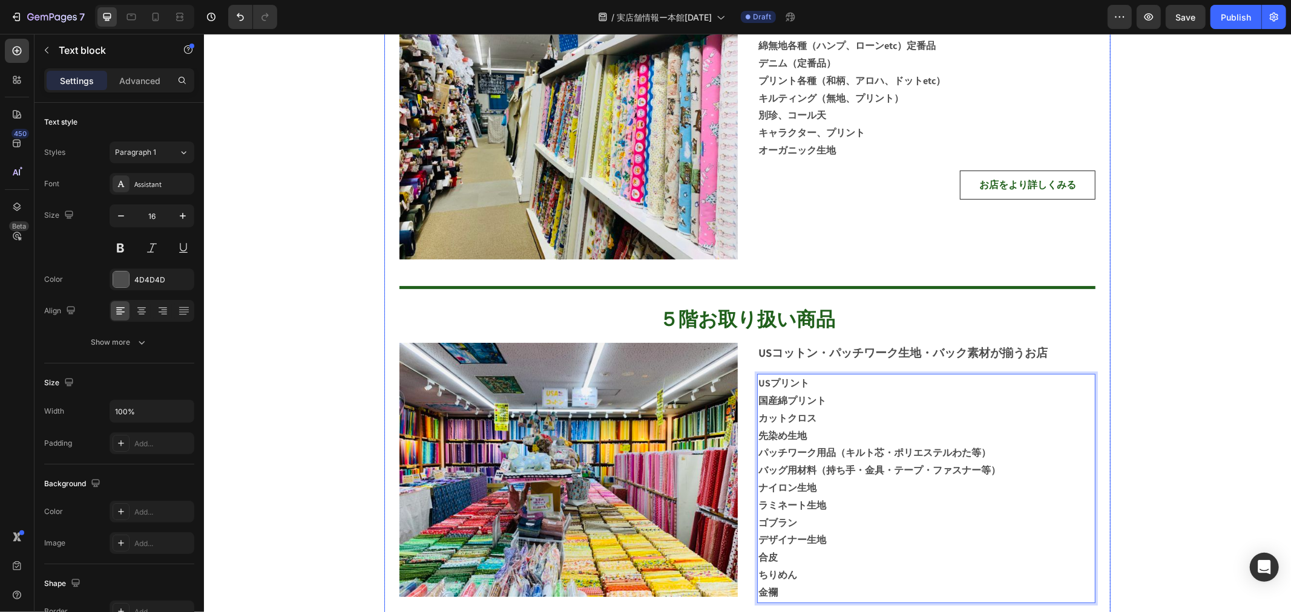
scroll to position [2420, 0]
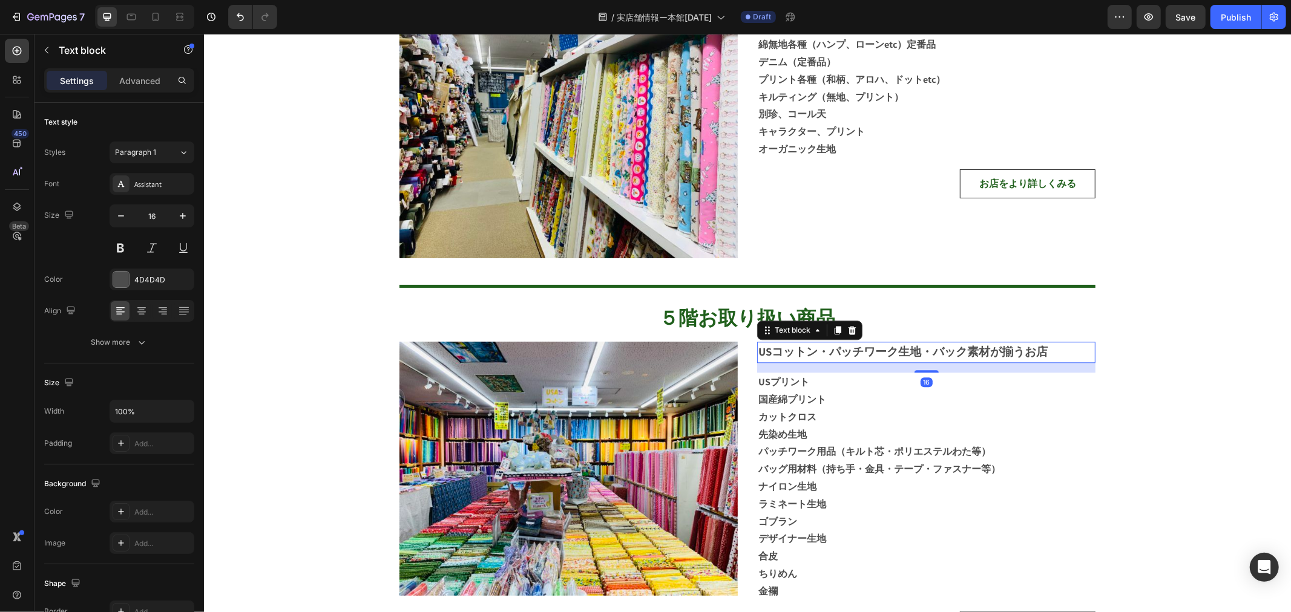
click at [1008, 347] on strong "USコットン・パッチワーク生地・バック素材が揃うお店" at bounding box center [902, 351] width 289 height 15
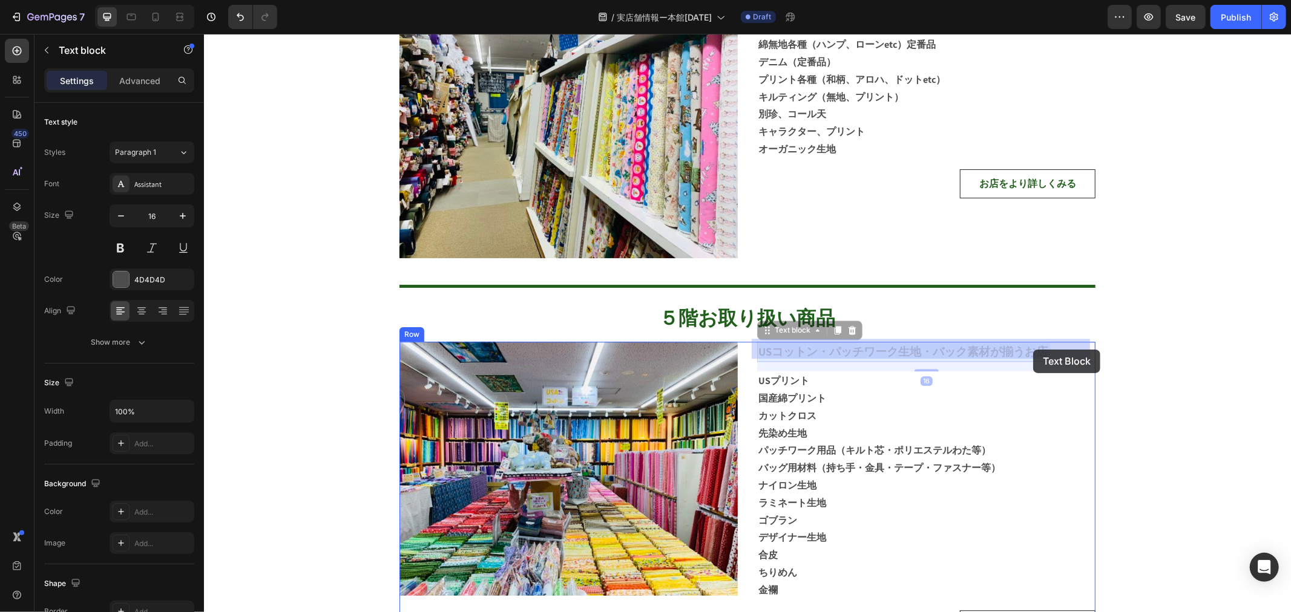
drag, startPoint x: 1016, startPoint y: 347, endPoint x: 1032, endPoint y: 349, distance: 16.4
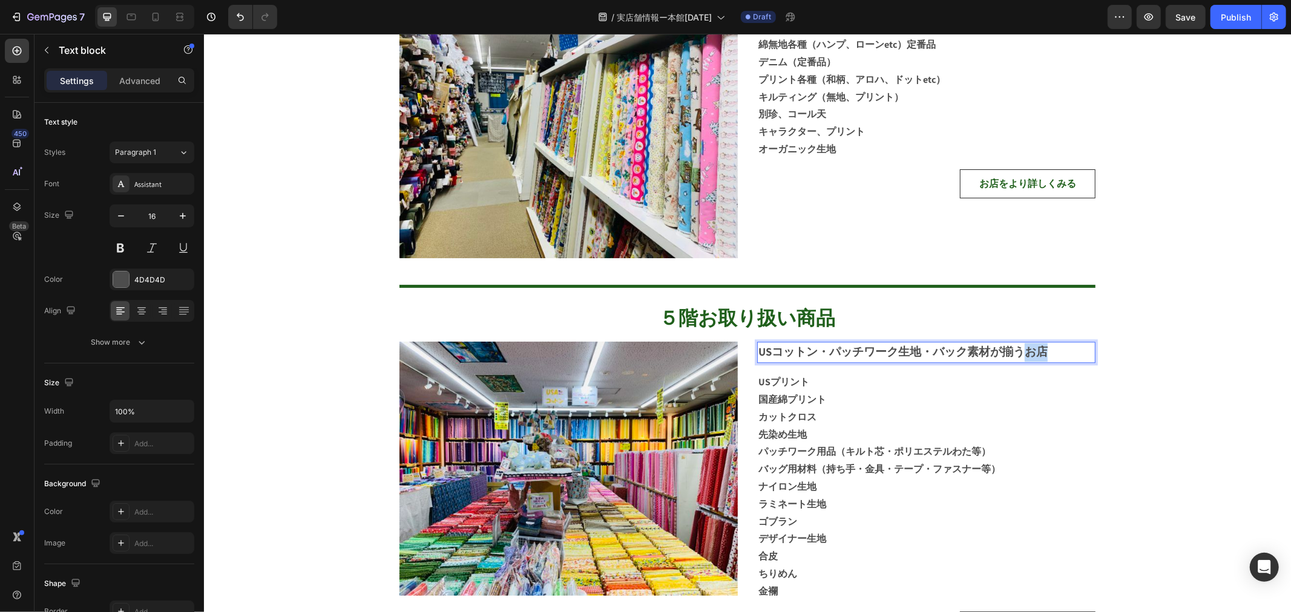
drag, startPoint x: 1018, startPoint y: 347, endPoint x: 1036, endPoint y: 347, distance: 18.2
click at [1036, 347] on strong "USコットン・パッチワーク生地・バック素材が揃うお店" at bounding box center [902, 351] width 289 height 15
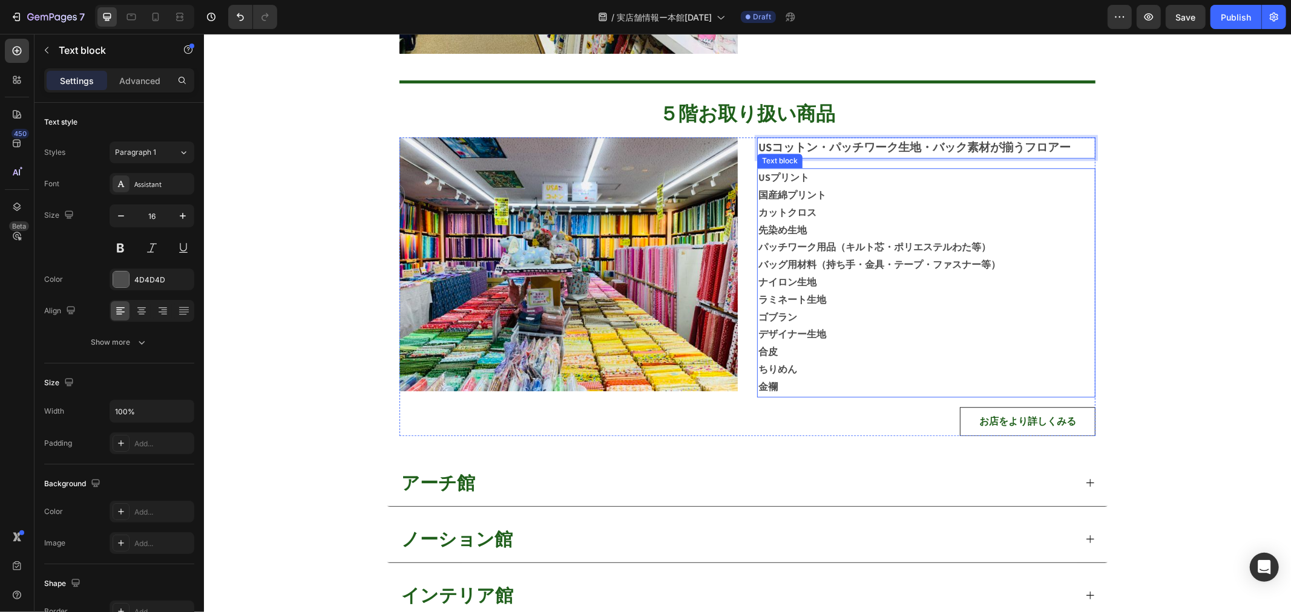
scroll to position [2756, 0]
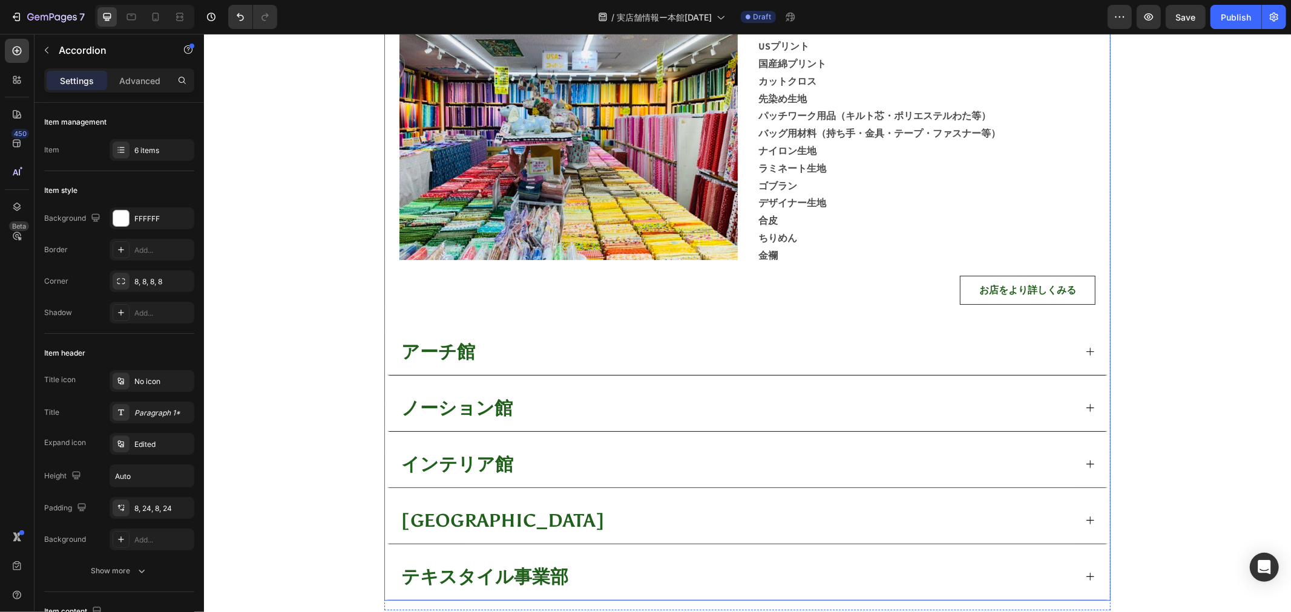
click at [1080, 352] on div "アーチ館" at bounding box center [746, 352] width 725 height 47
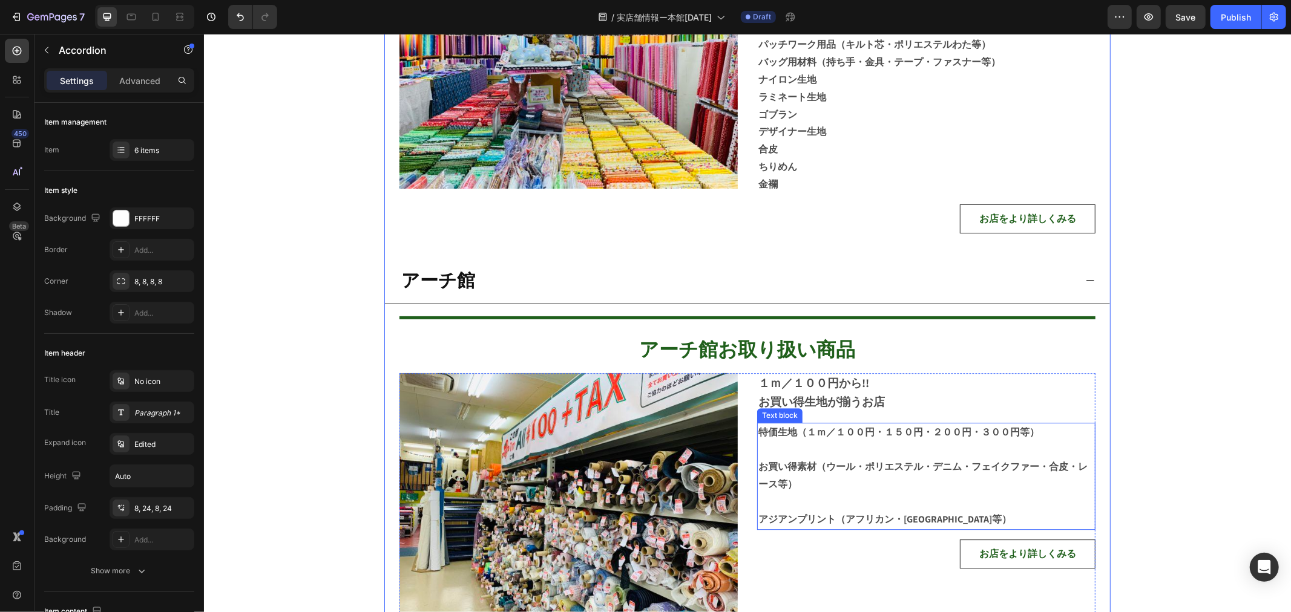
scroll to position [2958, 0]
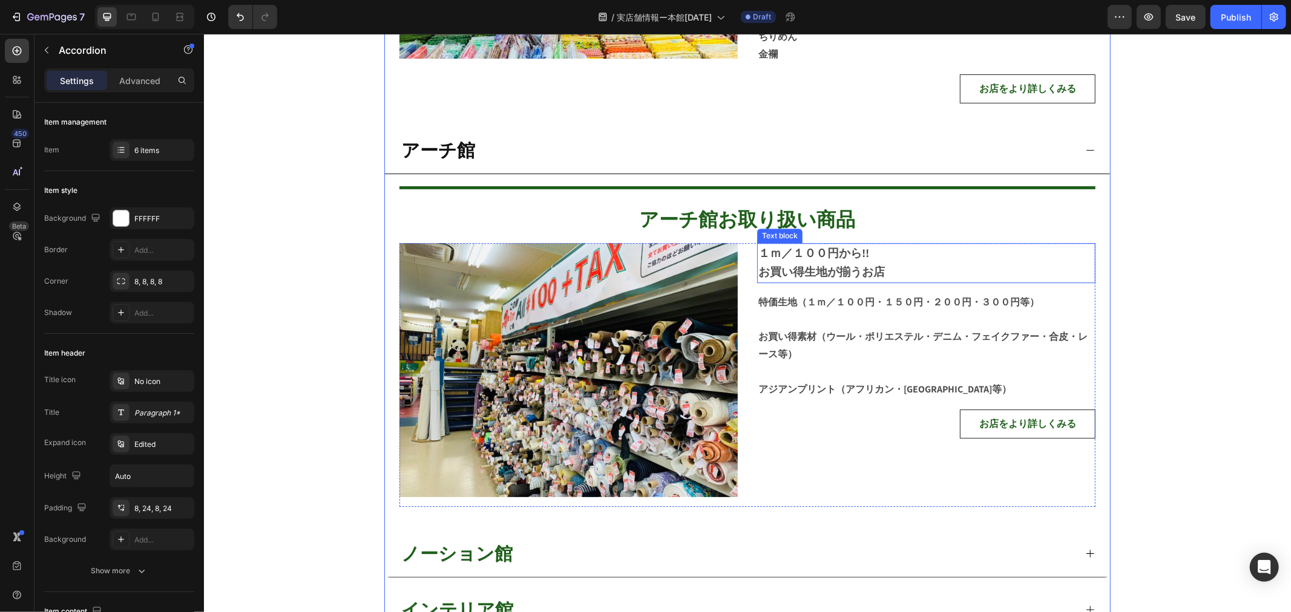
click at [924, 276] on div "１ｍ／１００円から!! お買い得生地が揃うお店 Text block 特価生地（１ｍ／１００円・１５０円・２００円・３００円等） お買い得素材（ウール・ポリエ…" at bounding box center [925, 374] width 338 height 263
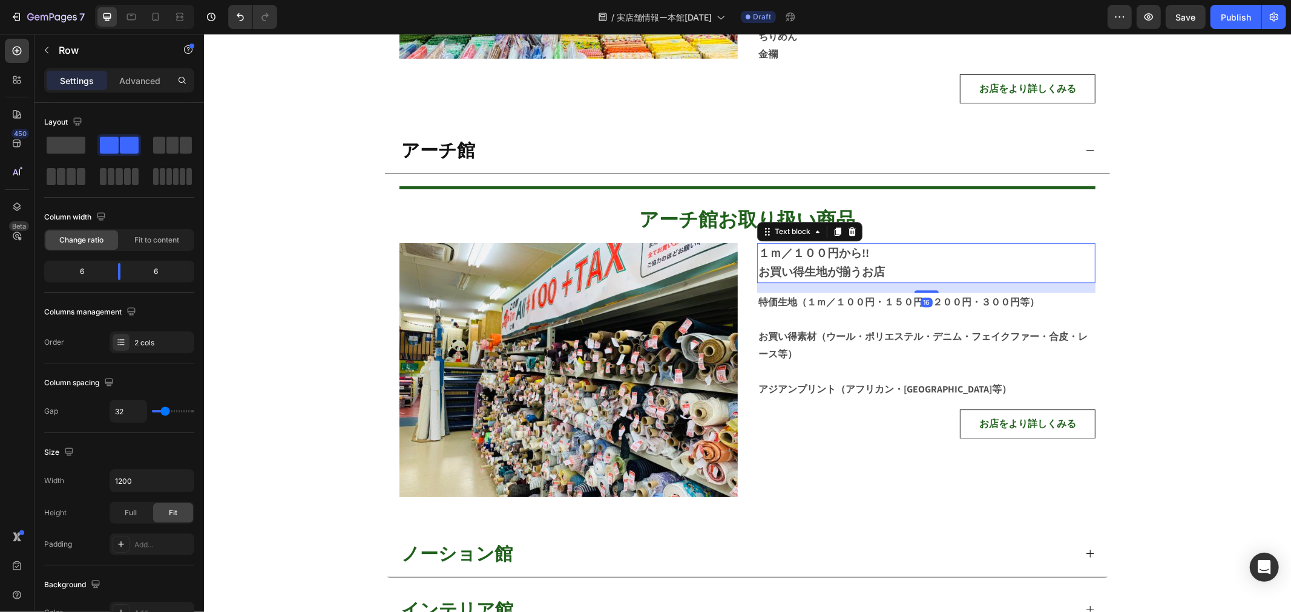
click at [850, 264] on strong "お買い得生地が揃うお店" at bounding box center [821, 271] width 126 height 15
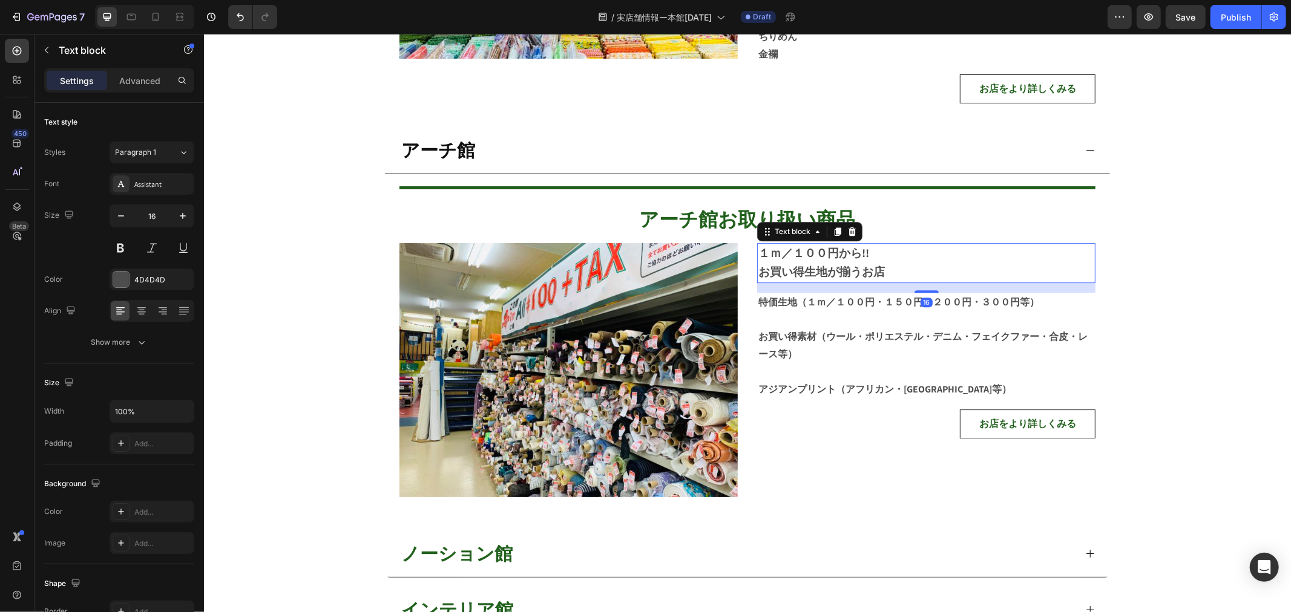
click at [851, 264] on strong "お買い得生地が揃うお店" at bounding box center [821, 271] width 126 height 15
click at [767, 363] on p at bounding box center [926, 372] width 336 height 18
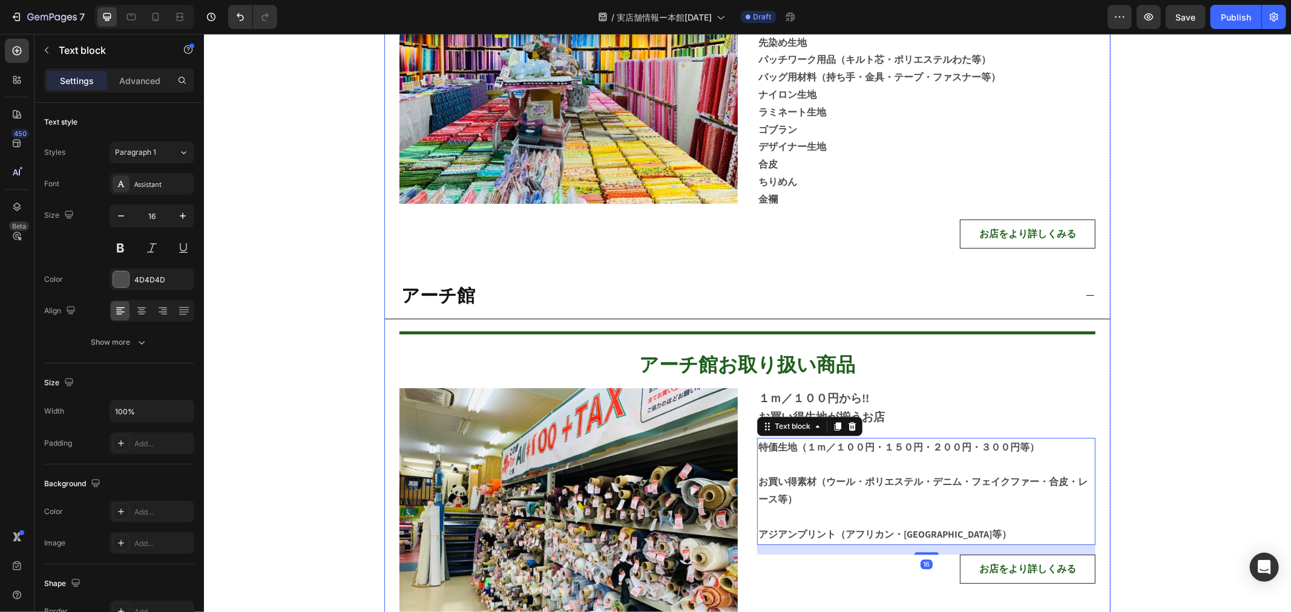
scroll to position [2823, 0]
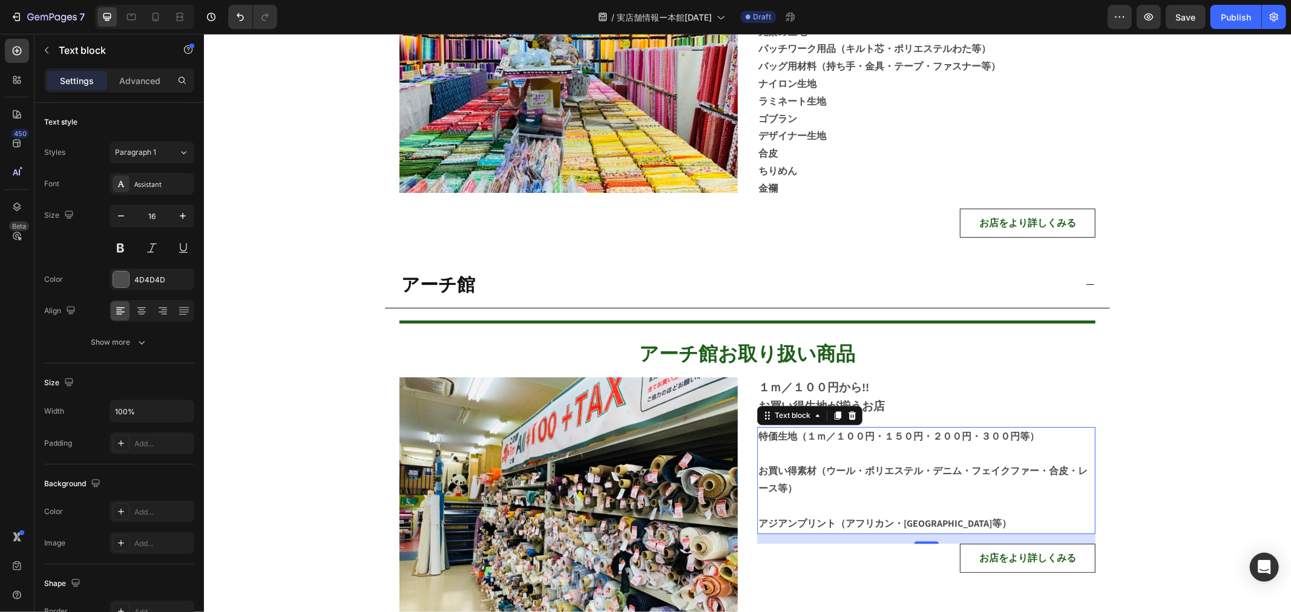
click at [791, 435] on strong "特価生地（１ｍ／１００円・１５０円・２００円・３００円等）" at bounding box center [898, 436] width 281 height 13
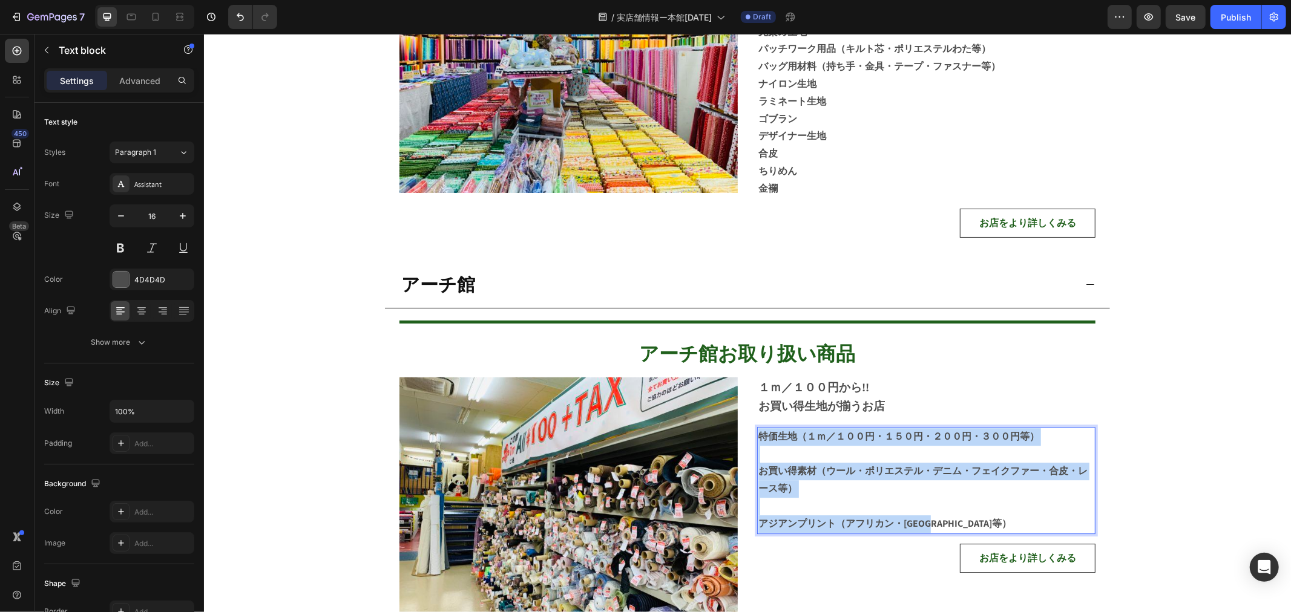
drag, startPoint x: 755, startPoint y: 431, endPoint x: 952, endPoint y: 525, distance: 218.4
click at [952, 525] on div "特価生地（１ｍ／１００円・１５０円・２００円・３００円等） お買い得素材（ウール・ポリエステル・デニム・フェイクファー・合皮・レース等） アジアンプリント（ア…" at bounding box center [925, 480] width 338 height 107
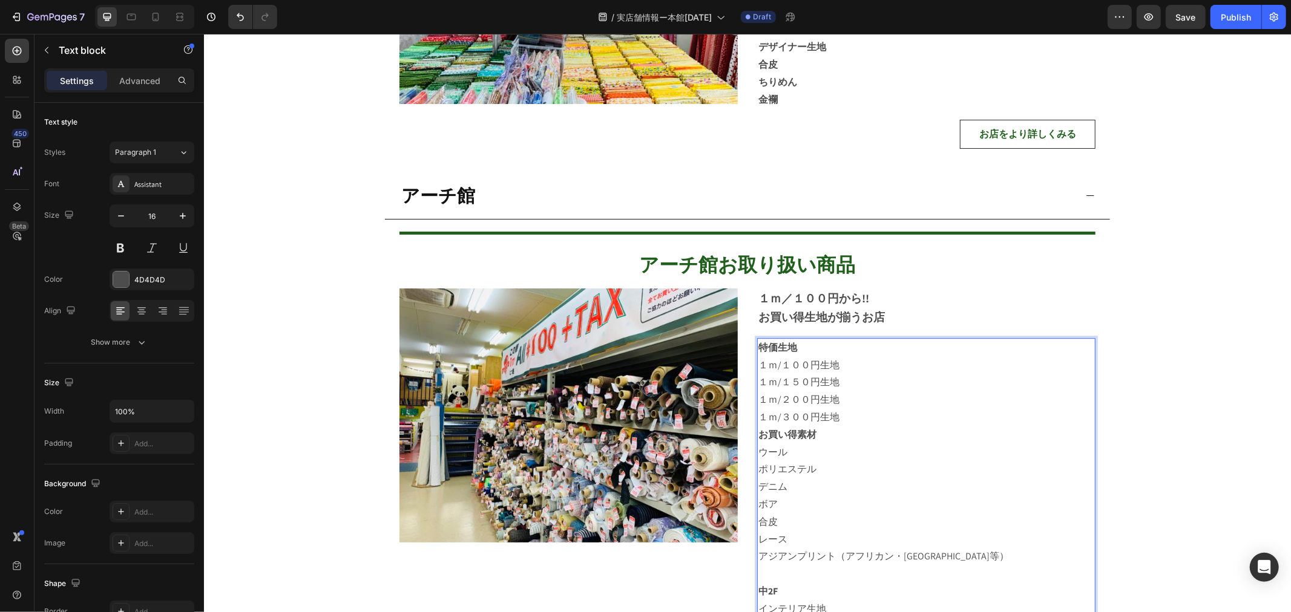
scroll to position [2920, 0]
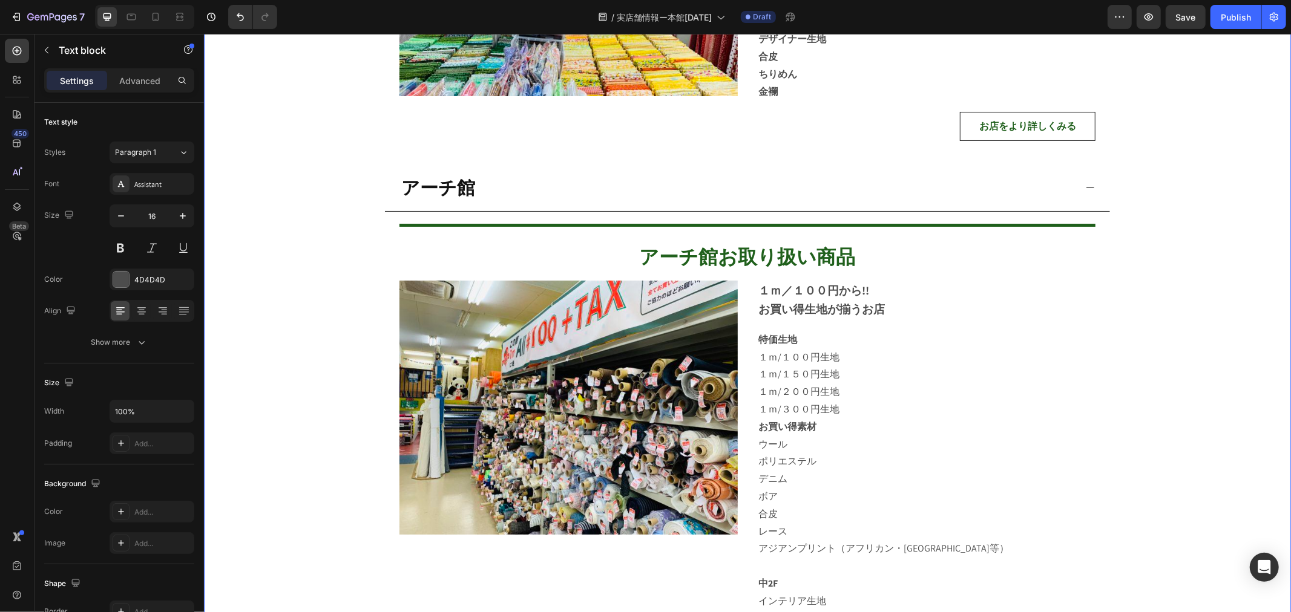
drag, startPoint x: 753, startPoint y: 352, endPoint x: 750, endPoint y: 327, distance: 25.7
click at [885, 401] on p "１ｍ/３００円生地" at bounding box center [926, 410] width 336 height 18
click at [816, 369] on p "１ｍ/１５０円生地" at bounding box center [926, 374] width 336 height 18
click at [859, 460] on p "ポリエステル" at bounding box center [926, 462] width 336 height 18
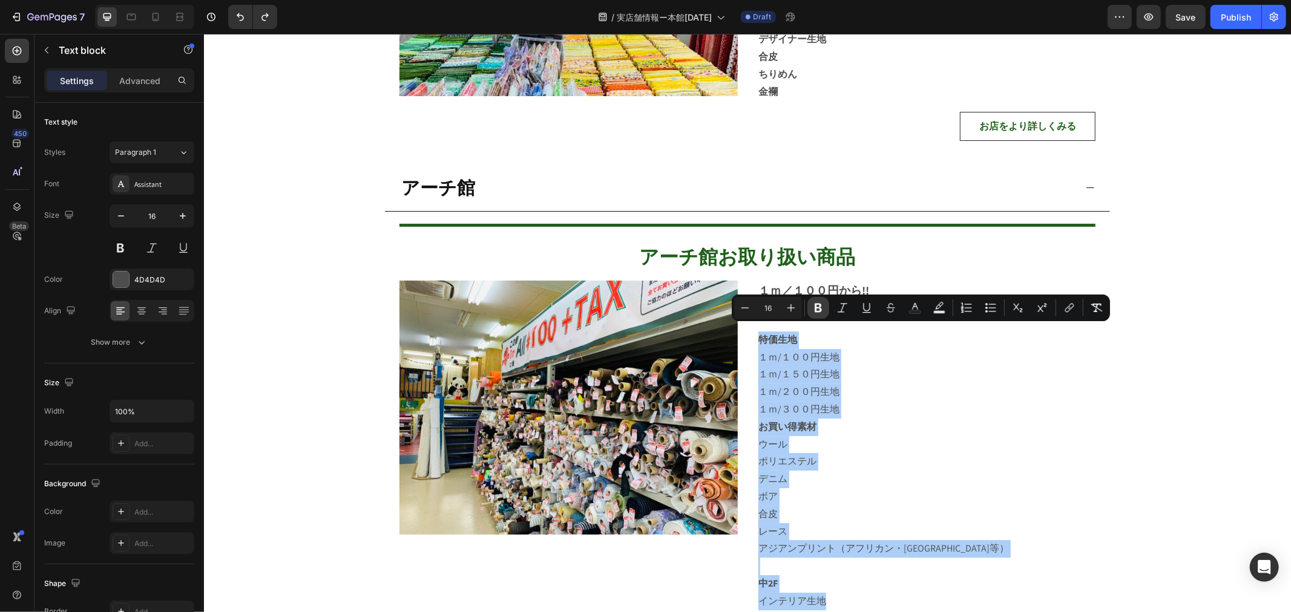
click at [819, 307] on icon "Editor contextual toolbar" at bounding box center [817, 308] width 7 height 9
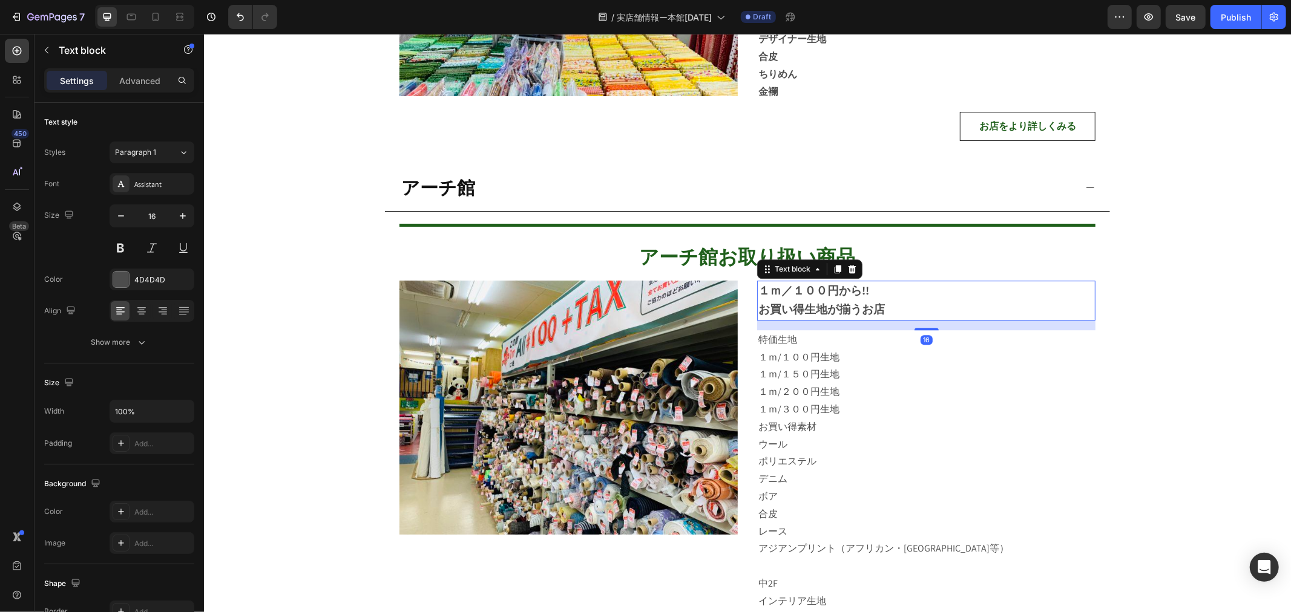
click at [818, 307] on strong "お買い得生地が揃うお店" at bounding box center [821, 308] width 126 height 15
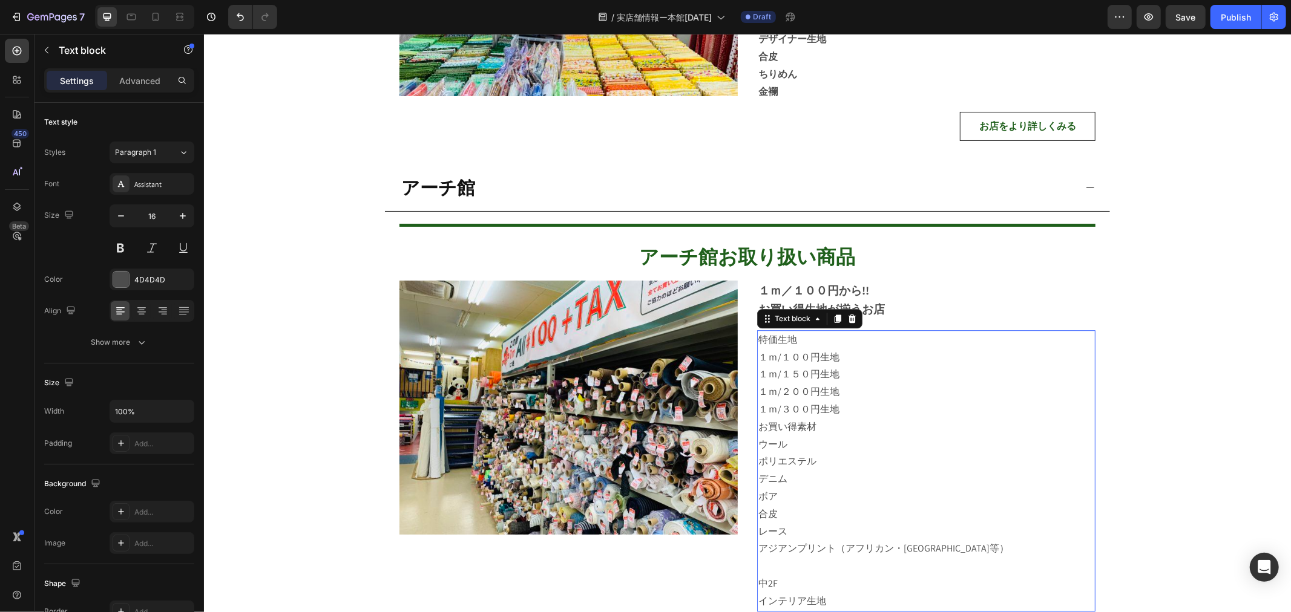
click at [850, 352] on p "１ｍ/１００円生地" at bounding box center [926, 358] width 336 height 18
click at [833, 383] on p "１ｍ/２００円生地" at bounding box center [926, 392] width 336 height 18
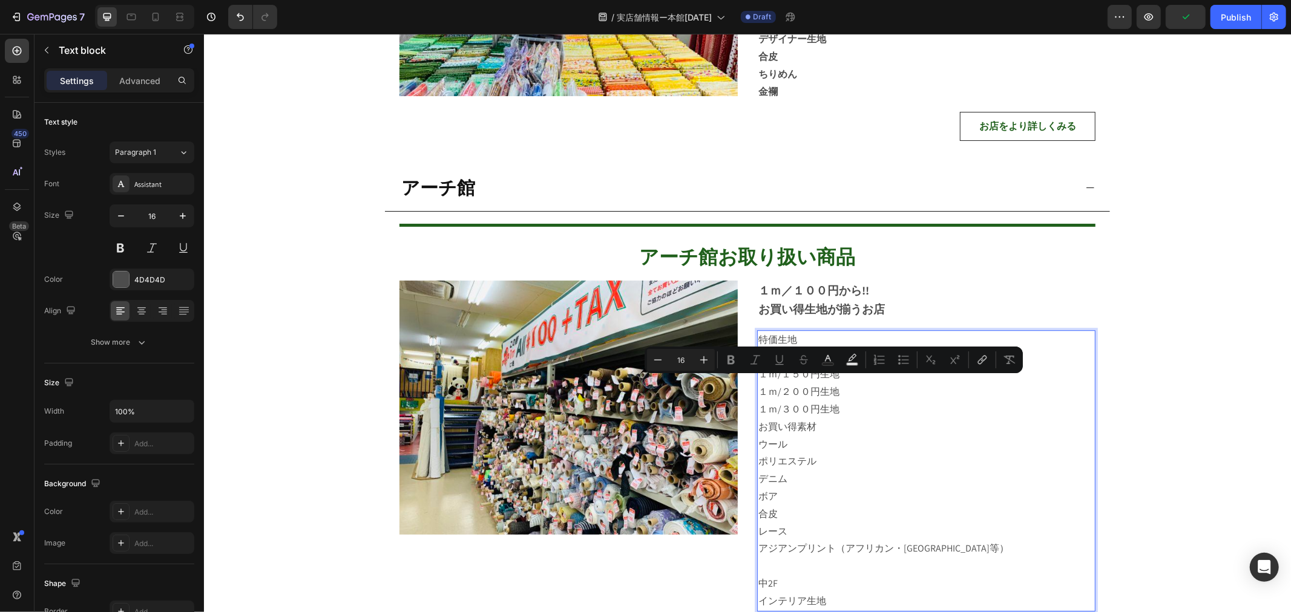
click at [862, 401] on p "１ｍ/３００円生地" at bounding box center [926, 410] width 336 height 18
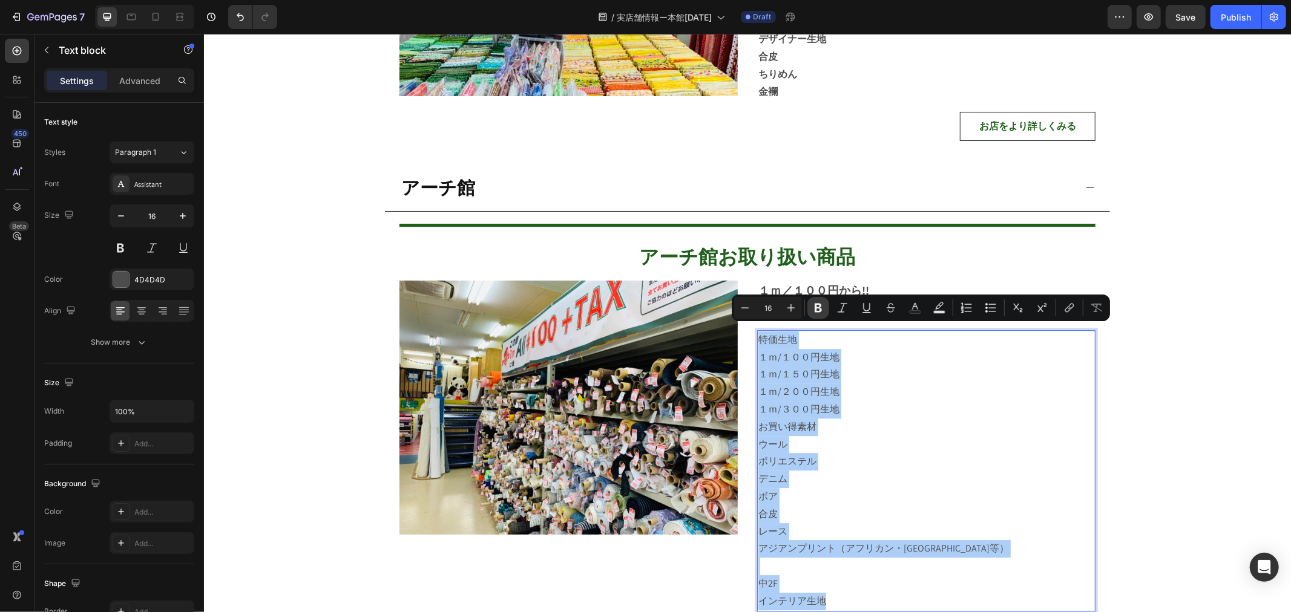
drag, startPoint x: 814, startPoint y: 301, endPoint x: 822, endPoint y: 307, distance: 9.9
click at [816, 301] on button "Bold" at bounding box center [818, 308] width 22 height 22
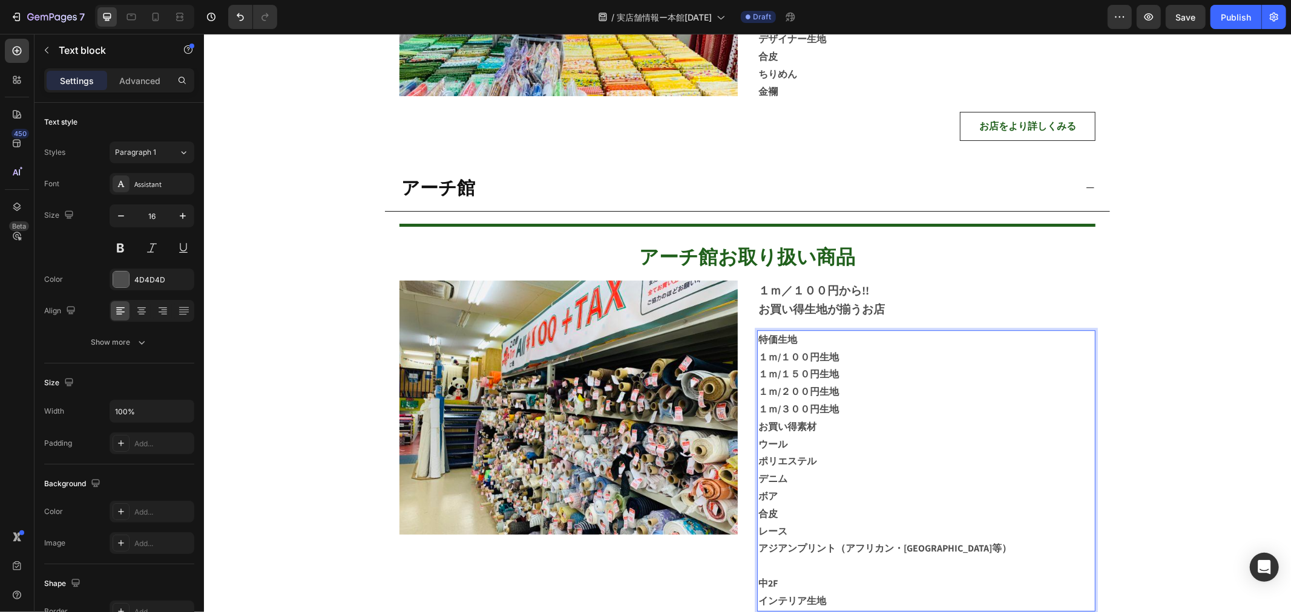
drag, startPoint x: 859, startPoint y: 359, endPoint x: 923, endPoint y: 419, distance: 87.8
click at [862, 365] on p "１ｍ/１５０円生地" at bounding box center [926, 374] width 336 height 18
click at [973, 453] on p "ポリエステル" at bounding box center [926, 462] width 336 height 18
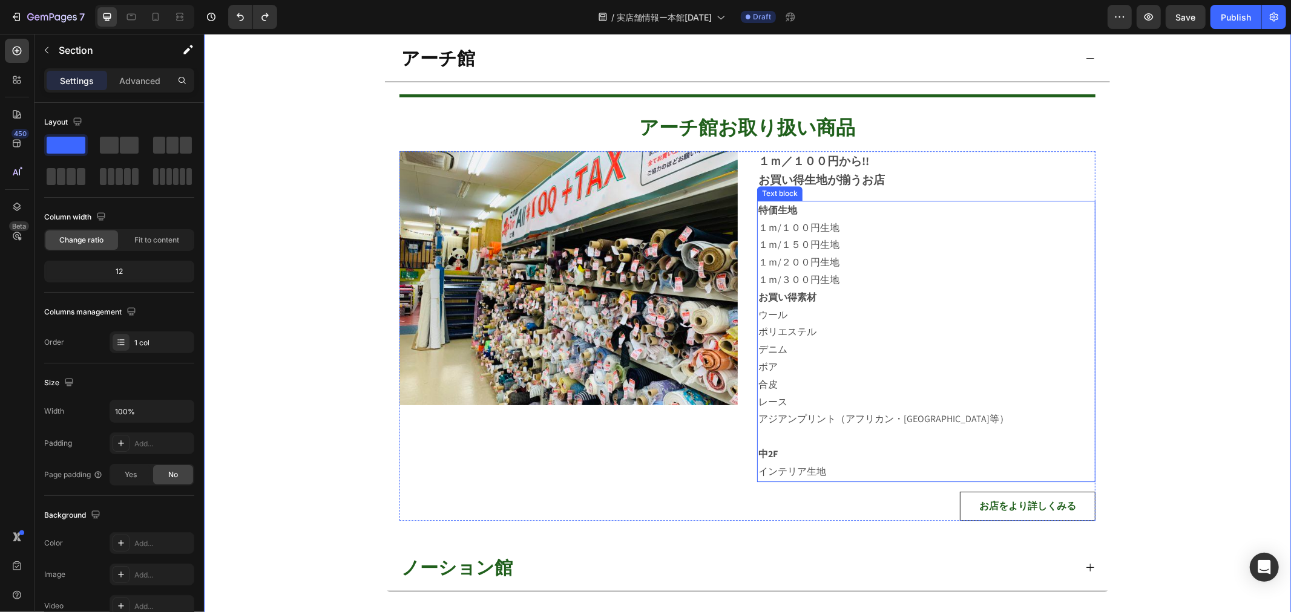
scroll to position [3055, 0]
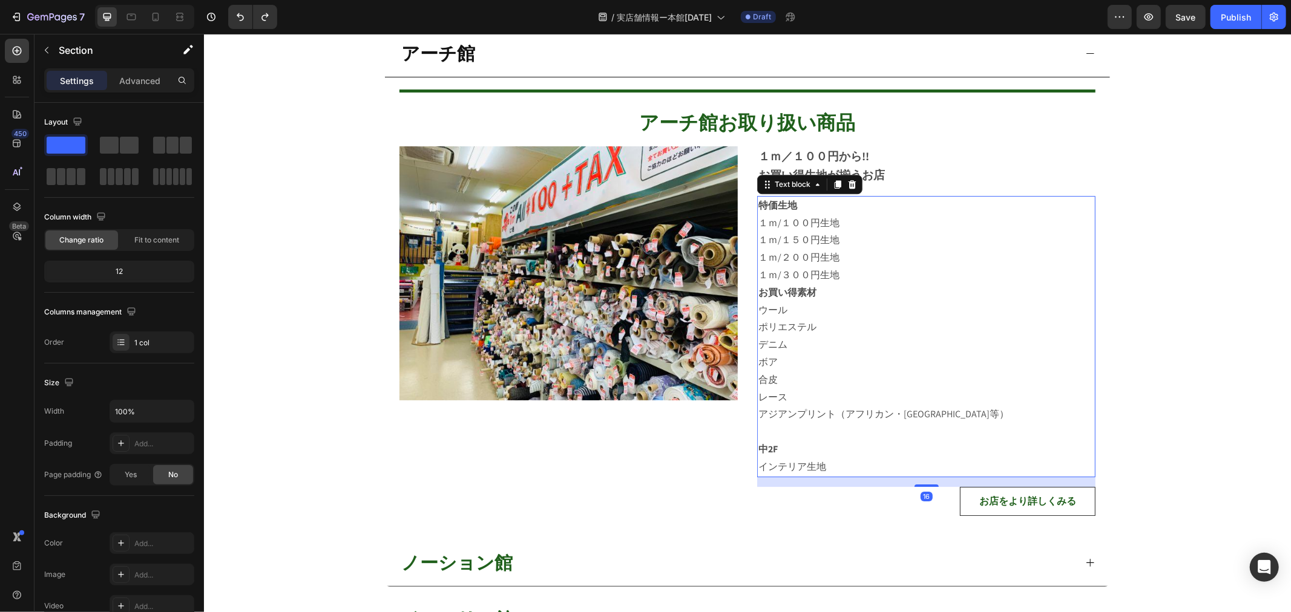
click at [851, 231] on p "１ｍ/１５０円生地" at bounding box center [926, 240] width 336 height 18
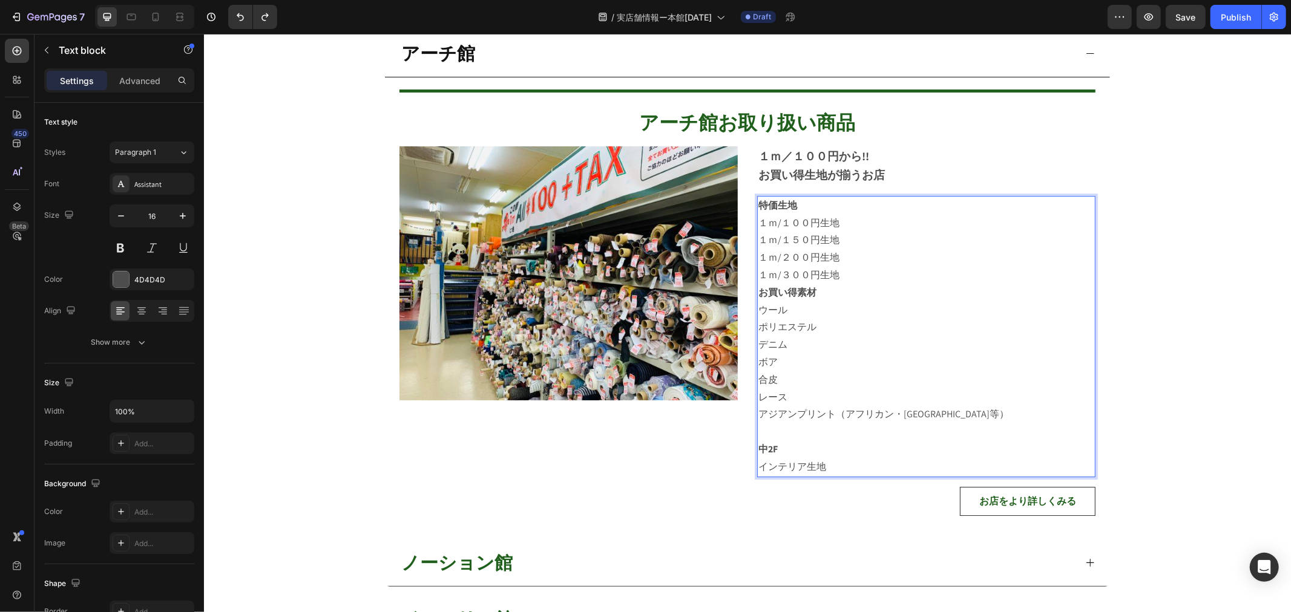
click at [758, 219] on p "１ｍ/１００円生地" at bounding box center [926, 223] width 336 height 18
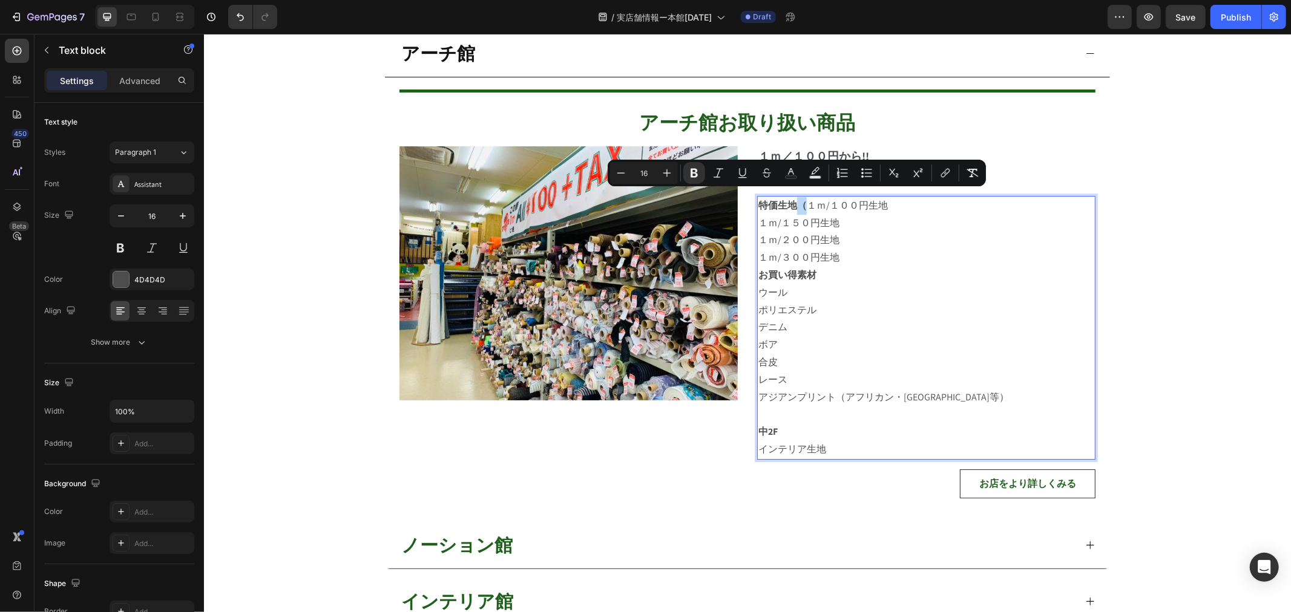
drag, startPoint x: 795, startPoint y: 198, endPoint x: 804, endPoint y: 199, distance: 8.6
click at [804, 199] on p "特価生地（ １ｍ/１００円生地" at bounding box center [926, 206] width 336 height 18
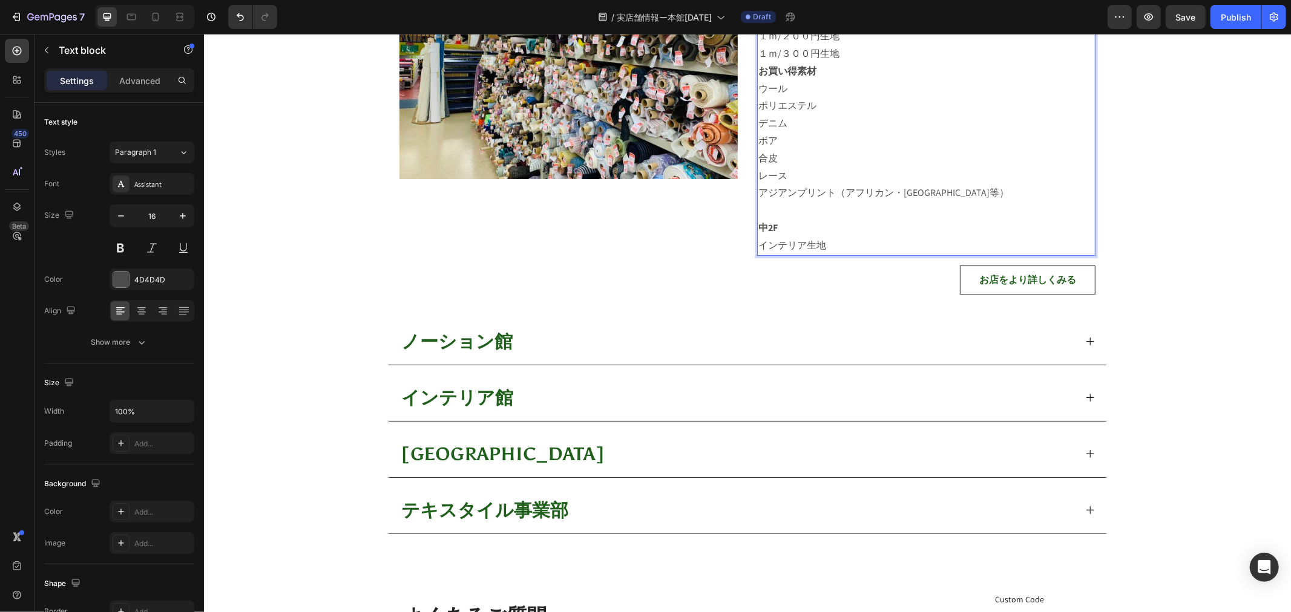
scroll to position [3324, 0]
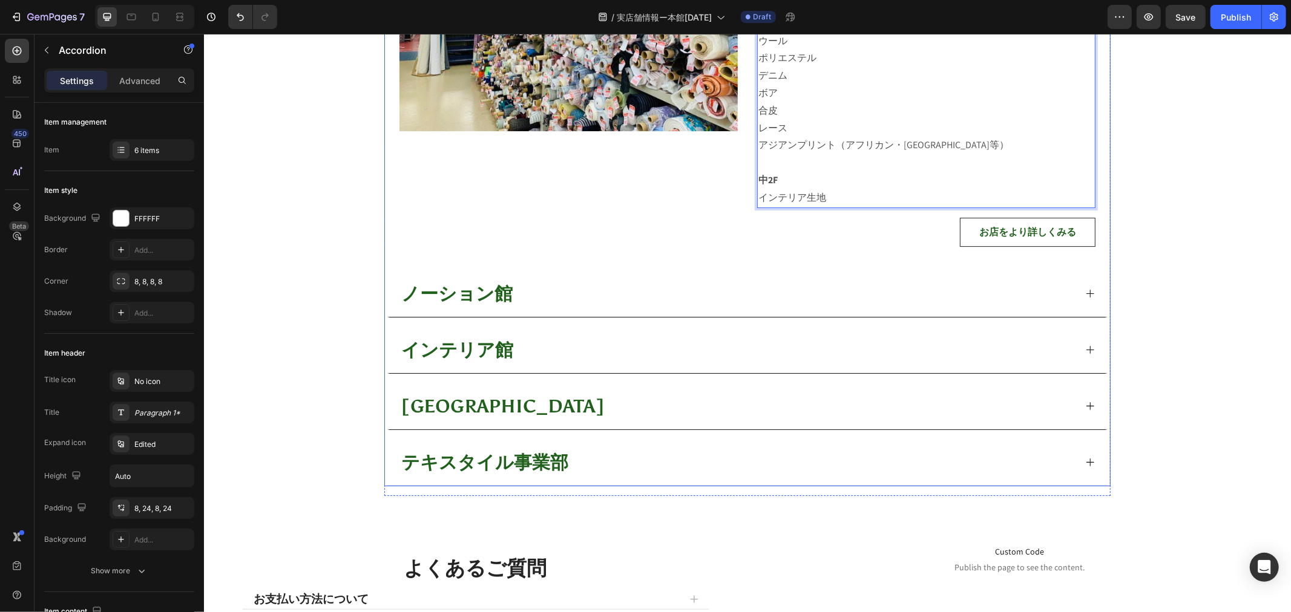
click at [537, 301] on div "ノーション館" at bounding box center [737, 293] width 676 height 36
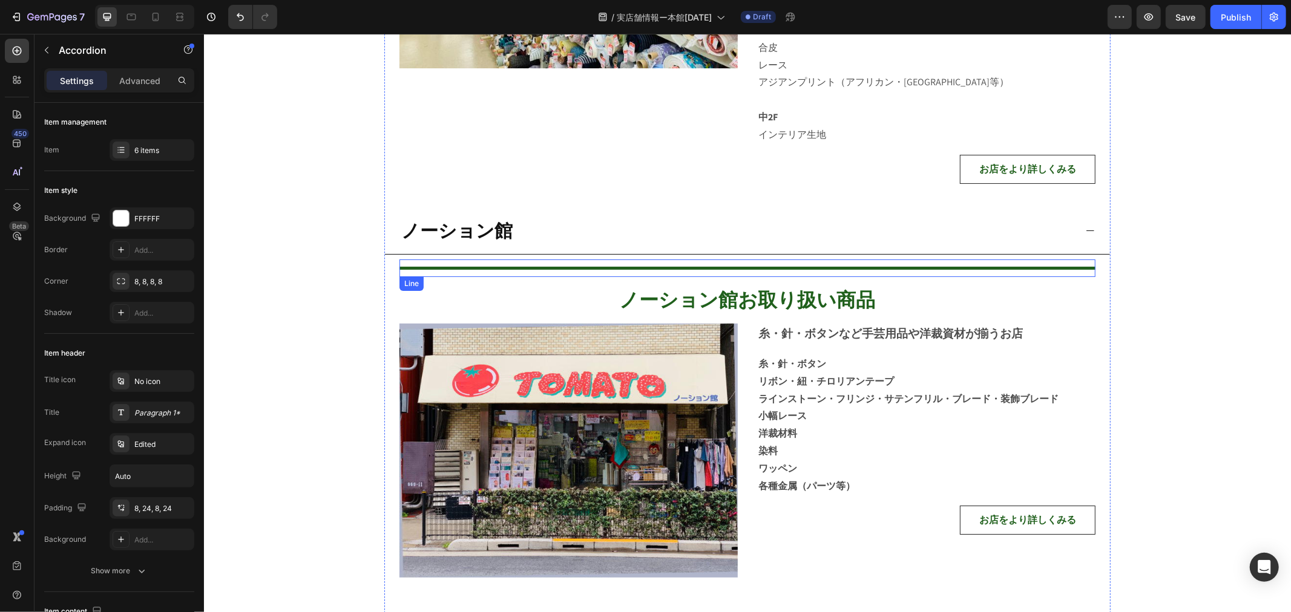
scroll to position [3458, 0]
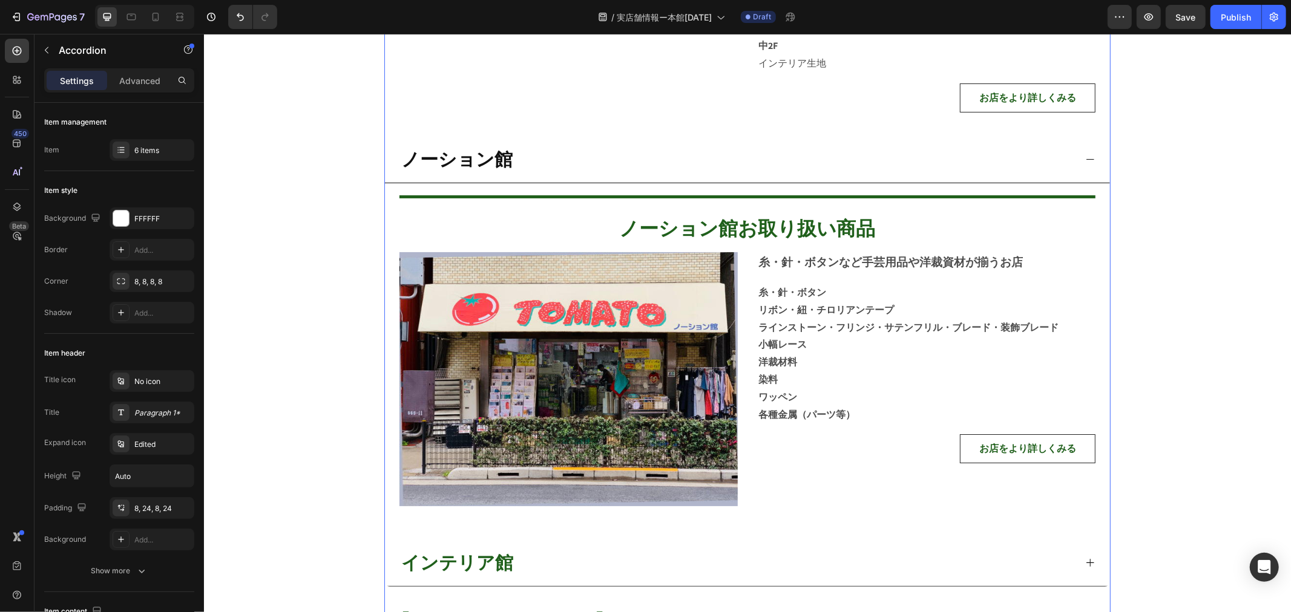
click at [461, 168] on div "ノーション館" at bounding box center [456, 159] width 115 height 36
click at [540, 162] on div "ノーション館" at bounding box center [737, 159] width 676 height 36
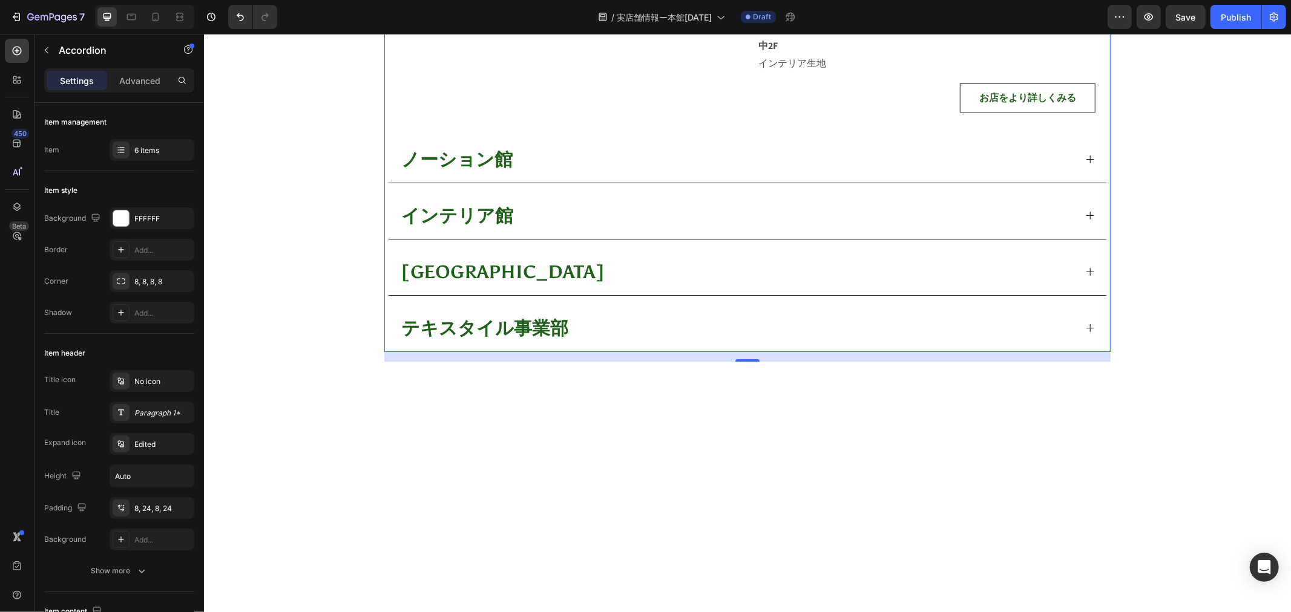
click at [488, 161] on p "ノーション館" at bounding box center [456, 159] width 111 height 33
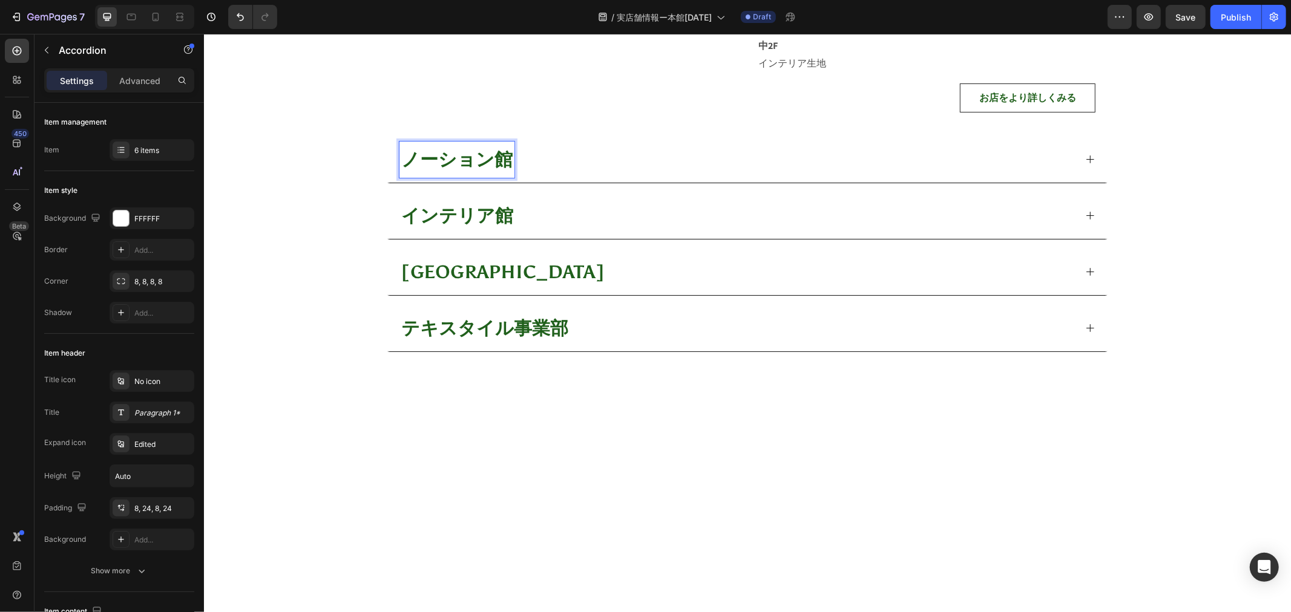
click at [1092, 154] on div "ノーション館" at bounding box center [746, 159] width 725 height 47
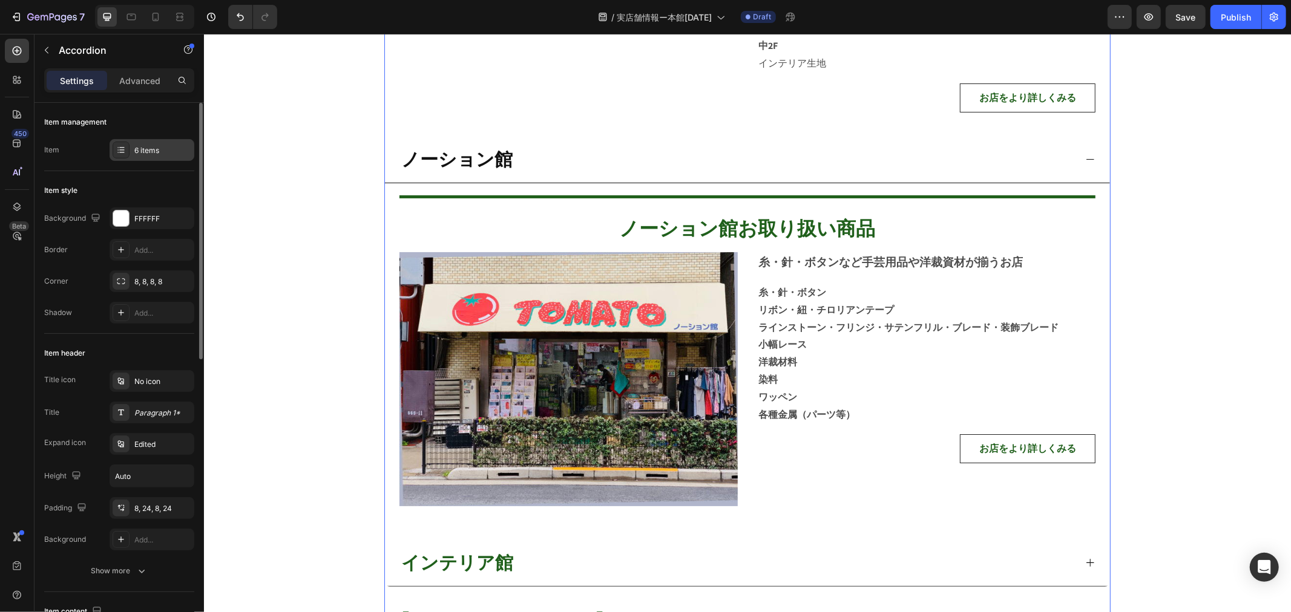
click at [135, 146] on div "6 items" at bounding box center [162, 150] width 57 height 11
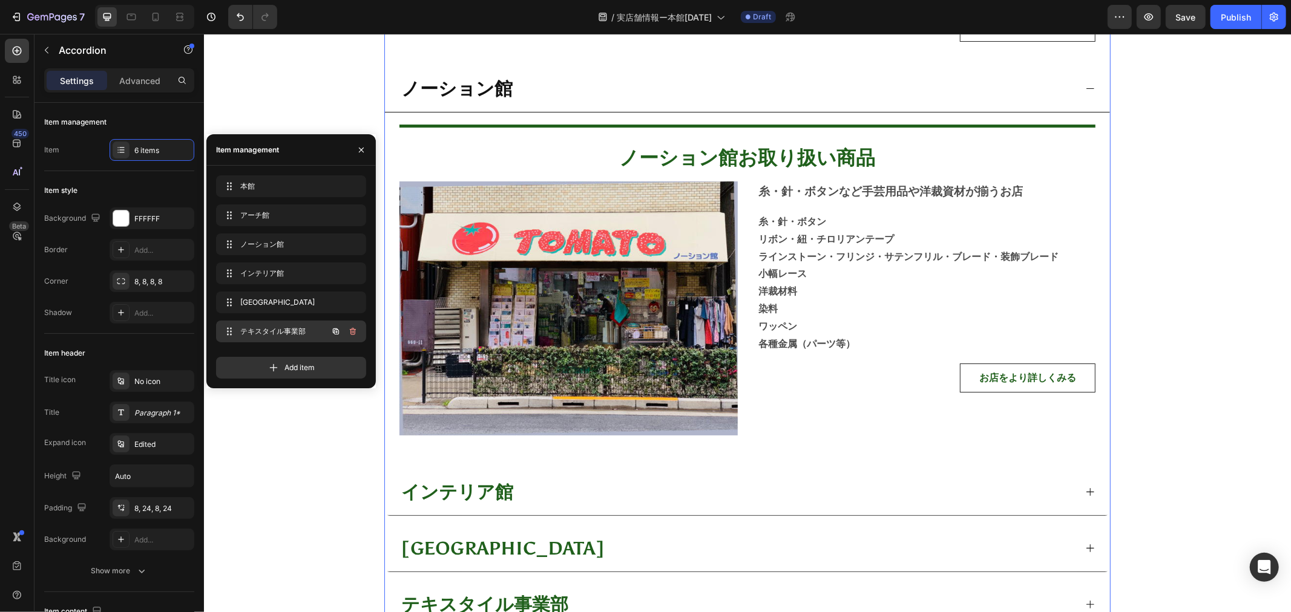
scroll to position [3593, 0]
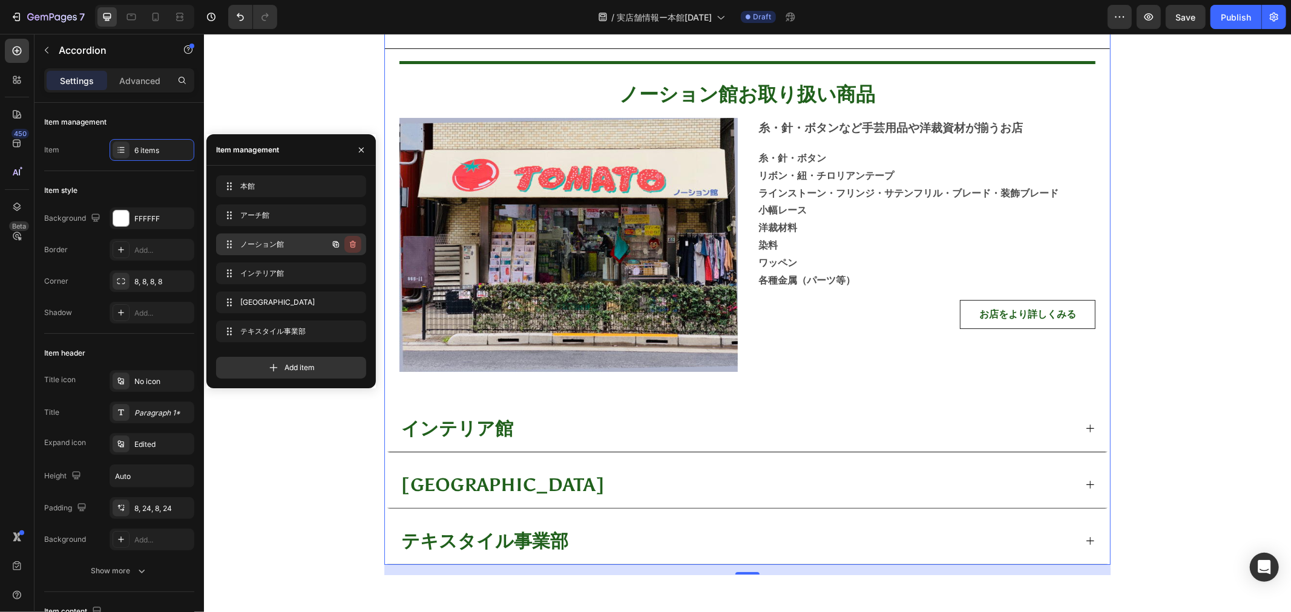
click at [355, 246] on icon "button" at bounding box center [353, 245] width 10 height 10
click at [353, 246] on div "Delete" at bounding box center [344, 244] width 22 height 11
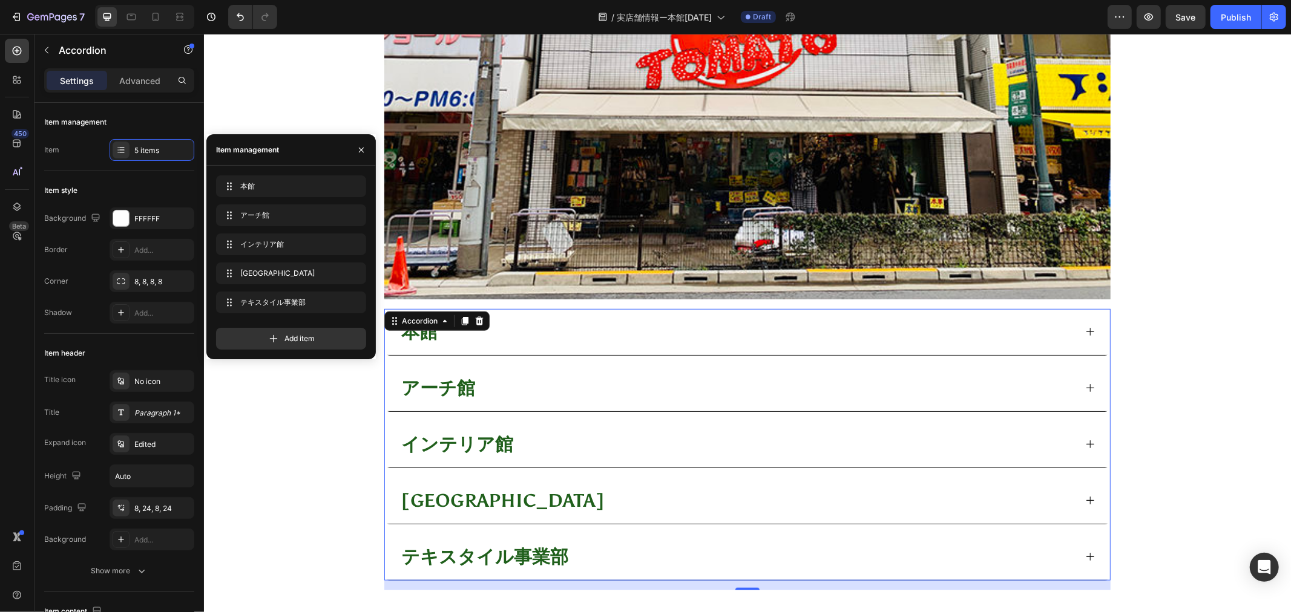
scroll to position [801, 0]
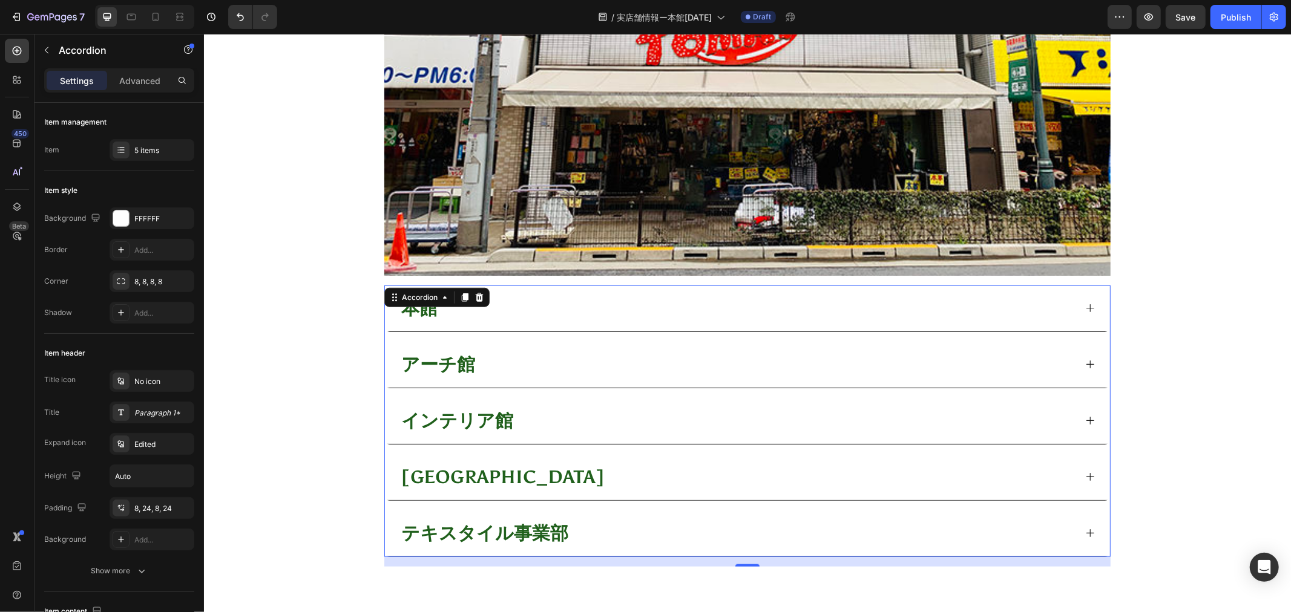
click at [1086, 478] on icon at bounding box center [1089, 476] width 10 height 10
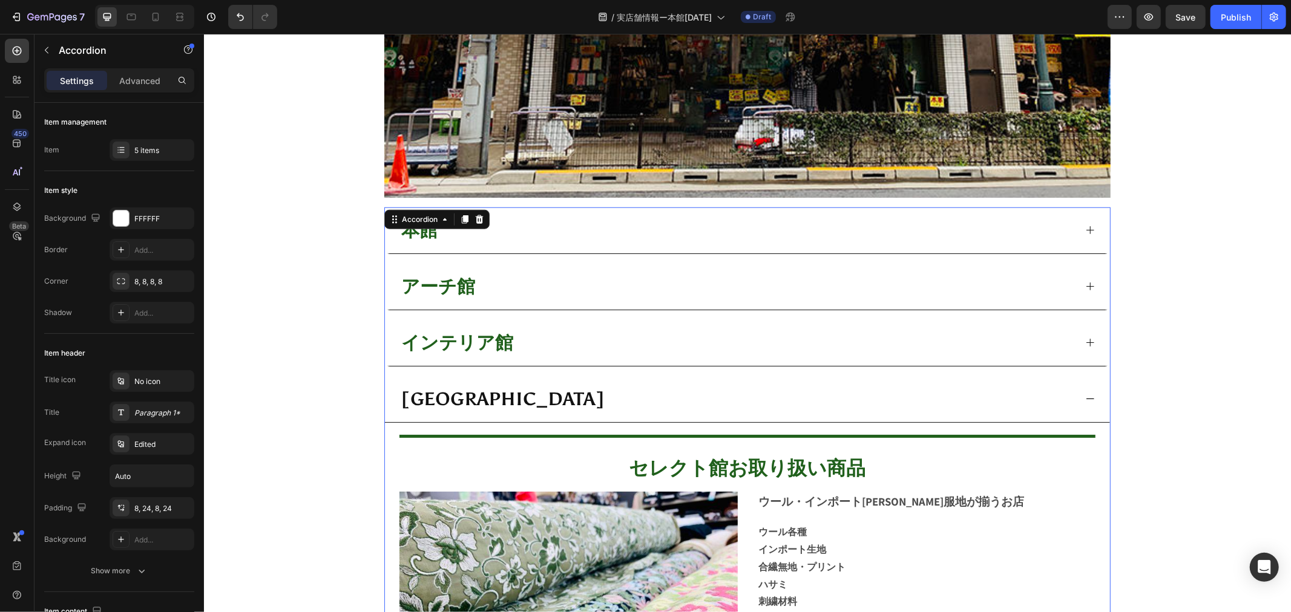
scroll to position [1003, 0]
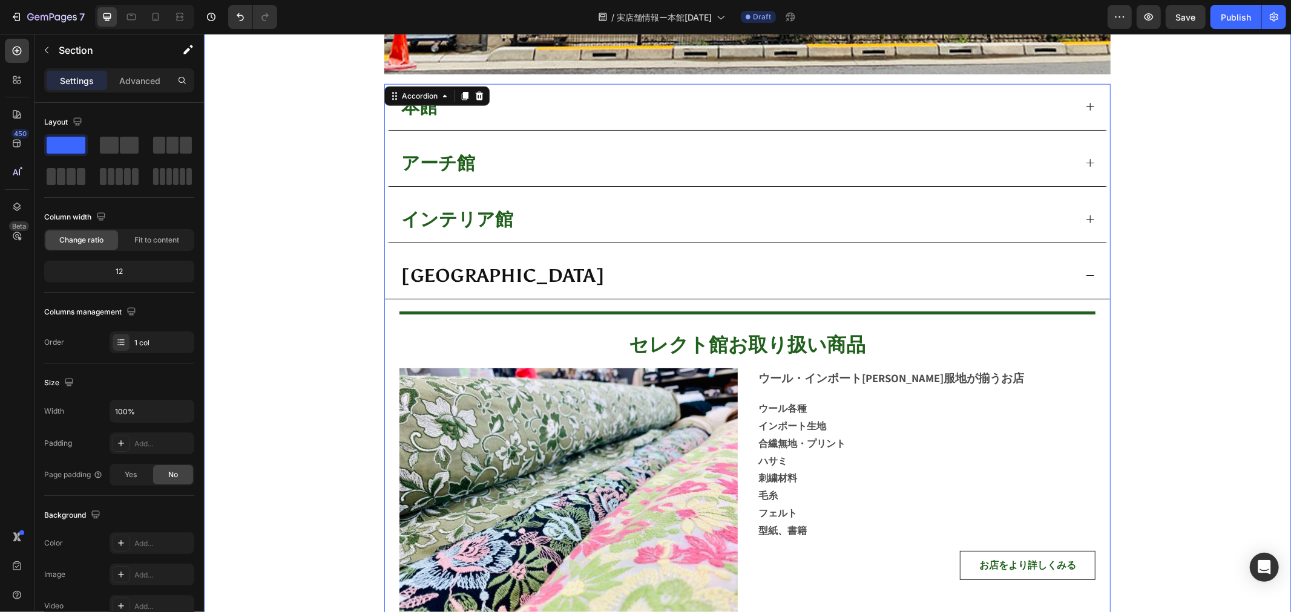
click at [1199, 366] on div "店舗営業時間 Heading AM:10:30〜PM:18:00 日曜、祝日定休日。 （テキスタイル事業部のみ土曜、日曜、祝日定休日） Text block …" at bounding box center [746, 88] width 1087 height 1267
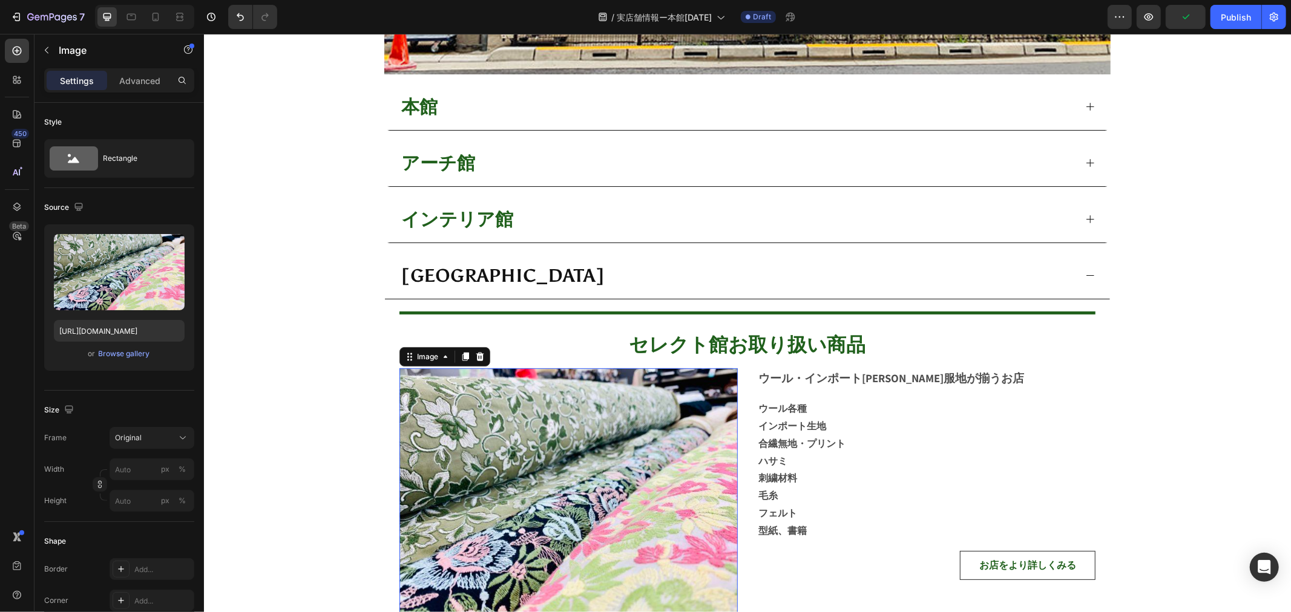
click at [549, 456] on img at bounding box center [568, 495] width 338 height 254
click at [515, 529] on img at bounding box center [568, 495] width 338 height 254
click at [119, 356] on div "Browse gallery" at bounding box center [124, 354] width 51 height 11
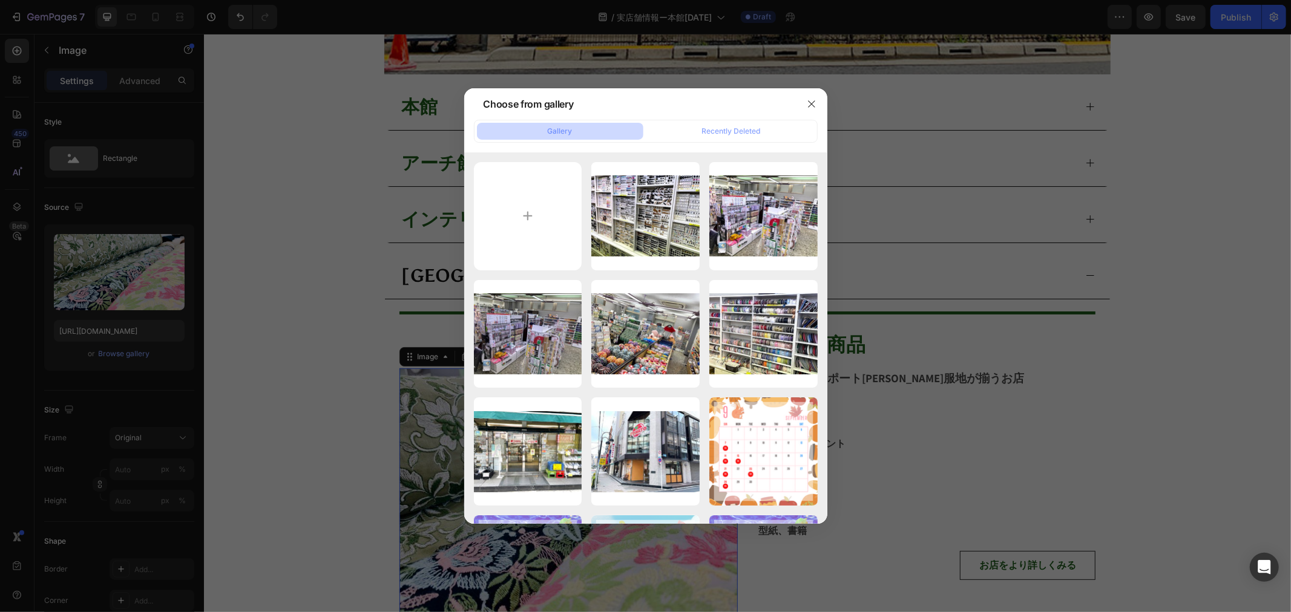
type input "C:\fakepath\IMG_8080 編集.jpg"
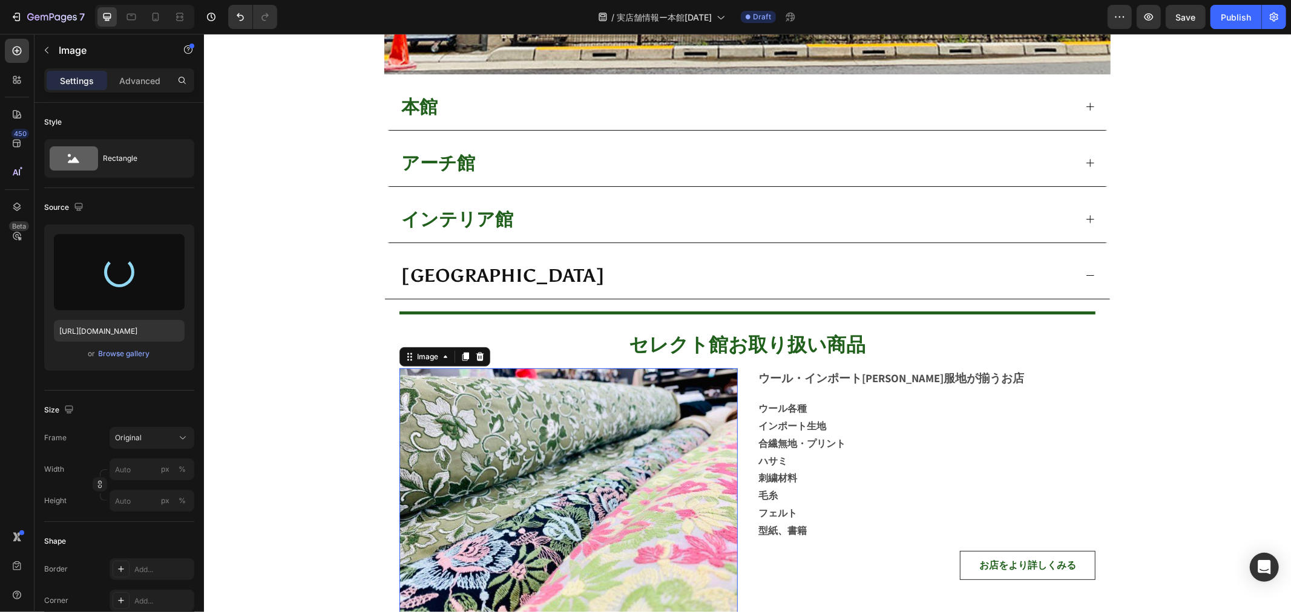
type input "https://cdn.shopify.com/s/files/1/0794/8851/6391/files/gempages_491552221163422…"
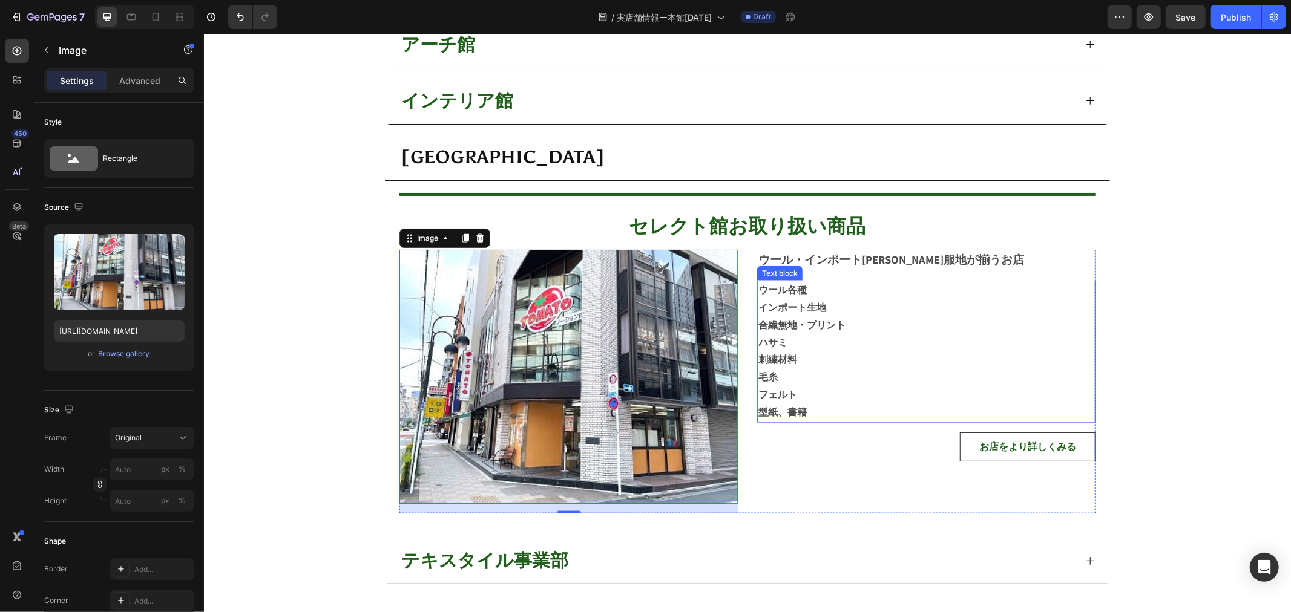
scroll to position [1205, 0]
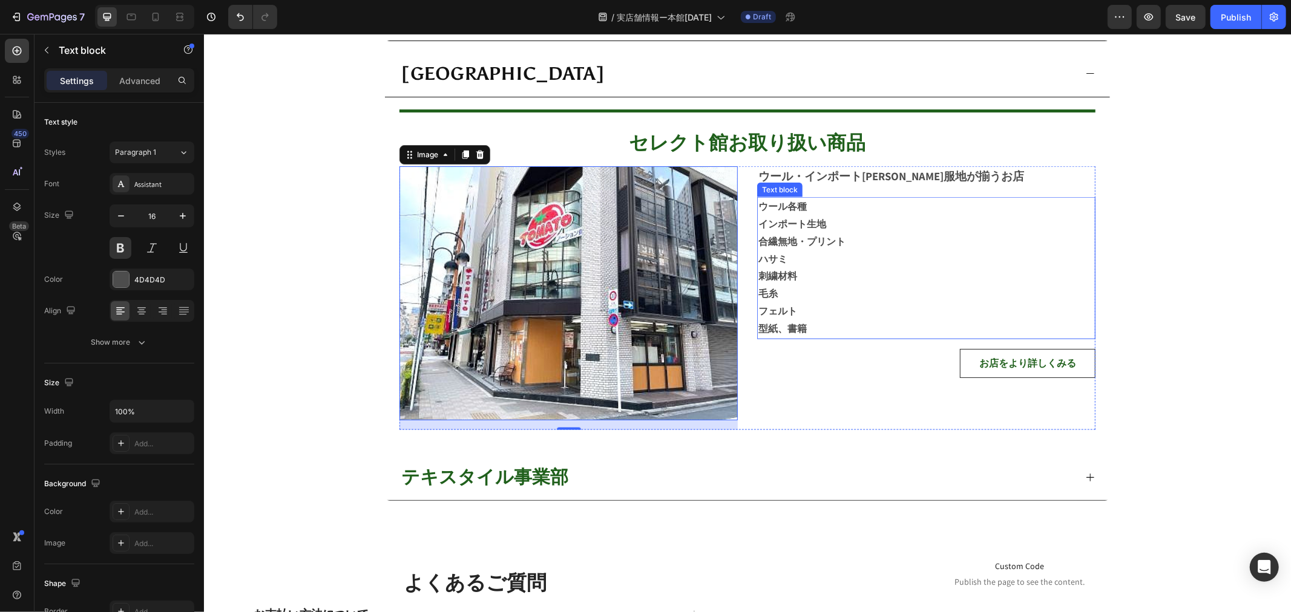
click at [951, 216] on p "ウール各種 インポート生地 合繊無地・プリント" at bounding box center [926, 224] width 336 height 52
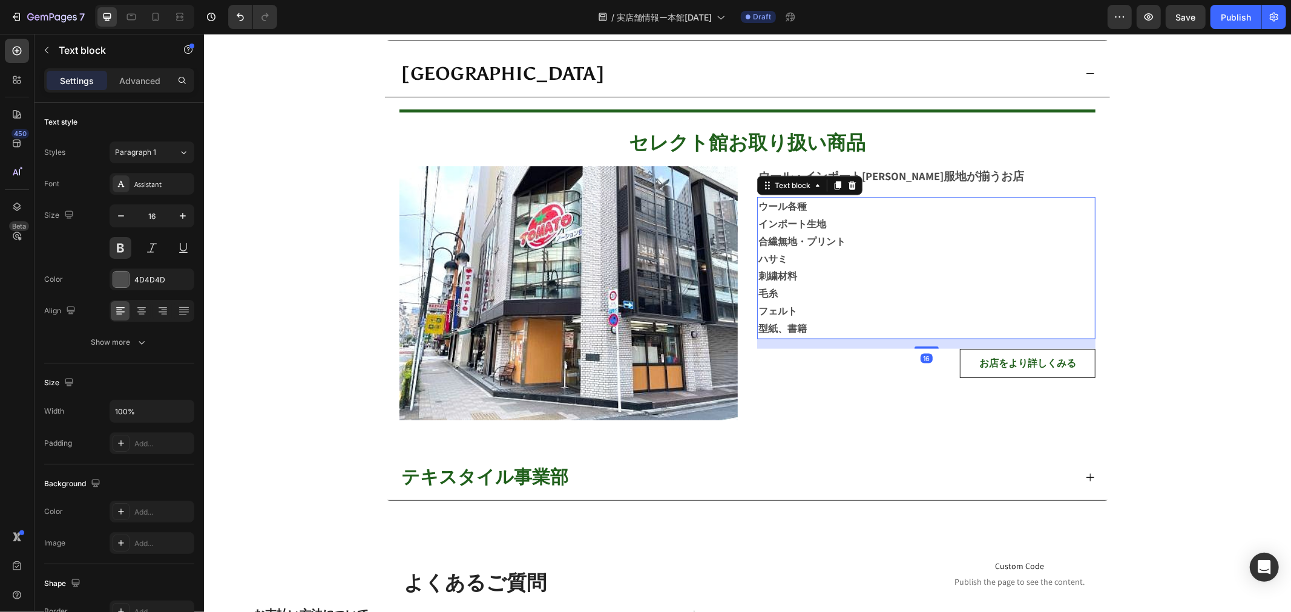
click at [775, 210] on p "ウール各種 インポート生地 合繊無地・プリント" at bounding box center [926, 224] width 336 height 52
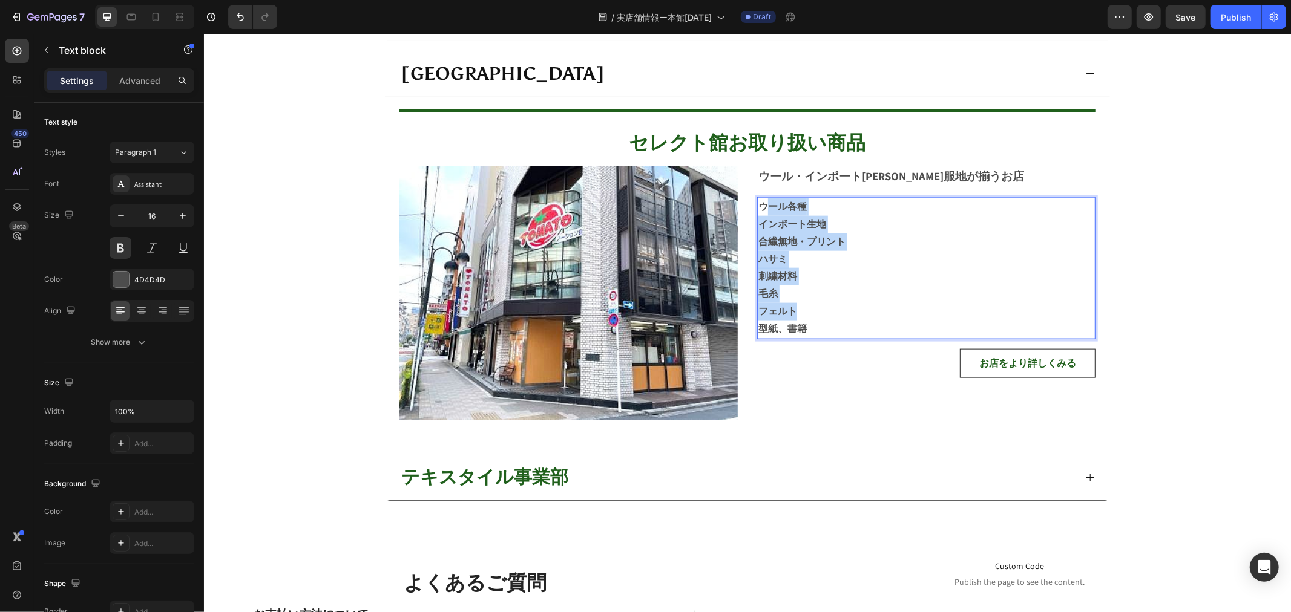
drag, startPoint x: 757, startPoint y: 203, endPoint x: 840, endPoint y: 304, distance: 130.7
click at [840, 304] on div "ウール各種 インポート生地 合繊無地・プリント ハサミ 刺繍材料 毛糸 フェルト 型紙、書籍" at bounding box center [925, 268] width 338 height 142
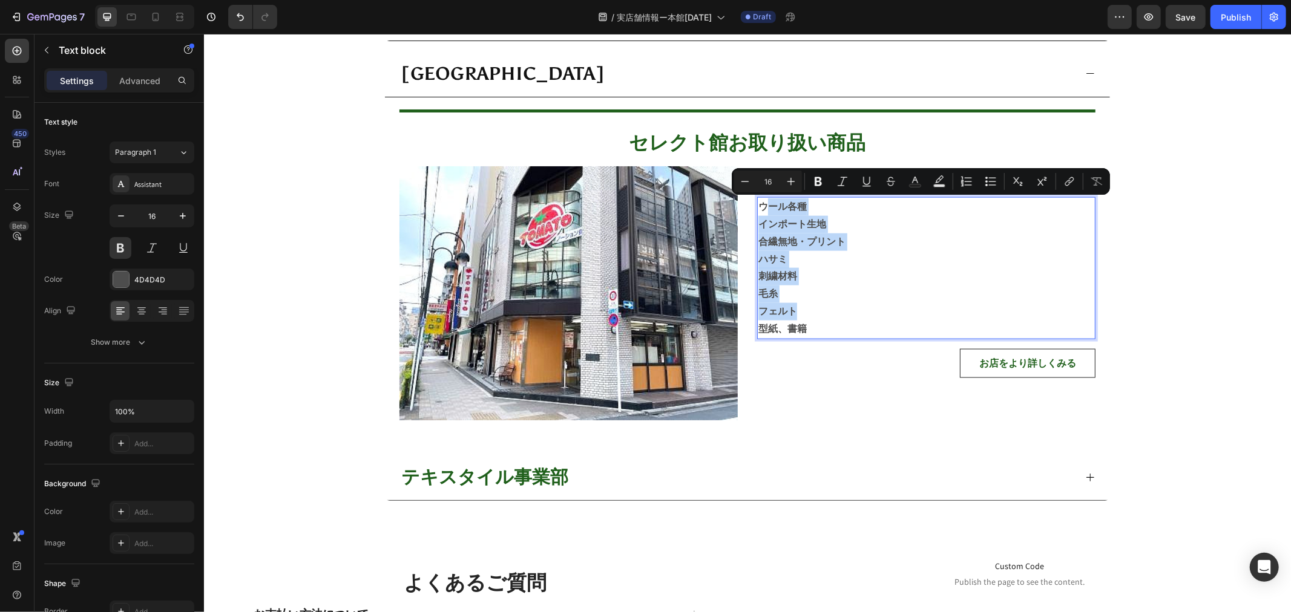
click at [772, 224] on p "ウール各種 インポート生地 合繊無地・プリント" at bounding box center [926, 224] width 336 height 52
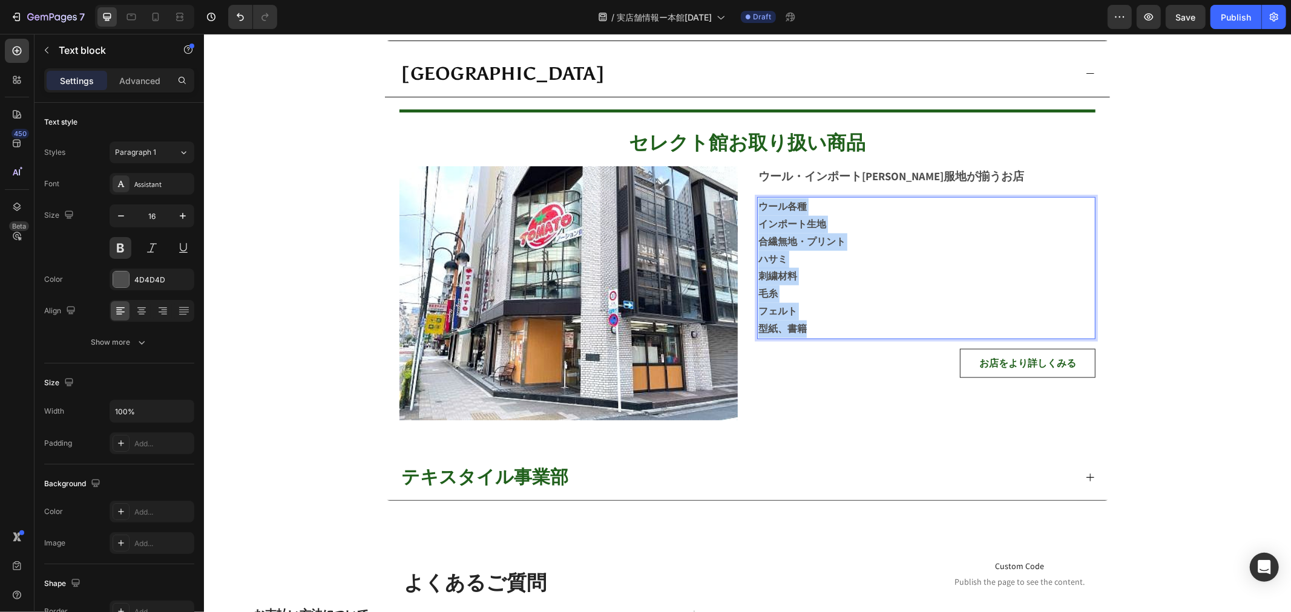
drag, startPoint x: 755, startPoint y: 206, endPoint x: 836, endPoint y: 321, distance: 141.2
click at [836, 321] on div "ウール各種 インポート生地 合繊無地・プリント ハサミ 刺繍材料 毛糸 フェルト 型紙、書籍" at bounding box center [925, 268] width 338 height 142
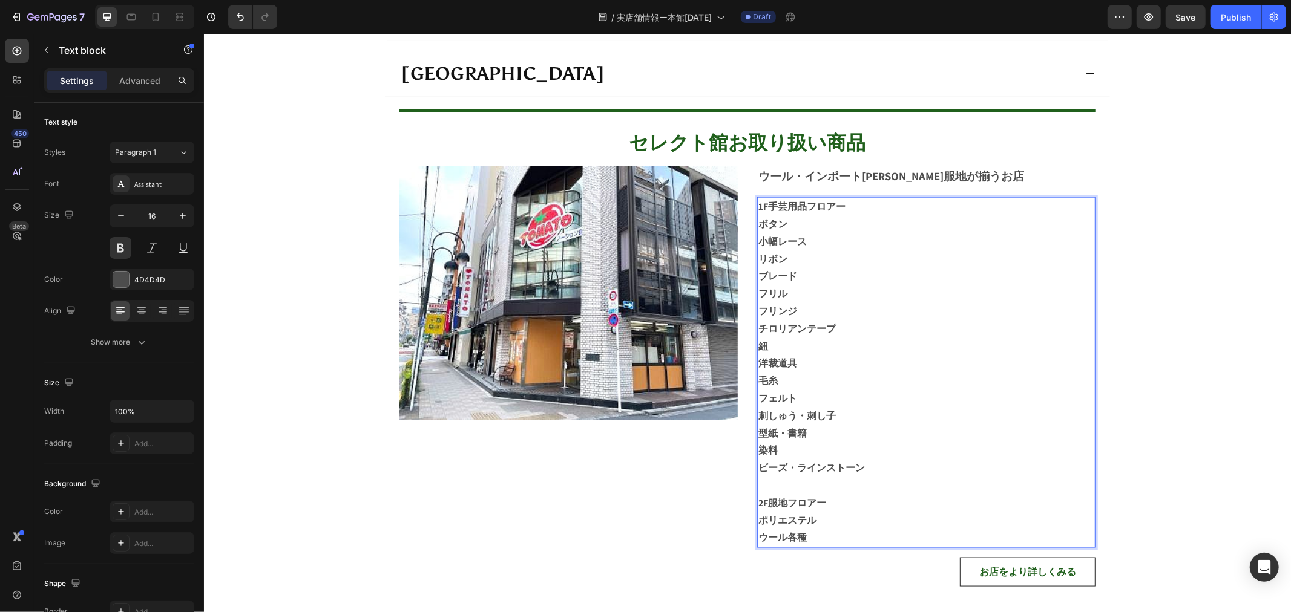
click at [854, 312] on p "フリンジ" at bounding box center [926, 312] width 336 height 18
click at [1100, 264] on div "Title Line セレクト館お取り扱い商品 Heading Image ウール・インポート生地等服地が揃うお店 Text block 1F手芸用品フロアー…" at bounding box center [746, 349] width 725 height 504
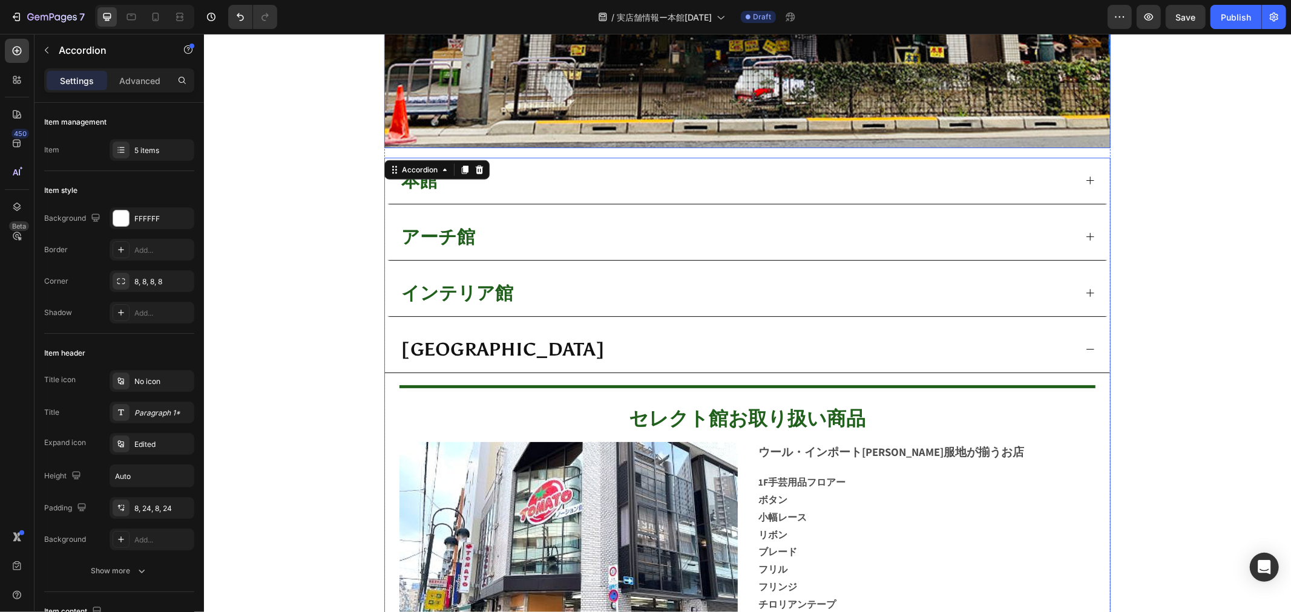
scroll to position [935, 0]
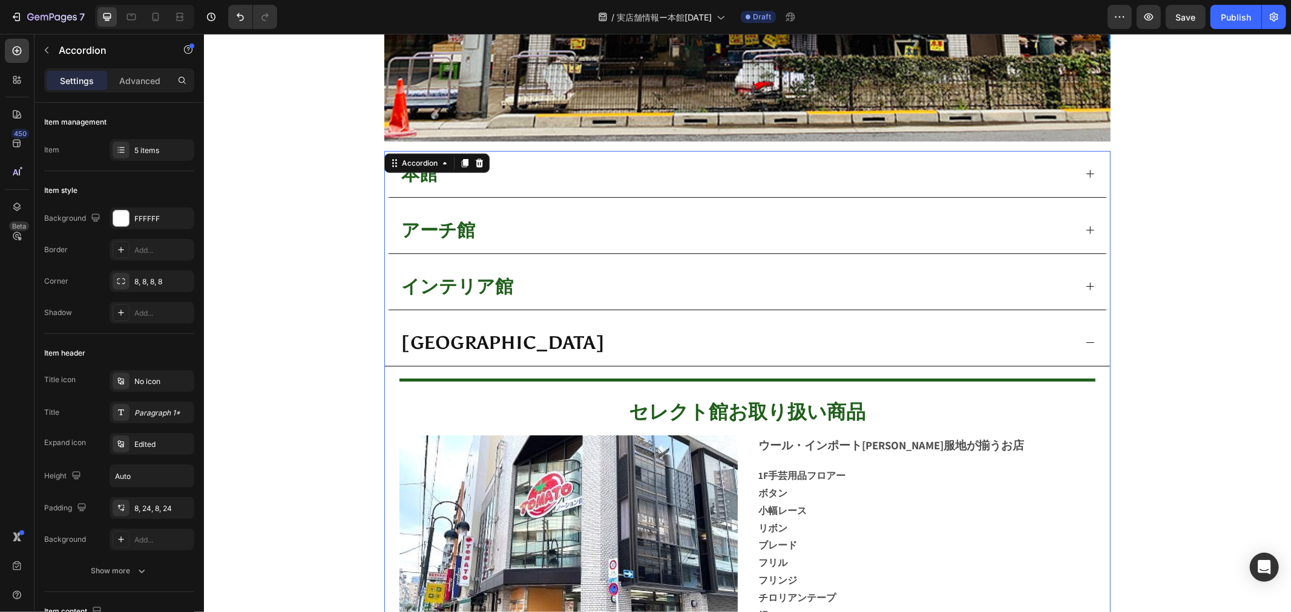
drag, startPoint x: 935, startPoint y: 239, endPoint x: 965, endPoint y: 238, distance: 29.7
click at [935, 238] on div "アーチ館" at bounding box center [737, 230] width 676 height 36
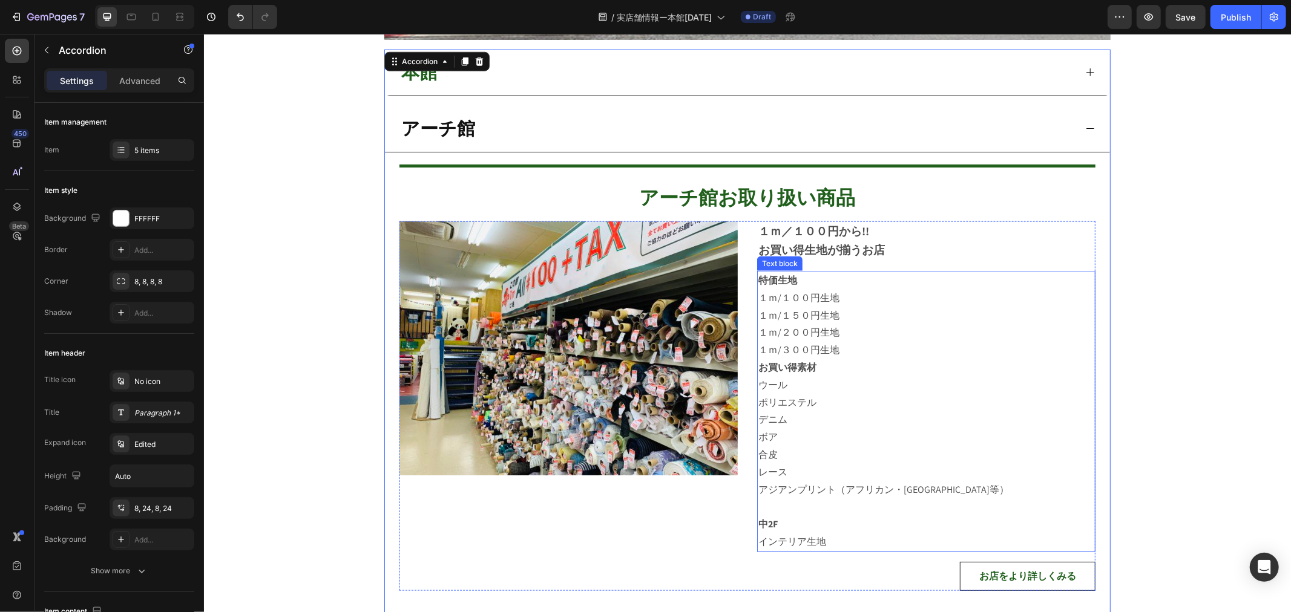
scroll to position [1070, 0]
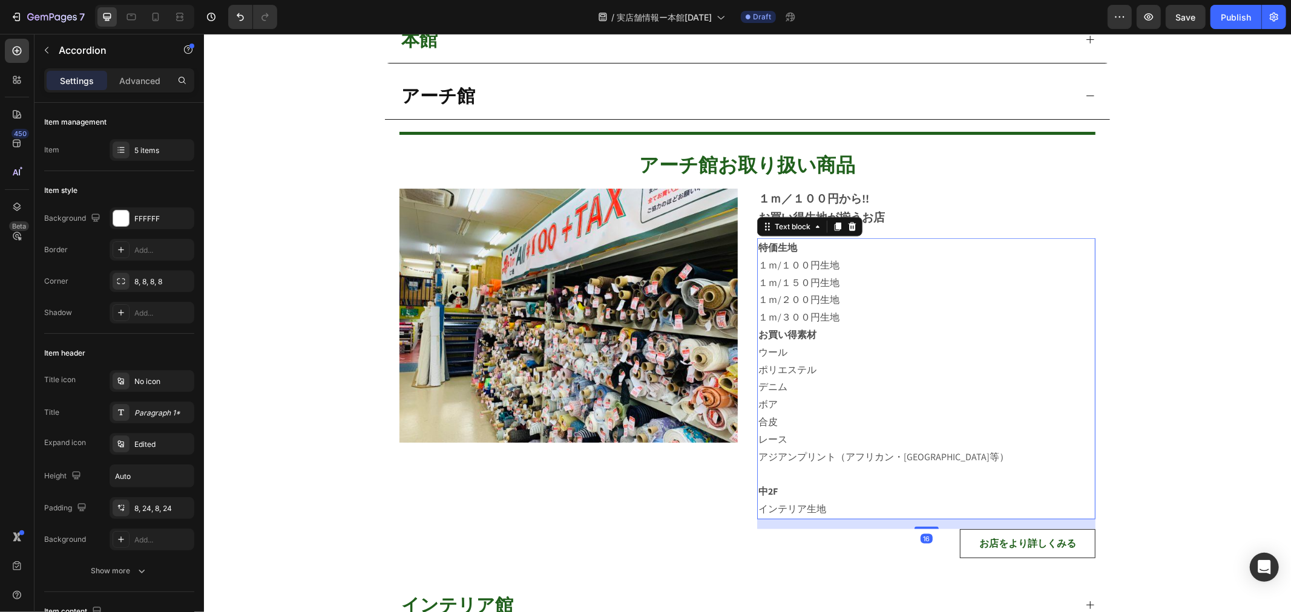
click at [843, 321] on p "１ｍ/３００円生地" at bounding box center [926, 318] width 336 height 18
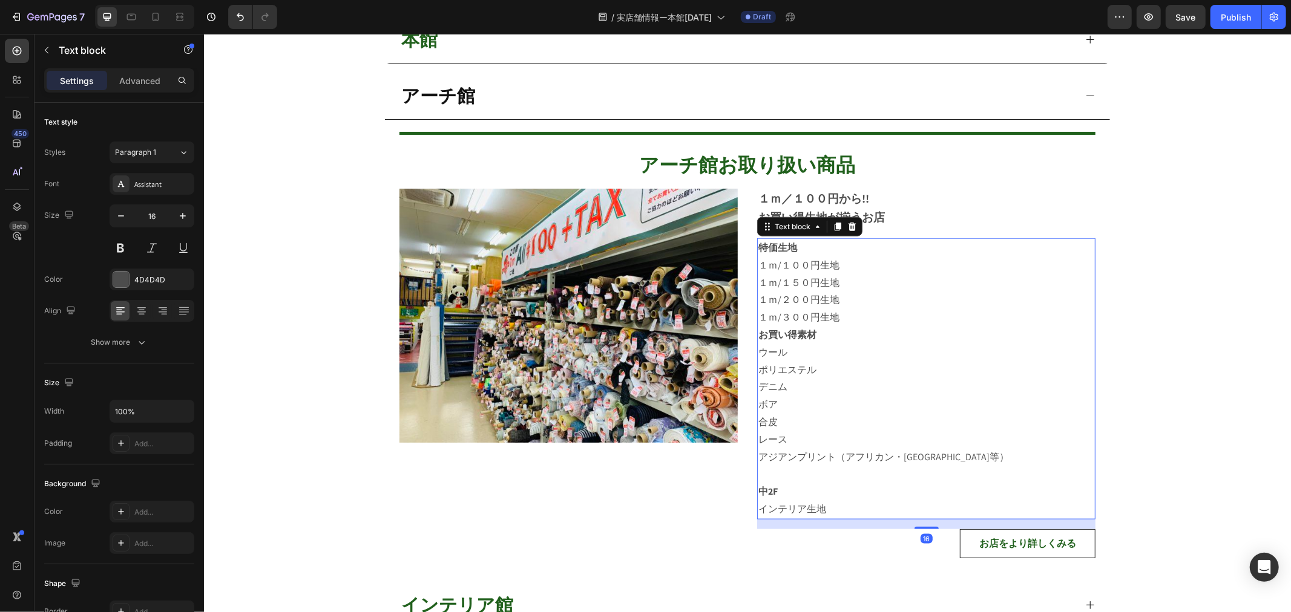
click at [814, 295] on p "１ｍ/２００円生地" at bounding box center [926, 300] width 336 height 18
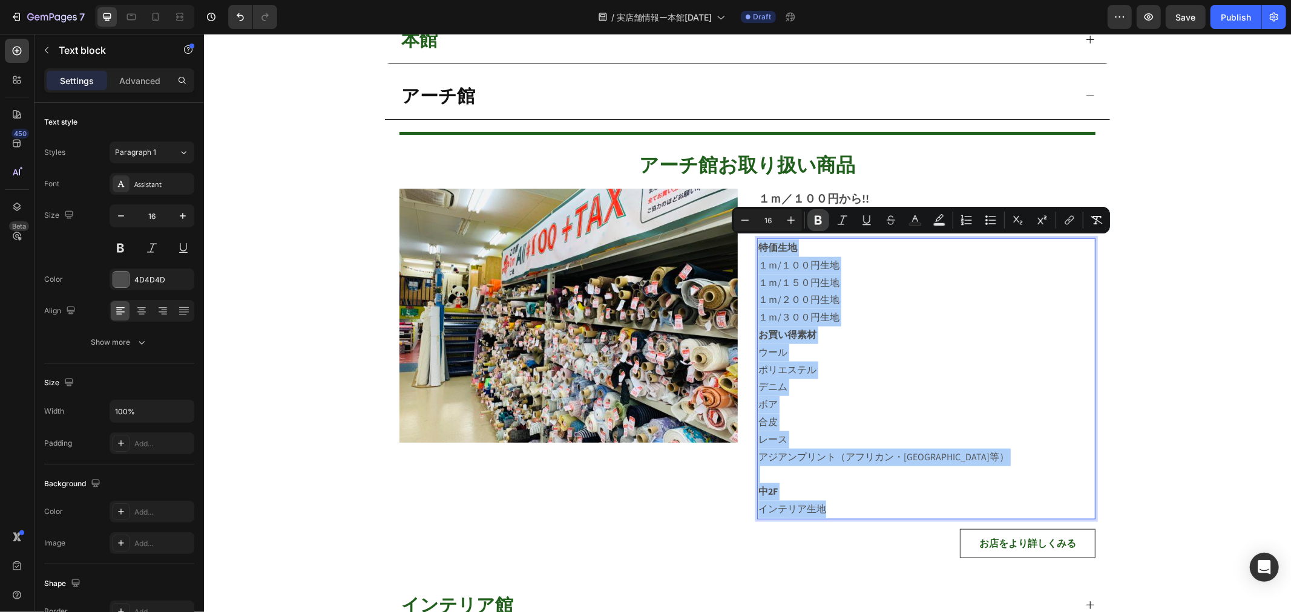
click at [814, 224] on icon "Editor contextual toolbar" at bounding box center [817, 220] width 7 height 9
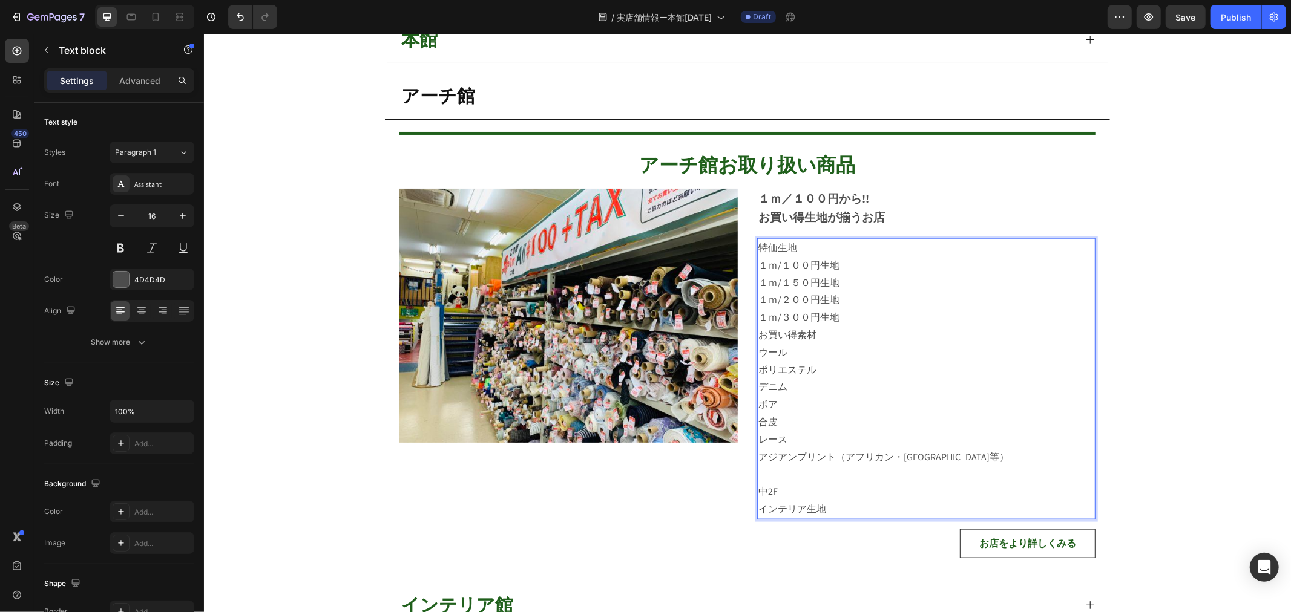
click at [814, 224] on p "お買い得生地が揃うお店" at bounding box center [926, 217] width 336 height 19
click at [838, 278] on p "１ｍ/１５０円生地" at bounding box center [926, 283] width 336 height 18
click at [828, 275] on p "１ｍ/１５０円生地" at bounding box center [926, 283] width 336 height 18
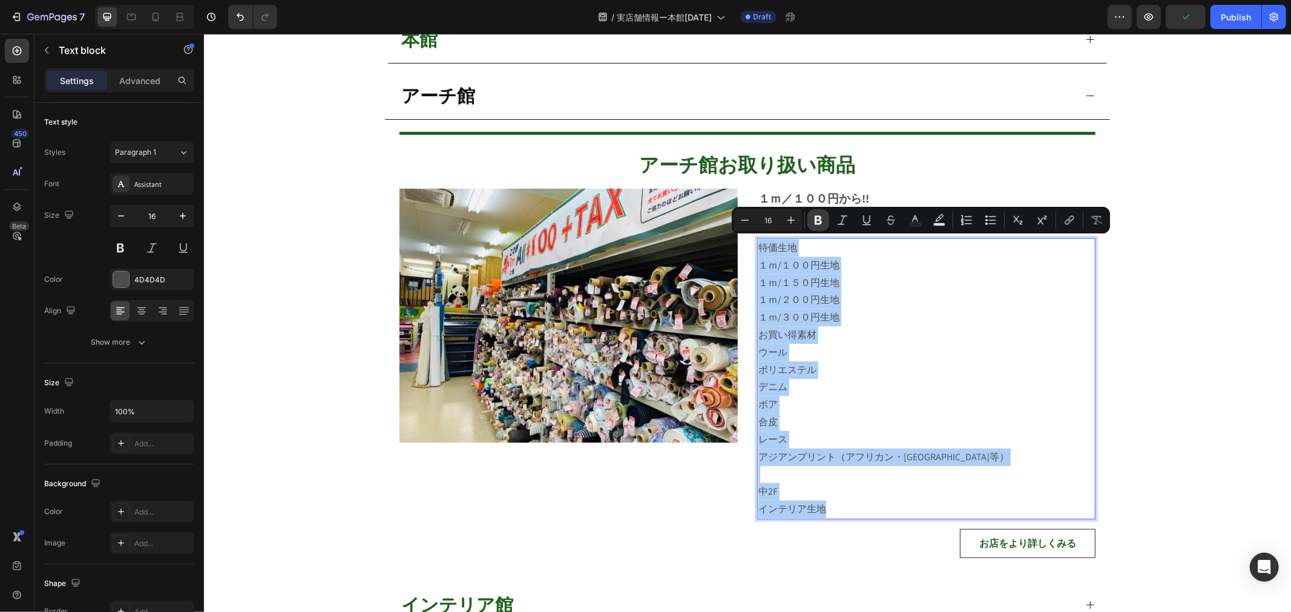
click at [819, 224] on icon "Editor contextual toolbar" at bounding box center [817, 220] width 7 height 9
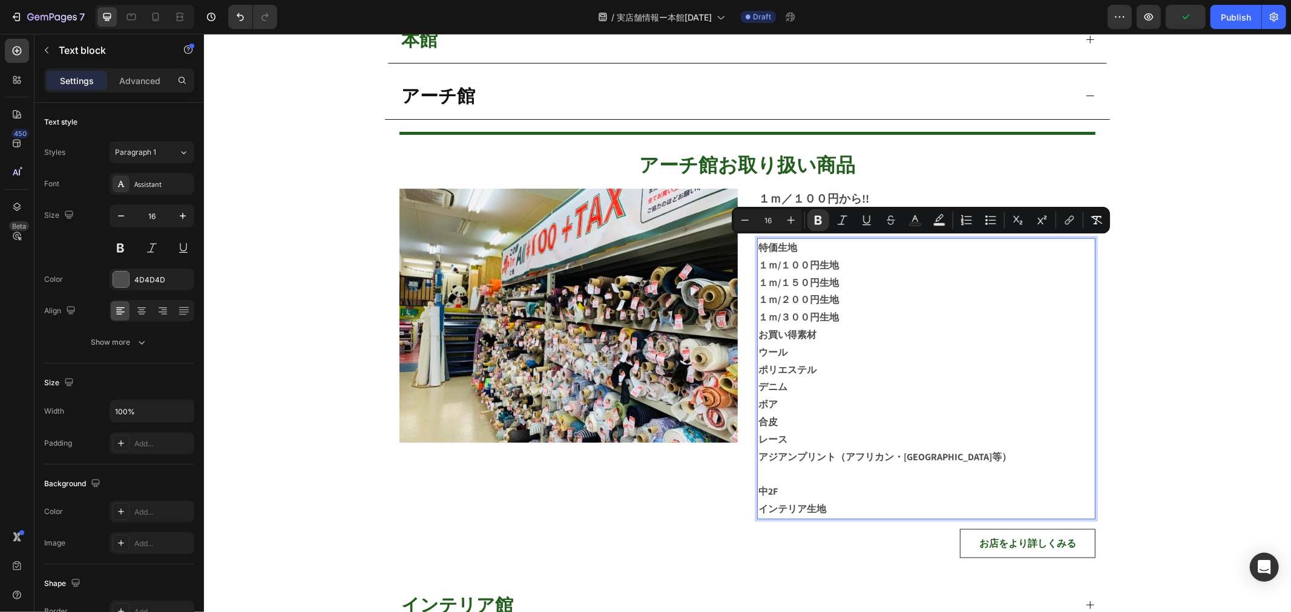
drag, startPoint x: 1005, startPoint y: 318, endPoint x: 1158, endPoint y: 376, distance: 163.2
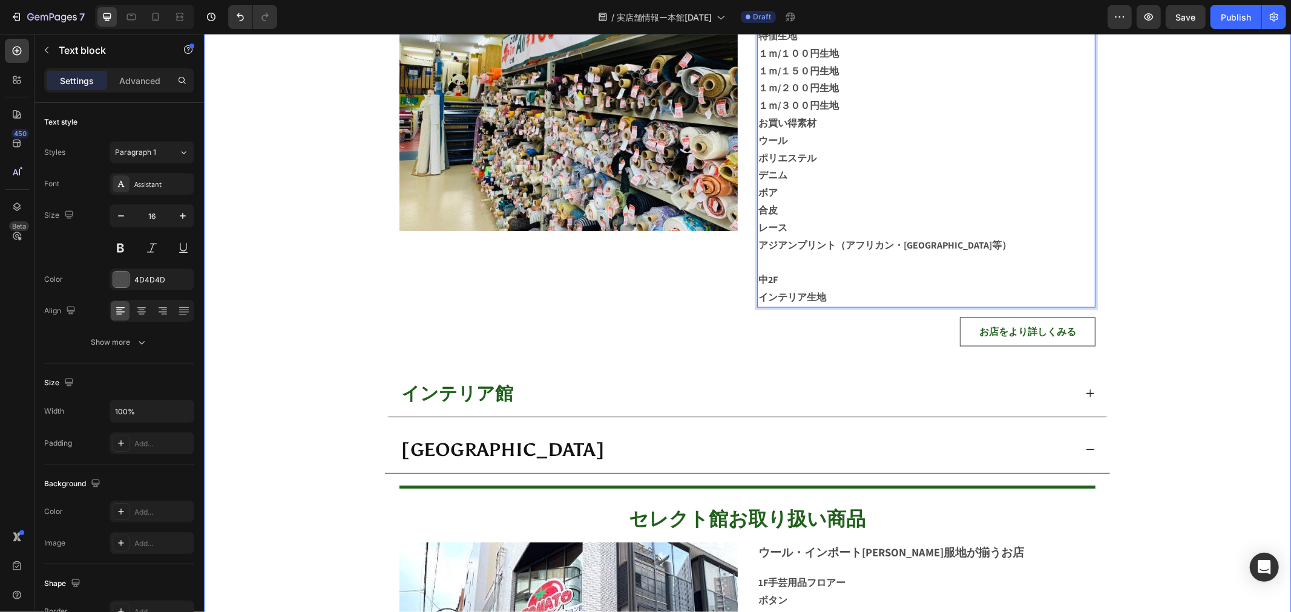
scroll to position [1205, 0]
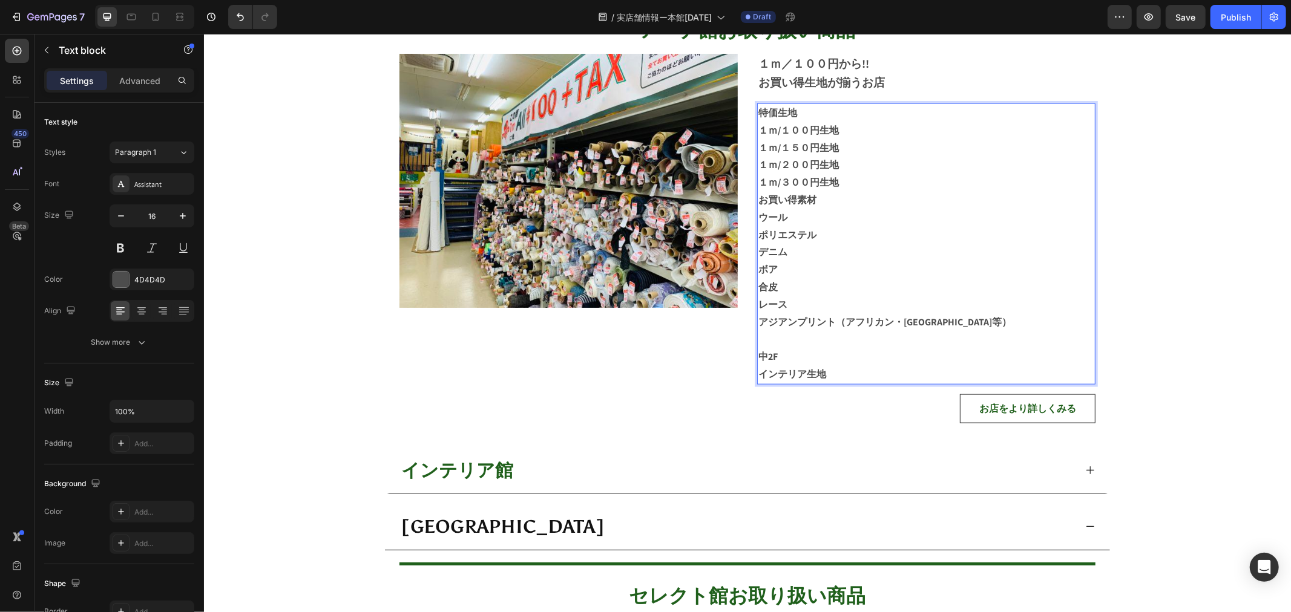
click at [898, 300] on p "レース" at bounding box center [926, 305] width 336 height 18
click at [952, 290] on p "合皮" at bounding box center [926, 287] width 336 height 18
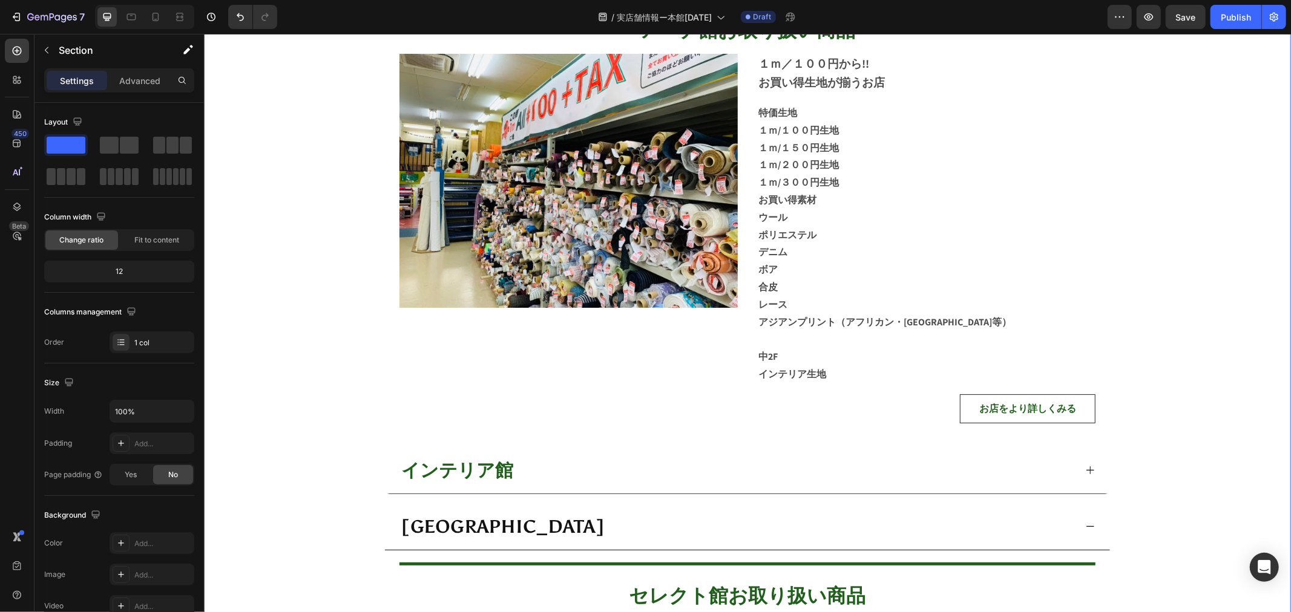
click at [1133, 290] on div "店舗営業時間 Heading AM:10:30〜PM:18:00 日曜、祝日定休日。 （テキスタイル事業部のみ土曜、日曜、祝日定休日） Text block …" at bounding box center [746, 191] width 1087 height 1877
click at [1115, 297] on div "店舗営業時間 Heading AM:10:30〜PM:18:00 日曜、祝日定休日。 （テキスタイル事業部のみ土曜、日曜、祝日定休日） Text block …" at bounding box center [746, 191] width 1087 height 1877
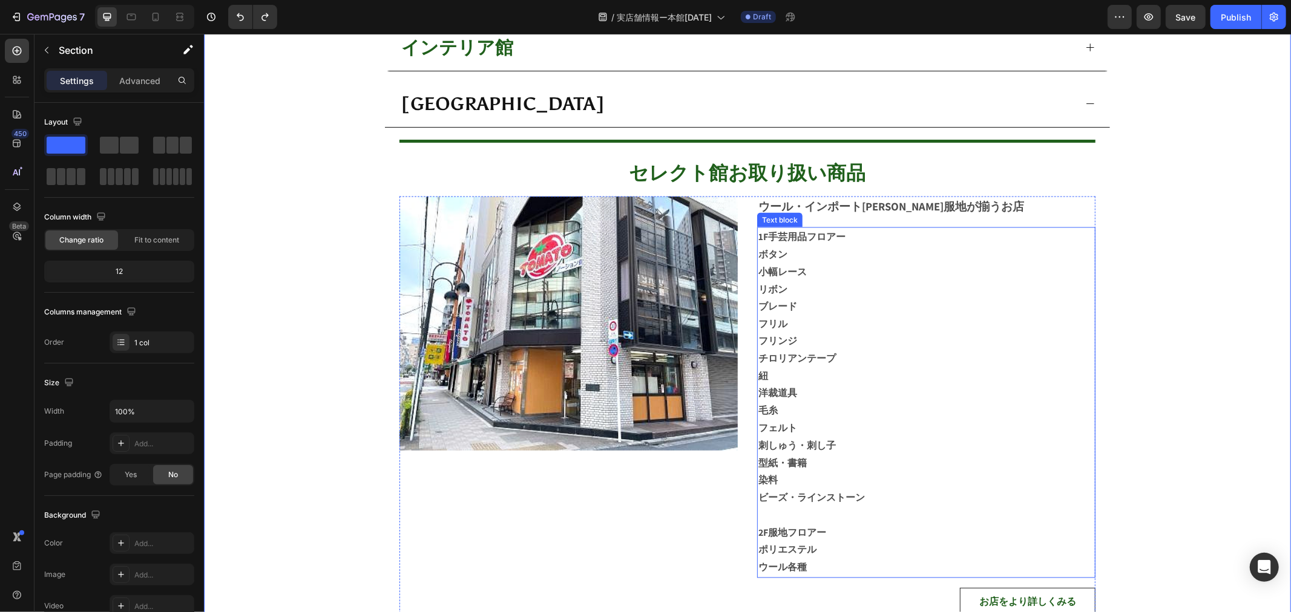
scroll to position [1675, 0]
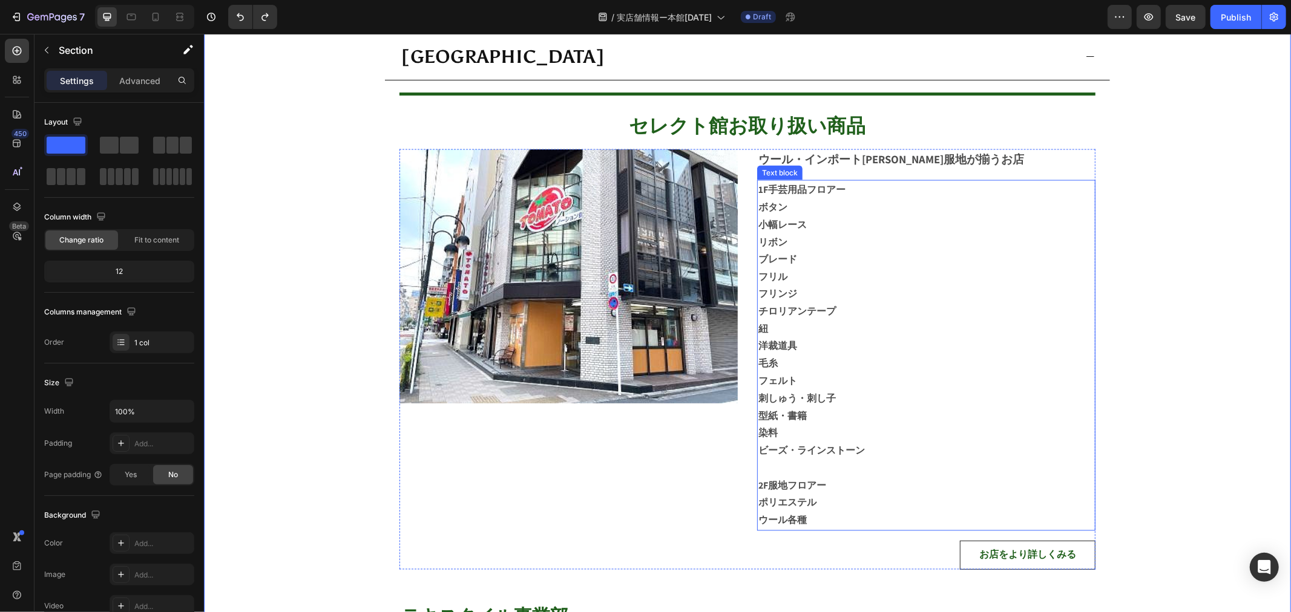
click at [923, 367] on p "毛糸" at bounding box center [926, 364] width 336 height 18
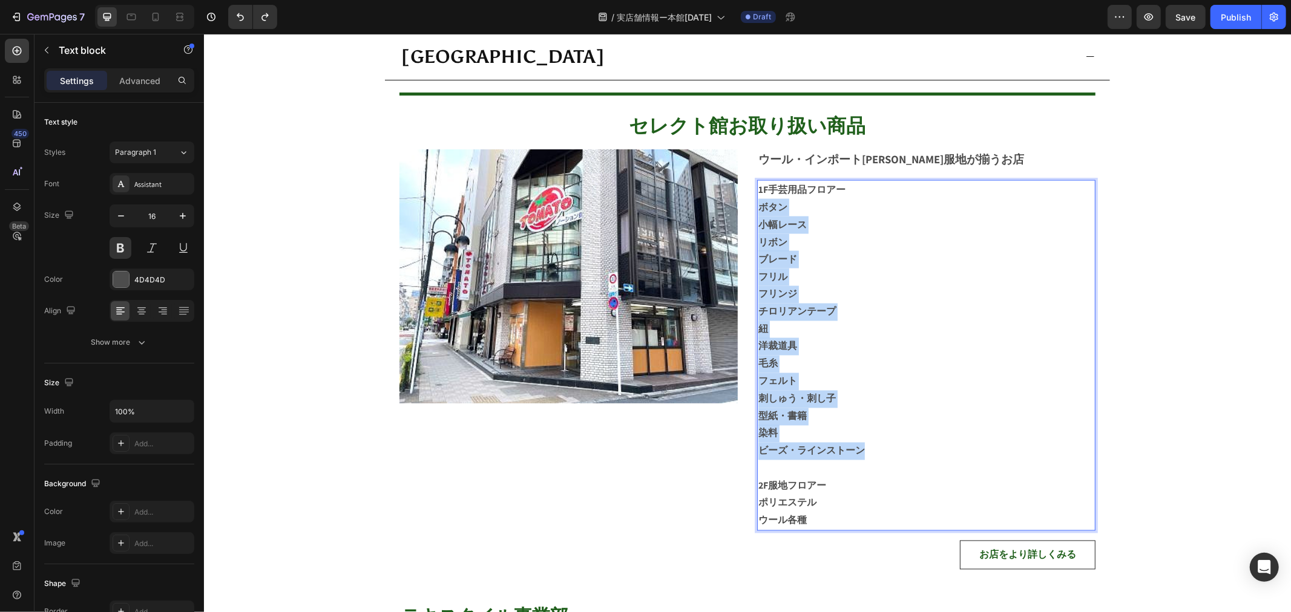
drag, startPoint x: 755, startPoint y: 202, endPoint x: 903, endPoint y: 440, distance: 280.2
click at [903, 440] on div "1F手芸用品フロアー ボタン 小幅レース リボン ブレード フリル フリンジ チロリアンテープ 紐 洋裁道具 毛糸 フェルト 刺しゅう・刺し子 型紙・書籍 染…" at bounding box center [925, 355] width 338 height 351
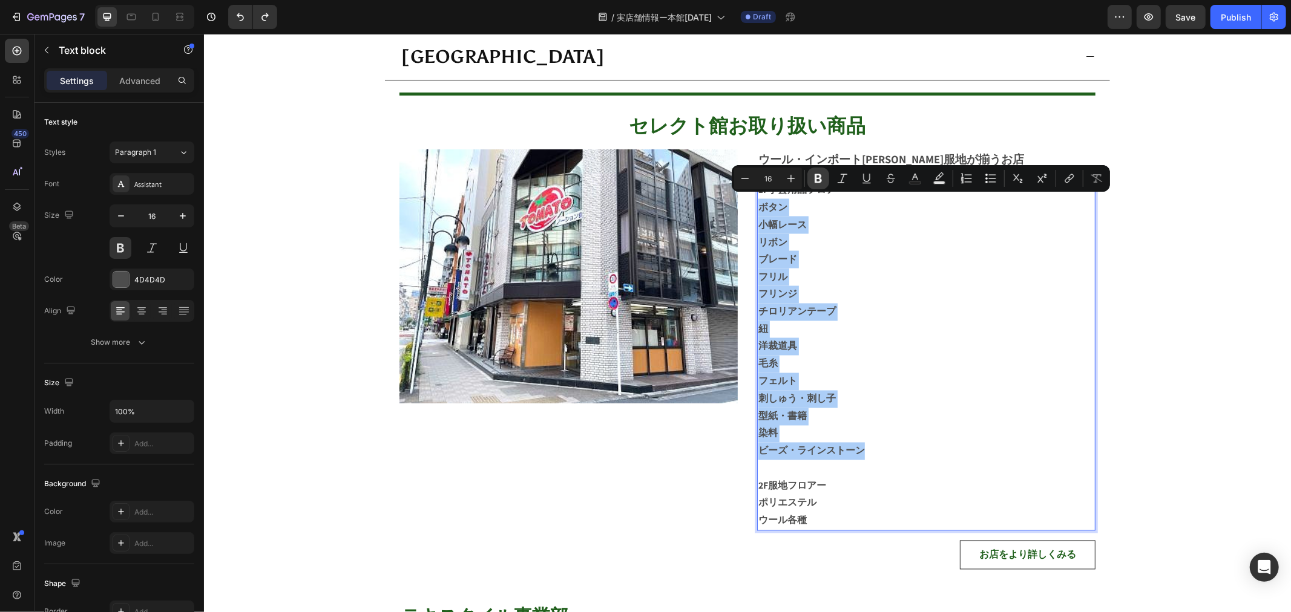
click at [817, 180] on icon "Editor contextual toolbar" at bounding box center [818, 178] width 12 height 12
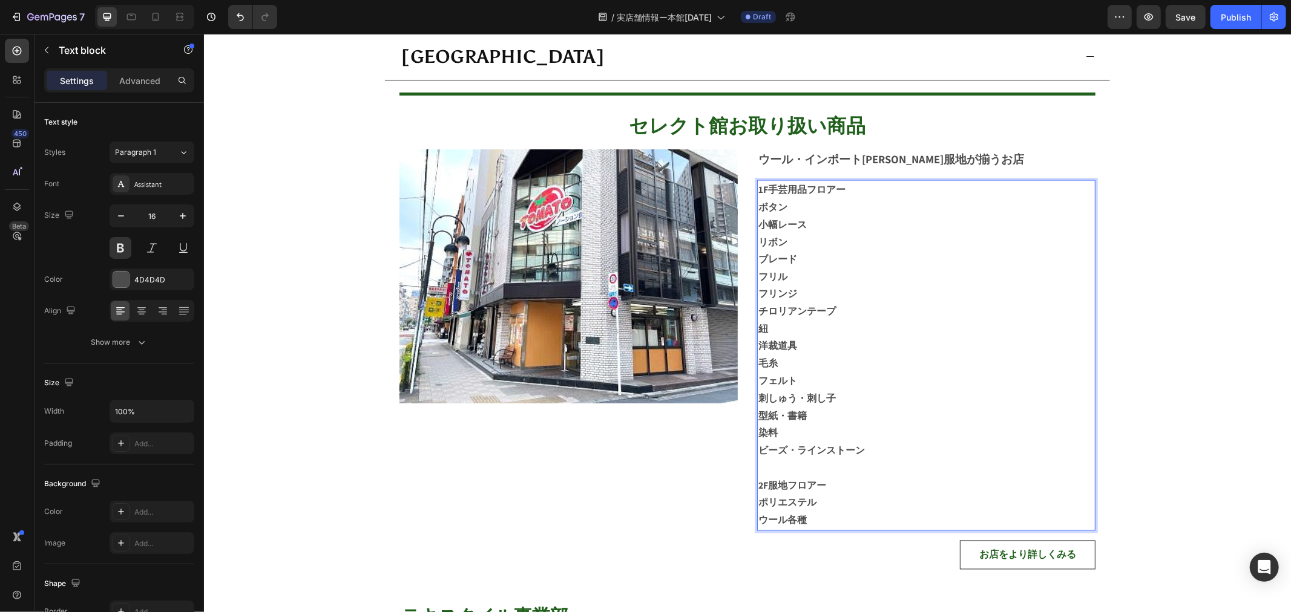
click at [811, 240] on p "リボン" at bounding box center [926, 243] width 336 height 18
drag, startPoint x: 758, startPoint y: 203, endPoint x: 765, endPoint y: 212, distance: 12.0
click at [765, 212] on div "1F手芸用品フロアー ボタン 小幅レース リボン ブレード フリル フリンジ チロリアンテープ 紐 洋裁道具 毛糸 フェルト 刺しゅう・刺し子 型紙・書籍 染…" at bounding box center [925, 355] width 338 height 351
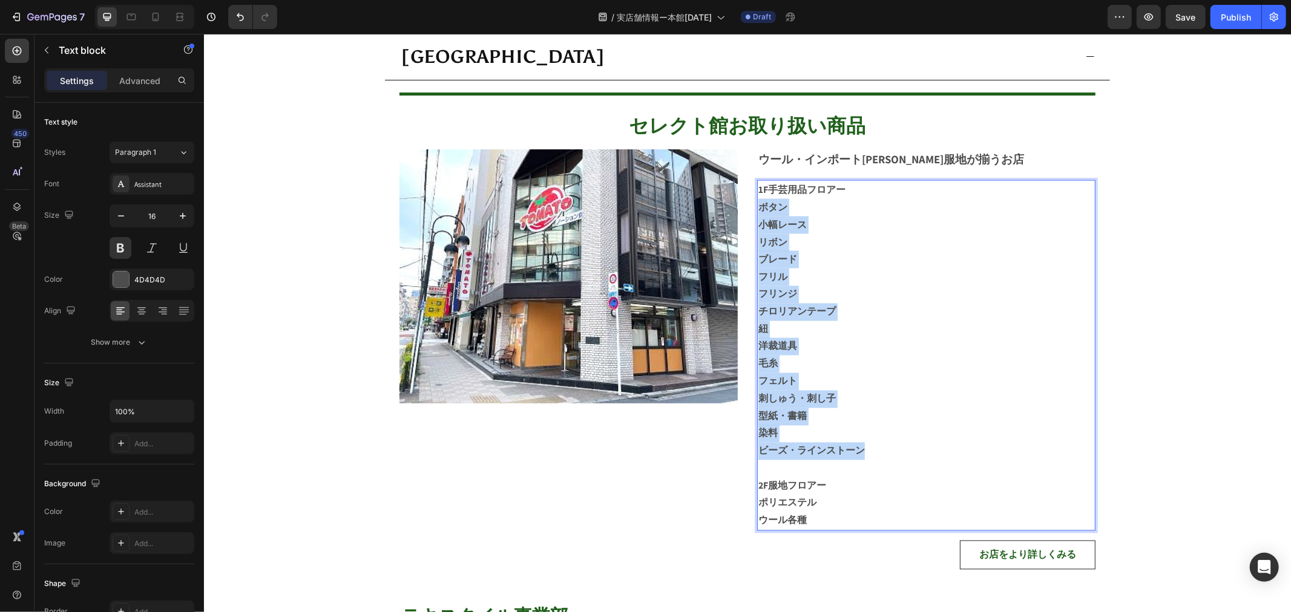
drag, startPoint x: 755, startPoint y: 206, endPoint x: 879, endPoint y: 442, distance: 266.6
drag, startPoint x: 882, startPoint y: 439, endPoint x: 853, endPoint y: 391, distance: 56.5
click at [856, 396] on p "刺しゅう・刺し子" at bounding box center [926, 399] width 336 height 18
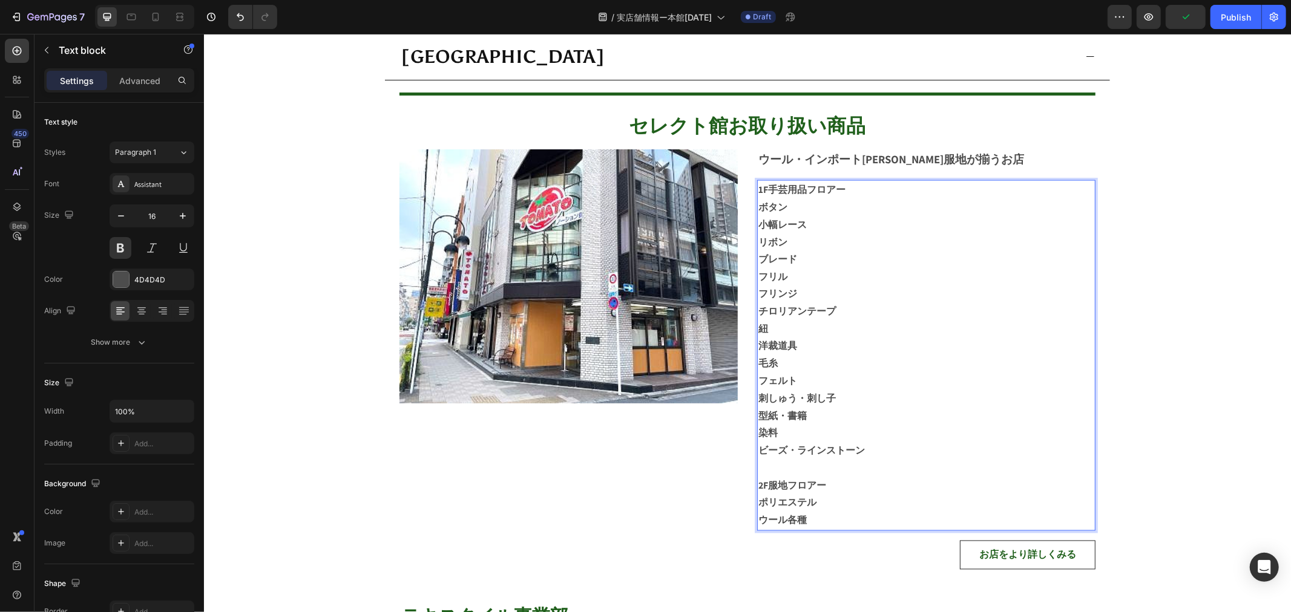
drag, startPoint x: 798, startPoint y: 309, endPoint x: 788, endPoint y: 323, distance: 17.0
click at [800, 309] on strong "チロリアンテープ" at bounding box center [796, 311] width 77 height 13
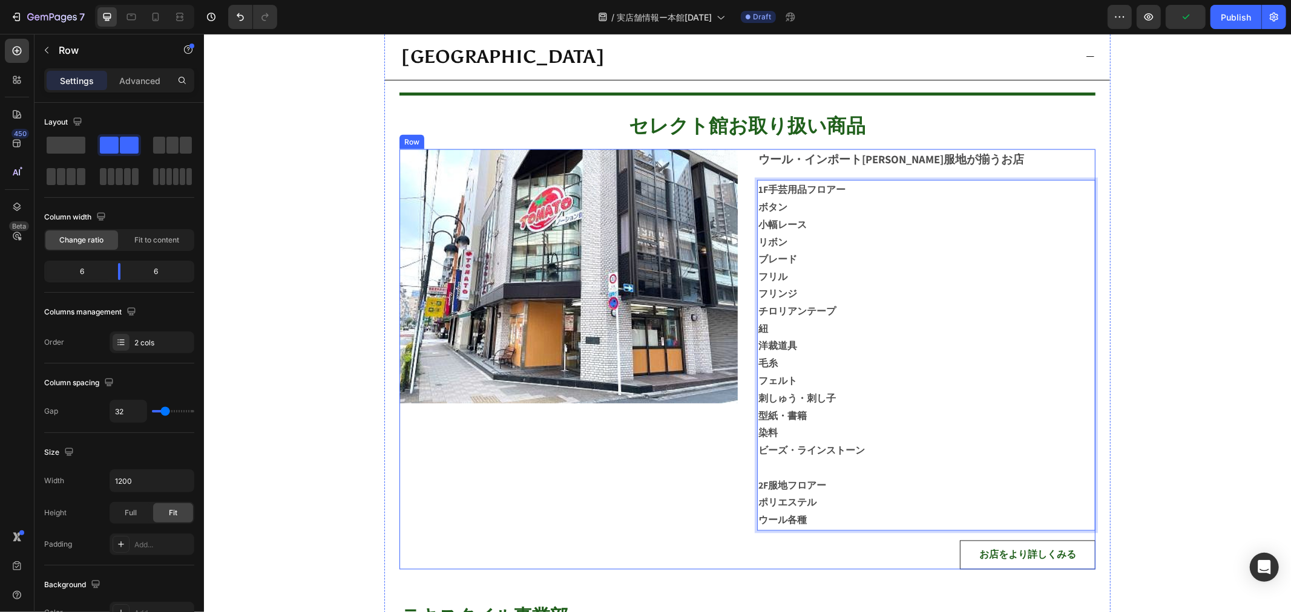
click at [710, 456] on div "Image" at bounding box center [568, 359] width 338 height 421
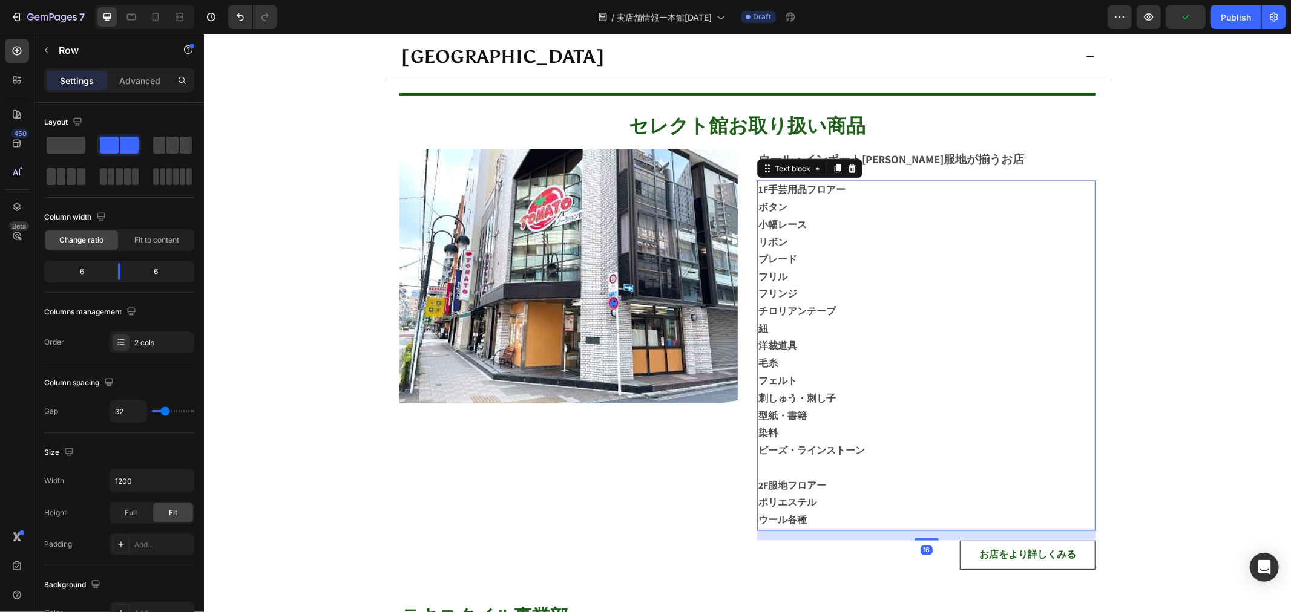
click at [880, 431] on p "染料" at bounding box center [926, 434] width 336 height 18
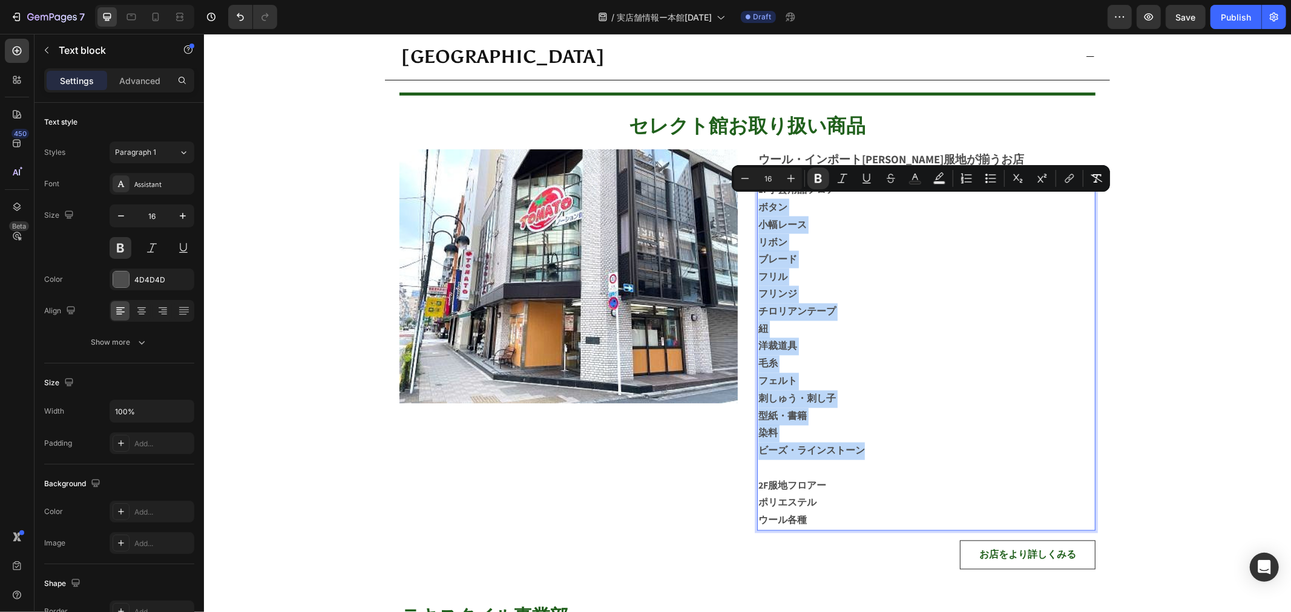
drag, startPoint x: 893, startPoint y: 445, endPoint x: 755, endPoint y: 206, distance: 276.0
click at [814, 177] on icon "Editor contextual toolbar" at bounding box center [817, 178] width 7 height 9
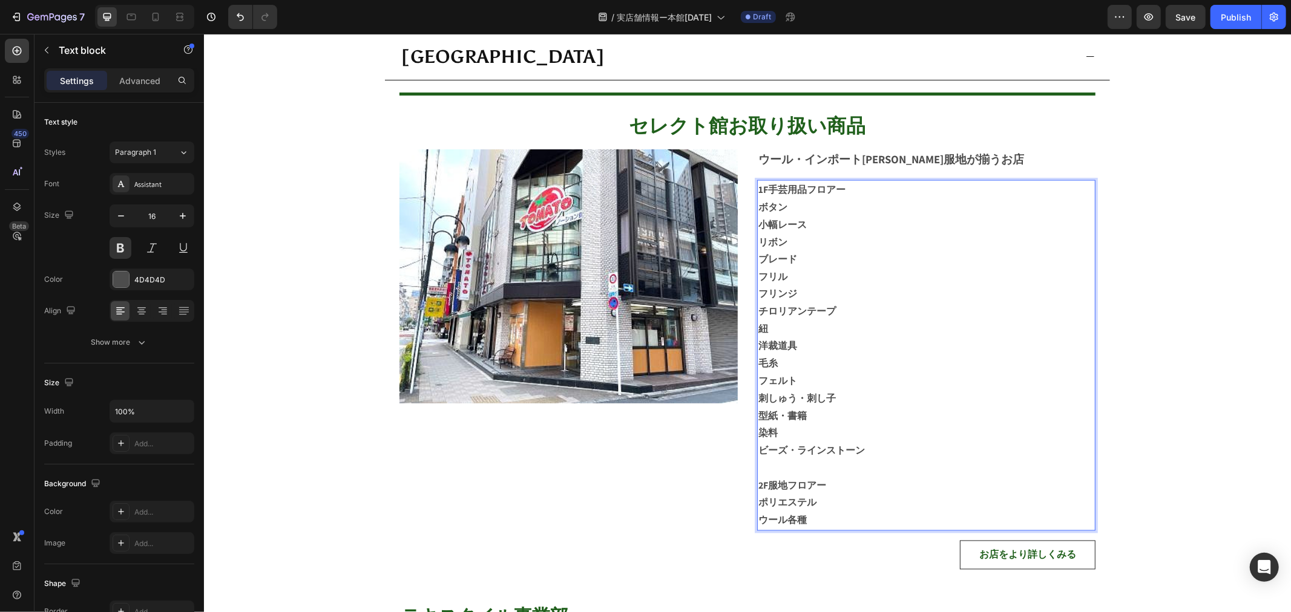
click at [798, 226] on p "小幅レース" at bounding box center [926, 225] width 336 height 18
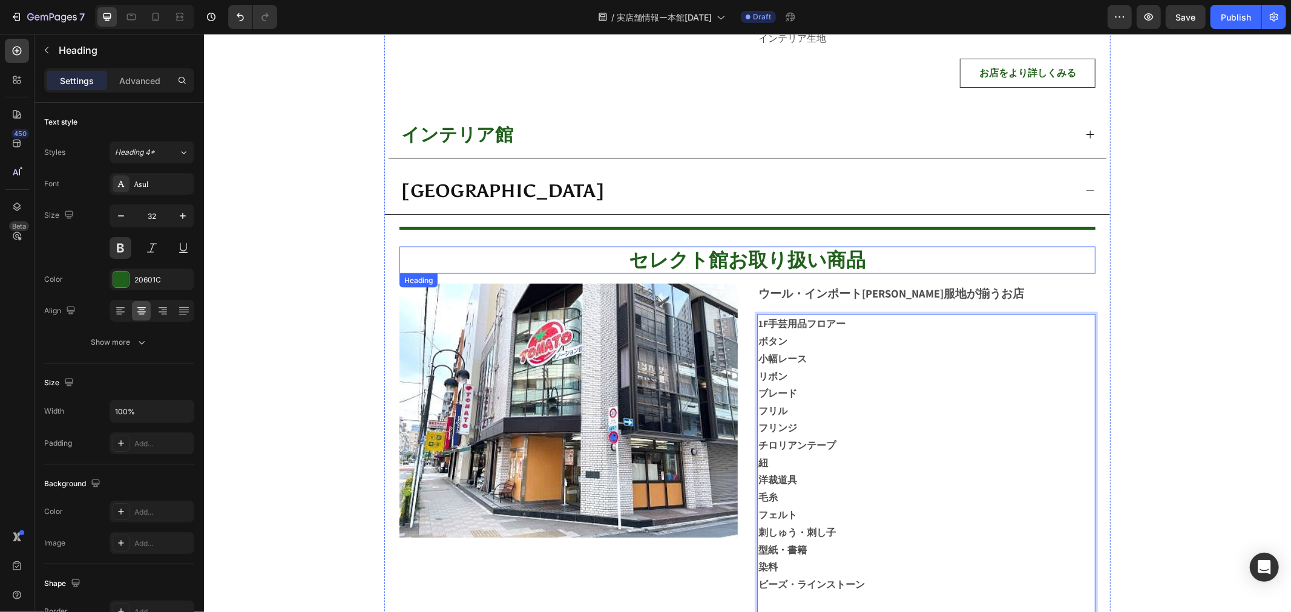
click at [1087, 267] on h2 "セレクト館お取り扱い商品" at bounding box center [747, 260] width 696 height 28
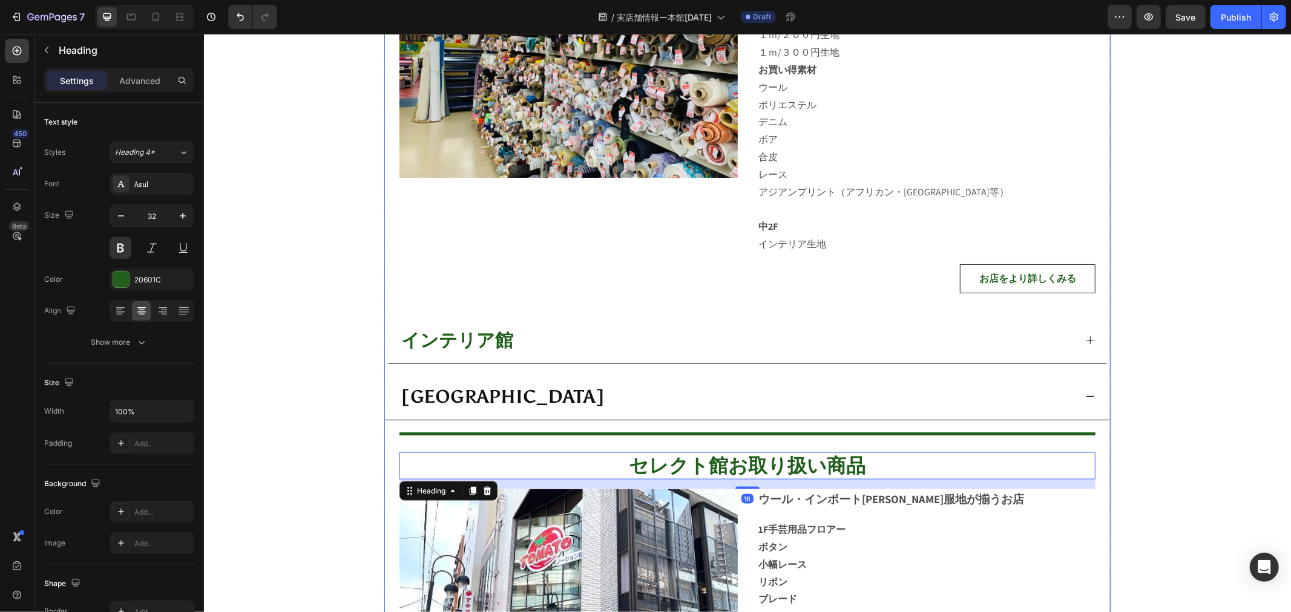
scroll to position [1138, 0]
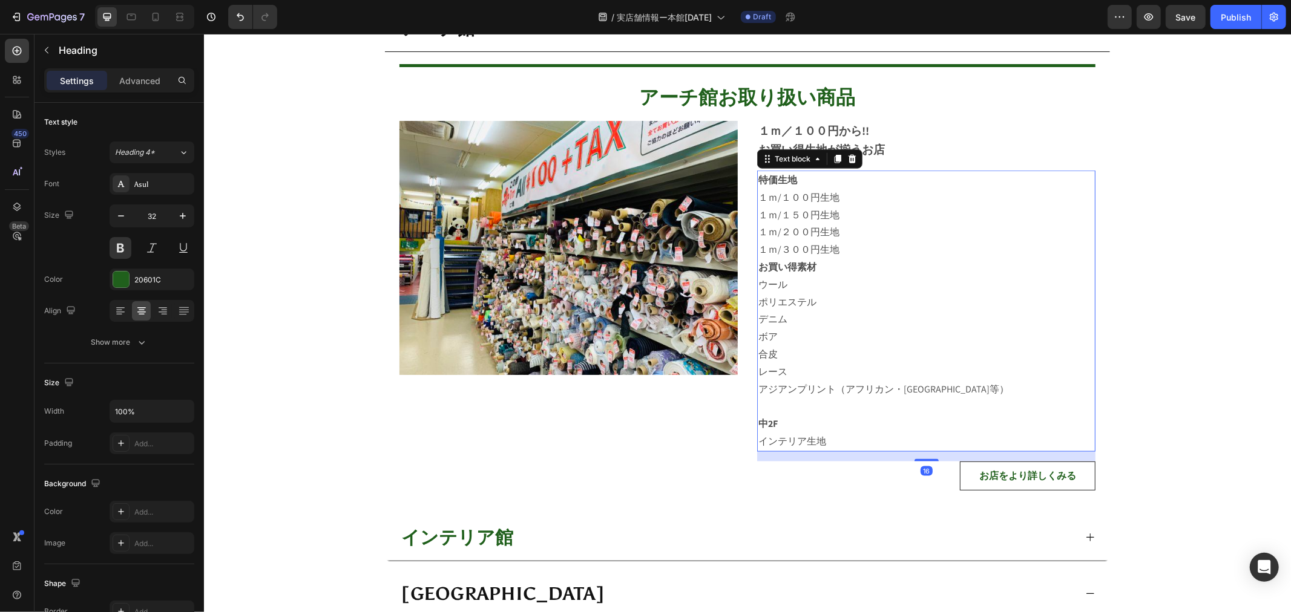
click at [929, 315] on p "デニム" at bounding box center [926, 319] width 336 height 18
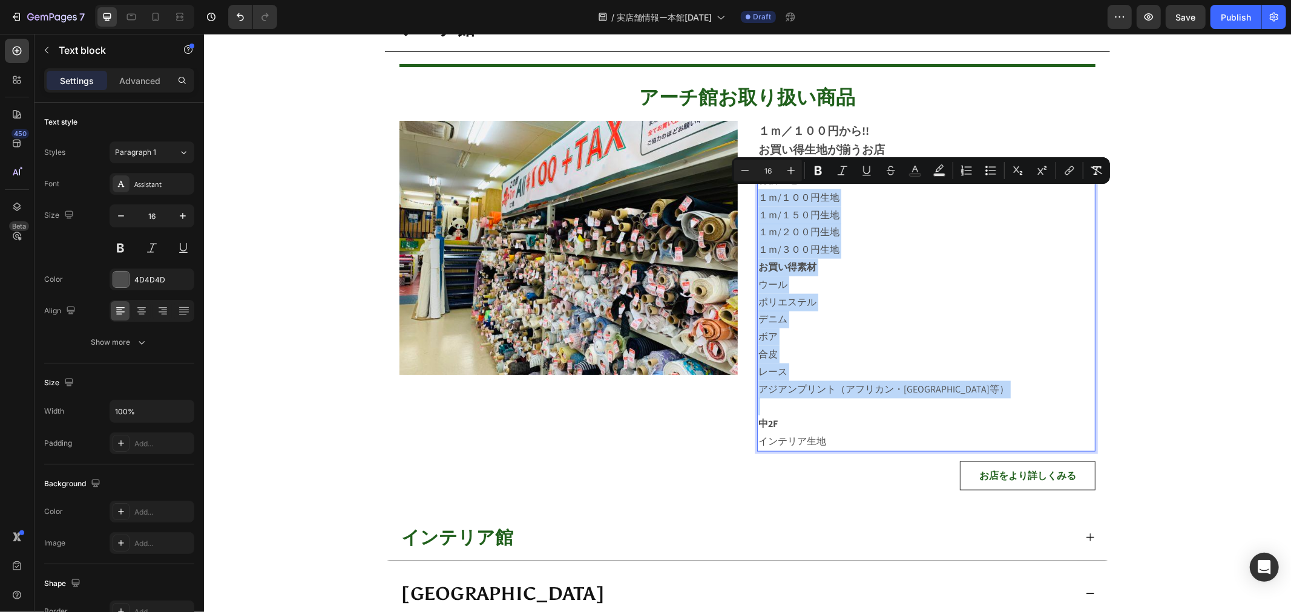
drag, startPoint x: 754, startPoint y: 197, endPoint x: 952, endPoint y: 396, distance: 280.7
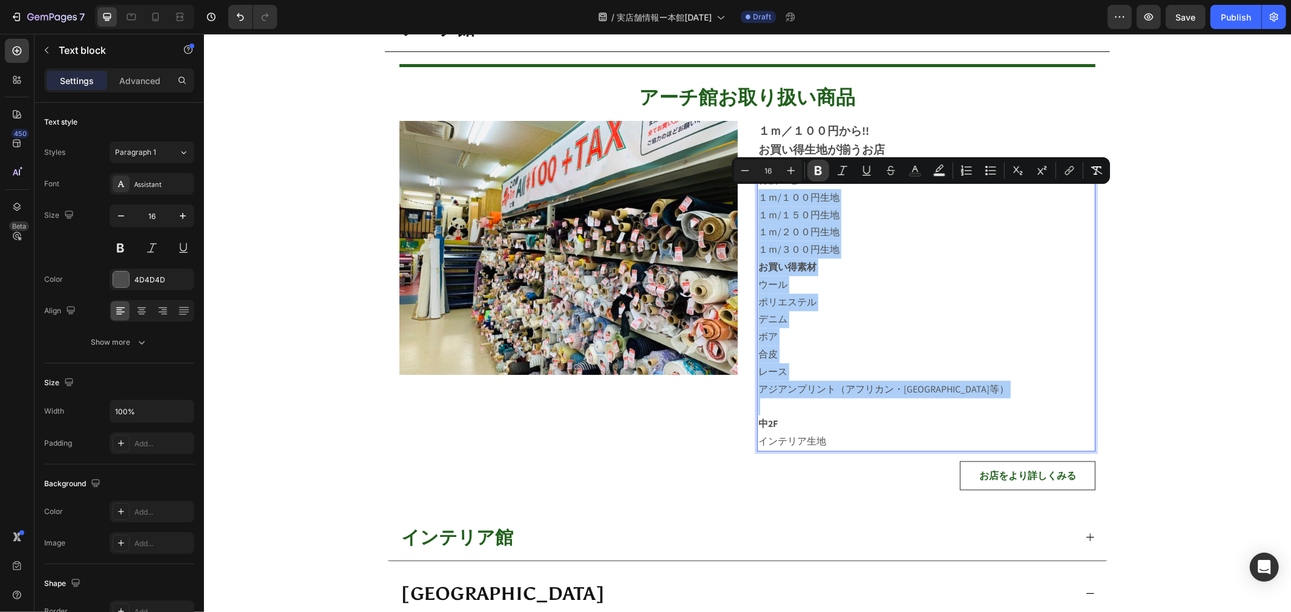
click at [812, 165] on icon "Editor contextual toolbar" at bounding box center [818, 171] width 12 height 12
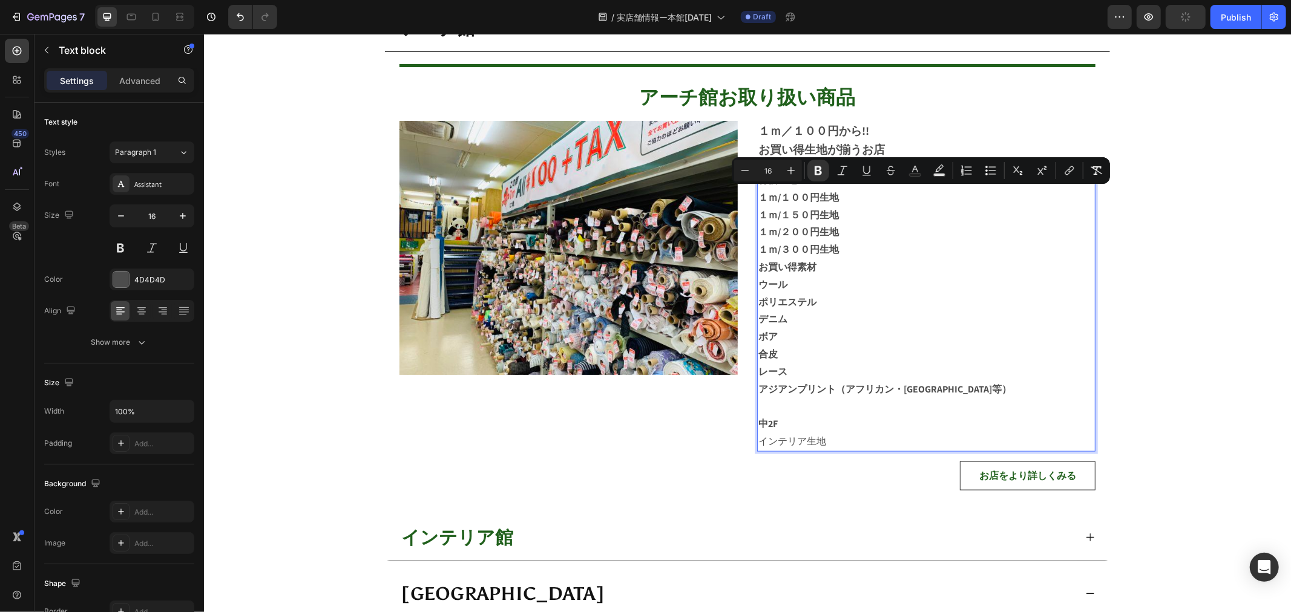
click at [897, 276] on p "ウール" at bounding box center [926, 285] width 336 height 18
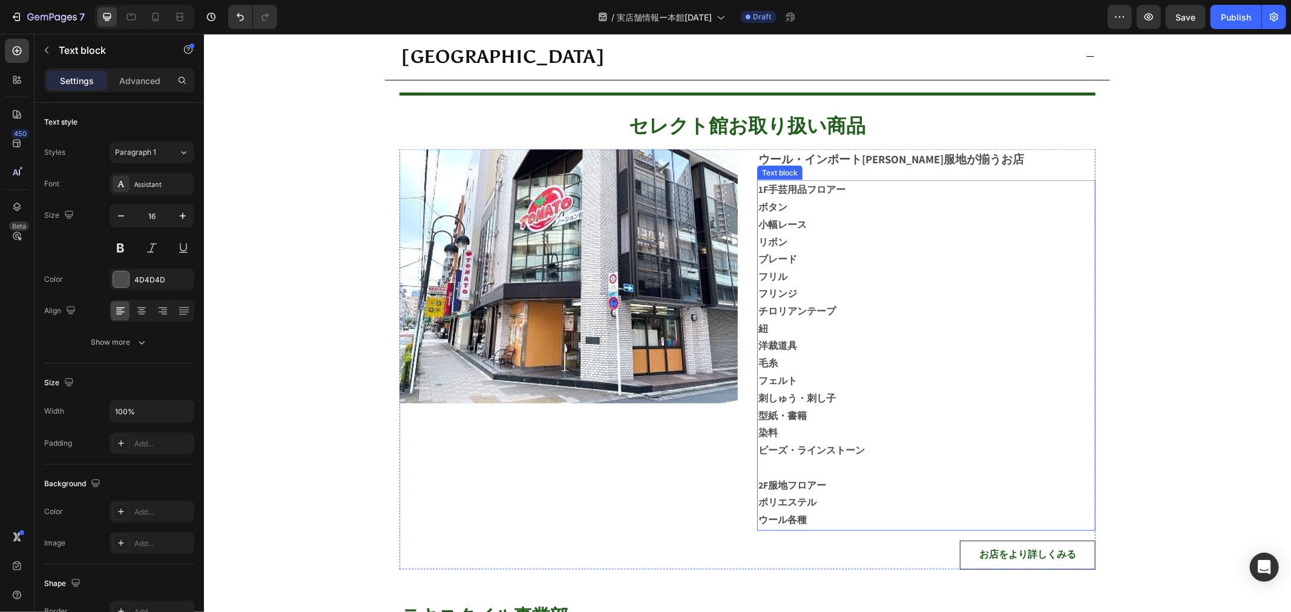
scroll to position [1406, 0]
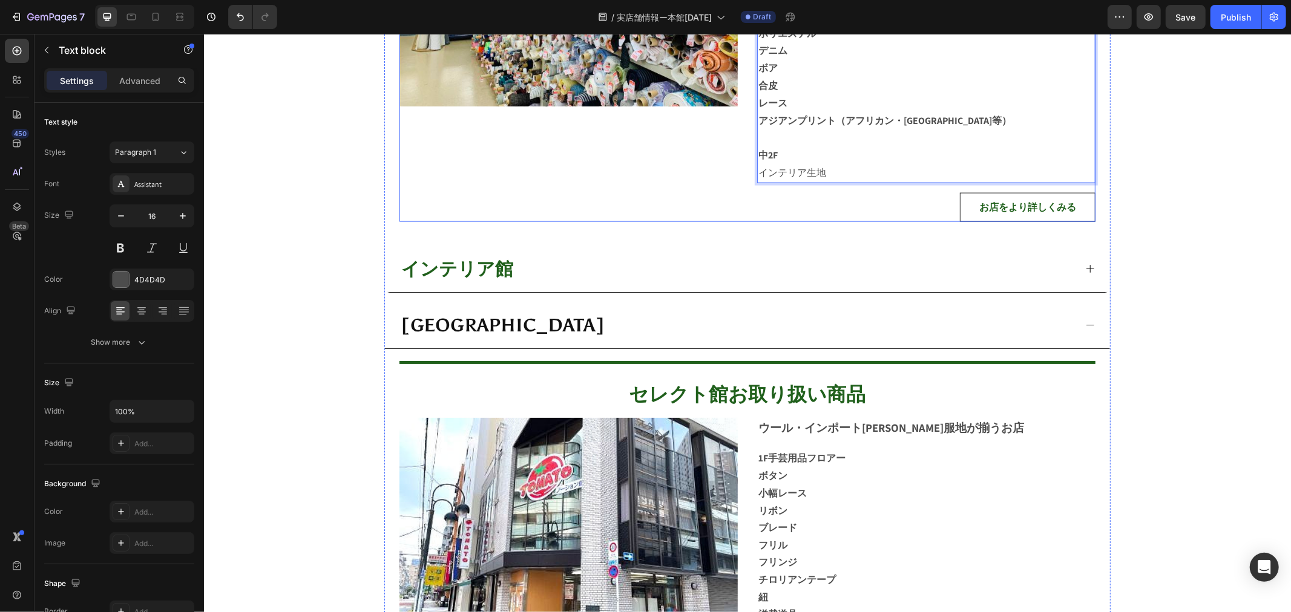
click at [792, 176] on p "インテリア生地" at bounding box center [926, 173] width 336 height 18
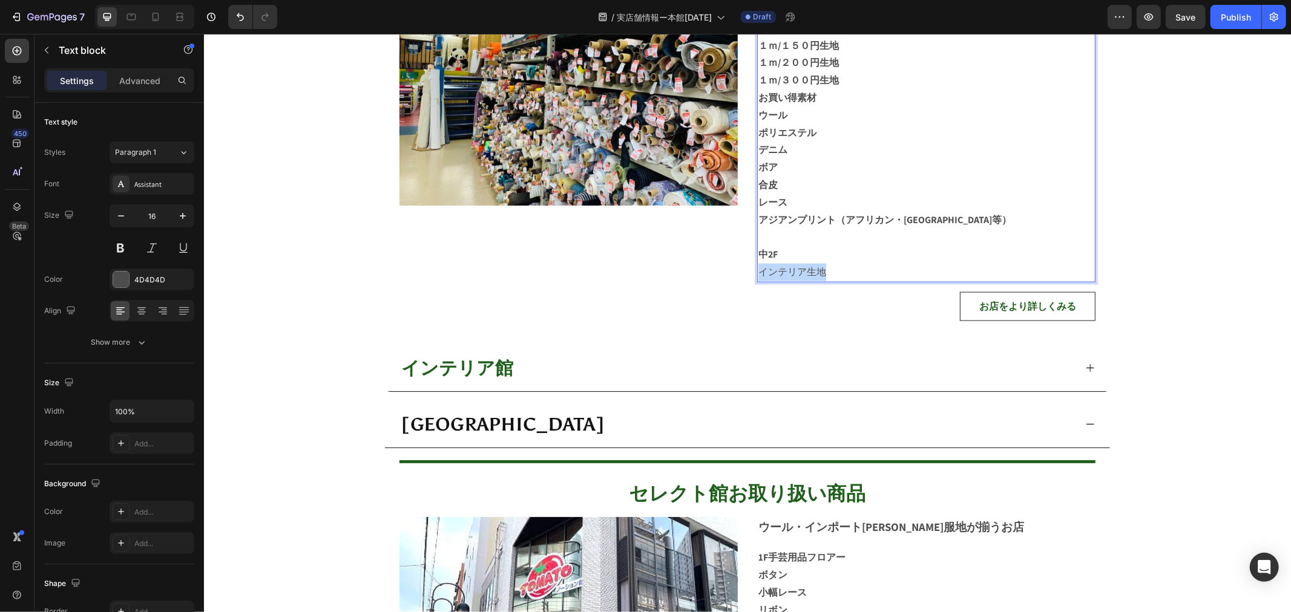
scroll to position [1272, 0]
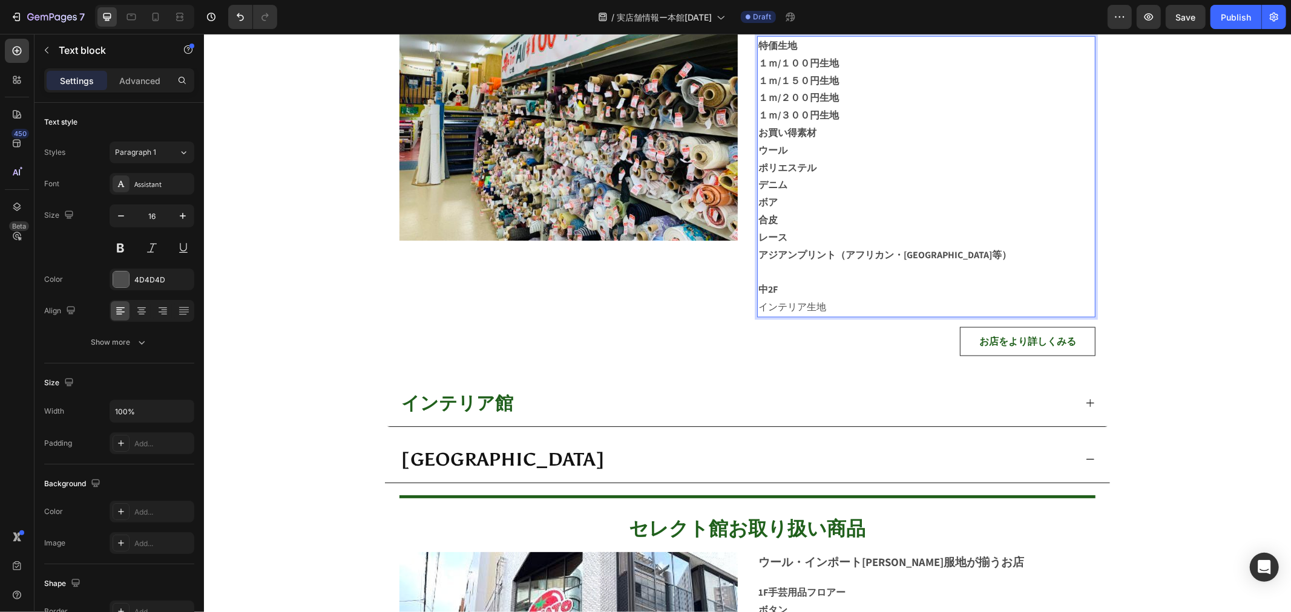
click at [834, 159] on p "ポリエステル" at bounding box center [926, 168] width 336 height 18
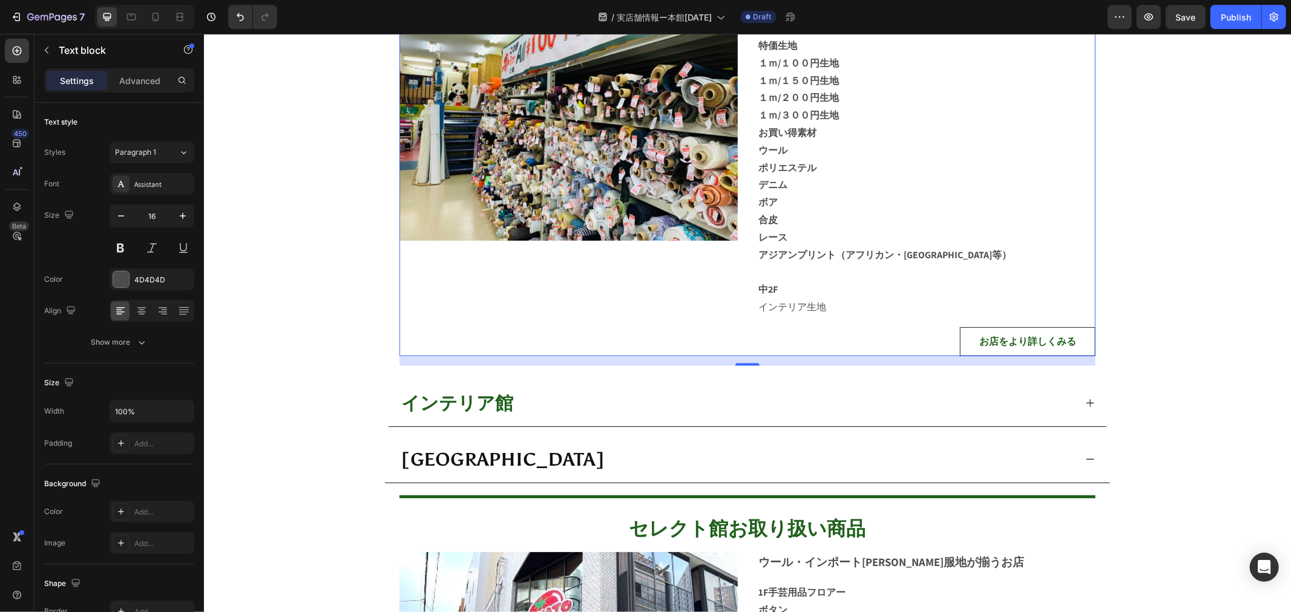
drag, startPoint x: 659, startPoint y: 339, endPoint x: 677, endPoint y: 330, distance: 20.0
click at [660, 339] on div "Image" at bounding box center [568, 170] width 338 height 369
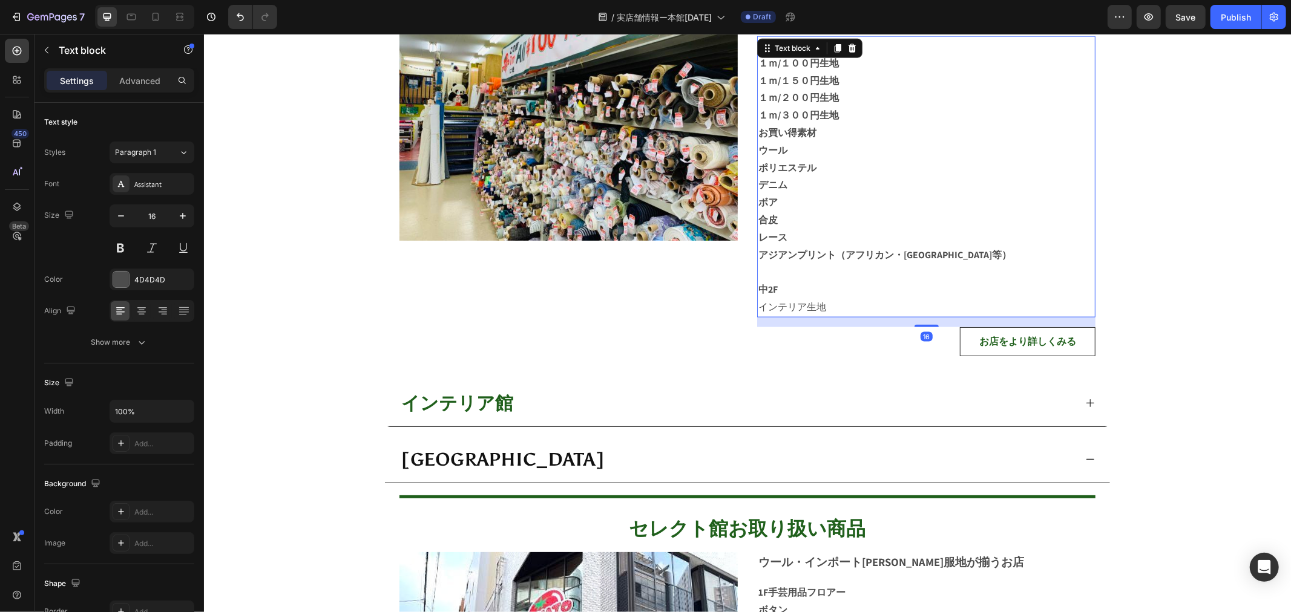
click at [867, 212] on p "合皮" at bounding box center [926, 220] width 336 height 18
click at [819, 298] on p "インテリア生地" at bounding box center [926, 307] width 336 height 18
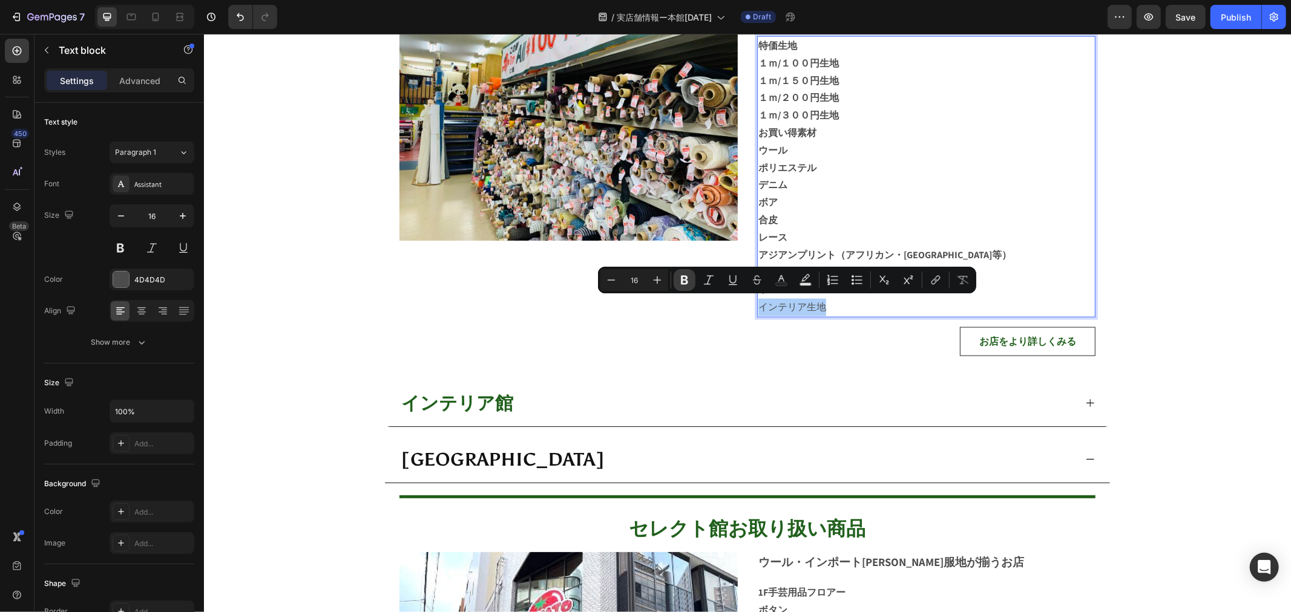
click at [683, 281] on icon "Editor contextual toolbar" at bounding box center [684, 280] width 12 height 12
click at [886, 234] on p "レース" at bounding box center [926, 238] width 336 height 18
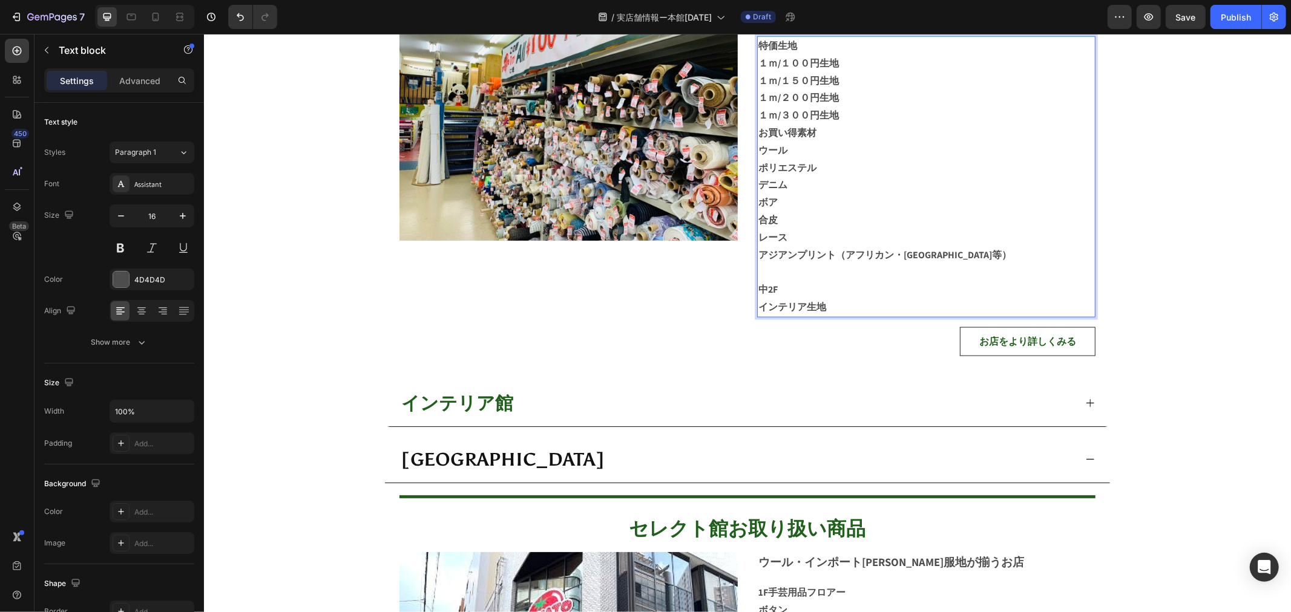
click at [831, 298] on p "インテリア生地" at bounding box center [926, 307] width 336 height 18
click at [791, 300] on strong "インテリア生地" at bounding box center [792, 306] width 68 height 13
click at [814, 304] on strong "インテリア生地" at bounding box center [792, 306] width 68 height 13
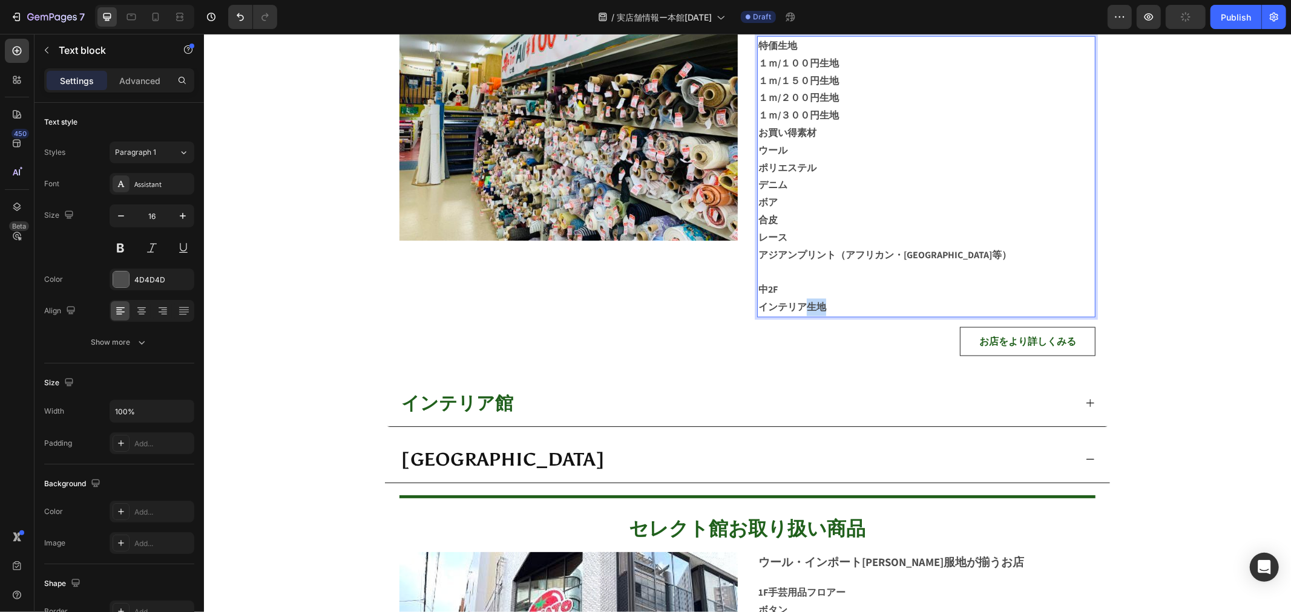
click at [814, 304] on strong "インテリア生地" at bounding box center [792, 306] width 68 height 13
click at [710, 335] on div "Image" at bounding box center [568, 170] width 338 height 369
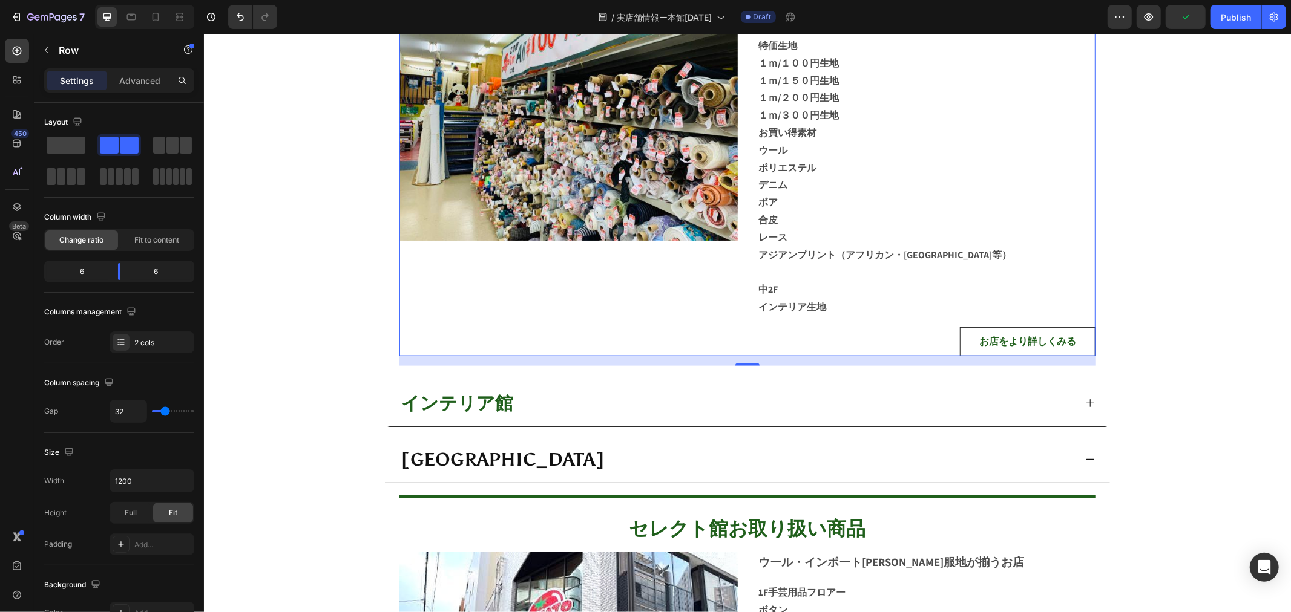
click at [661, 312] on div "Image" at bounding box center [568, 170] width 338 height 369
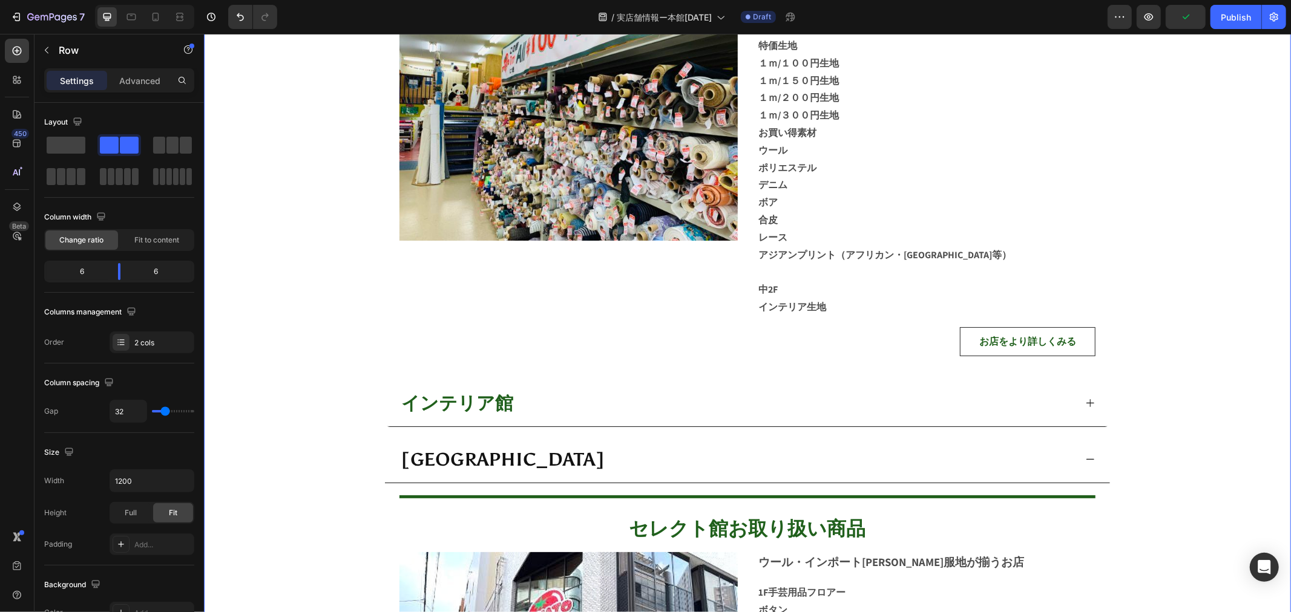
click at [1149, 234] on div "店舗営業時間 Heading AM:10:30〜PM:18:00 日曜、祝日定休日。 （テキスタイル事業部のみ土曜、日曜、祝日定休日） Text block …" at bounding box center [746, 124] width 1087 height 1877
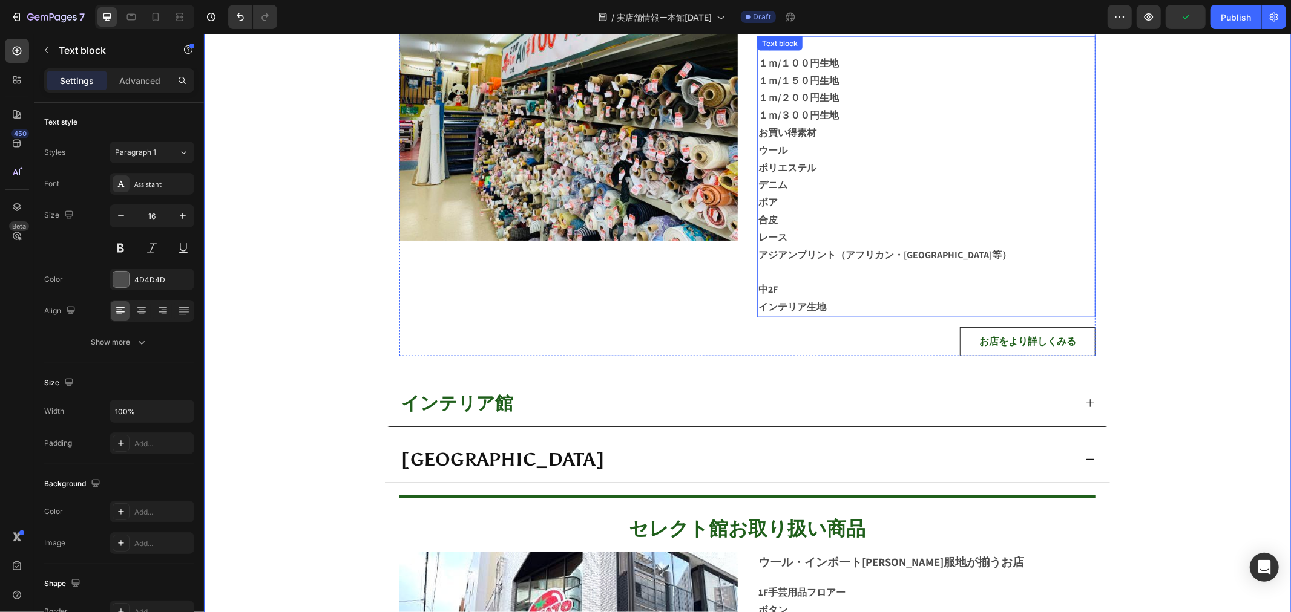
click at [764, 309] on strong "インテリア生地" at bounding box center [792, 306] width 68 height 13
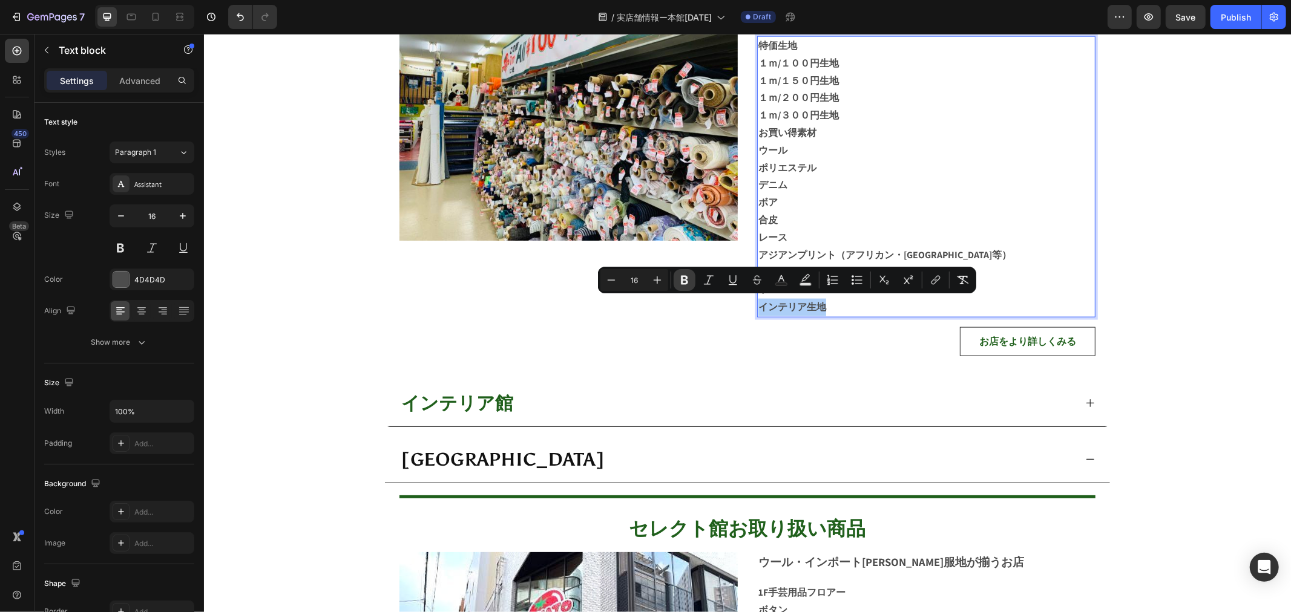
click at [688, 279] on icon "Editor contextual toolbar" at bounding box center [684, 280] width 12 height 12
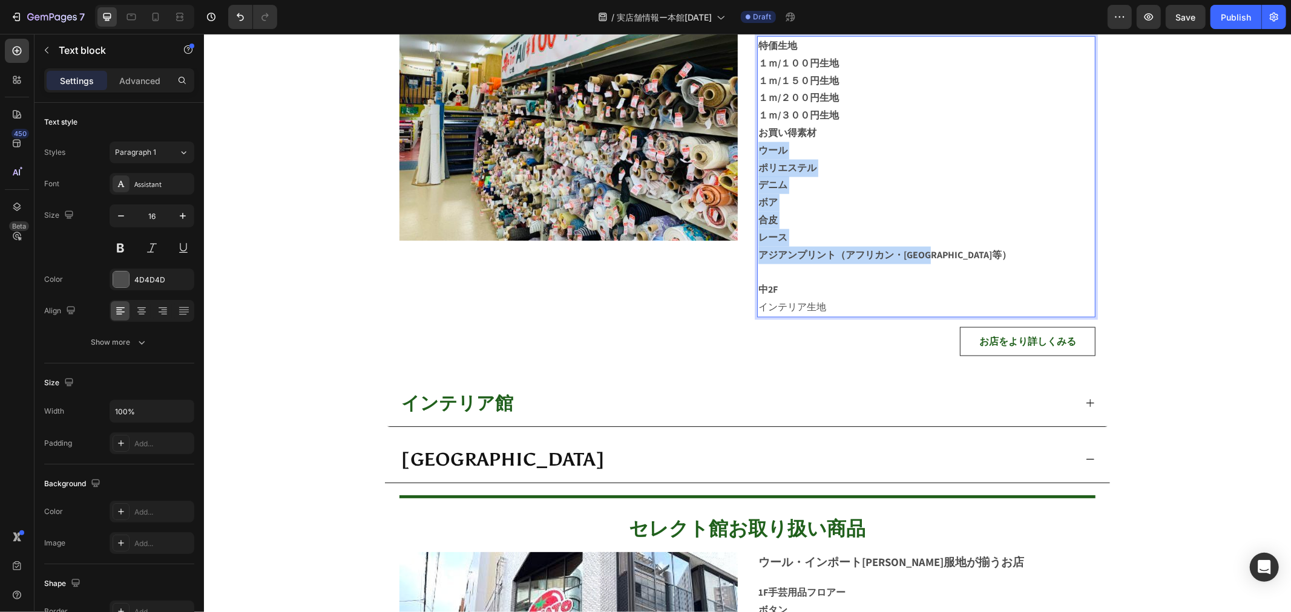
drag, startPoint x: 954, startPoint y: 247, endPoint x: 753, endPoint y: 143, distance: 227.1
click at [756, 143] on div "特価生地 １ｍ/１００円生地 １ｍ/１５０円生地 １ｍ/２００円生地 １ｍ/３００円生地 お買い得素材 ウール ポリエステル デニム ボア 合皮 レース アジ…" at bounding box center [925, 176] width 338 height 281
click at [761, 145] on strong "ウール" at bounding box center [772, 149] width 29 height 13
click at [758, 145] on strong "ウール" at bounding box center [772, 149] width 29 height 13
drag, startPoint x: 753, startPoint y: 145, endPoint x: 981, endPoint y: 261, distance: 255.2
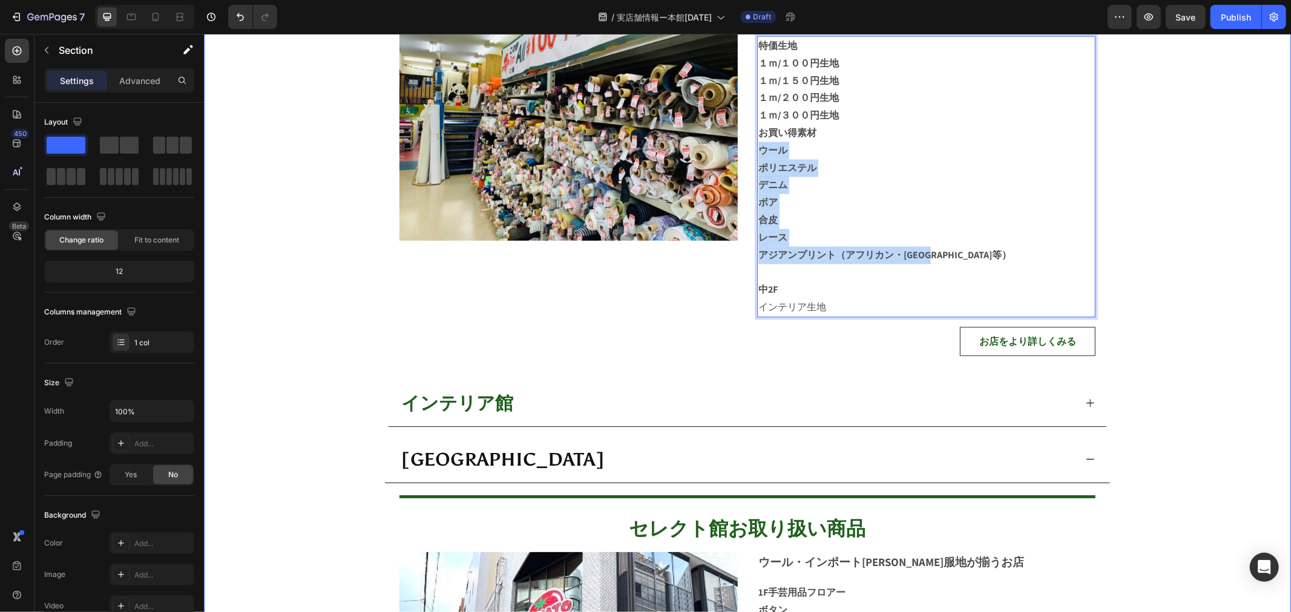
click at [1209, 237] on div "店舗営業時間 Heading AM:10:30〜PM:18:00 日曜、祝日定休日。 （テキスタイル事業部のみ土曜、日曜、祝日定休日） Text block …" at bounding box center [746, 124] width 1087 height 1877
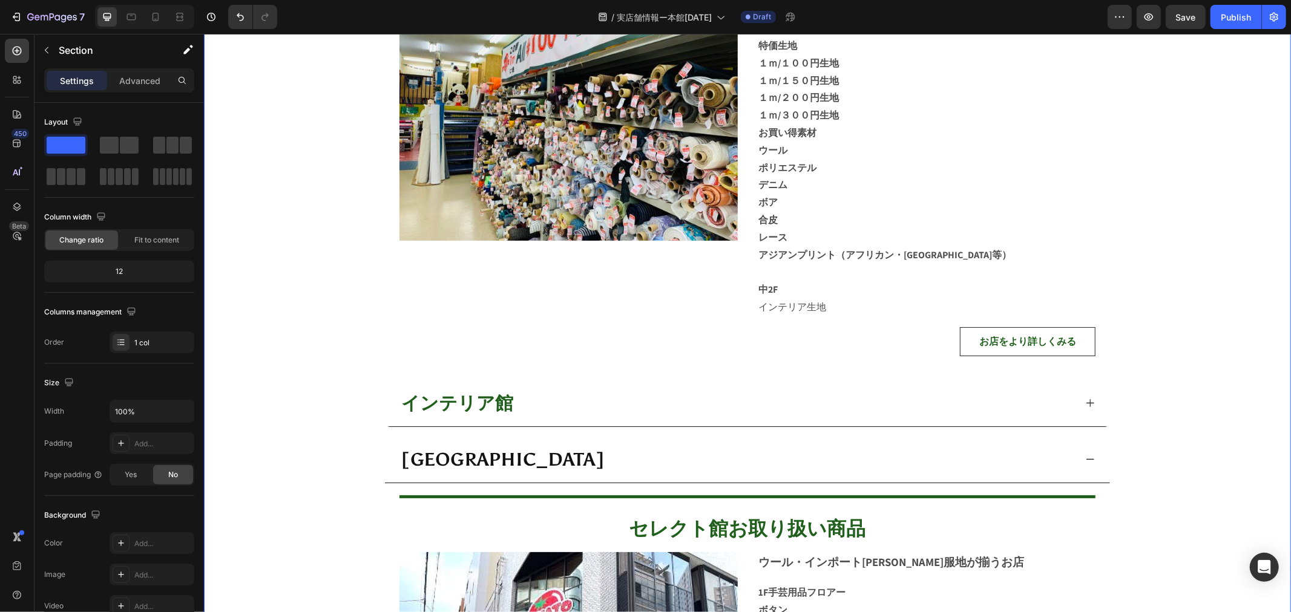
click at [1209, 237] on div "店舗営業時間 Heading AM:10:30〜PM:18:00 日曜、祝日定休日。 （テキスタイル事業部のみ土曜、日曜、祝日定休日） Text block …" at bounding box center [746, 124] width 1087 height 1877
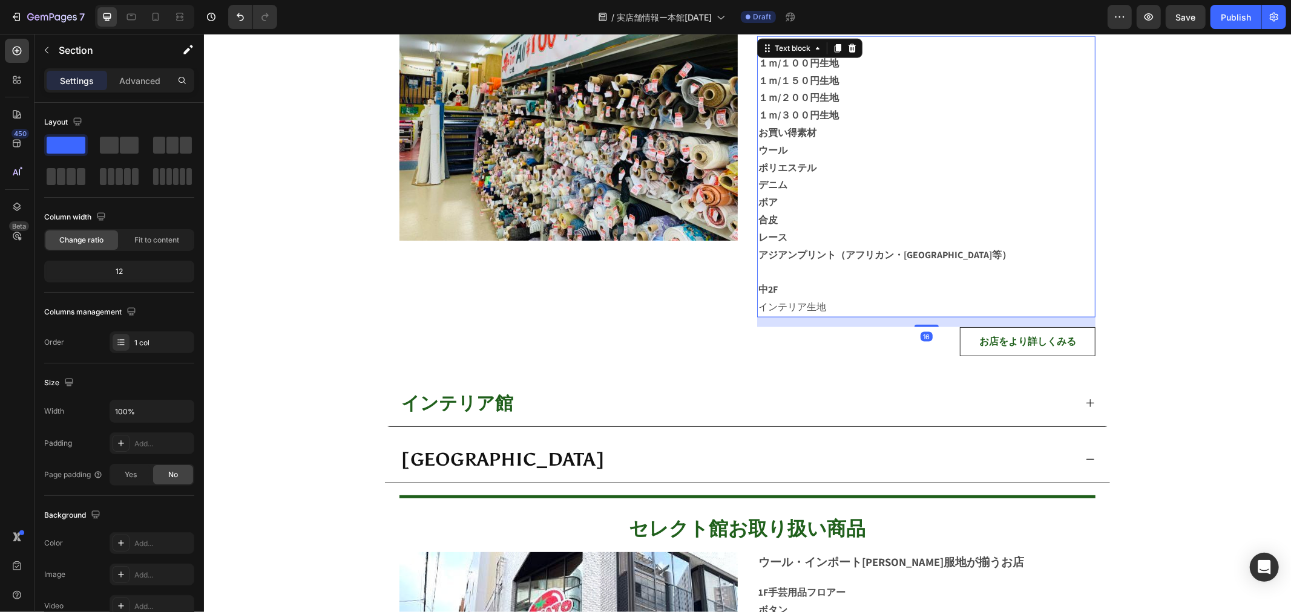
click at [876, 248] on strong "アジアンプリント（アフリカン・インド等）" at bounding box center [884, 254] width 253 height 13
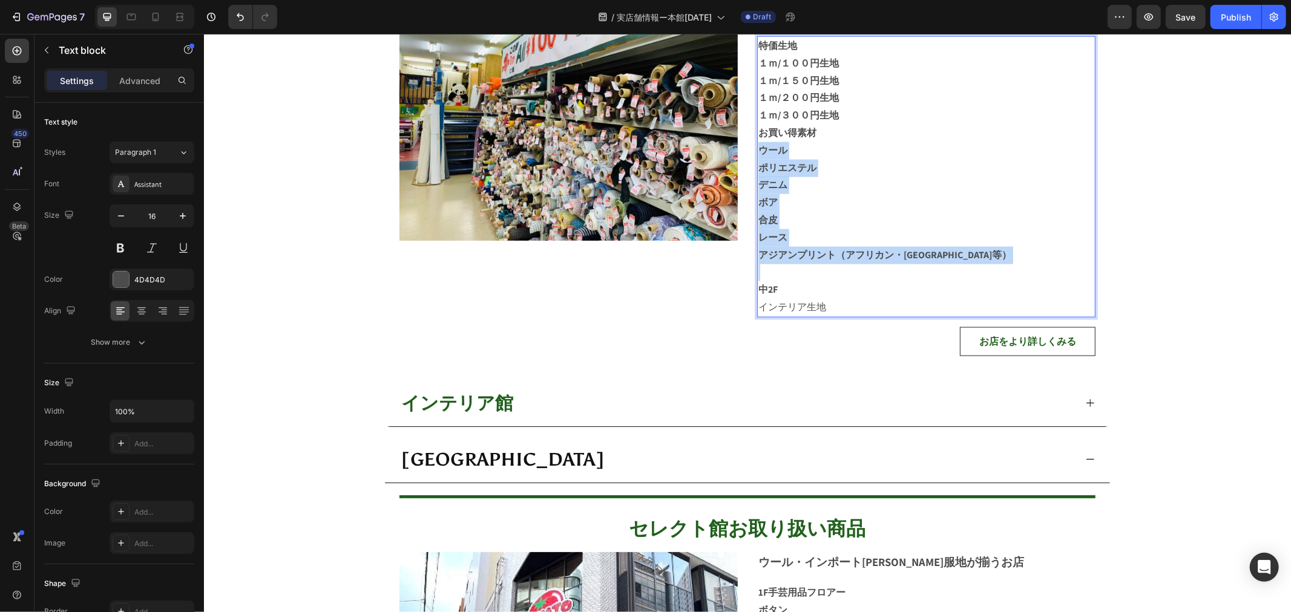
drag, startPoint x: 754, startPoint y: 148, endPoint x: 971, endPoint y: 261, distance: 244.9
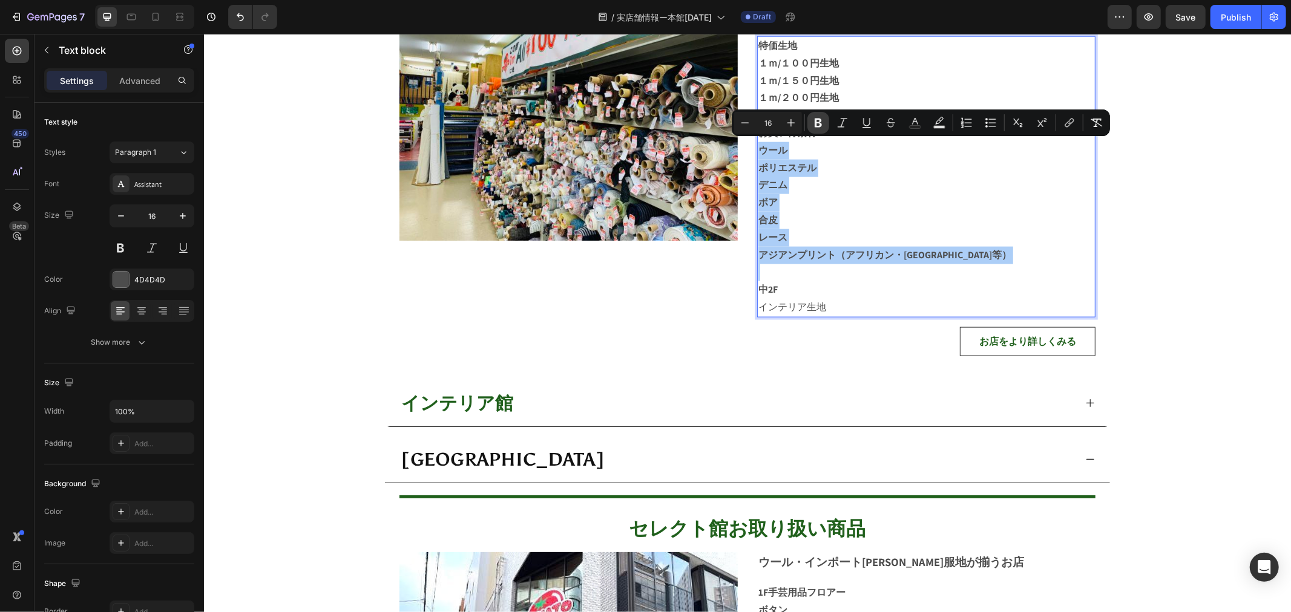
click at [819, 120] on icon "Editor contextual toolbar" at bounding box center [817, 123] width 7 height 9
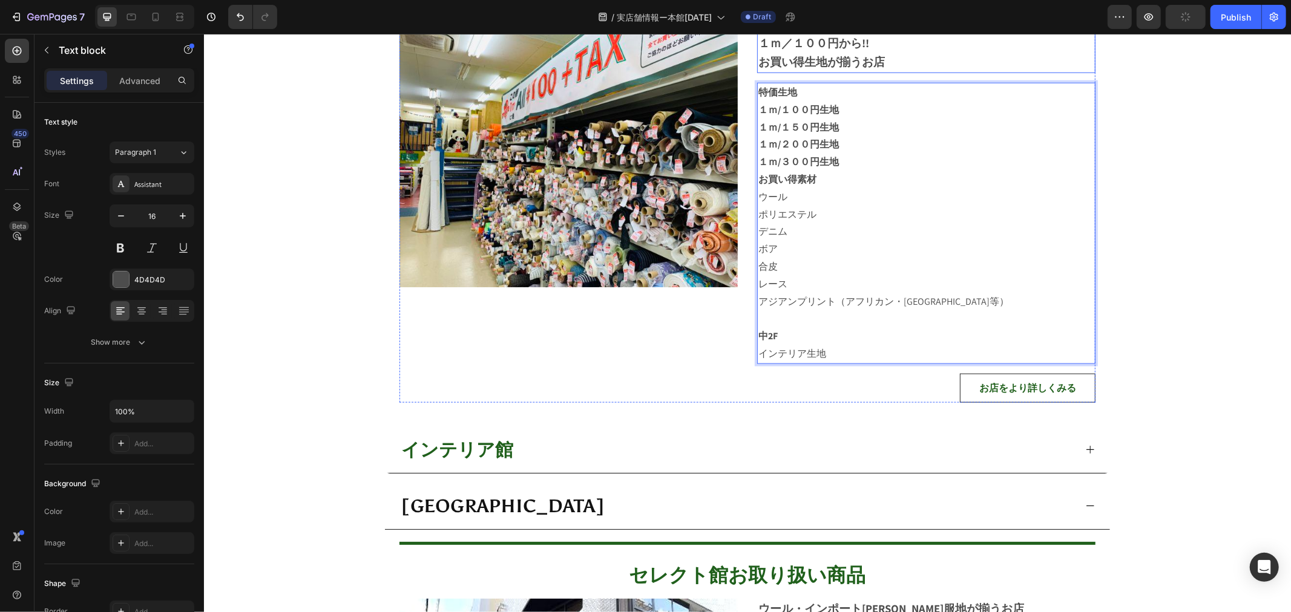
scroll to position [1138, 0]
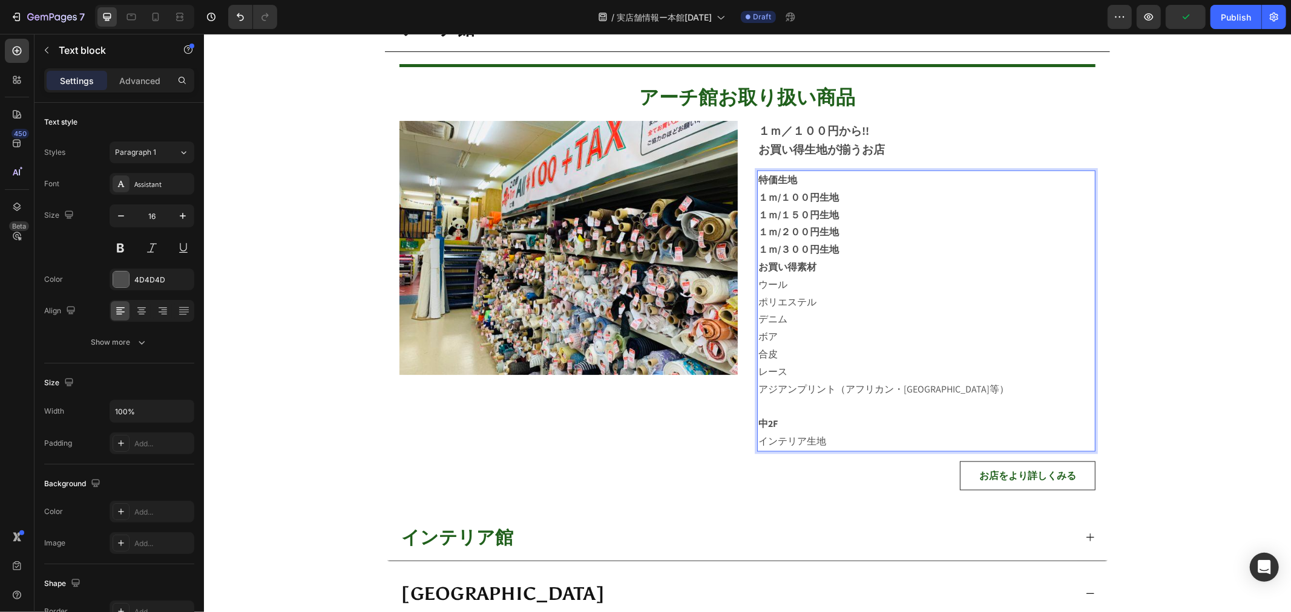
click at [795, 182] on p "特価生地" at bounding box center [926, 180] width 336 height 18
drag, startPoint x: 756, startPoint y: 194, endPoint x: 861, endPoint y: 242, distance: 115.9
click at [1026, 230] on p "１ｍ/２００円生地" at bounding box center [926, 232] width 336 height 18
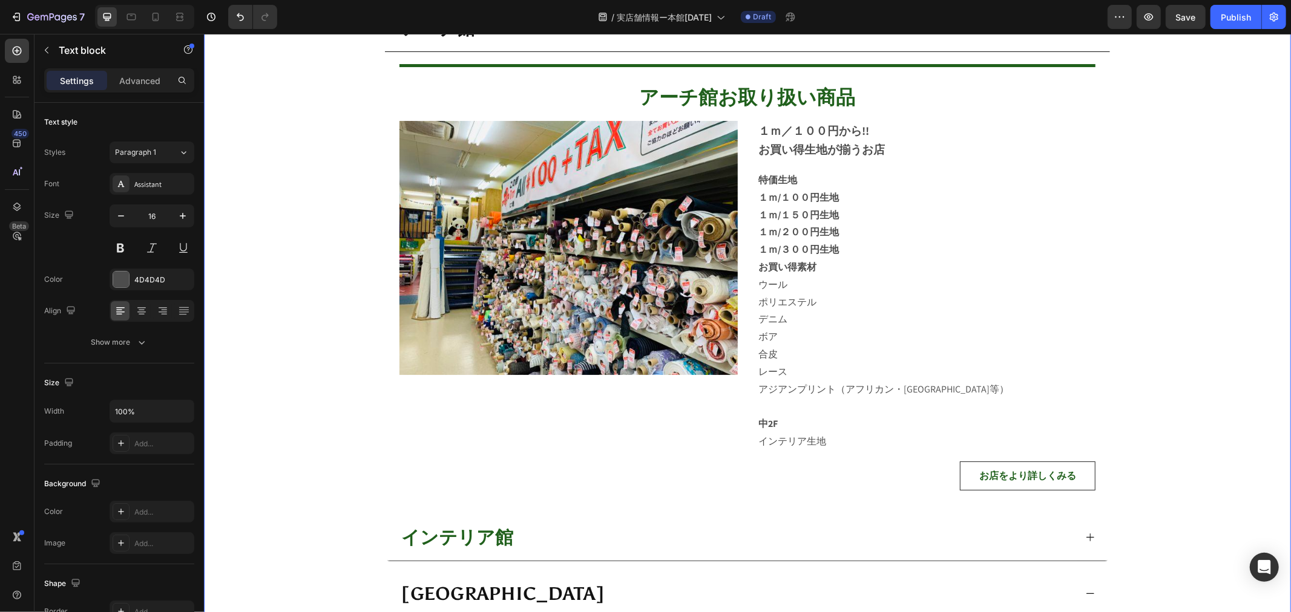
click at [1123, 228] on div "店舗営業時間 Heading AM:10:30〜PM:18:00 日曜、祝日定休日。 （テキスタイル事業部のみ土曜、日曜、祝日定休日） Text block …" at bounding box center [746, 258] width 1087 height 1877
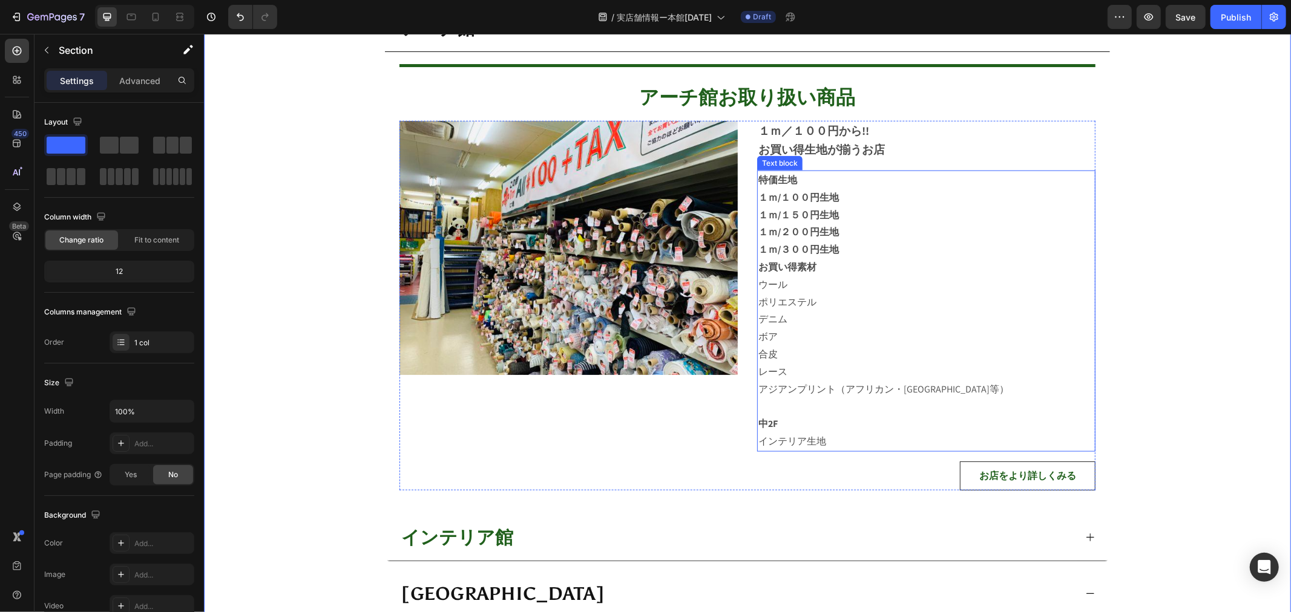
drag, startPoint x: 893, startPoint y: 226, endPoint x: 879, endPoint y: 226, distance: 13.3
click at [892, 226] on p "１ｍ/２００円生地" at bounding box center [926, 232] width 336 height 18
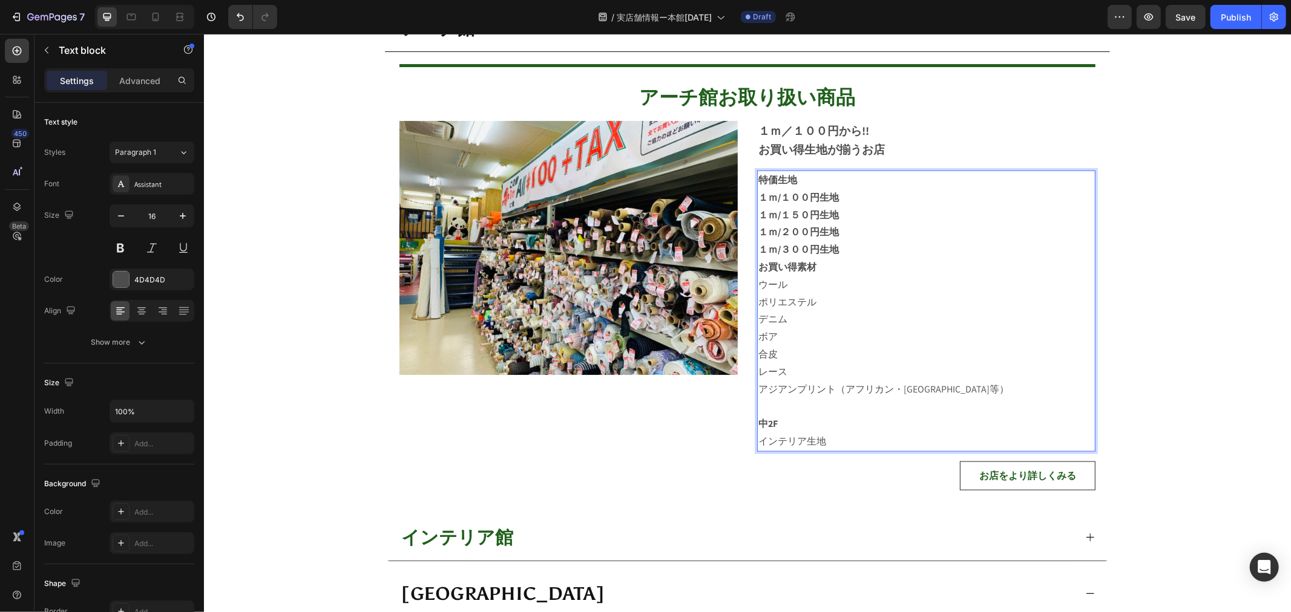
drag, startPoint x: 755, startPoint y: 192, endPoint x: 840, endPoint y: 239, distance: 97.0
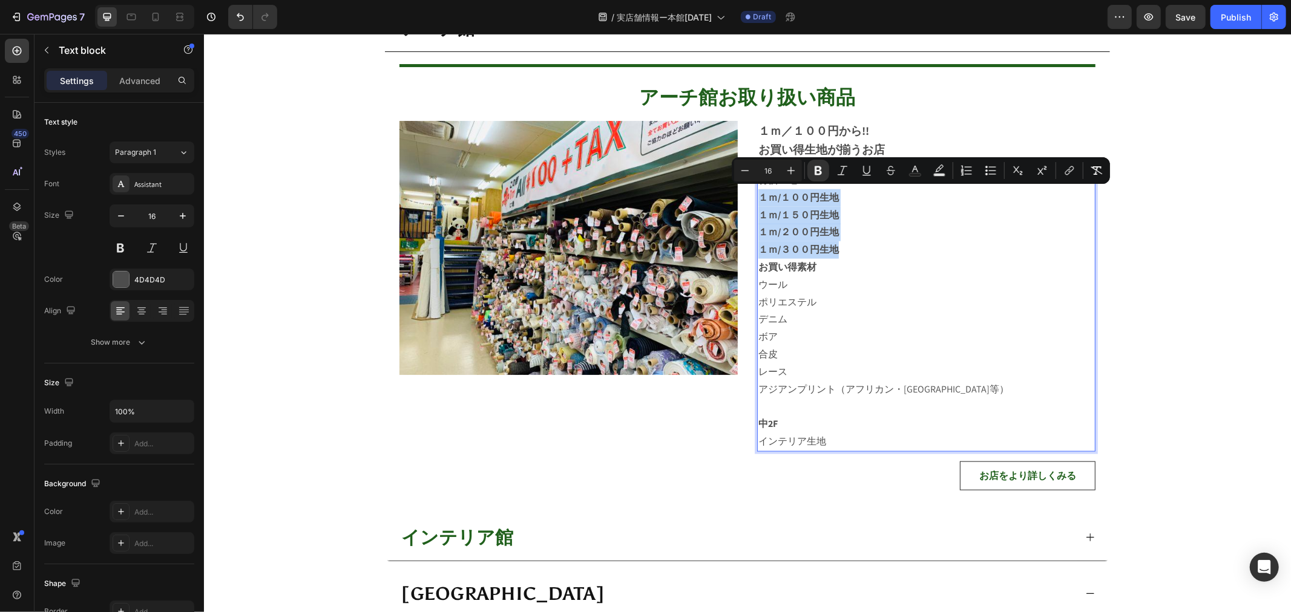
drag, startPoint x: 755, startPoint y: 197, endPoint x: 842, endPoint y: 255, distance: 104.7
click at [819, 168] on icon "Editor contextual toolbar" at bounding box center [817, 170] width 7 height 9
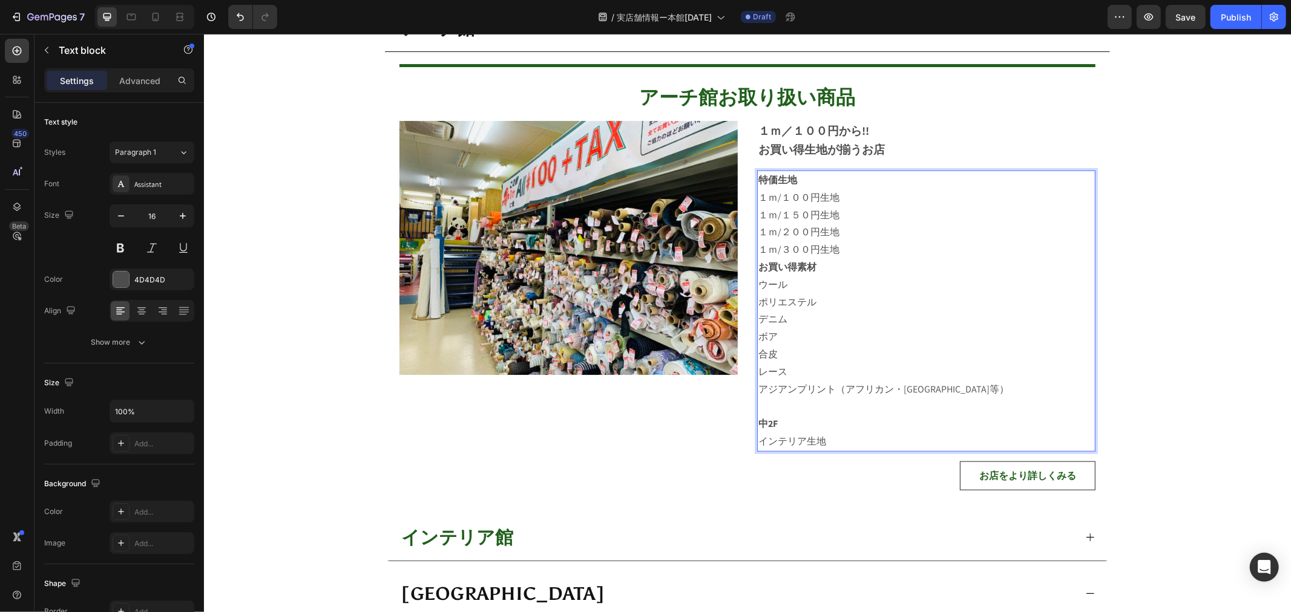
click at [1073, 264] on p "お買い得素材" at bounding box center [926, 267] width 336 height 18
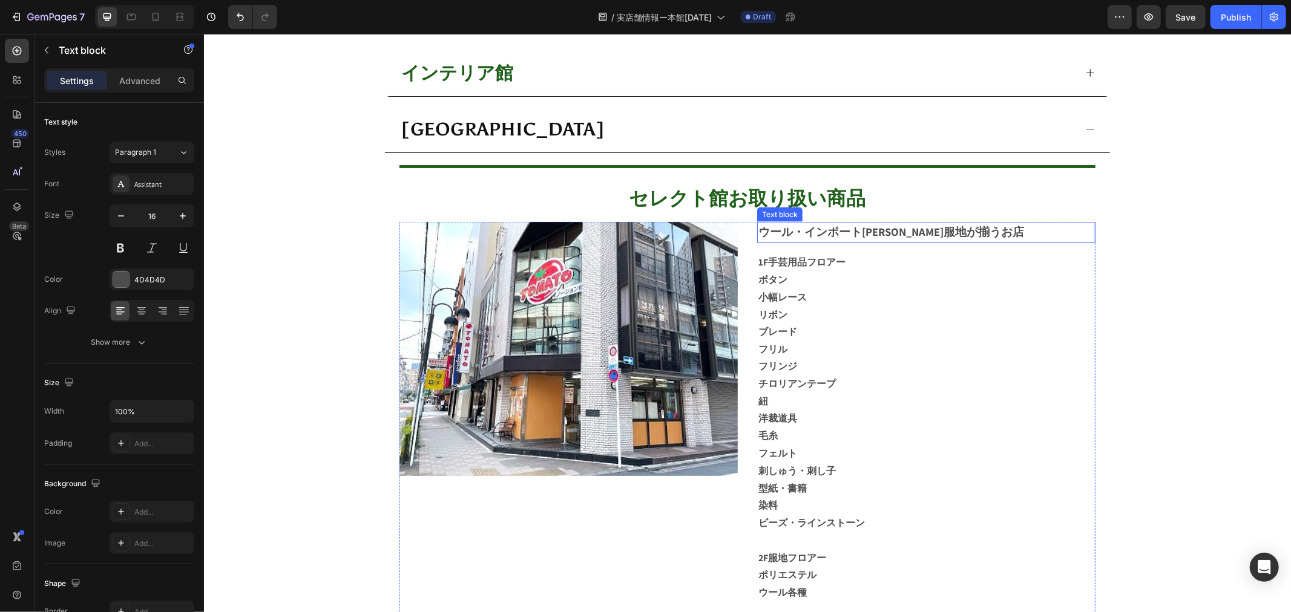
scroll to position [1608, 0]
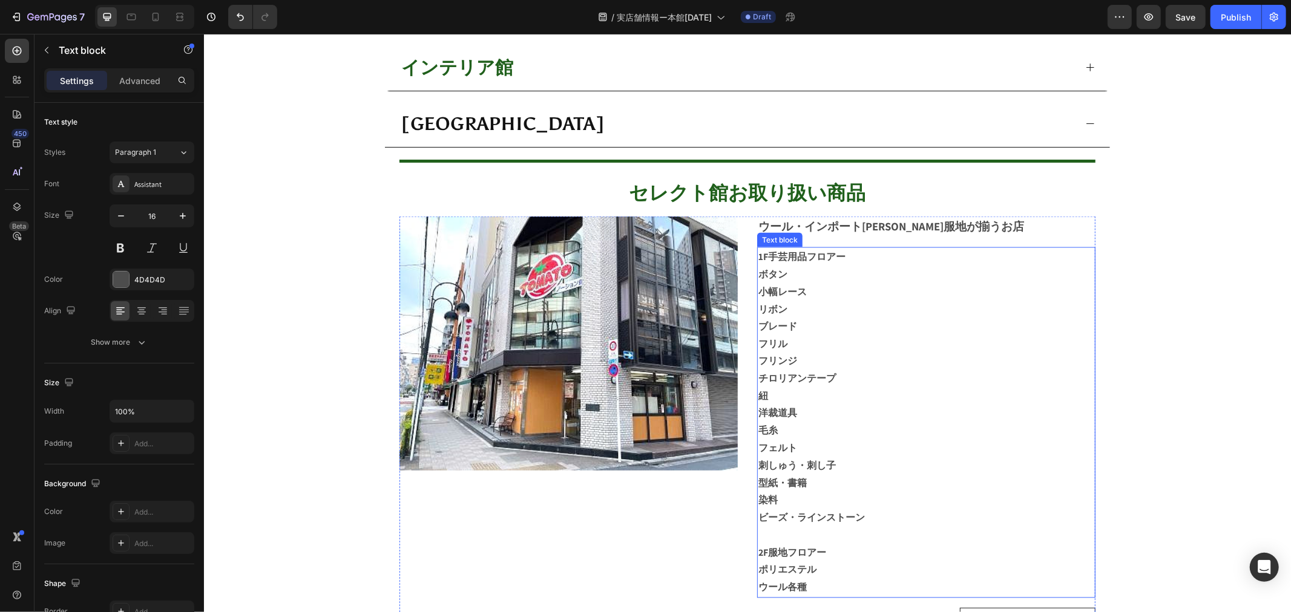
click at [833, 304] on p "リボン" at bounding box center [926, 310] width 336 height 18
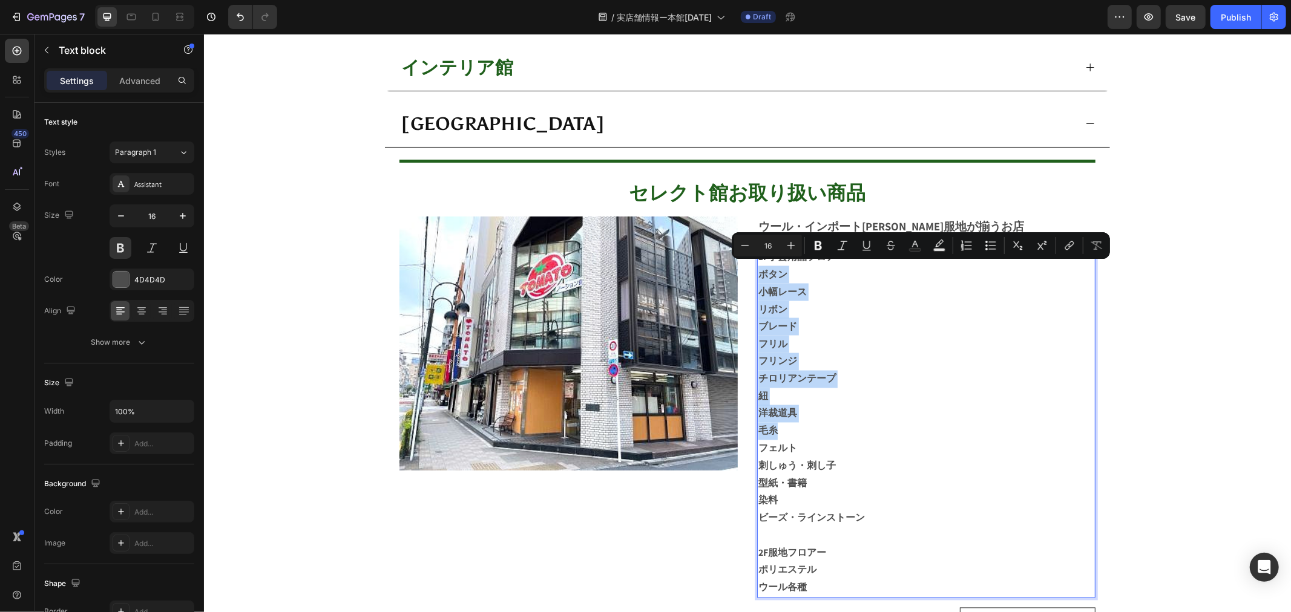
drag, startPoint x: 756, startPoint y: 266, endPoint x: 908, endPoint y: 429, distance: 223.0
click at [908, 429] on div "1F手芸用品フロアー ボタン 小幅レース リボン ブレード フリル フリンジ チロリアンテープ 紐 洋裁道具 毛糸 フェルト 刺しゅう・刺し子 型紙・書籍 染…" at bounding box center [925, 422] width 338 height 351
click at [817, 246] on icon "Editor contextual toolbar" at bounding box center [818, 246] width 12 height 12
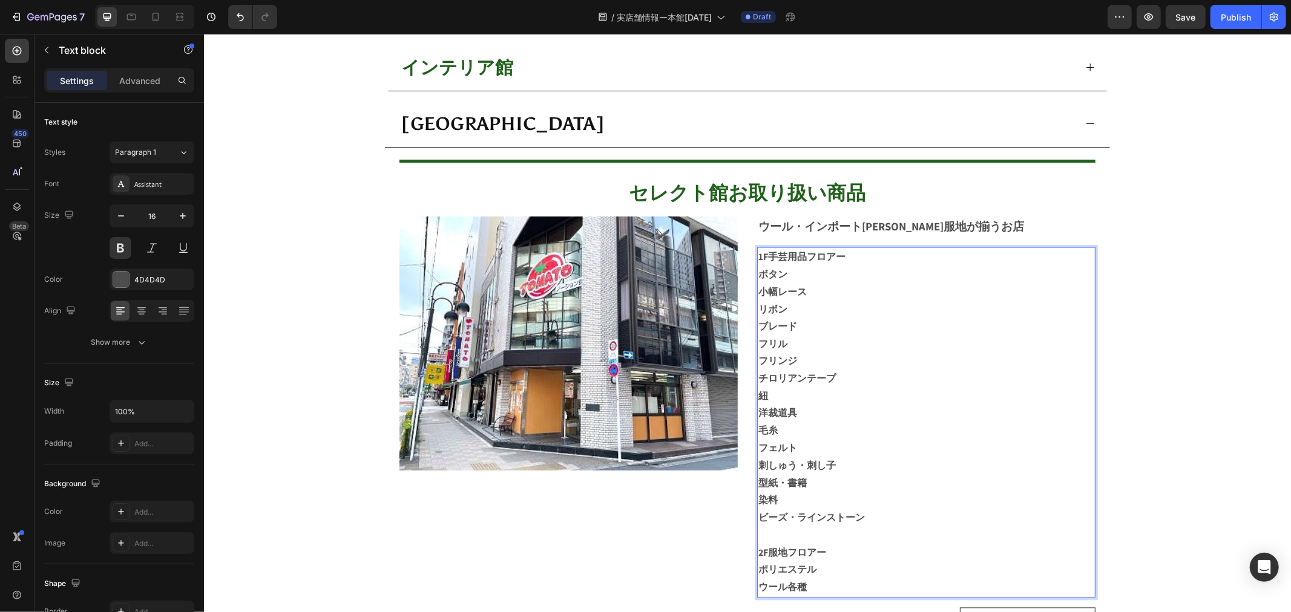
click at [761, 272] on strong "ボタン" at bounding box center [772, 273] width 29 height 13
drag, startPoint x: 757, startPoint y: 272, endPoint x: 845, endPoint y: 371, distance: 132.4
click at [782, 256] on strong "1F手芸用品フロアー" at bounding box center [801, 256] width 87 height 13
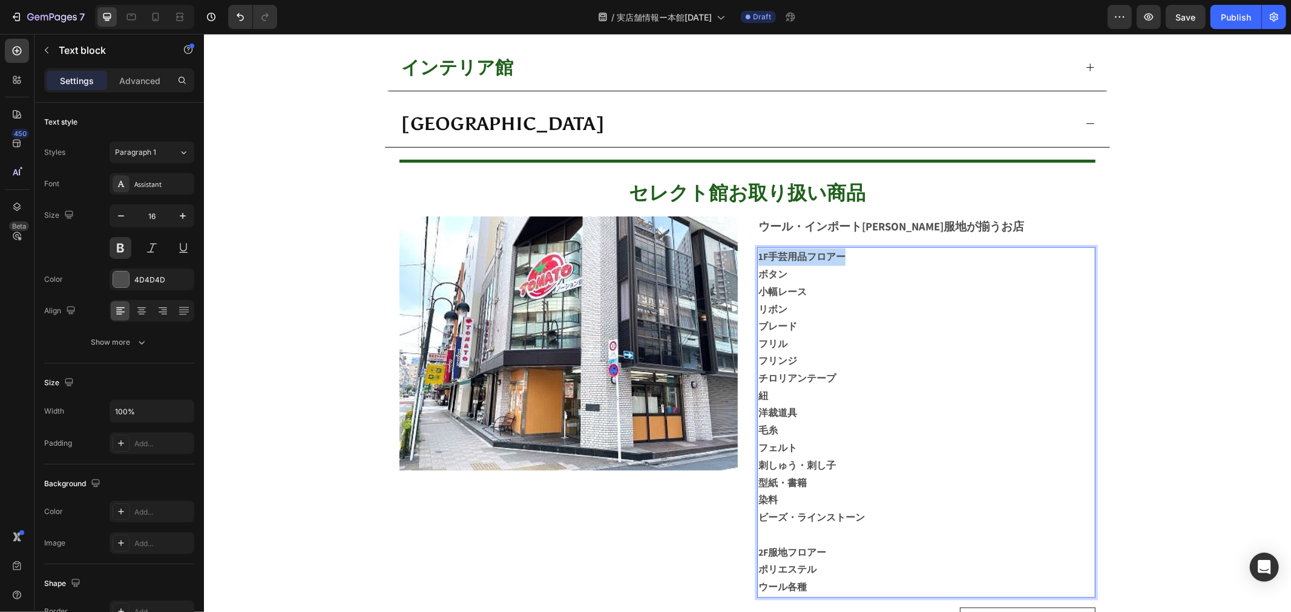
drag, startPoint x: 782, startPoint y: 256, endPoint x: 1040, endPoint y: 176, distance: 269.9
click at [1040, 179] on h2 "セレクト館お取り扱い商品" at bounding box center [747, 193] width 696 height 28
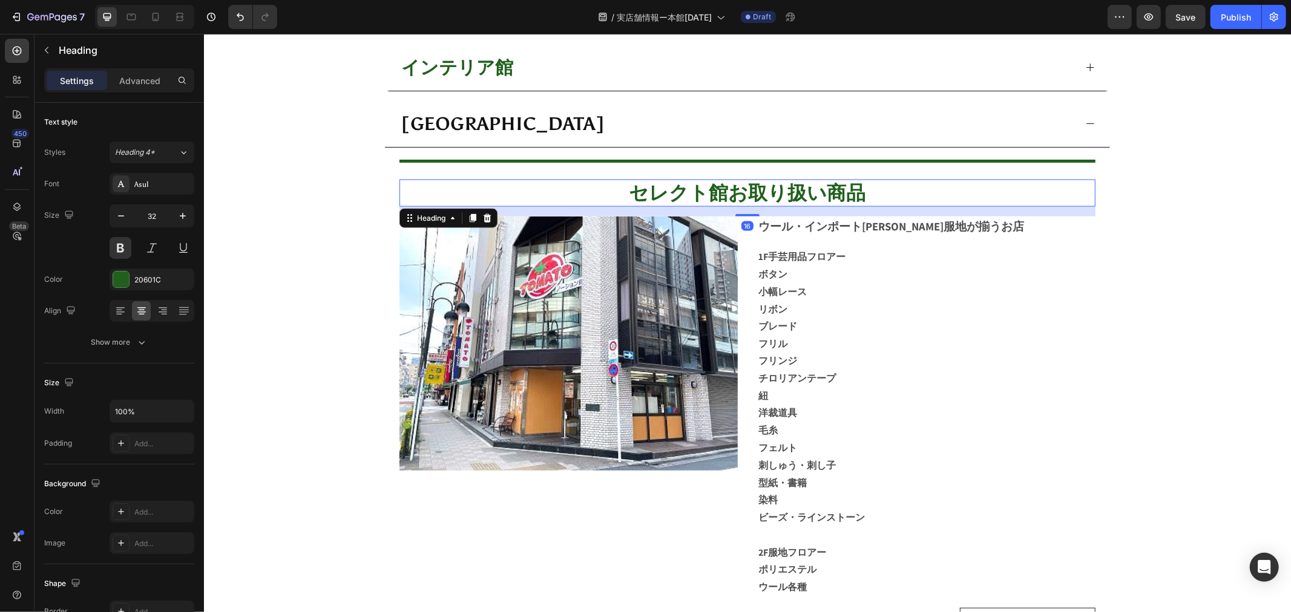
click at [1040, 179] on h2 "セレクト館お取り扱い商品" at bounding box center [747, 193] width 696 height 28
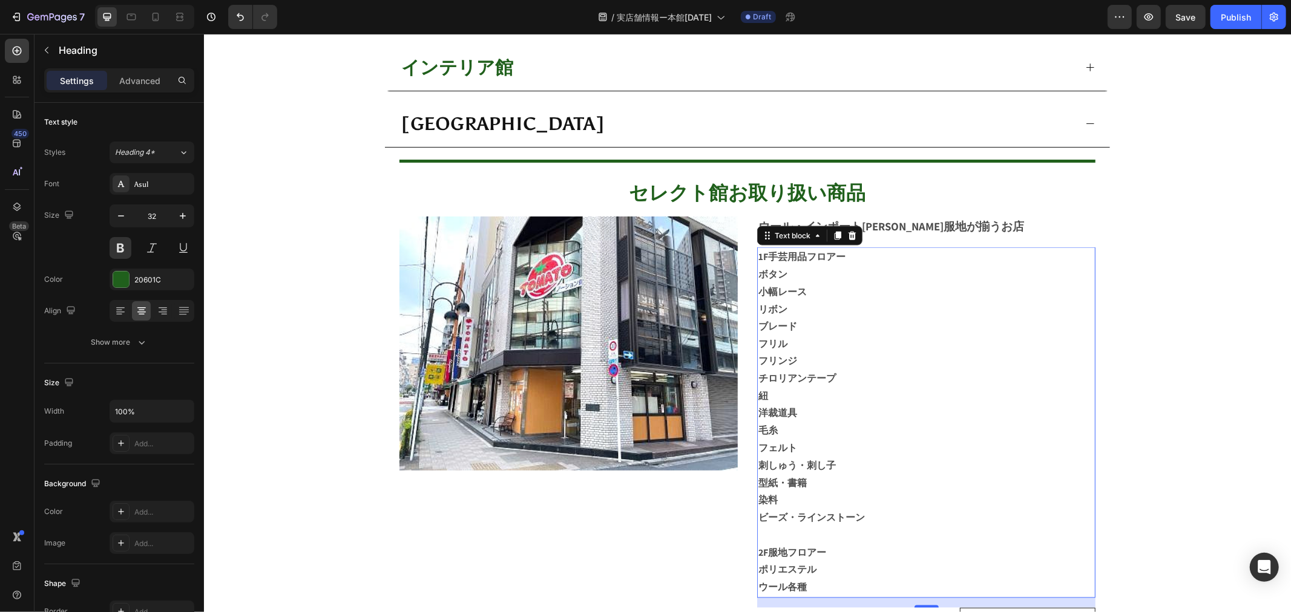
click at [867, 283] on p "小幅レース" at bounding box center [926, 292] width 336 height 18
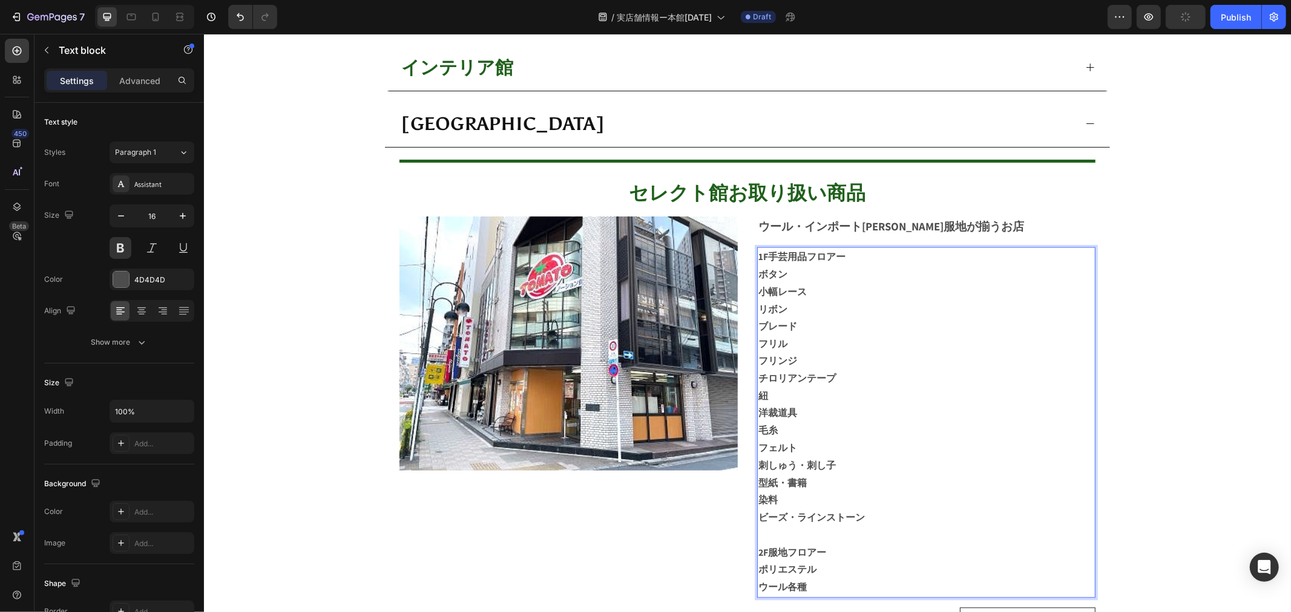
click at [758, 250] on strong "1F手芸用品フロアー" at bounding box center [801, 256] width 87 height 13
drag, startPoint x: 753, startPoint y: 250, endPoint x: 846, endPoint y: 254, distance: 93.3
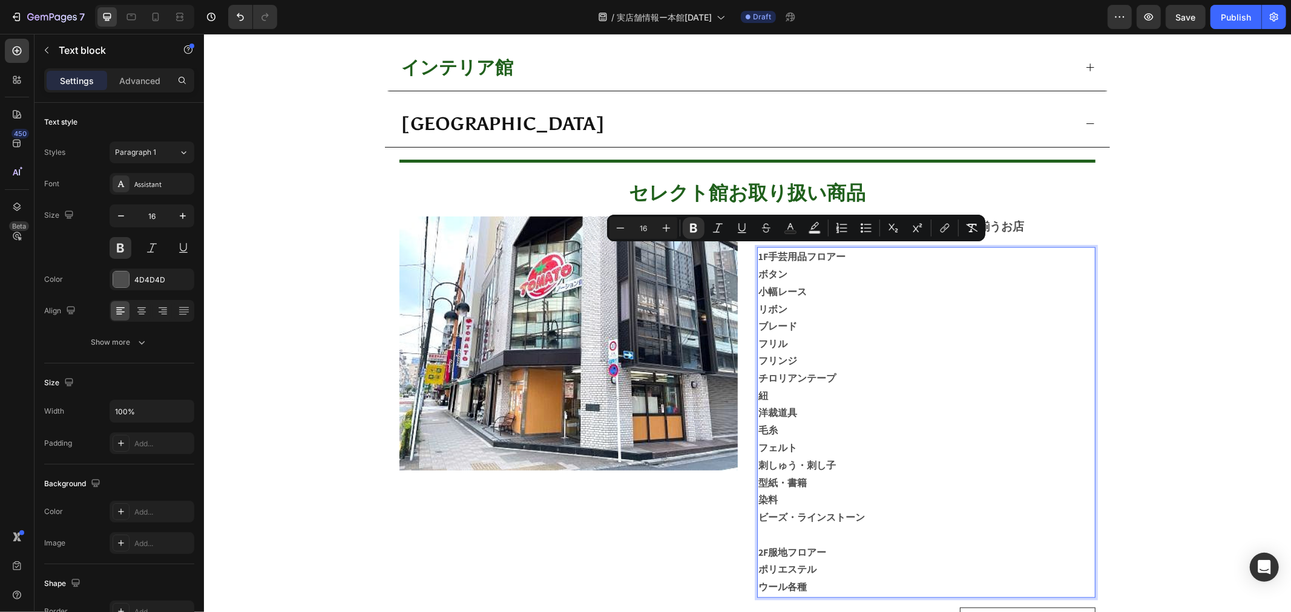
click at [812, 286] on p "小幅レース" at bounding box center [926, 292] width 336 height 18
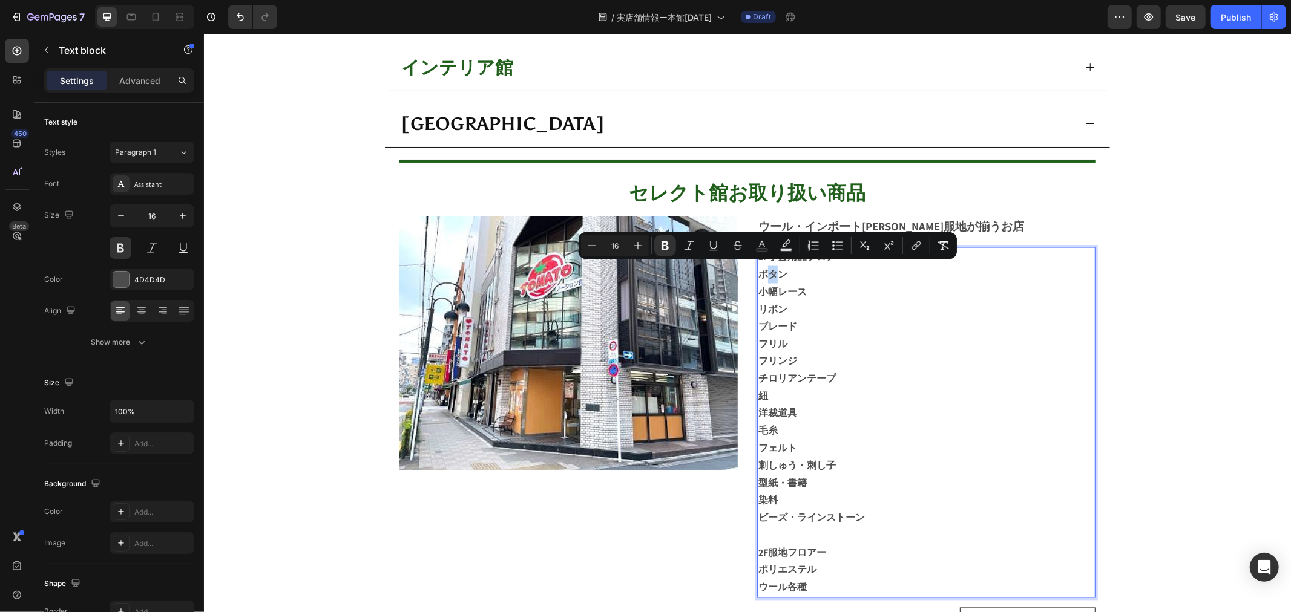
drag, startPoint x: 758, startPoint y: 270, endPoint x: 770, endPoint y: 270, distance: 12.7
click at [770, 270] on strong "ボタン" at bounding box center [772, 273] width 29 height 13
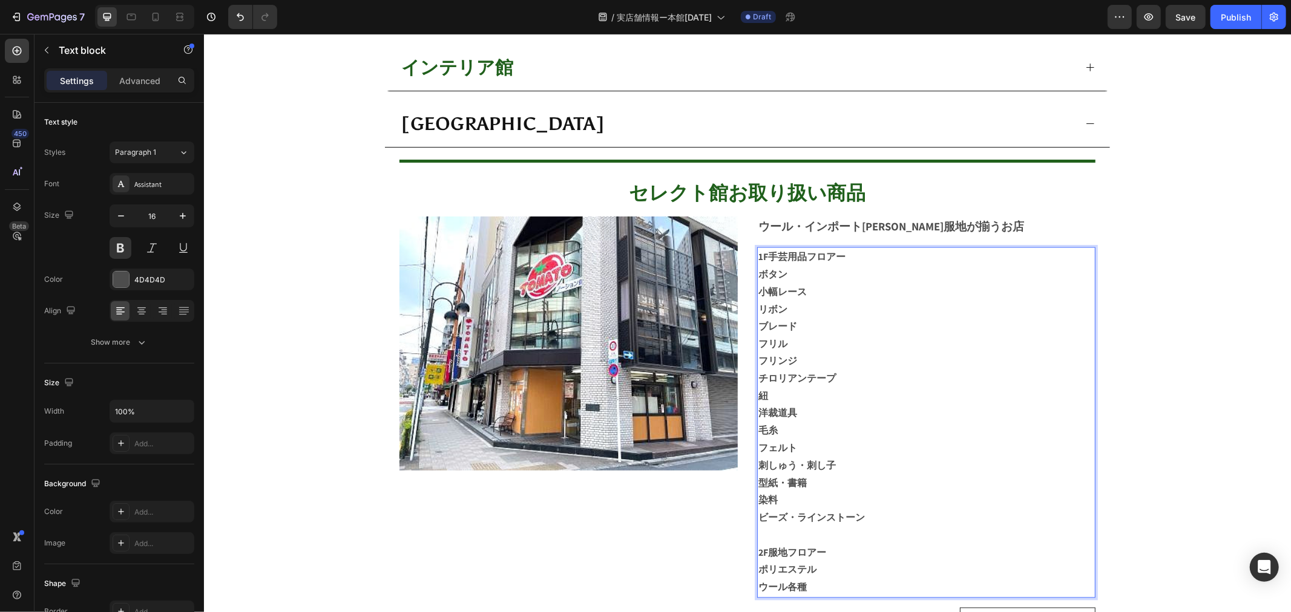
click at [759, 269] on strong "ボタン" at bounding box center [772, 273] width 29 height 13
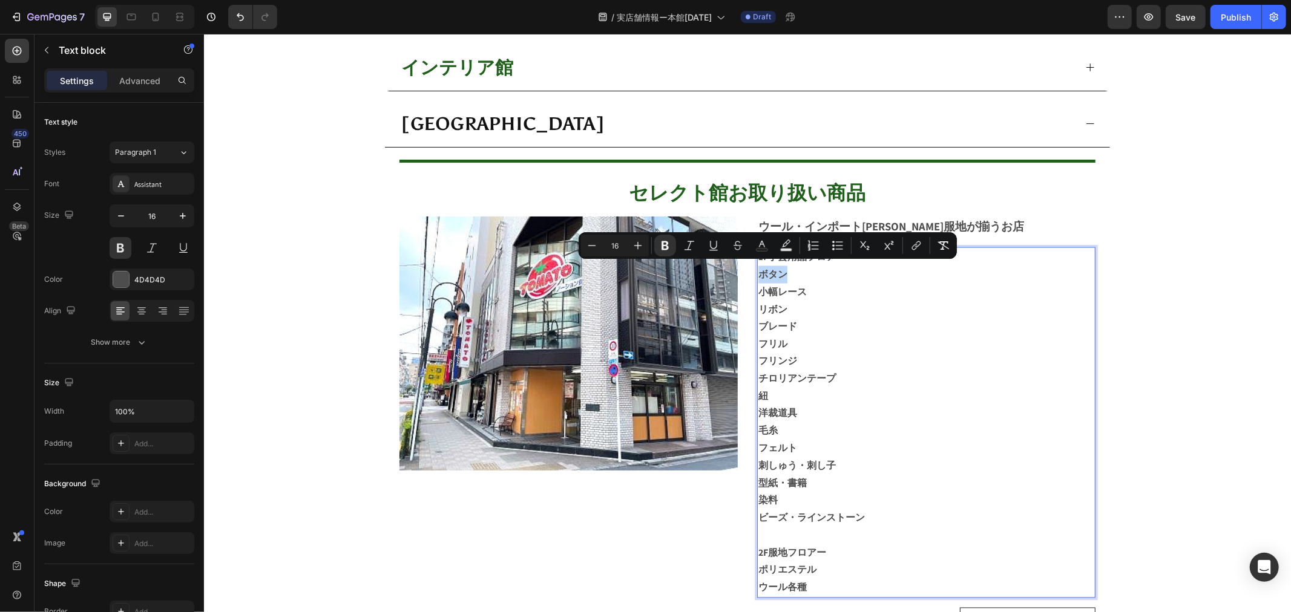
drag, startPoint x: 754, startPoint y: 269, endPoint x: 778, endPoint y: 270, distance: 24.2
click at [672, 241] on button "Bold" at bounding box center [665, 246] width 22 height 22
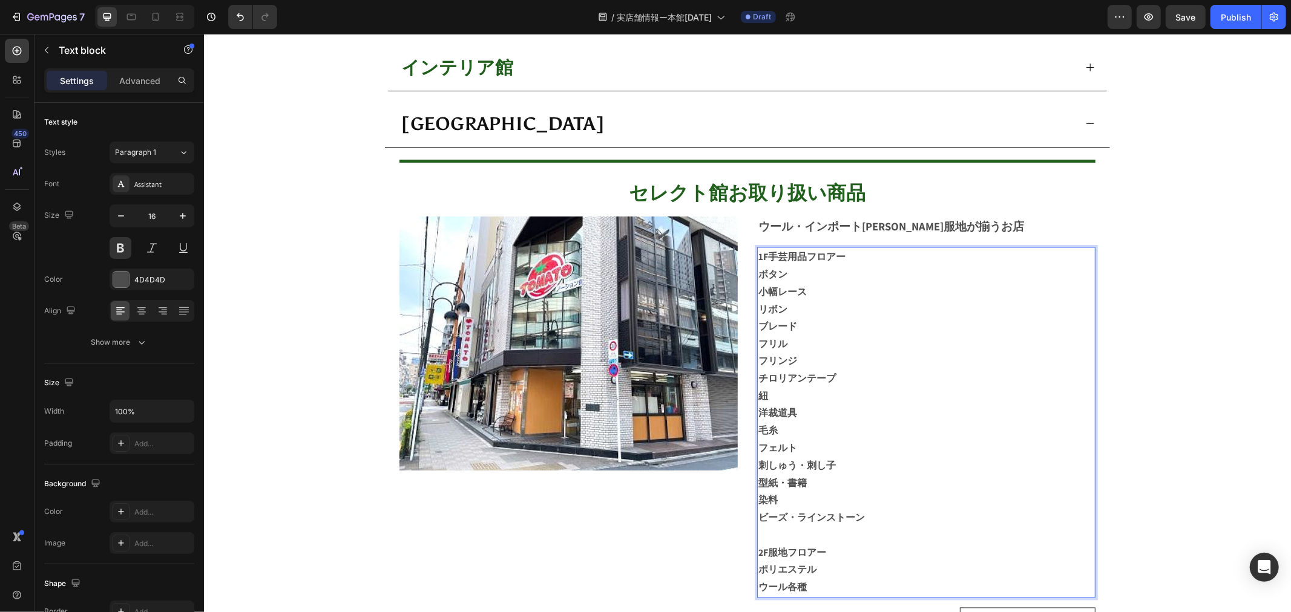
click at [758, 274] on p "ボタン" at bounding box center [926, 275] width 336 height 18
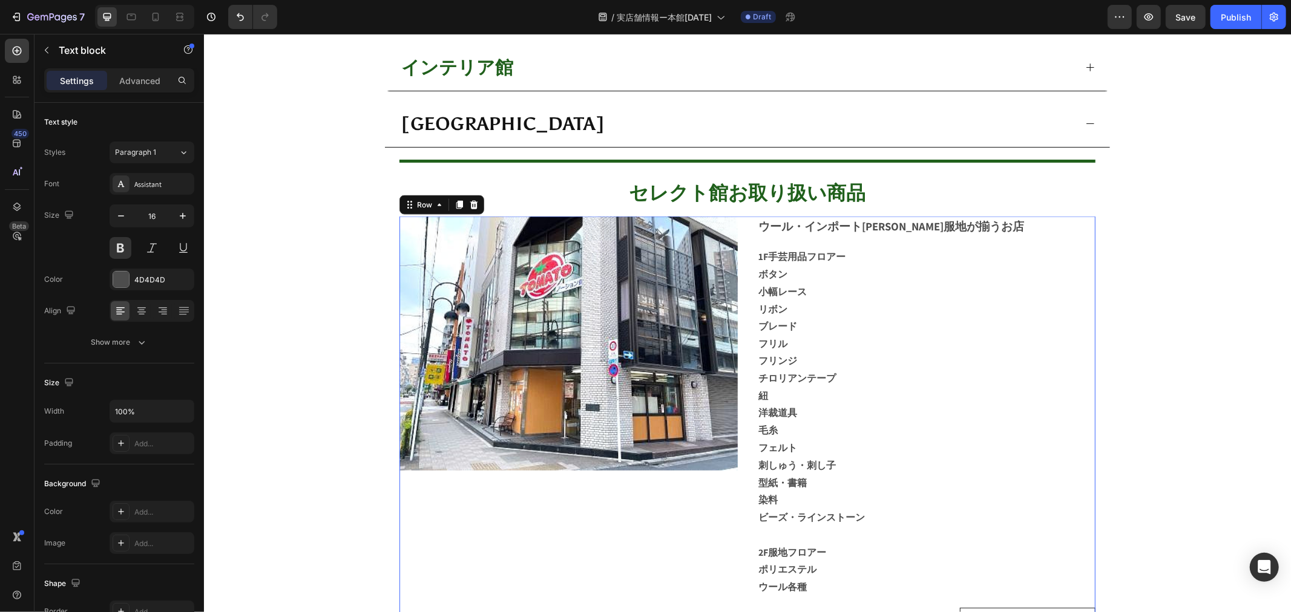
click at [606, 549] on div "Image" at bounding box center [568, 426] width 338 height 421
click at [1018, 329] on p "ブレード" at bounding box center [926, 327] width 336 height 18
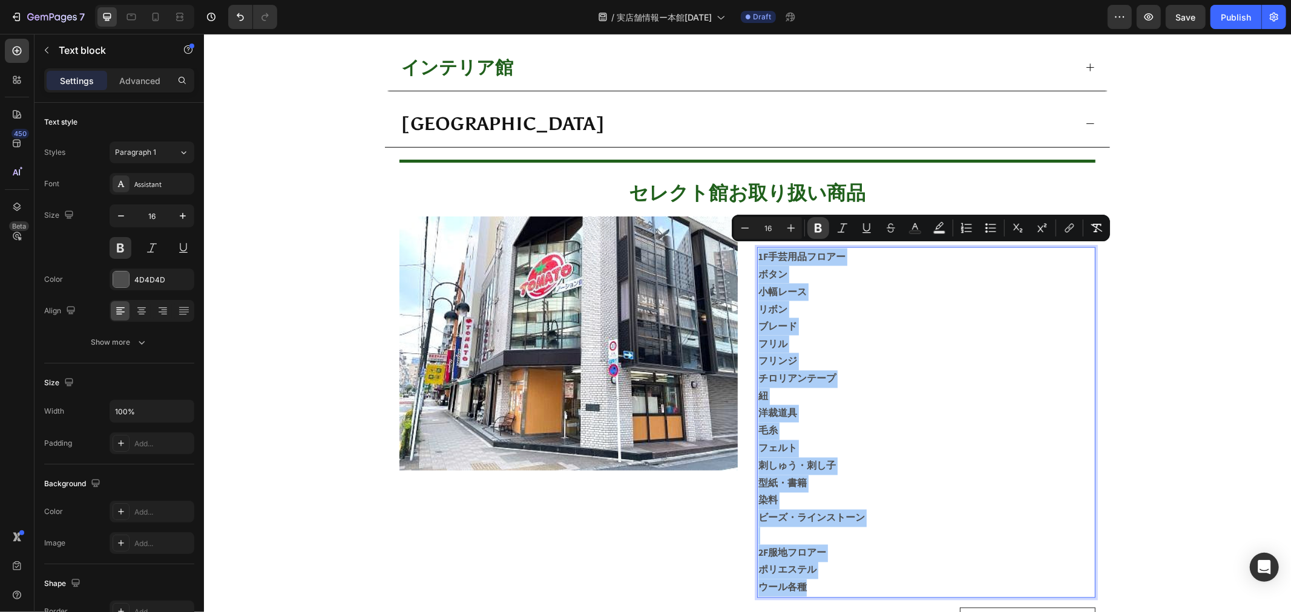
click at [818, 226] on icon "Editor contextual toolbar" at bounding box center [818, 228] width 12 height 12
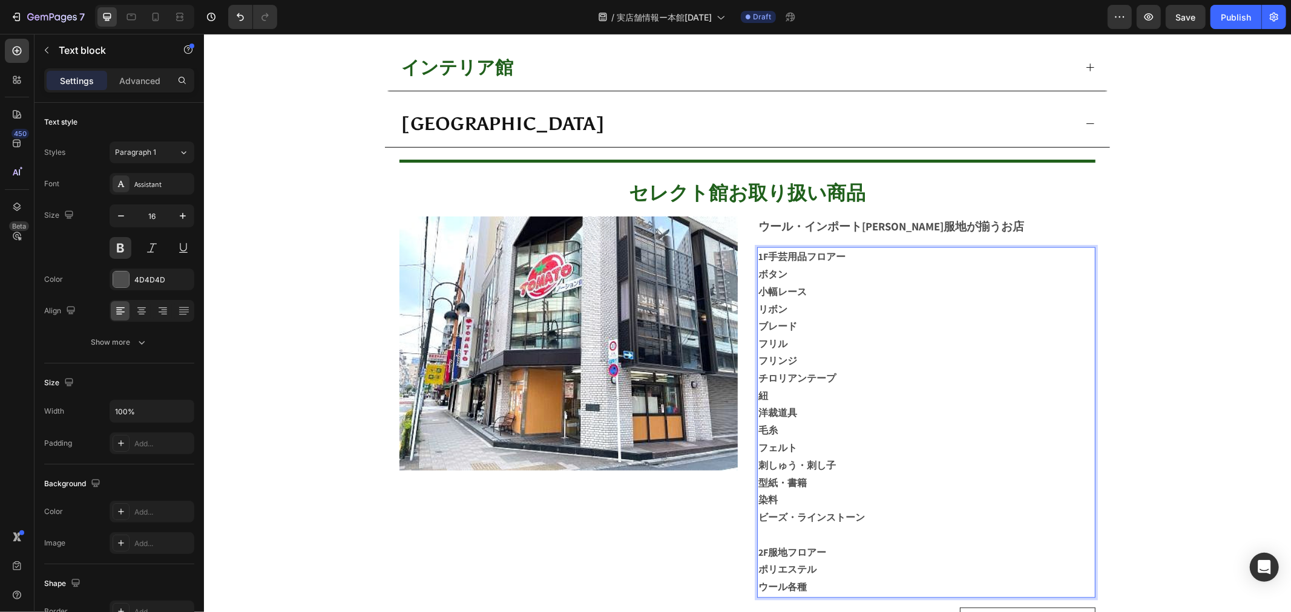
click at [836, 318] on p "ブレード" at bounding box center [926, 327] width 336 height 18
click at [834, 318] on p "ブレード" at bounding box center [926, 327] width 336 height 18
click at [800, 371] on p "チロリアンテープ" at bounding box center [926, 379] width 336 height 18
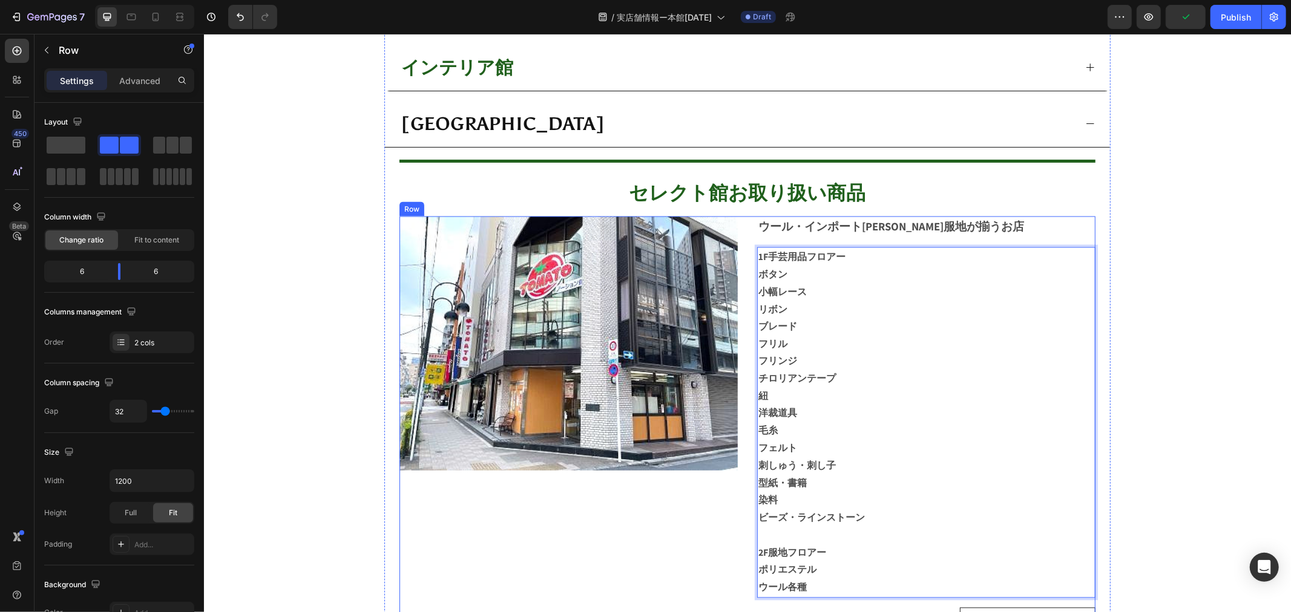
click at [585, 513] on div "Image" at bounding box center [568, 426] width 338 height 421
click at [780, 457] on p "刺しゅう・刺し子" at bounding box center [926, 466] width 336 height 18
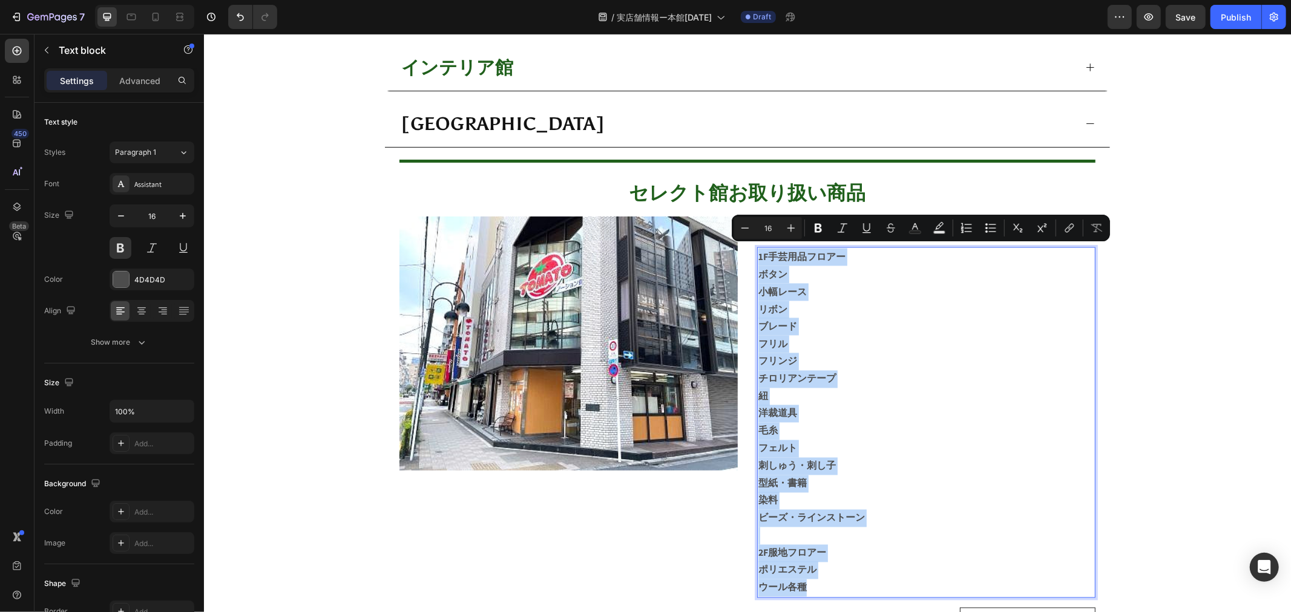
click at [836, 353] on p "フリンジ" at bounding box center [926, 362] width 336 height 18
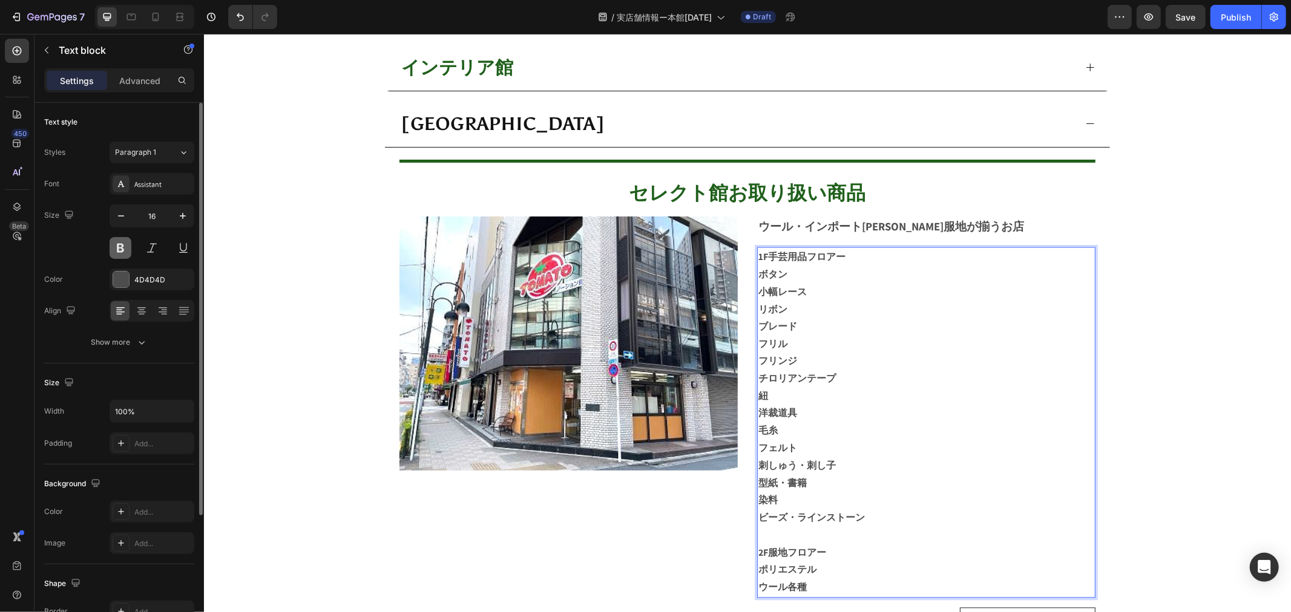
click at [111, 254] on button at bounding box center [121, 248] width 22 height 22
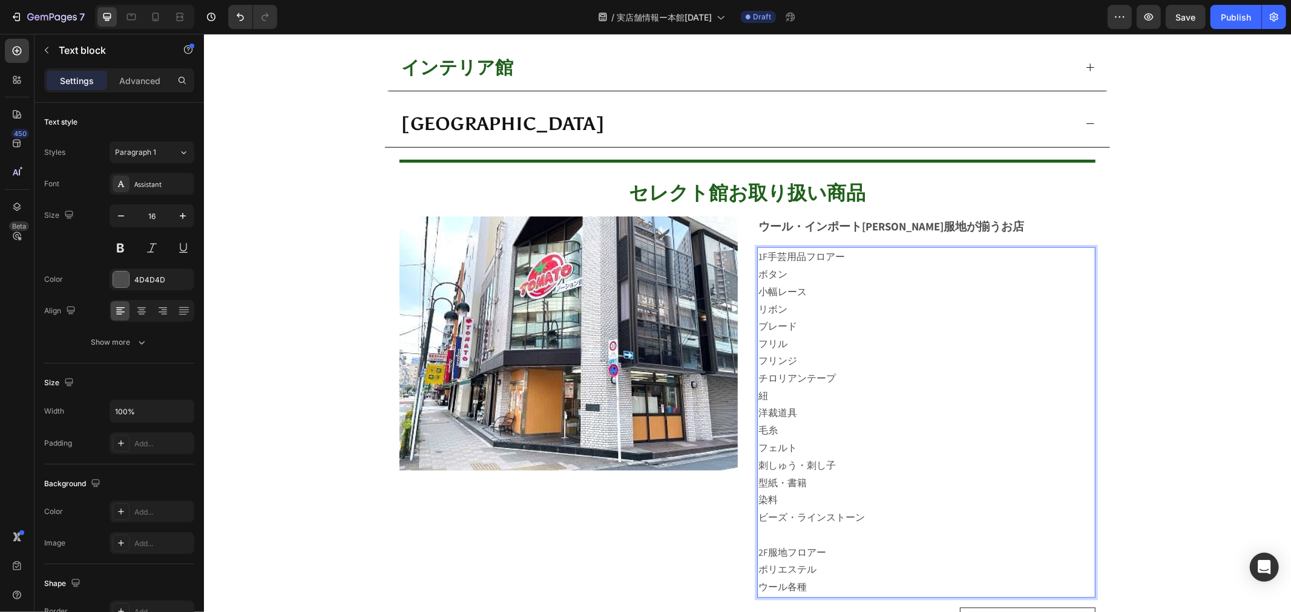
click at [837, 260] on p "1F手芸用品フロアー" at bounding box center [926, 257] width 336 height 18
drag, startPoint x: 753, startPoint y: 252, endPoint x: 854, endPoint y: 252, distance: 101.1
click at [854, 252] on p "1F手芸用品フロアー" at bounding box center [926, 257] width 336 height 18
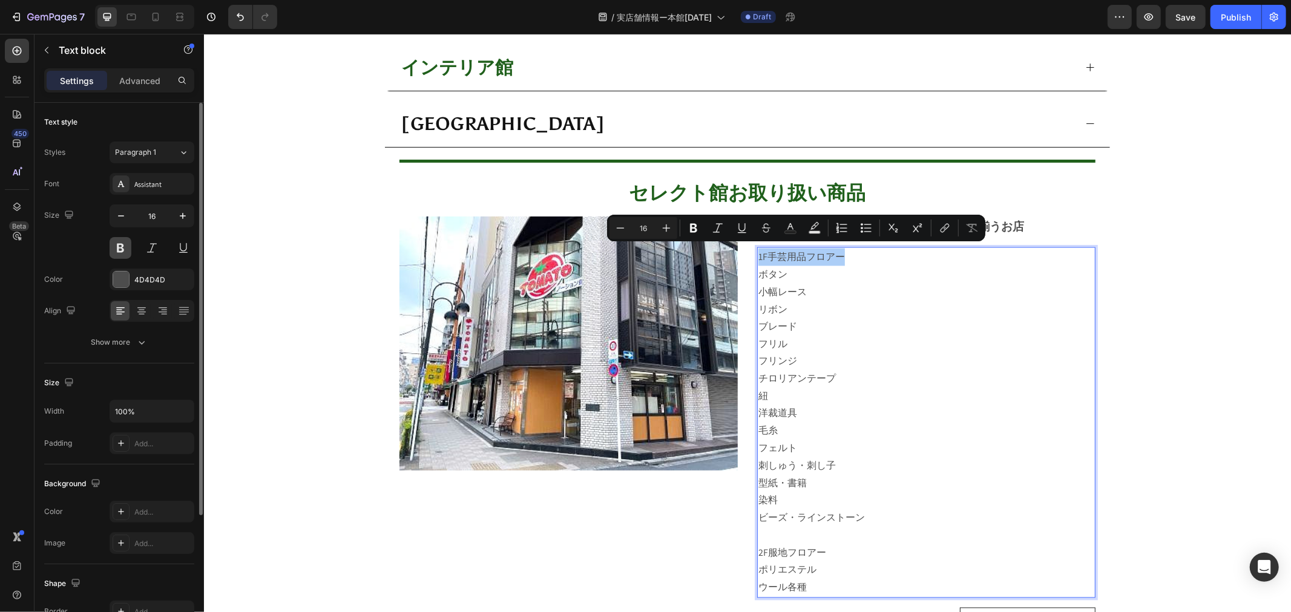
click at [116, 246] on button at bounding box center [121, 248] width 22 height 22
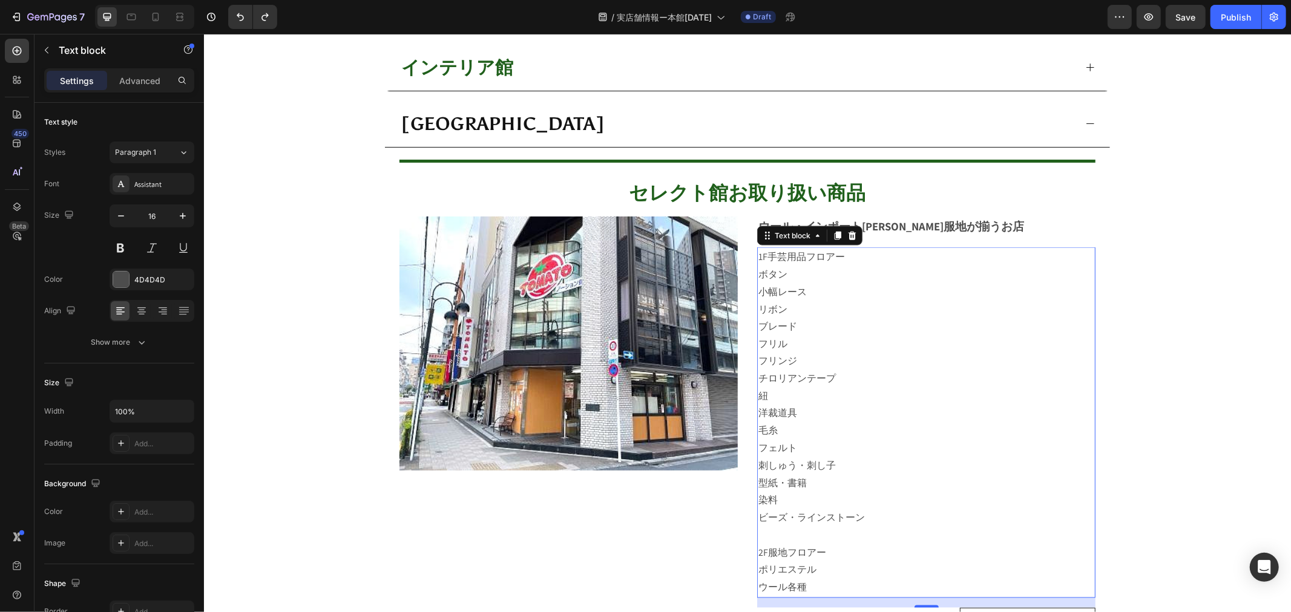
click at [911, 285] on p "小幅レース" at bounding box center [926, 292] width 336 height 18
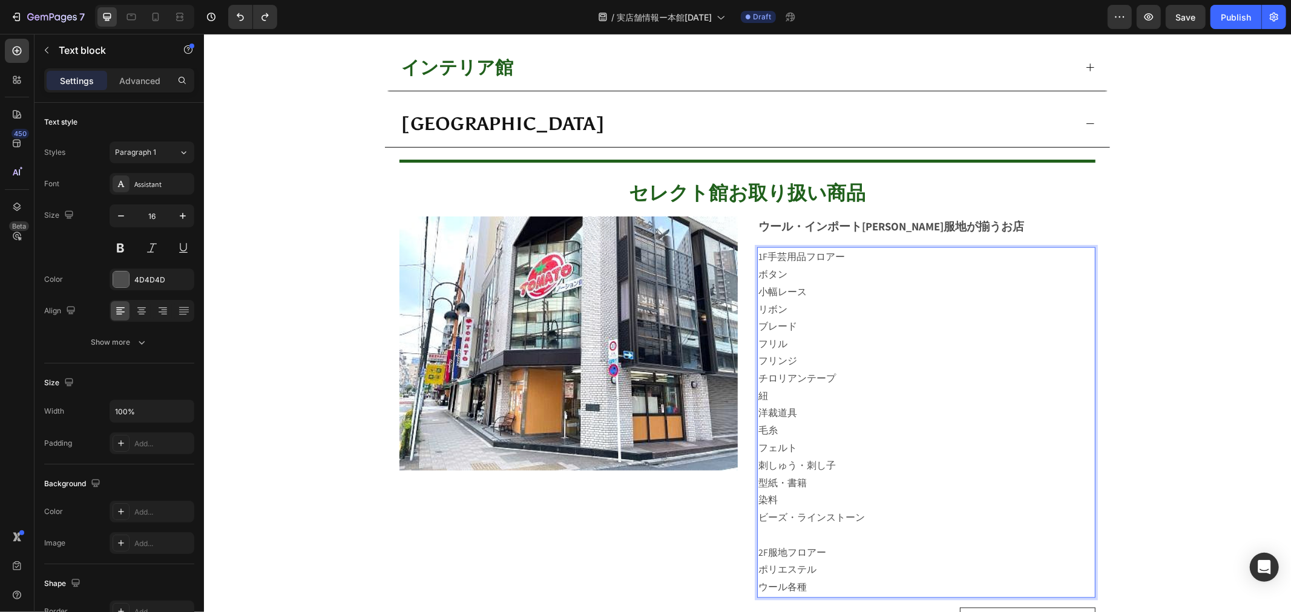
click at [833, 248] on p "1F手芸用品フロアー" at bounding box center [926, 257] width 336 height 18
drag, startPoint x: 843, startPoint y: 252, endPoint x: 751, endPoint y: 249, distance: 92.0
click at [756, 249] on div "1F手芸用品フロアー ボタン 小幅レース リボン ブレード フリル フリンジ チロリアンテープ 紐 洋裁道具 毛糸 フェルト 刺しゅう・刺し子 型紙・書籍 染…" at bounding box center [925, 422] width 338 height 351
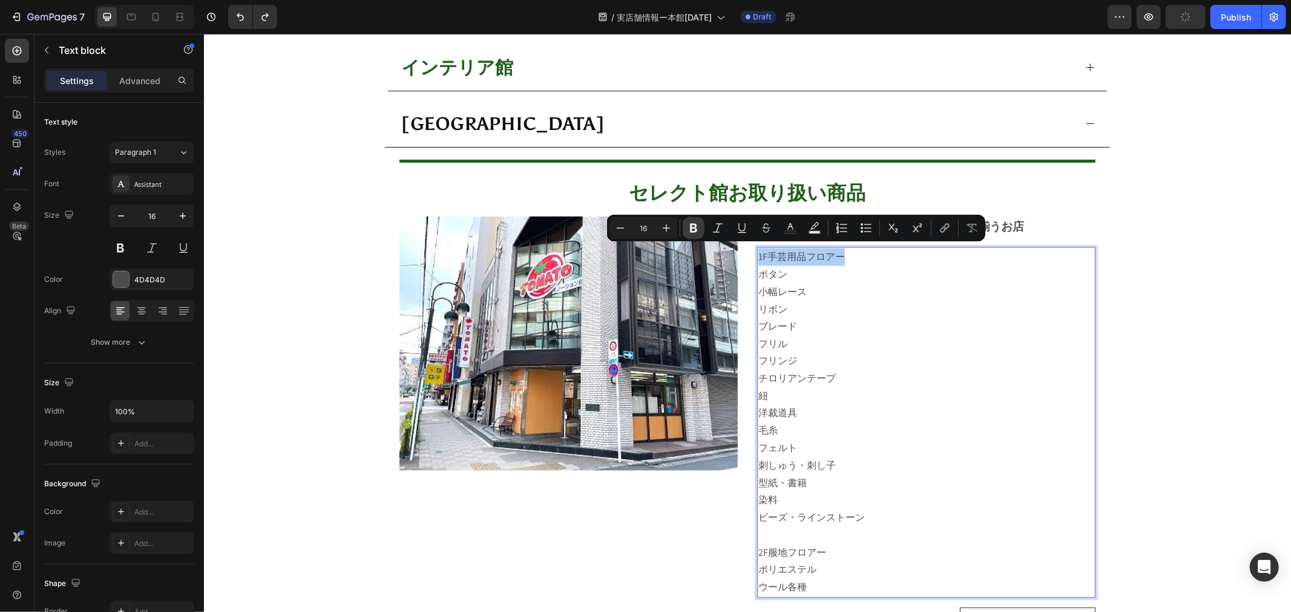
click at [697, 230] on icon "Editor contextual toolbar" at bounding box center [693, 228] width 12 height 12
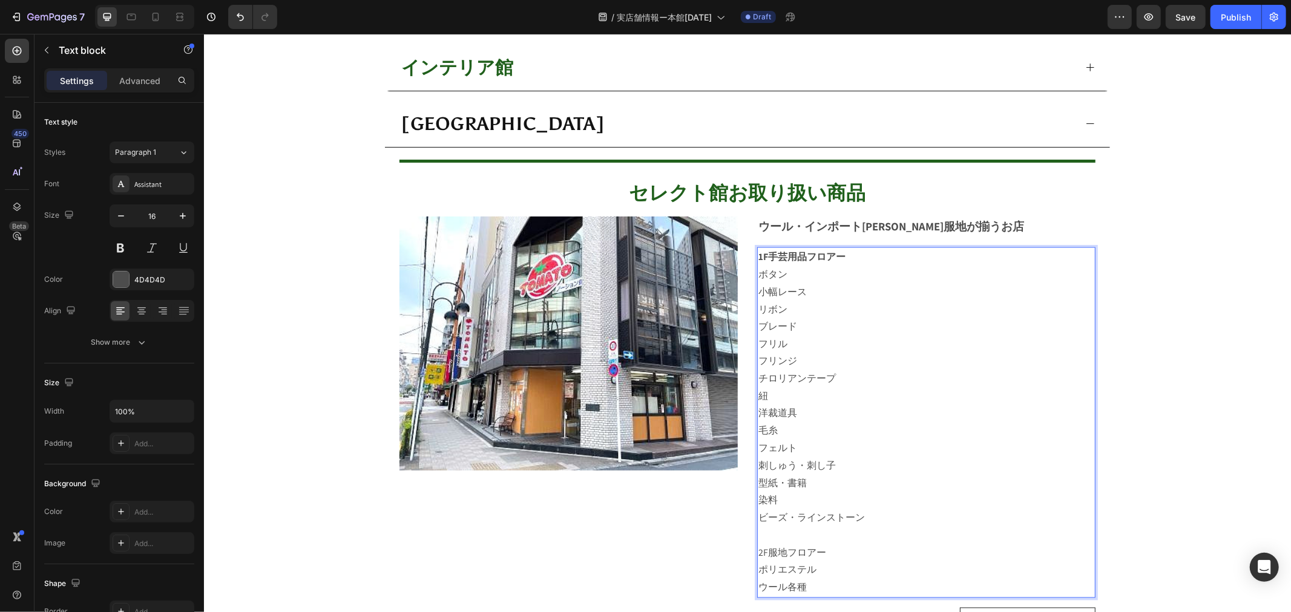
click at [866, 337] on p "フリル" at bounding box center [926, 344] width 336 height 18
drag, startPoint x: 830, startPoint y: 548, endPoint x: 742, endPoint y: 544, distance: 87.2
click at [742, 544] on div "Image ウール・インポート生地等服地が揃うお店 Text block 1F手芸用品フロアー ボタン 小幅レース リボン ブレード フリル フリンジ チロリ…" at bounding box center [747, 426] width 696 height 421
click at [860, 433] on p "毛糸" at bounding box center [926, 431] width 336 height 18
click at [824, 539] on p "Rich Text Editor. Editing area: main" at bounding box center [926, 536] width 336 height 18
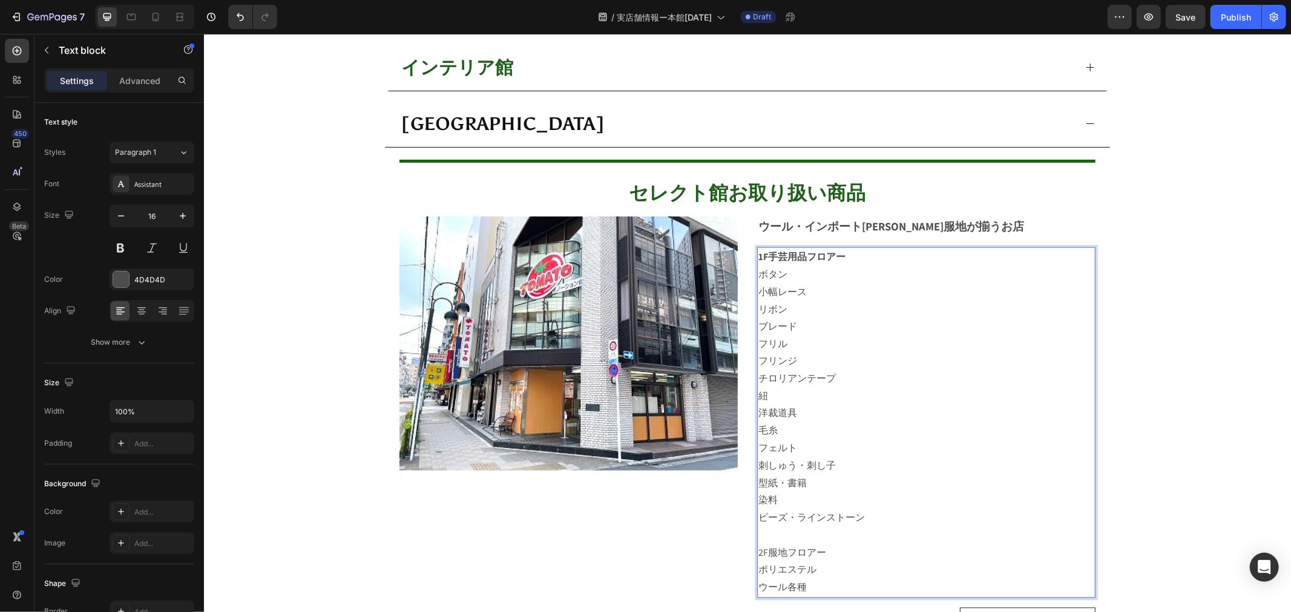
click at [827, 548] on p "2F服地フロアー" at bounding box center [926, 554] width 336 height 18
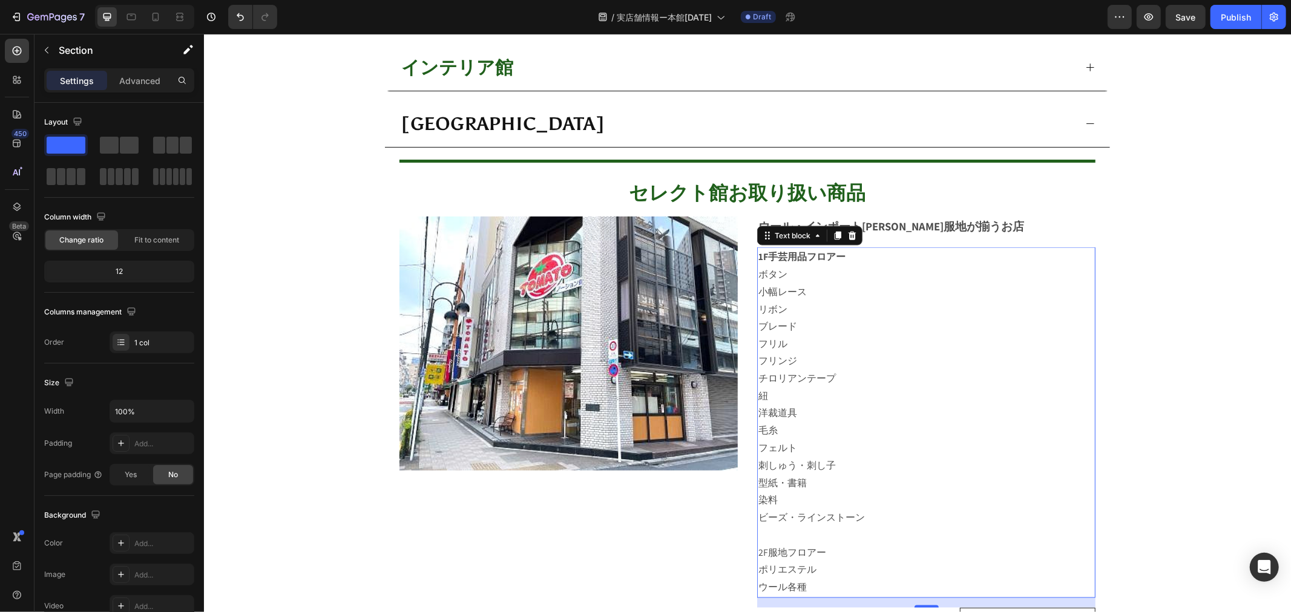
click at [883, 532] on p "Rich Text Editor. Editing area: main" at bounding box center [926, 536] width 336 height 18
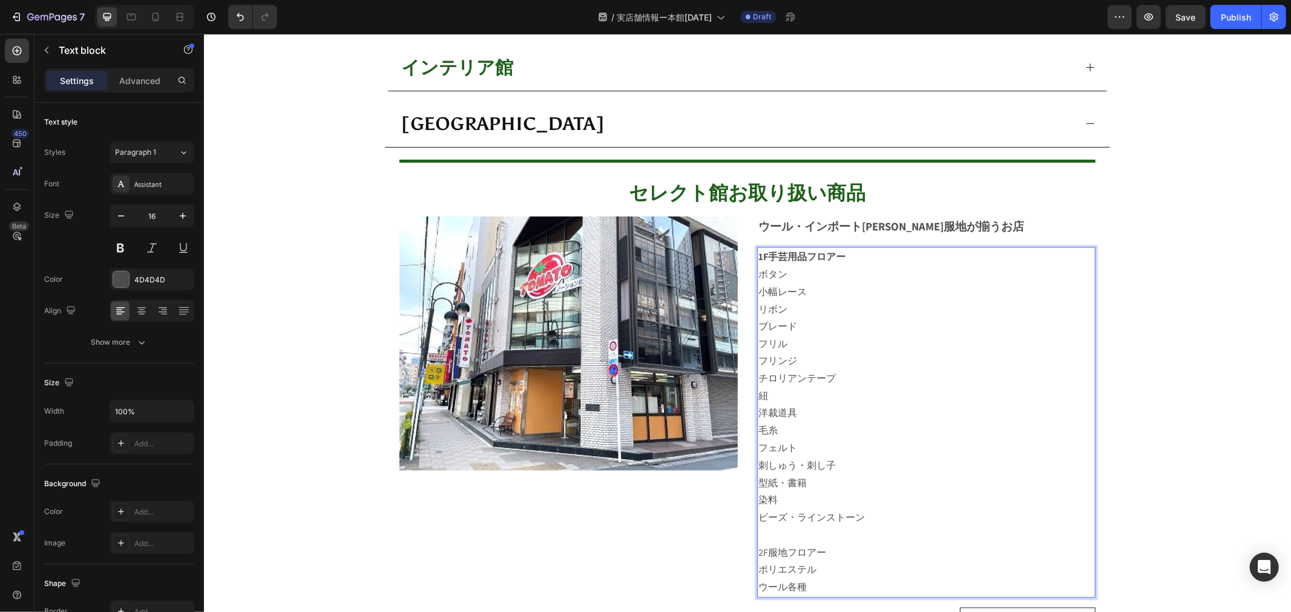
click at [849, 545] on p "2F服地フロアー" at bounding box center [926, 554] width 336 height 18
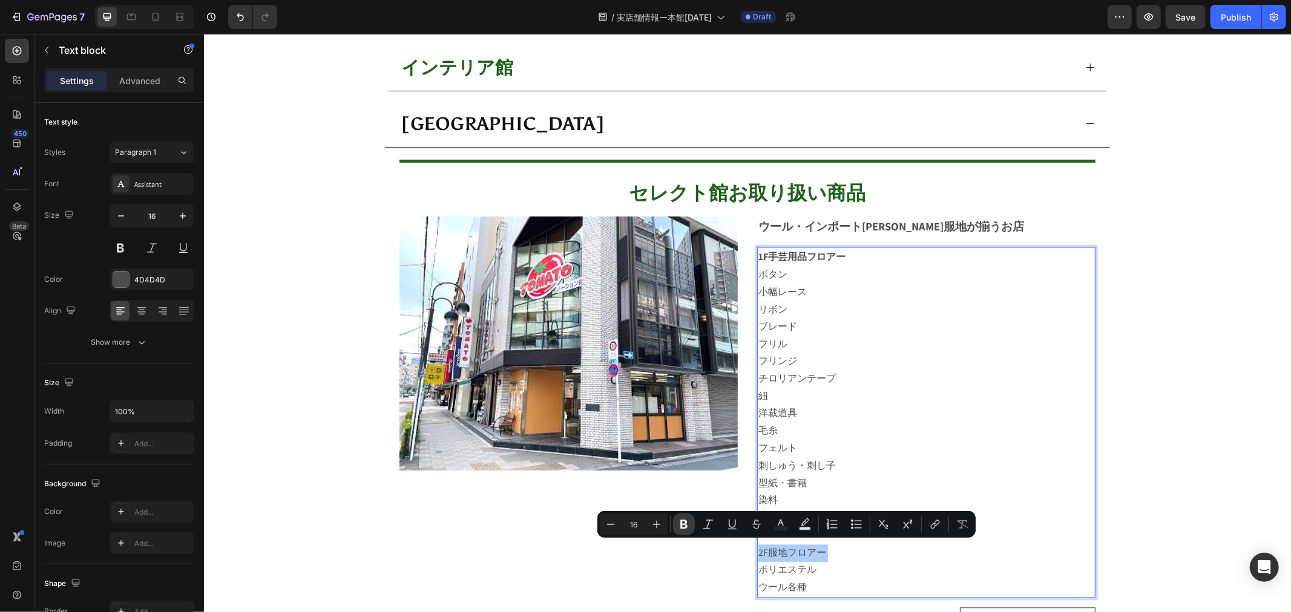
click at [677, 525] on button "Bold" at bounding box center [684, 525] width 22 height 22
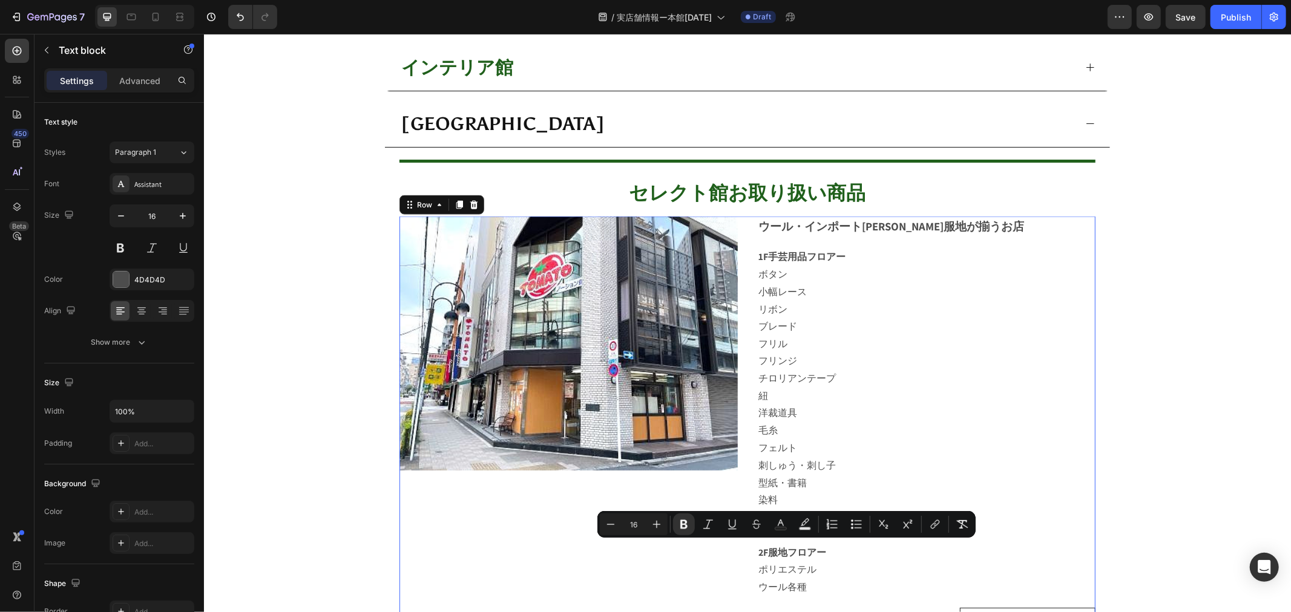
click at [692, 537] on div "Image" at bounding box center [568, 426] width 338 height 421
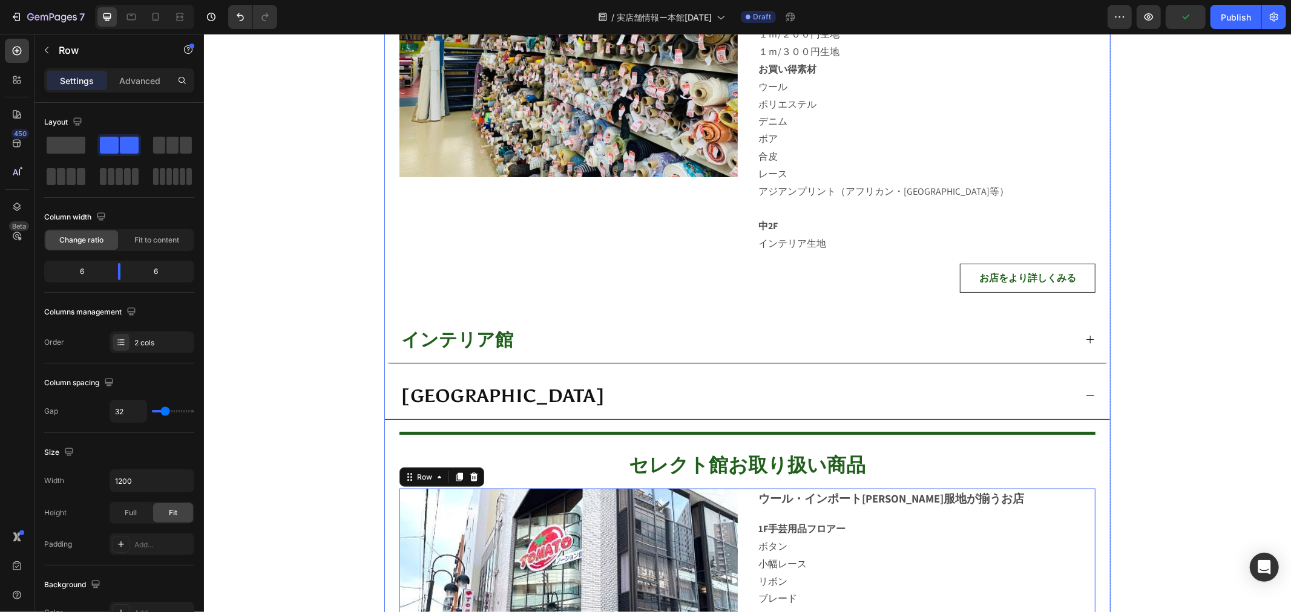
scroll to position [1138, 0]
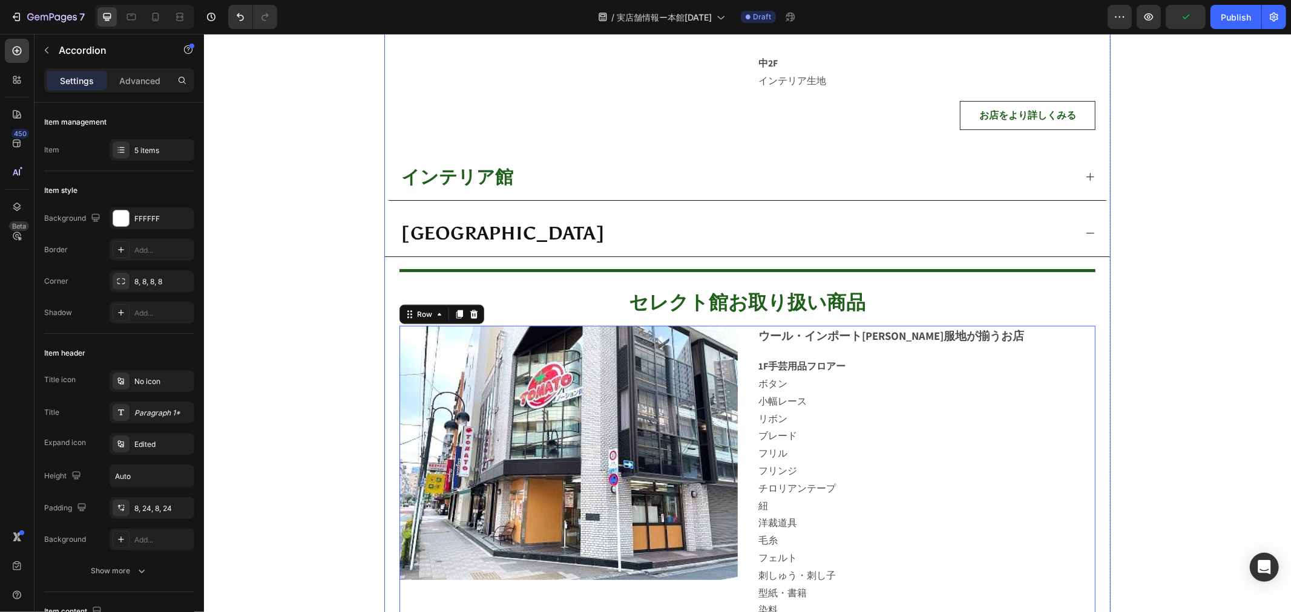
click at [1084, 177] on icon at bounding box center [1089, 176] width 10 height 10
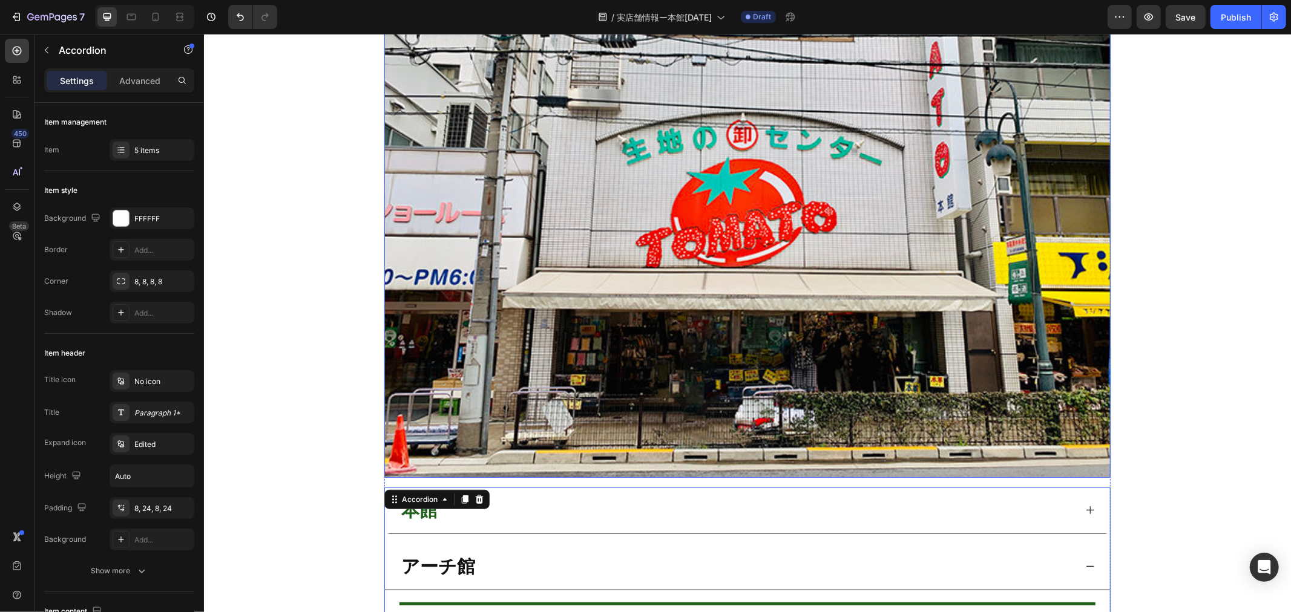
scroll to position [672, 0]
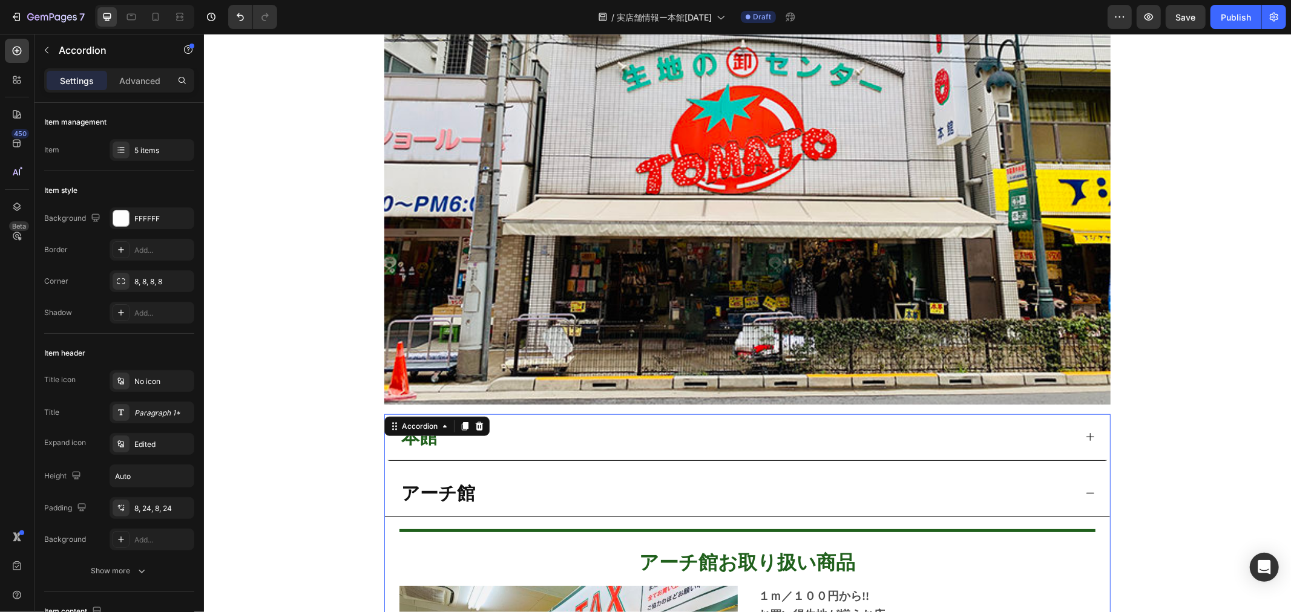
click at [1086, 439] on icon at bounding box center [1089, 436] width 10 height 10
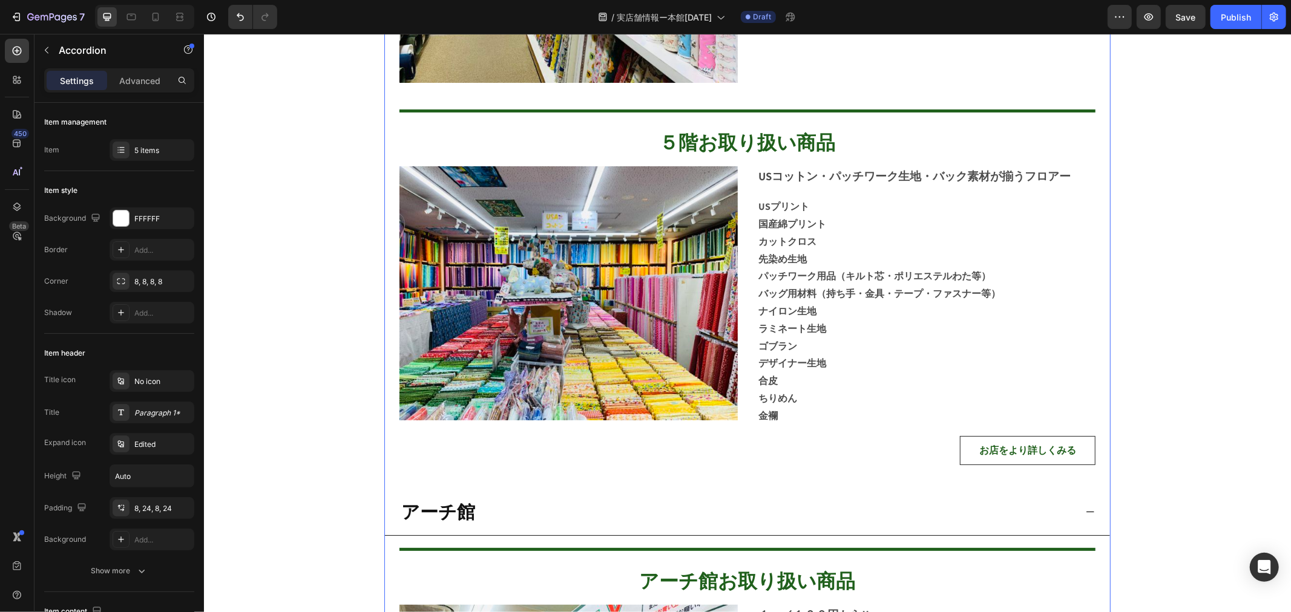
scroll to position [2756, 0]
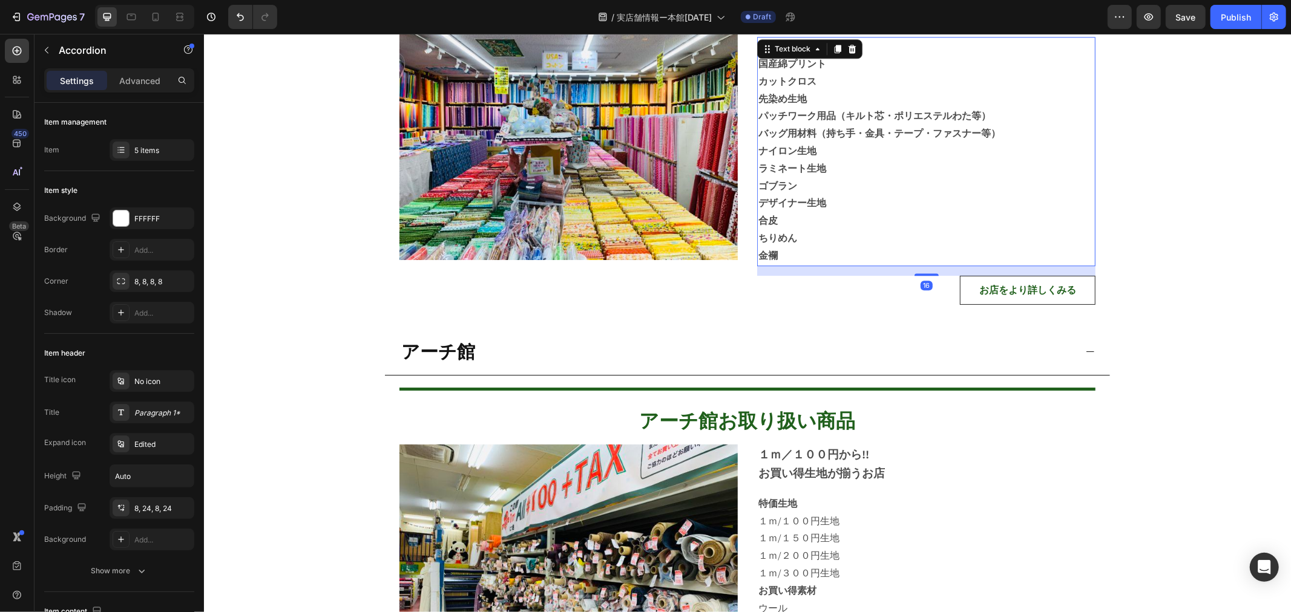
click at [871, 195] on p "デザイナー生地" at bounding box center [926, 203] width 336 height 18
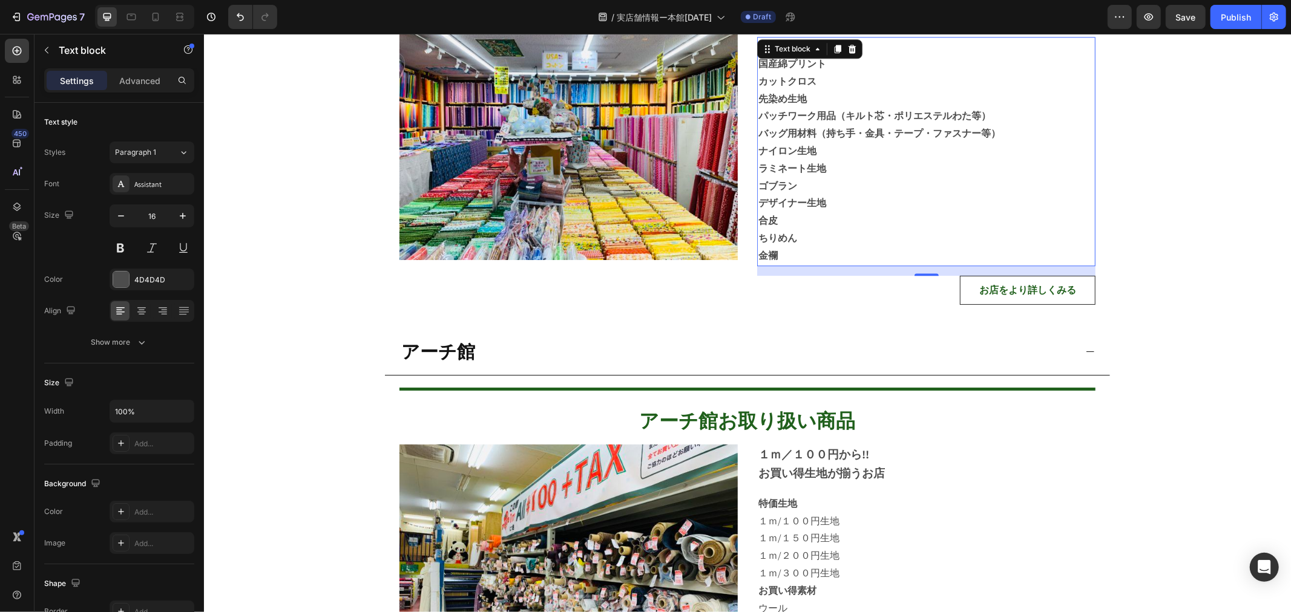
click at [830, 139] on p "バッグ用材料（持ち手・金具・テープ・ファスナー等） ナイロン生地" at bounding box center [926, 142] width 336 height 35
click at [822, 229] on p "ちりめん" at bounding box center [926, 238] width 336 height 18
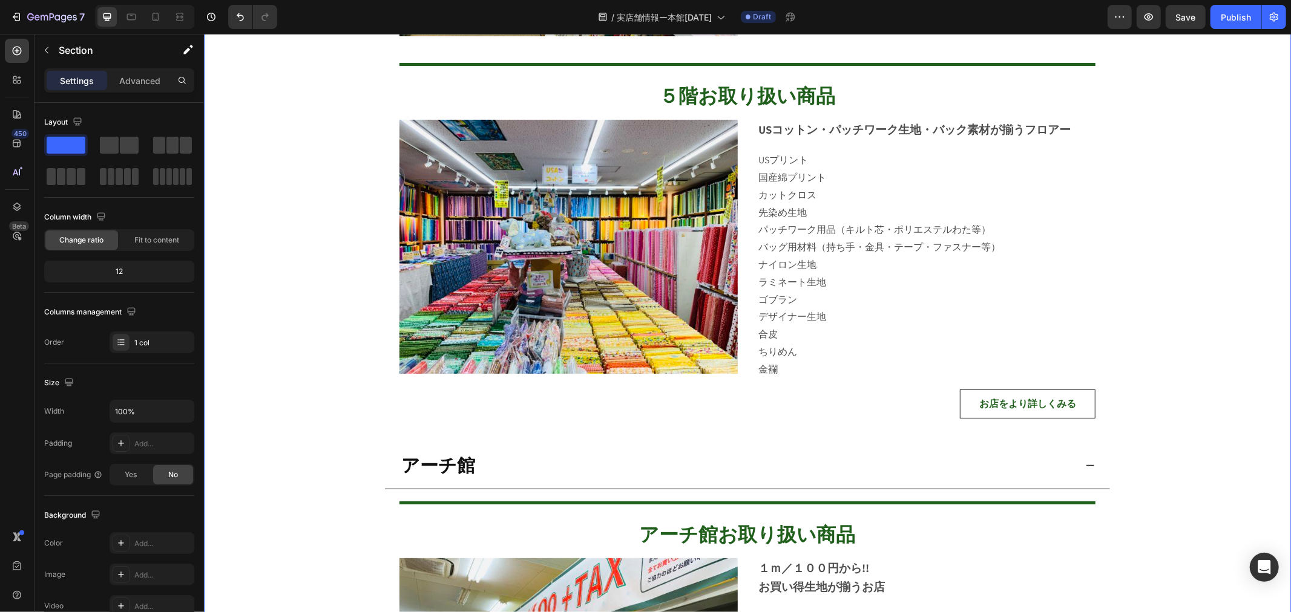
scroll to position [2622, 0]
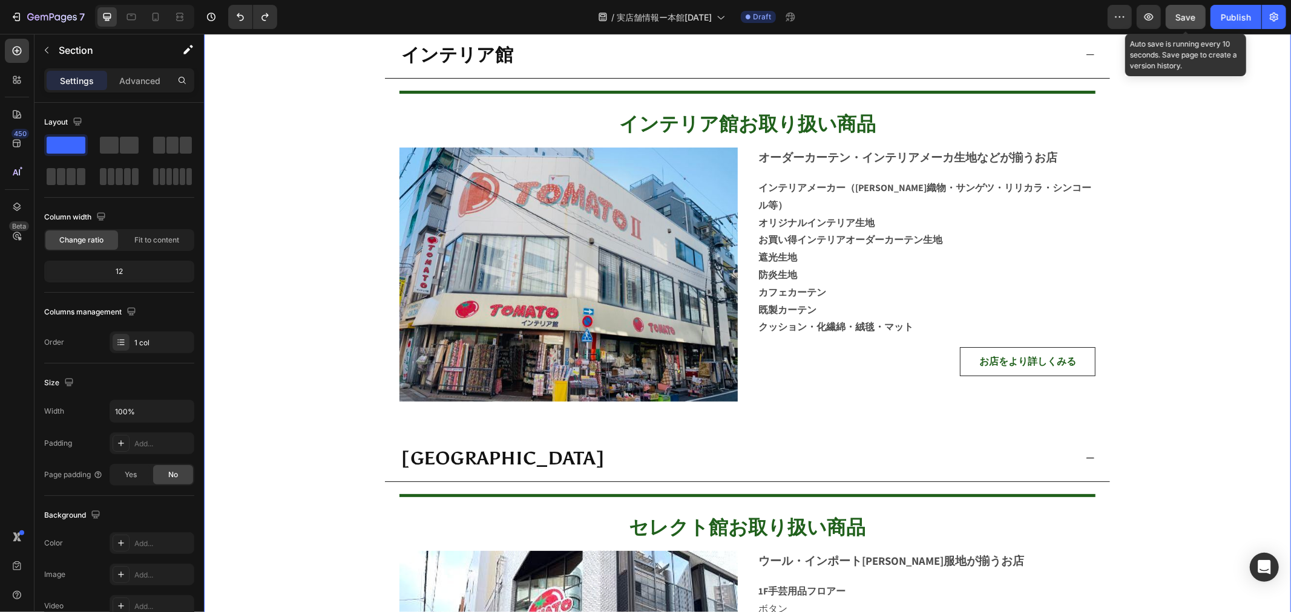
click at [1189, 16] on span "Save" at bounding box center [1186, 17] width 20 height 10
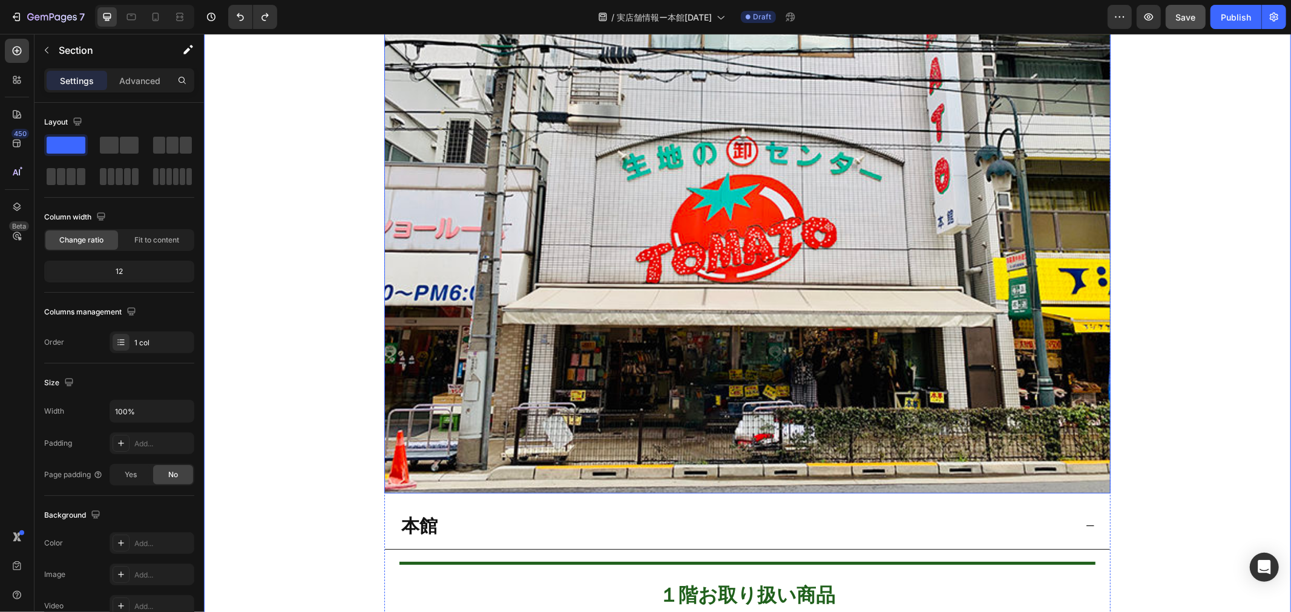
scroll to position [0, 0]
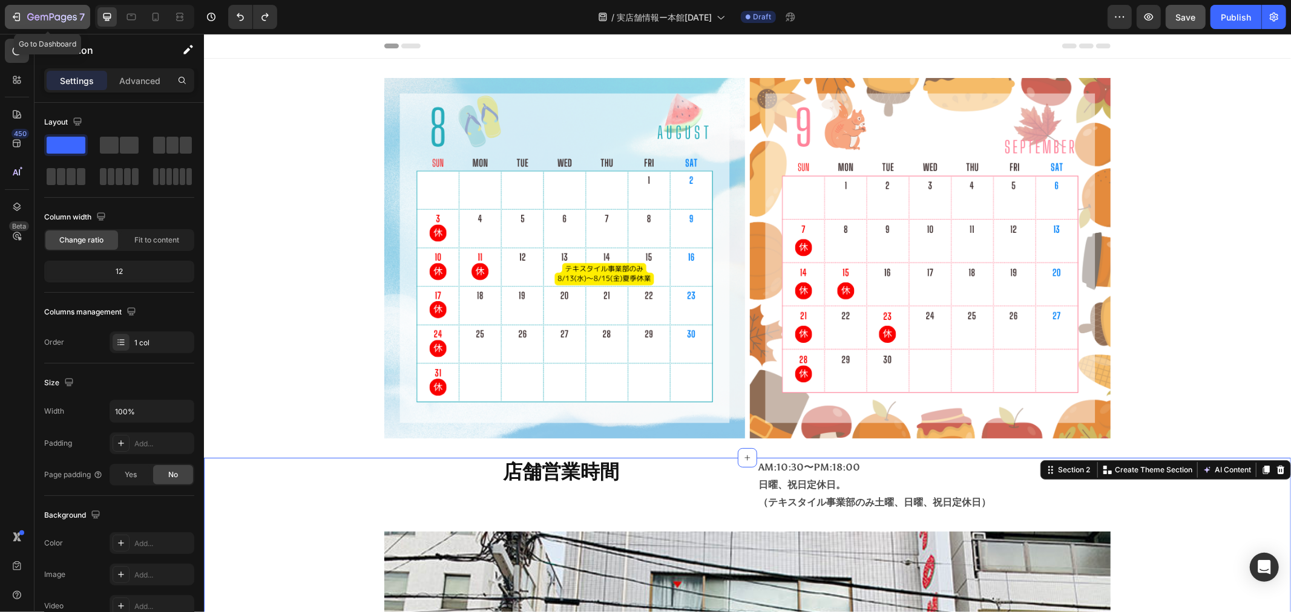
click at [50, 21] on icon "button" at bounding box center [52, 18] width 50 height 10
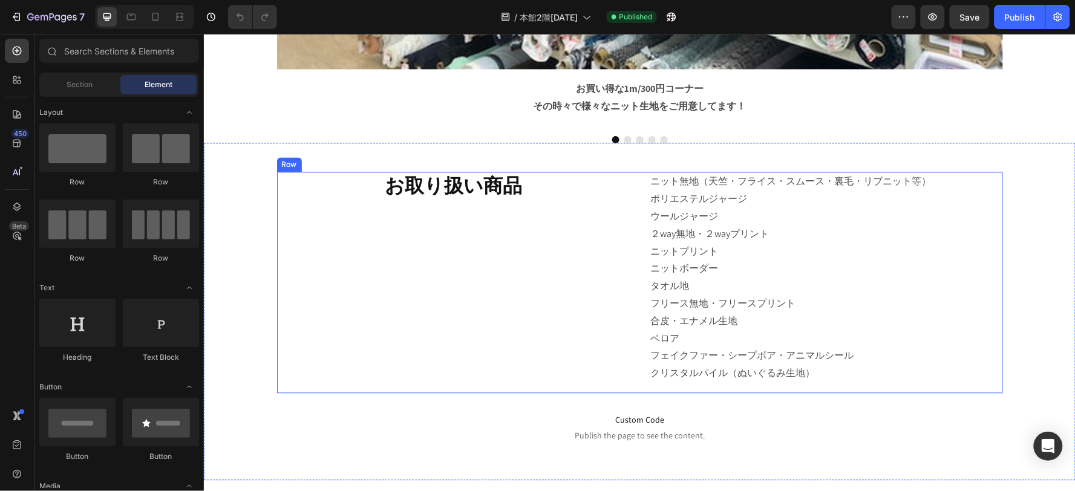
scroll to position [807, 0]
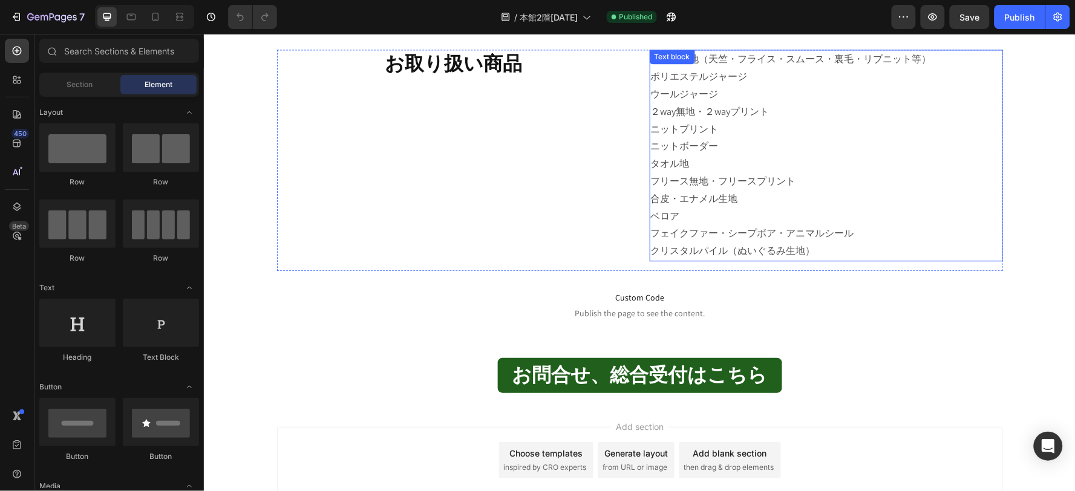
drag, startPoint x: 739, startPoint y: 221, endPoint x: 769, endPoint y: 238, distance: 34.5
click at [739, 221] on p "ベロア" at bounding box center [825, 217] width 351 height 18
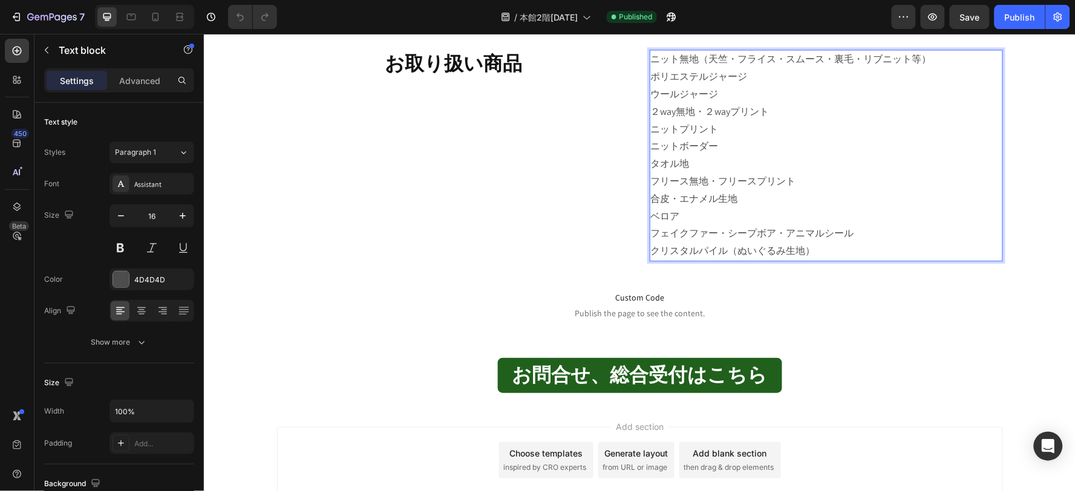
click at [781, 247] on p "クリスタルパイル（ぬいぐるみ生地）" at bounding box center [825, 251] width 351 height 18
click at [784, 248] on p "クリスタルパイル（ぬいぐるみ生地）" at bounding box center [825, 251] width 351 height 18
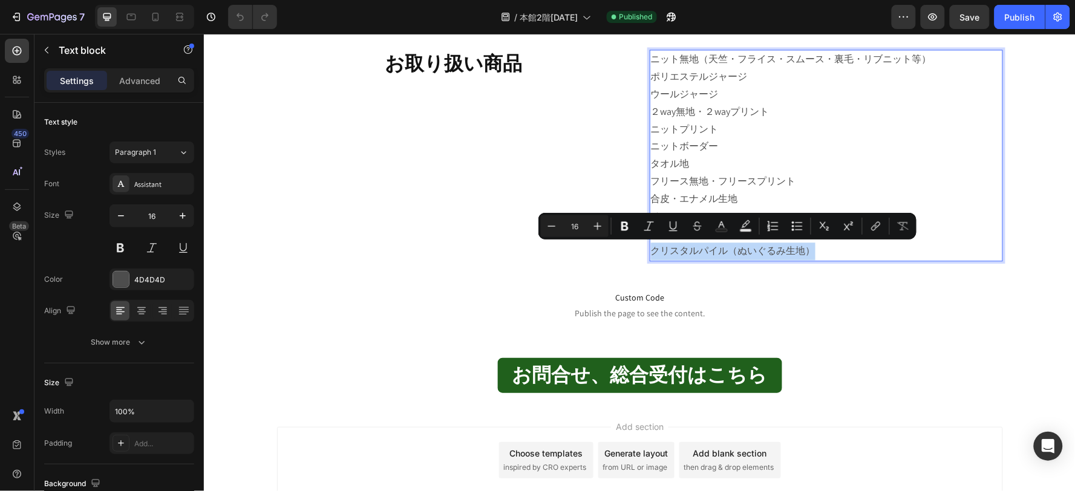
copy p "クリスタルパイル（ぬいぐるみ生地）"
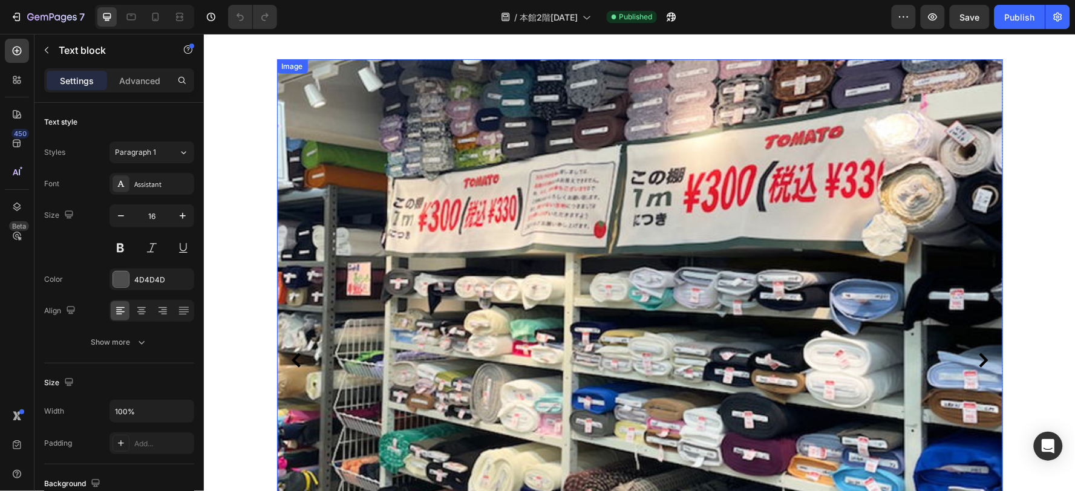
scroll to position [0, 0]
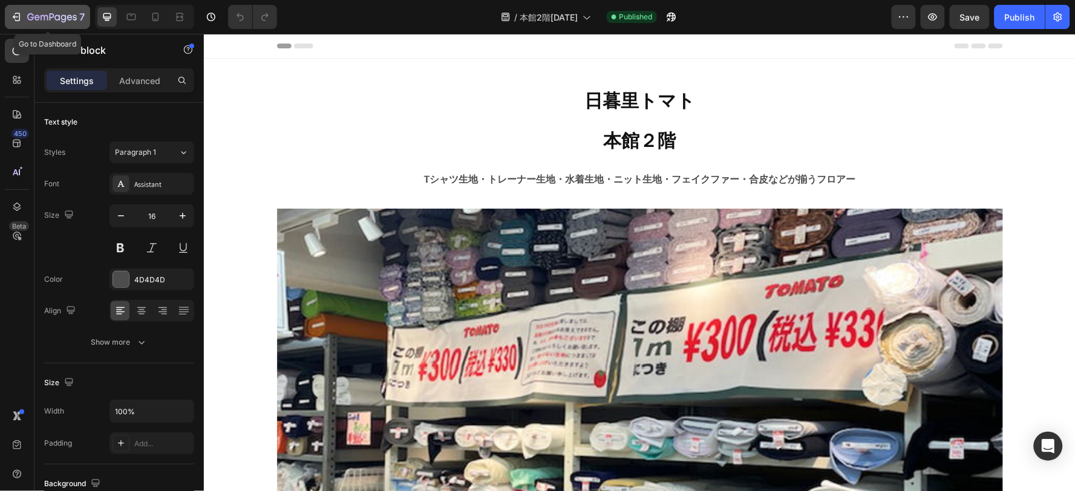
click at [29, 10] on div "7" at bounding box center [55, 17] width 57 height 15
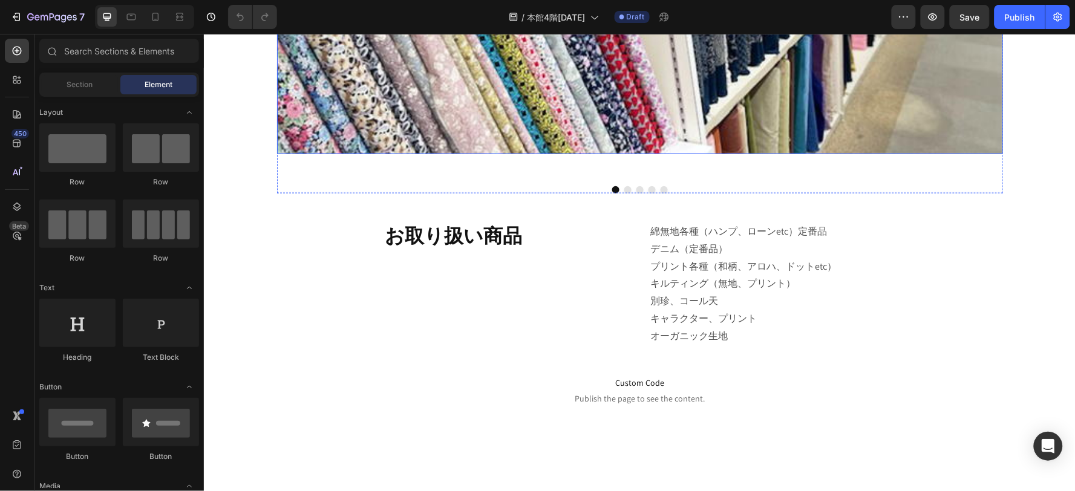
scroll to position [605, 0]
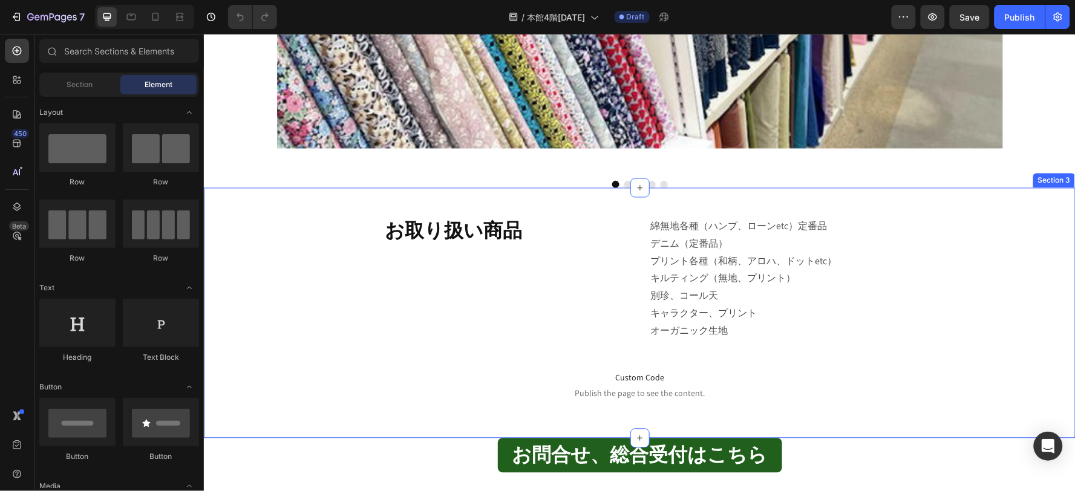
click at [677, 295] on p "別珍、コール天" at bounding box center [825, 296] width 351 height 18
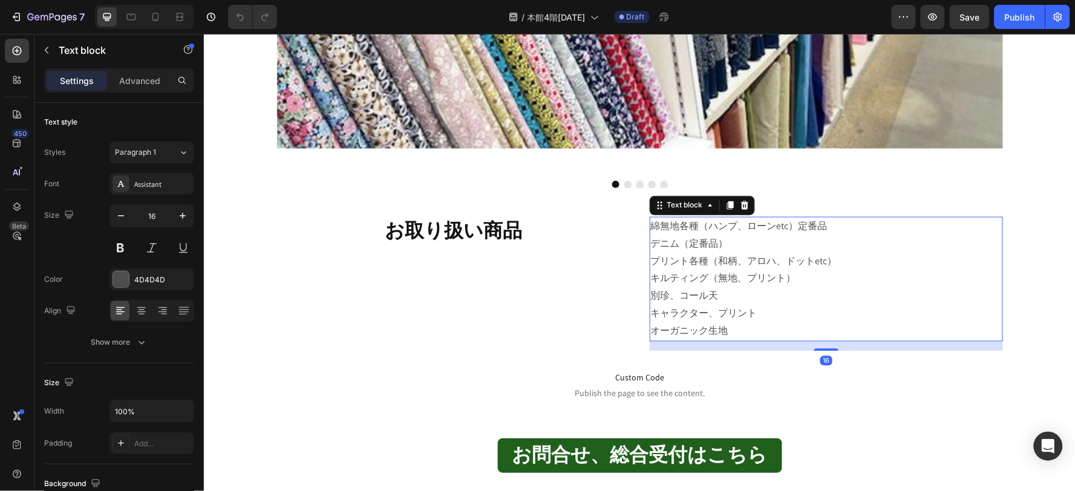
click at [672, 237] on p "デニム（定番品）" at bounding box center [825, 244] width 351 height 18
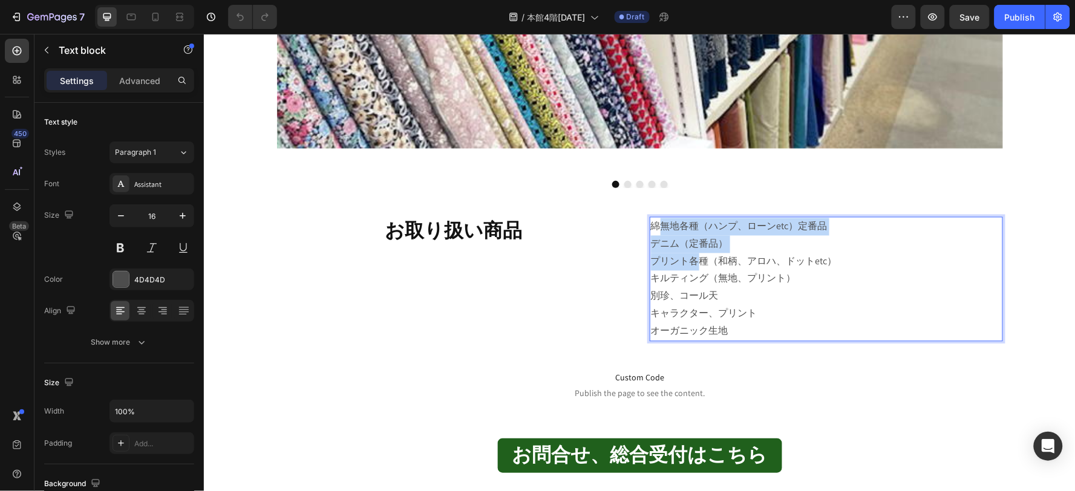
drag, startPoint x: 650, startPoint y: 225, endPoint x: 692, endPoint y: 258, distance: 52.5
click at [692, 258] on div "綿無地各種（ハンプ、ローンetc）定番品 デニム（定番品） プリント各種（和柄、アロハ、ドットetc） キルティング（無地、プリント） 別珍、コール天 キャラ…" at bounding box center [825, 279] width 353 height 125
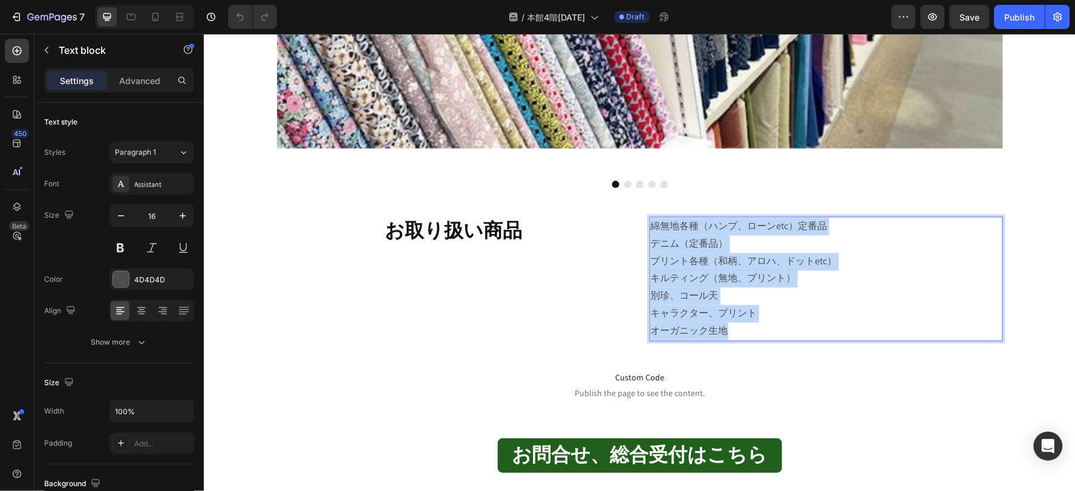
drag, startPoint x: 649, startPoint y: 226, endPoint x: 770, endPoint y: 326, distance: 157.4
click at [770, 326] on div "綿無地各種（ハンプ、ローンetc）定番品 デニム（定番品） プリント各種（和柄、アロハ、ドットetc） キルティング（無地、プリント） 別珍、コール天 キャラ…" at bounding box center [825, 279] width 353 height 125
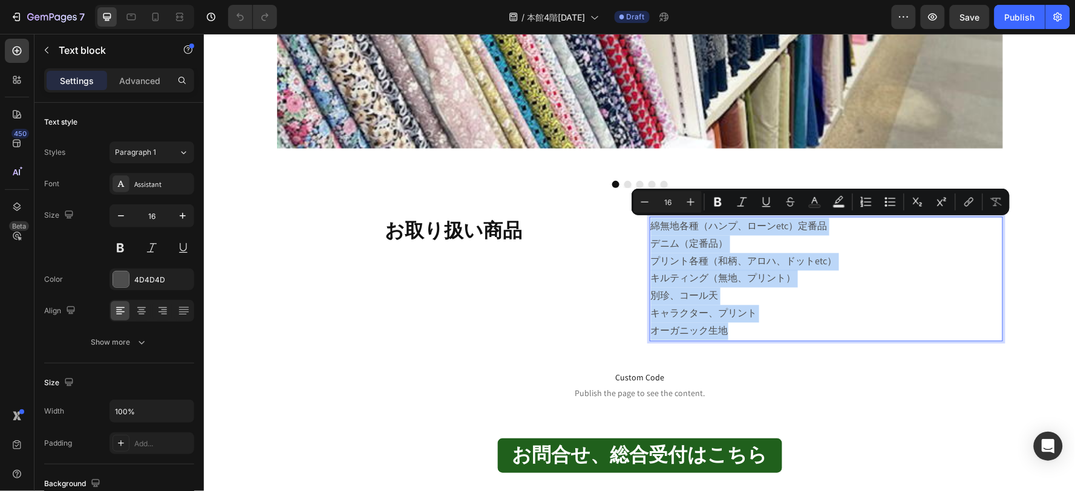
copy div "綿無地各種（ハンプ、ローンetc）定番品 デニム（定番品） プリント各種（和柄、アロハ、ドットetc） キルティング（無地、プリント） 別珍、コール天 キャラ…"
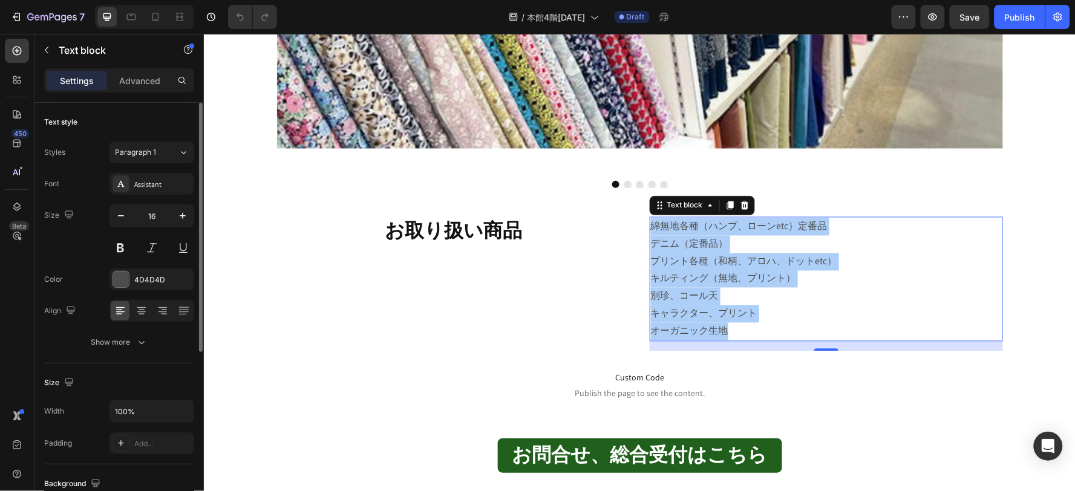
scroll to position [294, 0]
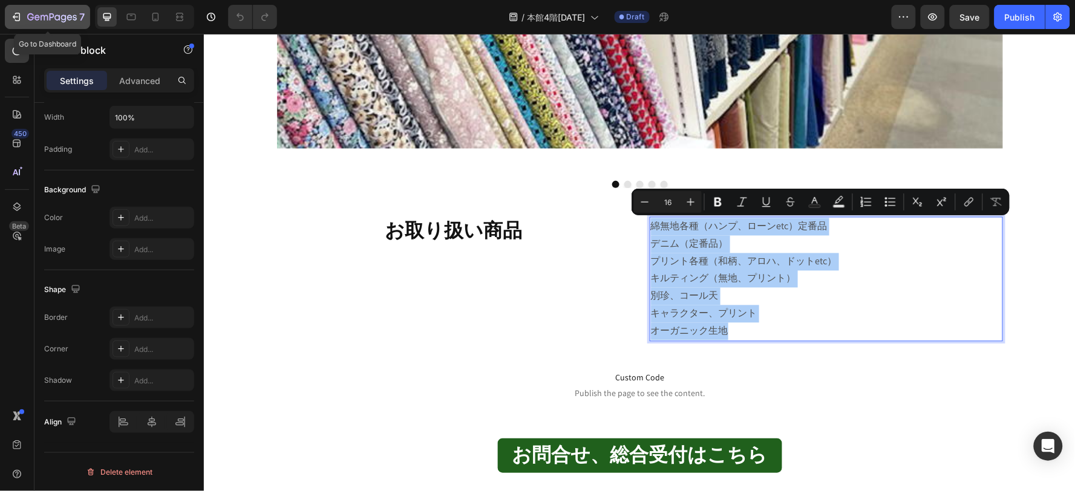
click at [69, 18] on icon "button" at bounding box center [52, 18] width 50 height 10
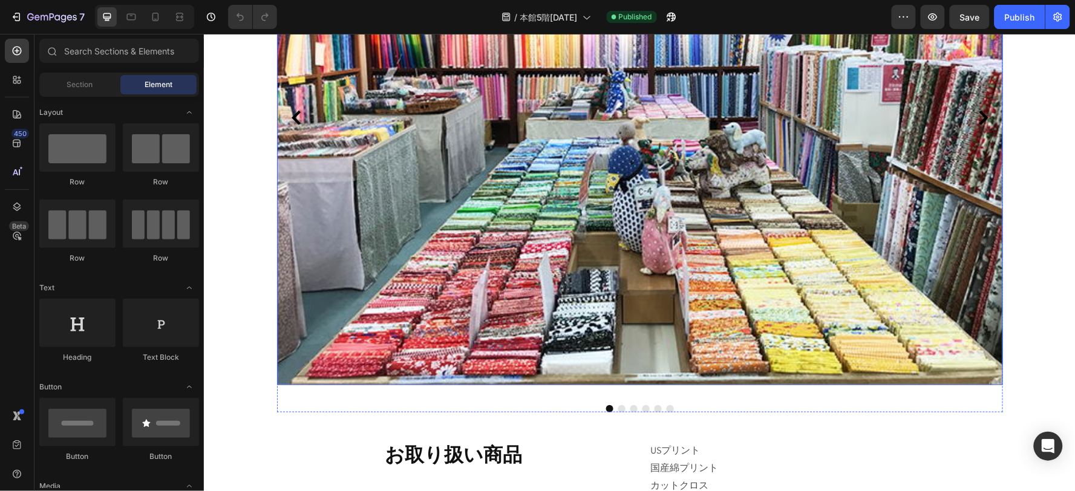
scroll to position [605, 0]
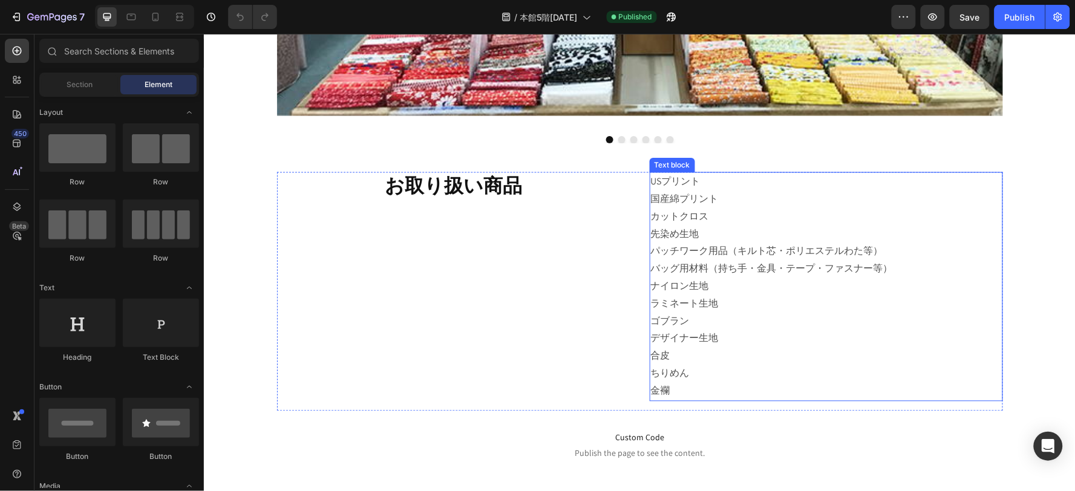
click at [660, 327] on span "ゴブラン" at bounding box center [669, 321] width 39 height 13
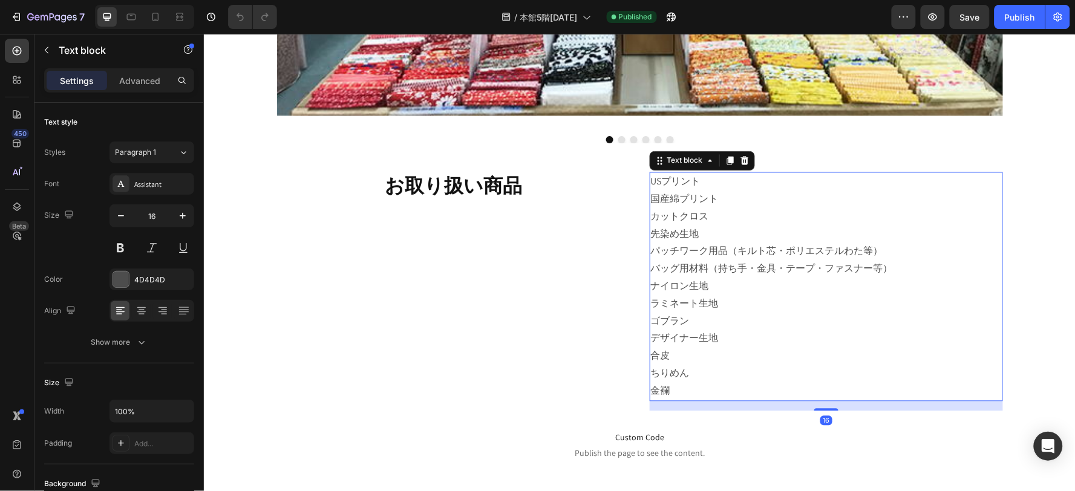
click at [684, 292] on span "ナイロン生地" at bounding box center [679, 286] width 58 height 13
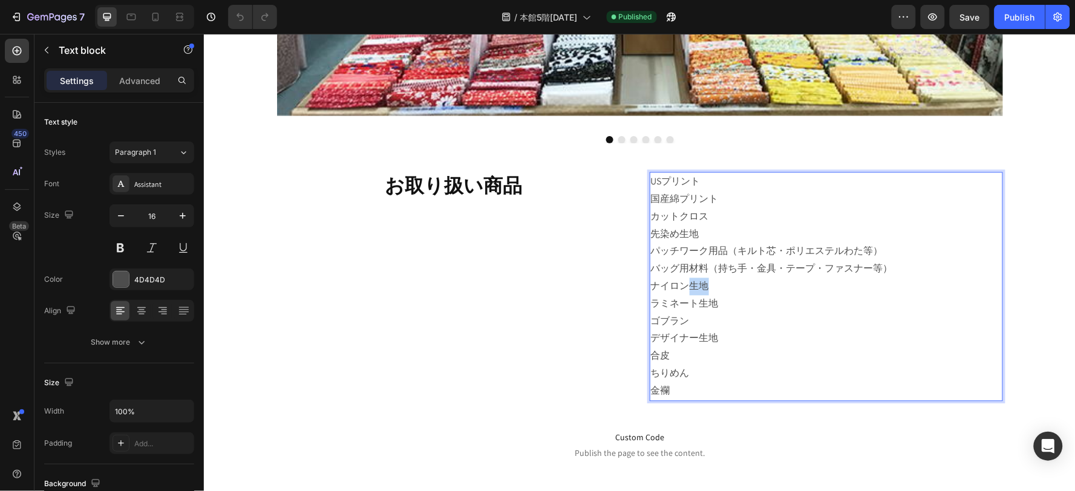
click at [684, 292] on span "ナイロン生地" at bounding box center [679, 286] width 58 height 13
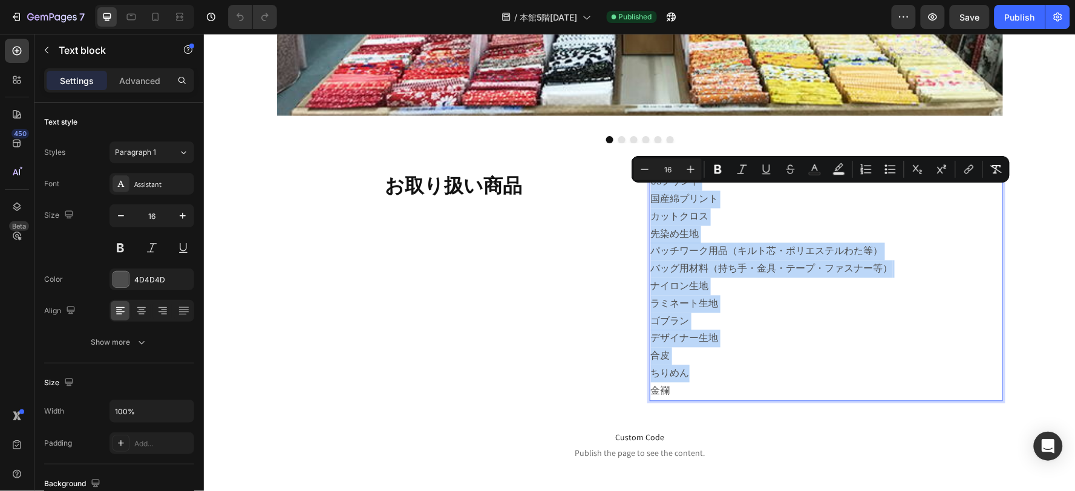
copy div "USプリント 国産綿プリント カットクロス 先染め生地 パッチワーク用品（キルト芯・ポリエステルわた等） バッグ用材料（持ち手・金具・テープ・ファスナー等） …"
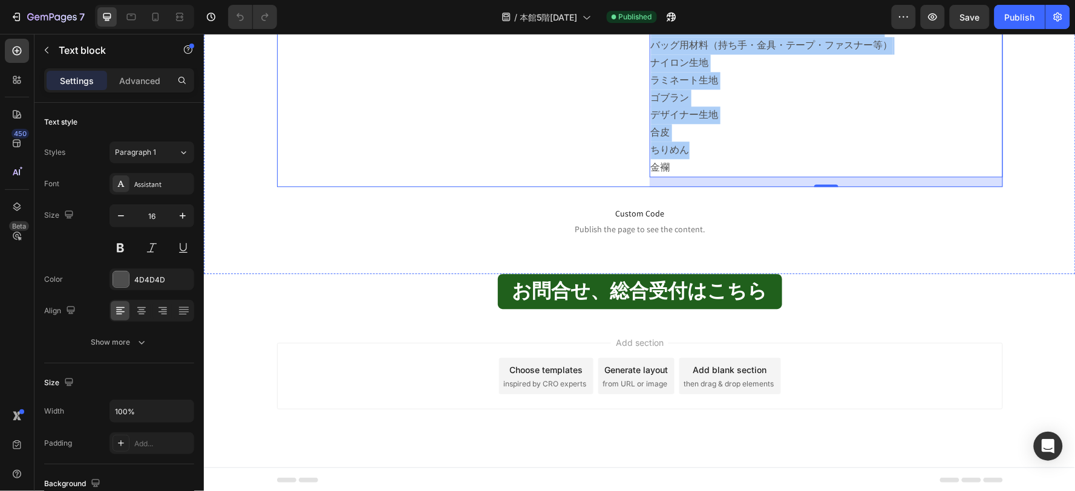
scroll to position [843, 0]
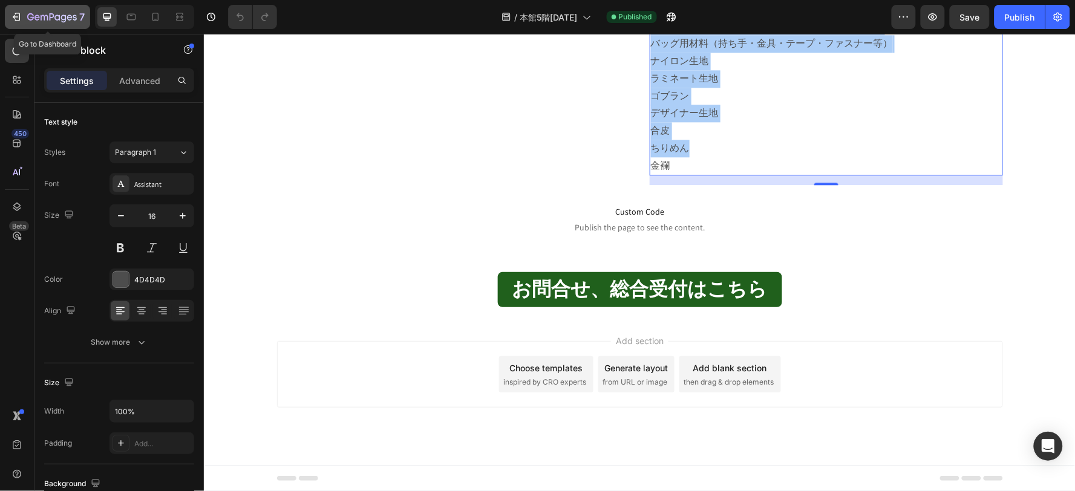
click at [53, 20] on icon "button" at bounding box center [52, 18] width 50 height 10
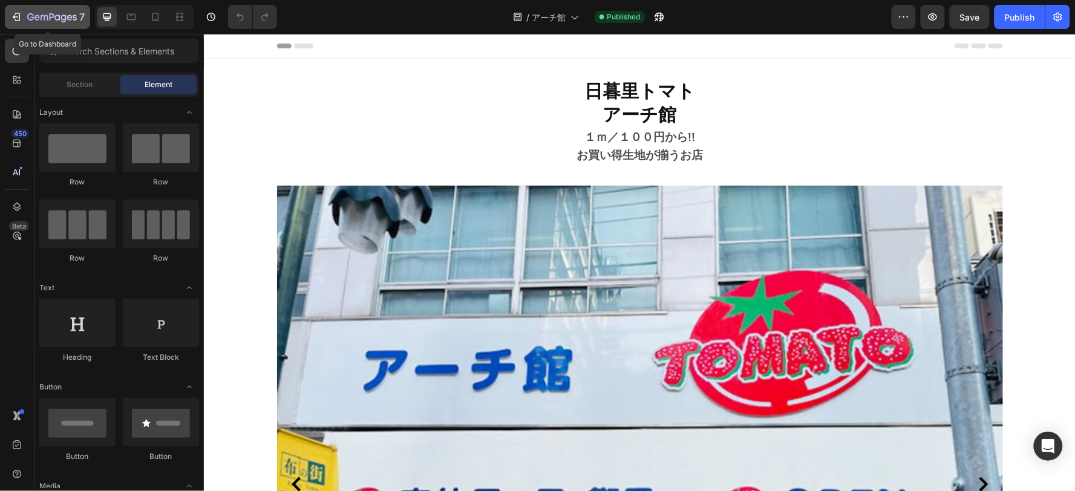
click at [45, 27] on button "7" at bounding box center [47, 17] width 85 height 24
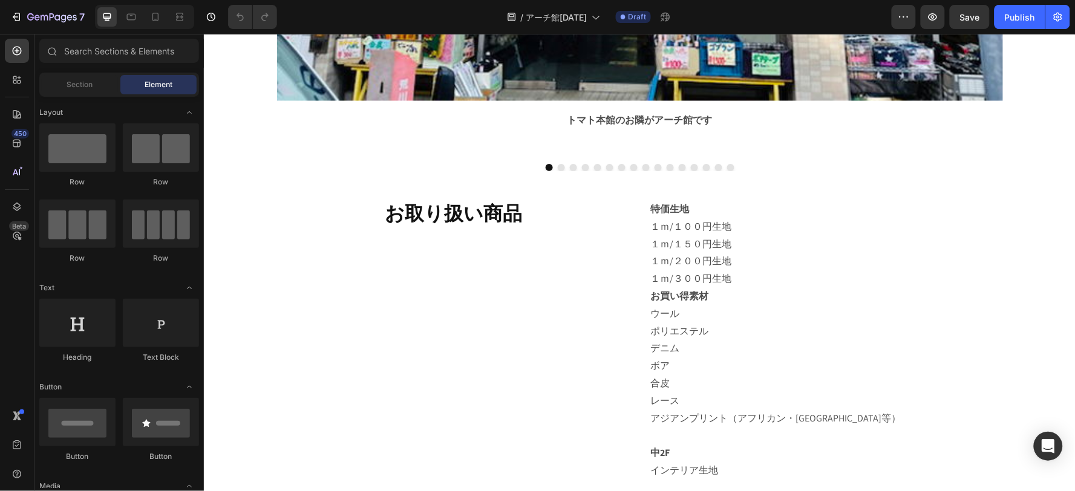
scroll to position [620, 0]
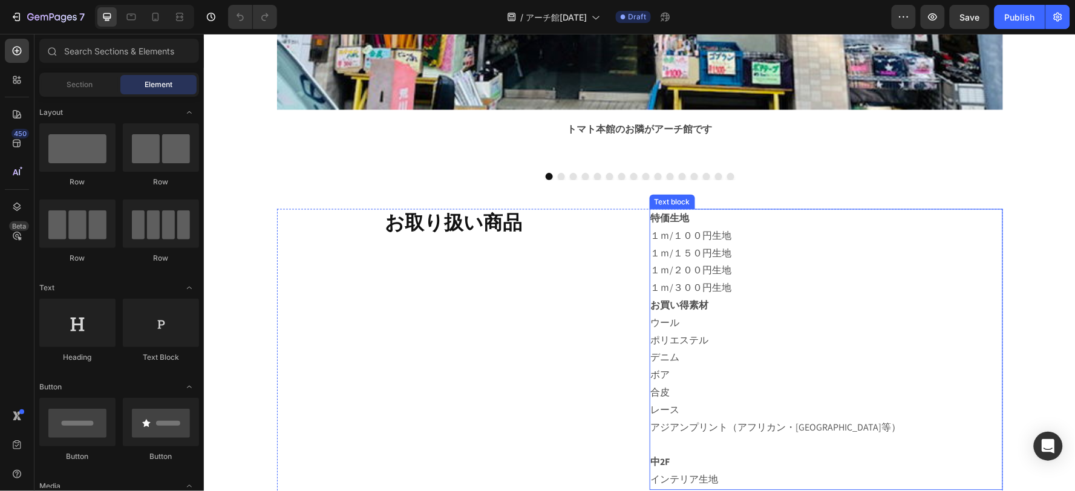
click at [659, 297] on p "１ｍ/３００円生地" at bounding box center [825, 289] width 351 height 18
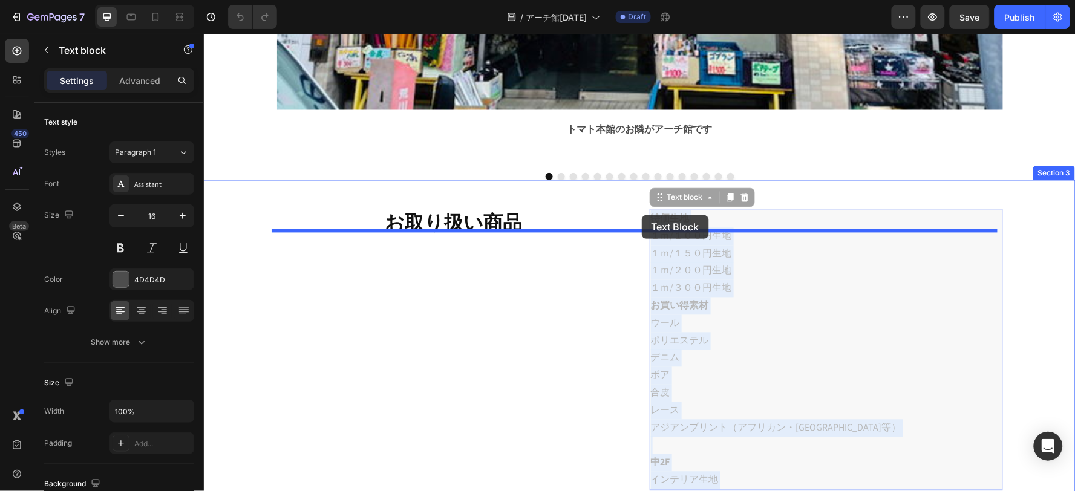
drag, startPoint x: 649, startPoint y: 240, endPoint x: 641, endPoint y: 215, distance: 25.9
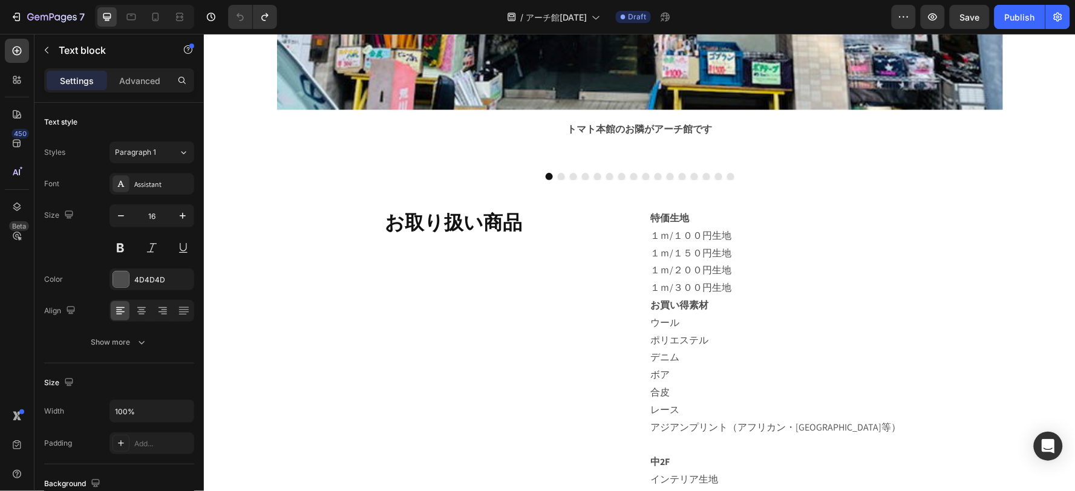
click at [673, 245] on p "１ｍ/１００円生地" at bounding box center [825, 237] width 351 height 18
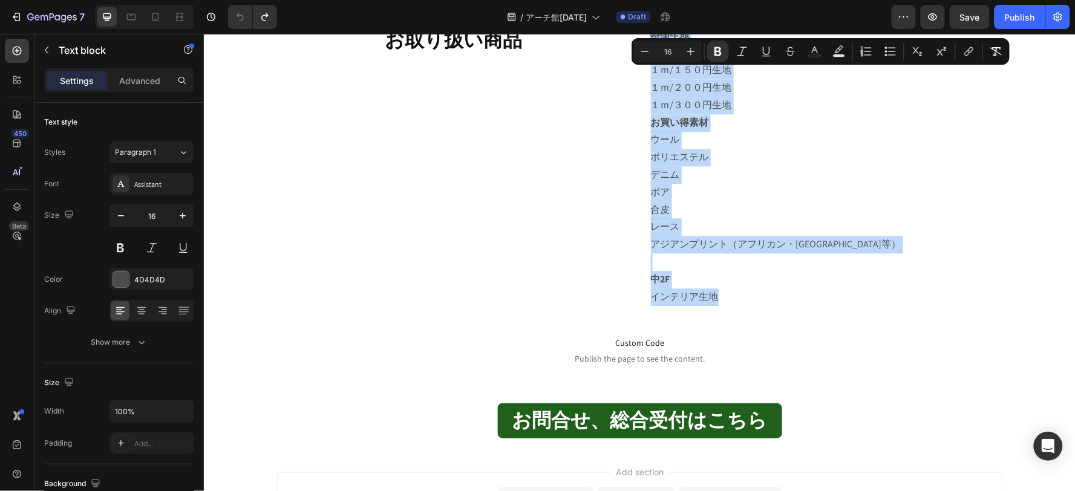
scroll to position [957, 0]
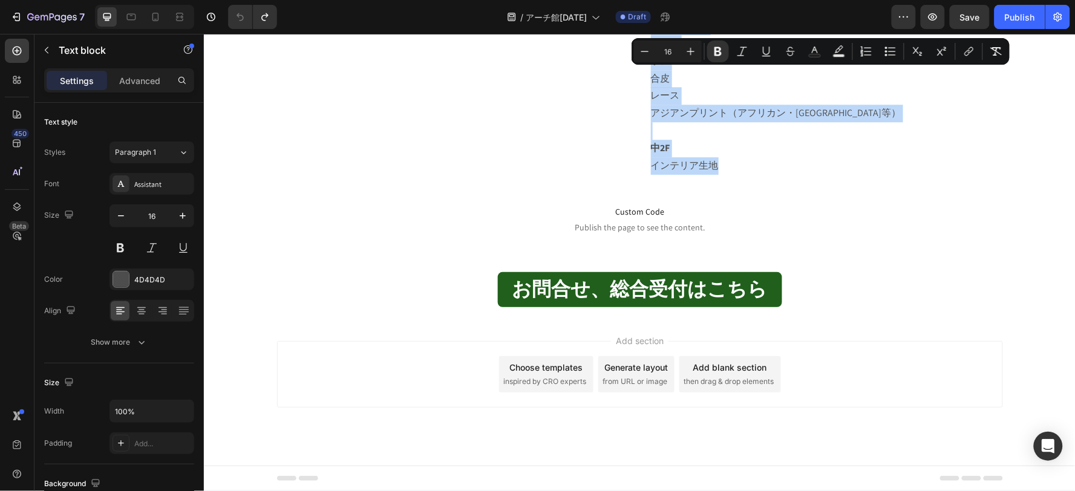
drag, startPoint x: 646, startPoint y: 244, endPoint x: 771, endPoint y: 160, distance: 150.5
click at [771, 160] on div "特価生地 １ｍ/１００円生地 １ｍ/１５０円生地 １ｍ/２００円生地 １ｍ/３００円生地 お買い得素材 ウール ポリエステル デニム ボア 合皮 レース アジ…" at bounding box center [825, 34] width 353 height 281
copy div "特価生地 １ｍ/１００円生地 １ｍ/１５０円生地 １ｍ/２００円生地 １ｍ/３００円生地 お買い得素材 ウール ポリエステル デニム ボア 合皮 レース アジ…"
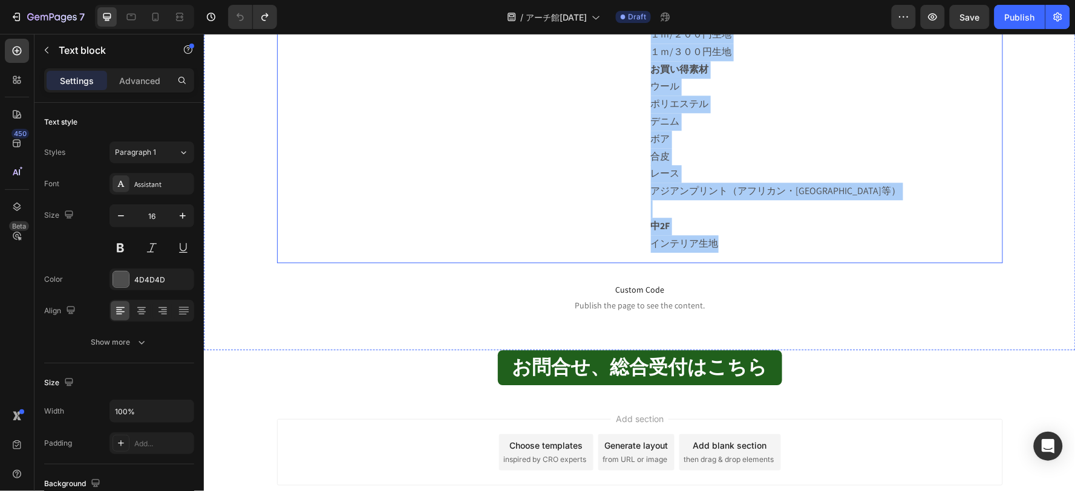
scroll to position [755, 0]
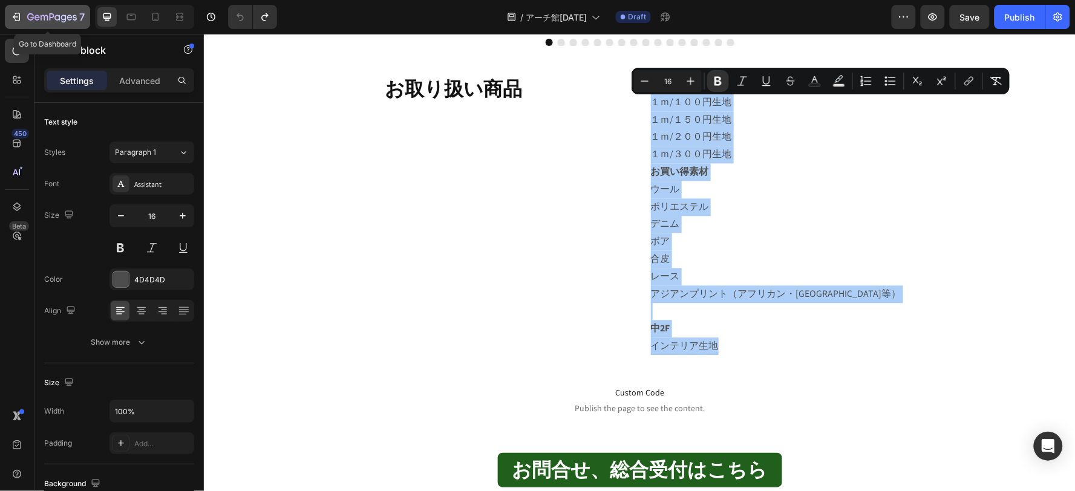
click at [32, 22] on icon "button" at bounding box center [52, 18] width 50 height 10
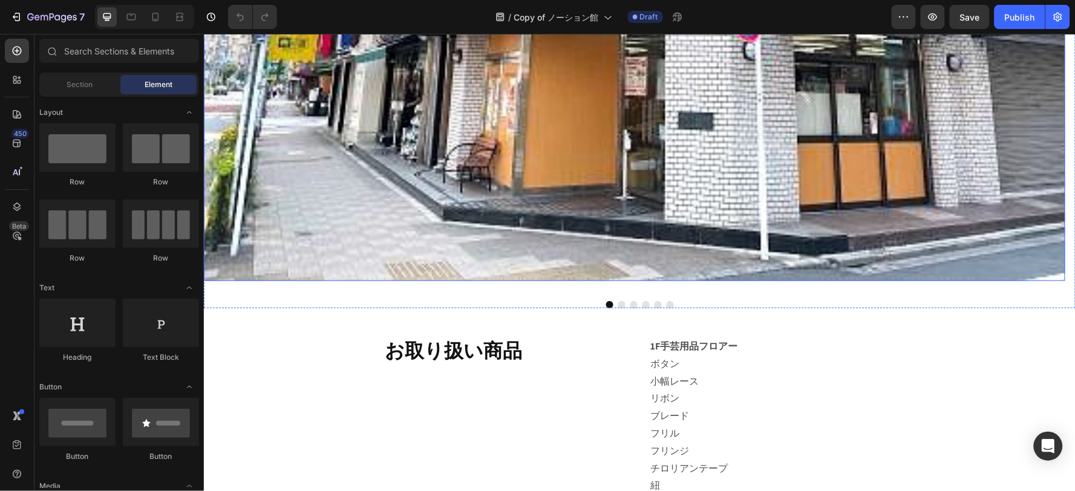
scroll to position [739, 0]
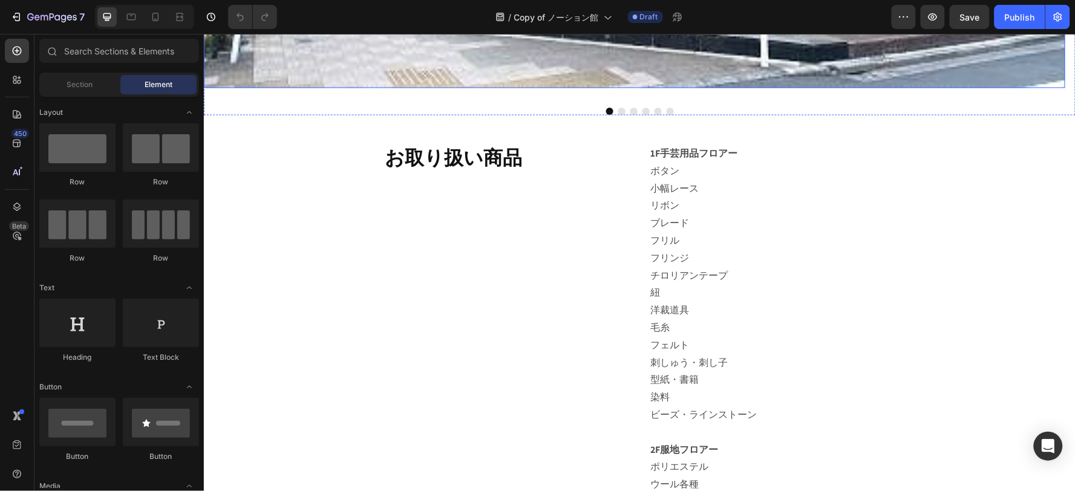
click at [686, 162] on p "ボタン" at bounding box center [825, 171] width 351 height 18
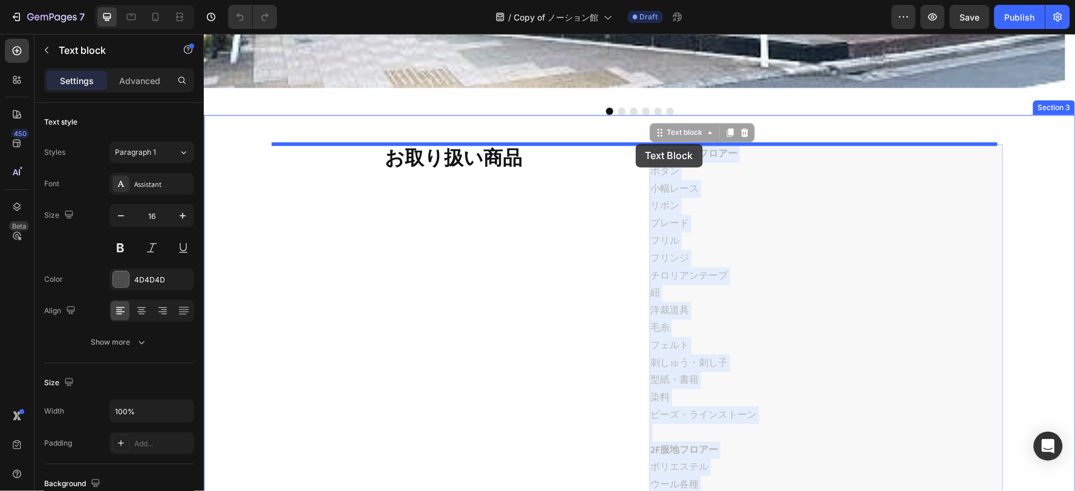
drag, startPoint x: 644, startPoint y: 151, endPoint x: 639, endPoint y: 140, distance: 11.6
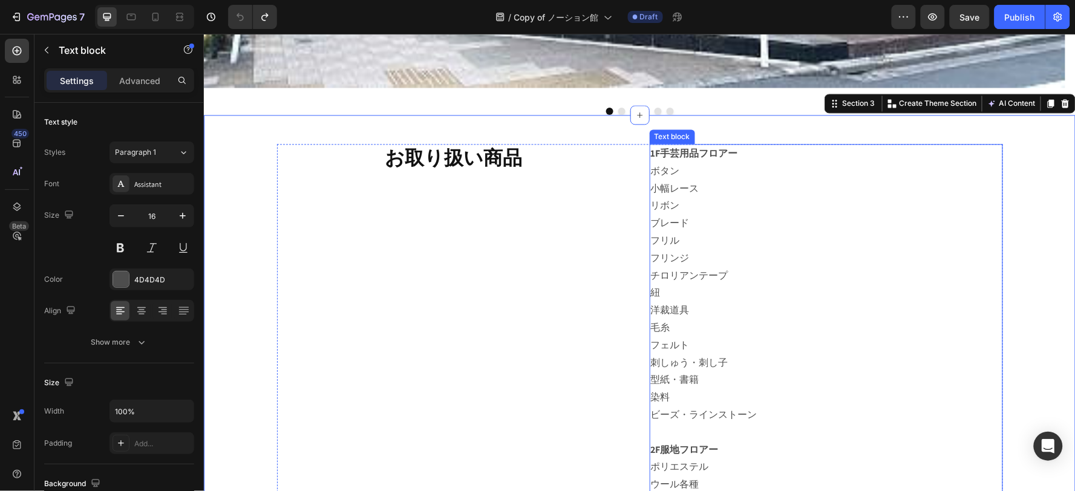
click at [672, 187] on p "小幅レース" at bounding box center [825, 189] width 351 height 18
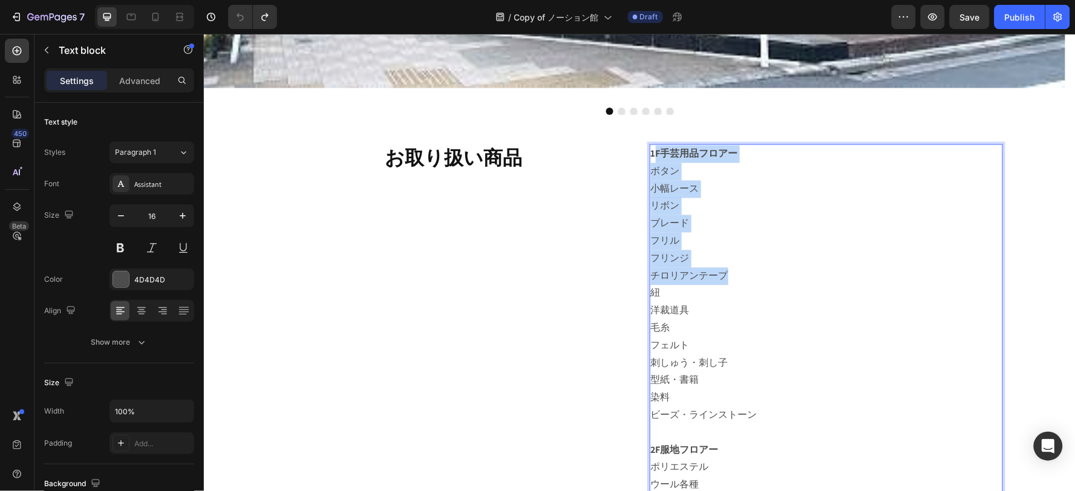
drag, startPoint x: 647, startPoint y: 154, endPoint x: 720, endPoint y: 279, distance: 144.3
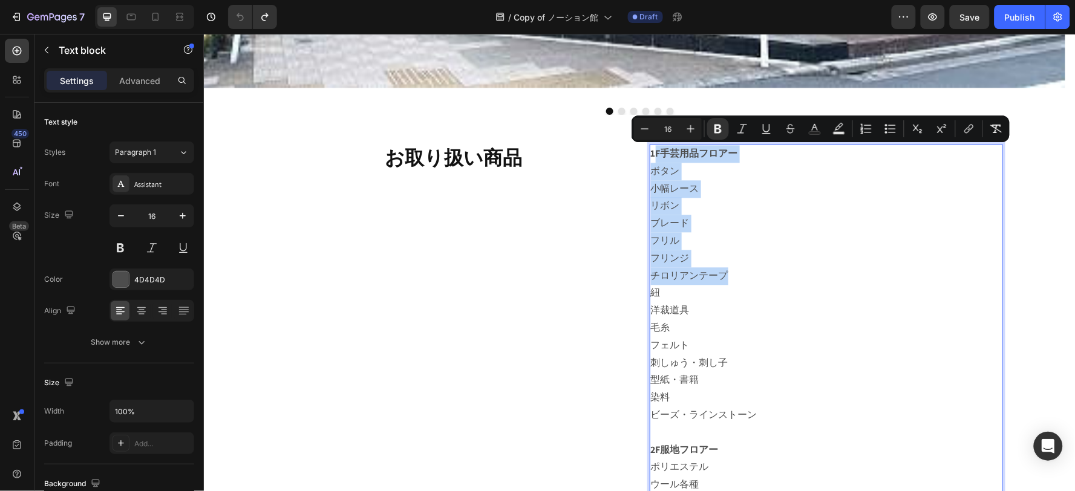
click at [659, 172] on p "ボタン" at bounding box center [825, 171] width 351 height 18
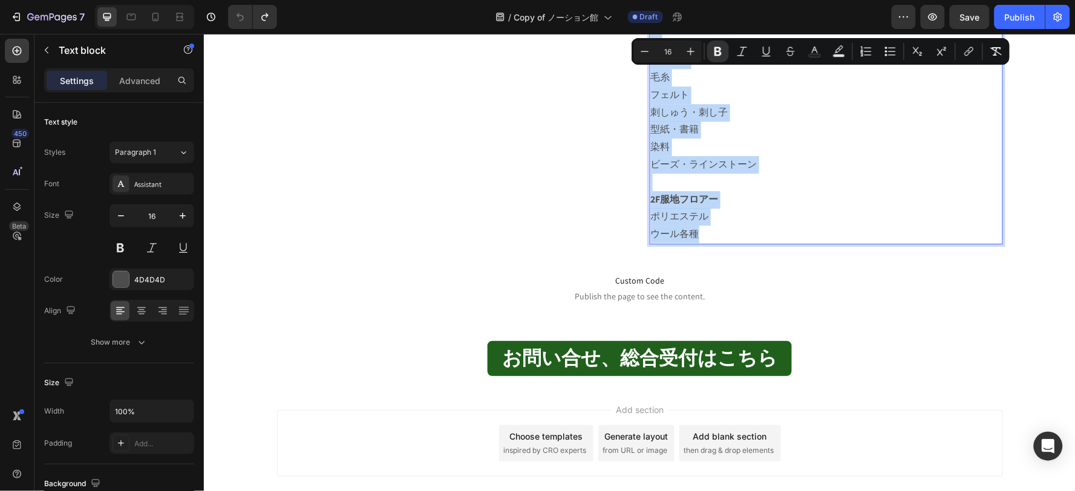
scroll to position [1001, 0]
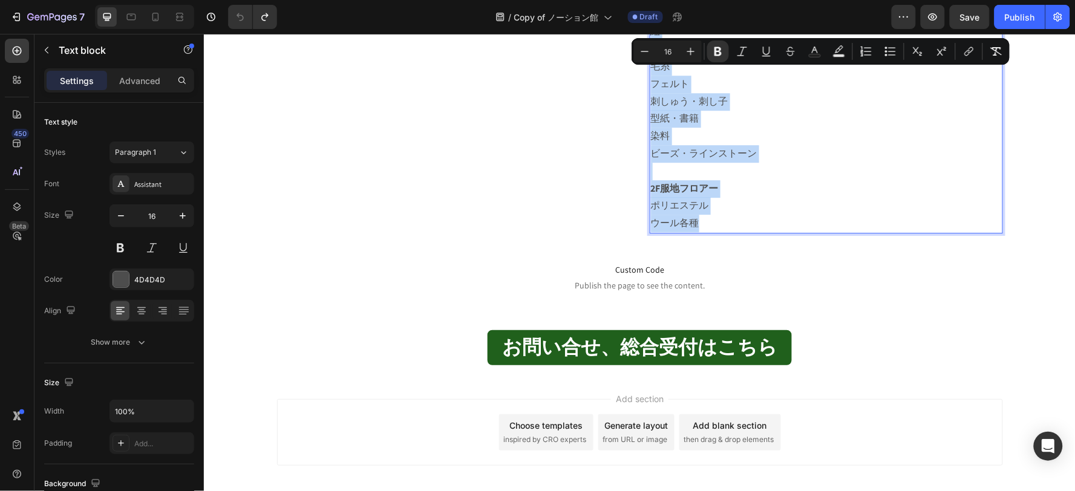
drag, startPoint x: 645, startPoint y: 152, endPoint x: 752, endPoint y: 215, distance: 124.0
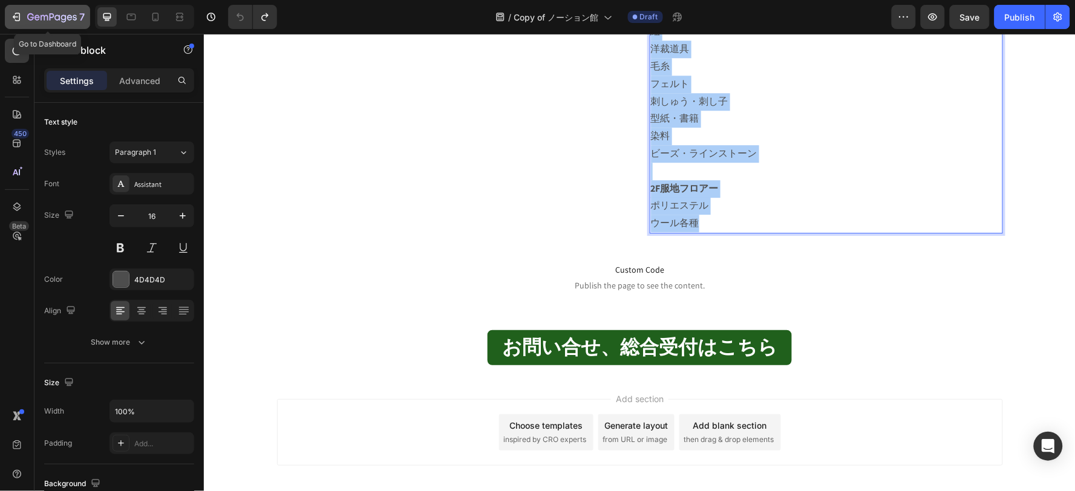
click at [32, 20] on icon "button" at bounding box center [52, 18] width 50 height 10
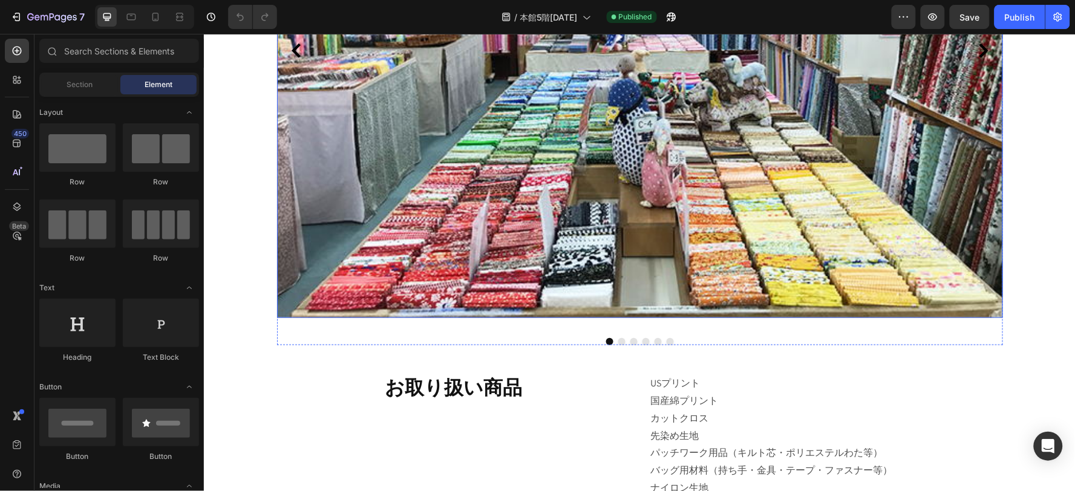
scroll to position [672, 0]
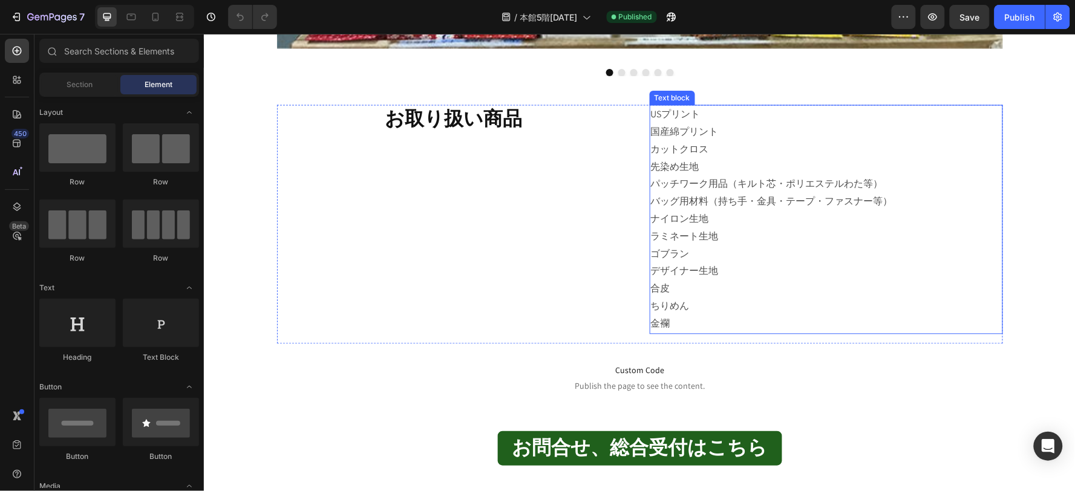
click at [693, 225] on span "ナイロン生地" at bounding box center [679, 218] width 58 height 13
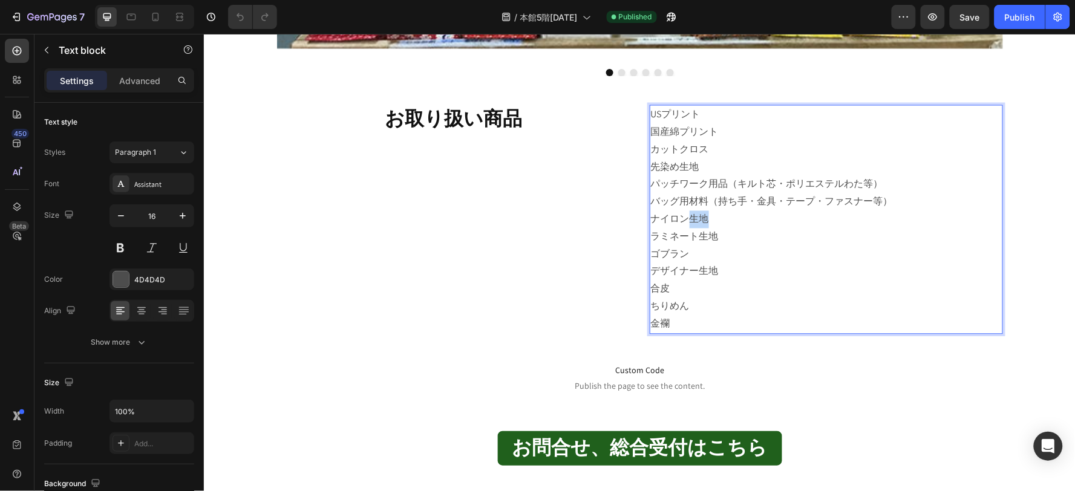
click at [693, 225] on span "ナイロン生地" at bounding box center [679, 218] width 58 height 13
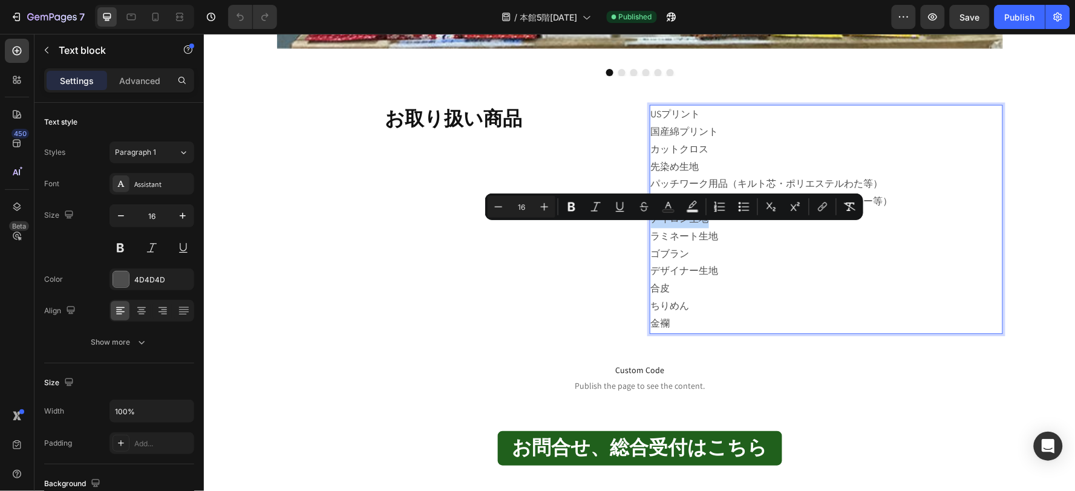
click at [693, 225] on span "ナイロン生地" at bounding box center [679, 218] width 58 height 13
click at [702, 263] on p "ゴブラン" at bounding box center [825, 255] width 351 height 18
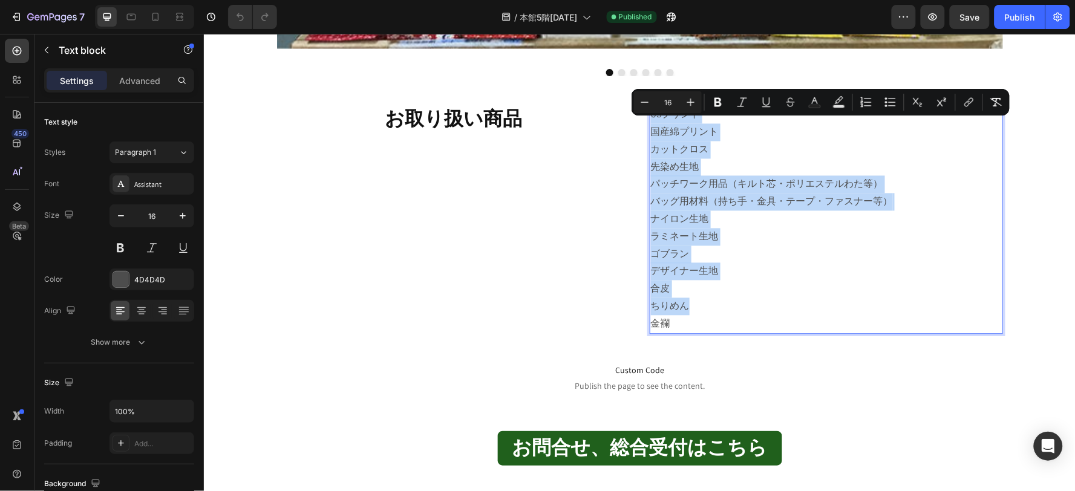
copy div "USプリント 国産綿プリント カットクロス 先染め生地 パッチワーク用品（キルト芯・ポリエステルわた等） バッグ用材料（持ち手・金具・テープ・ファスナー等） …"
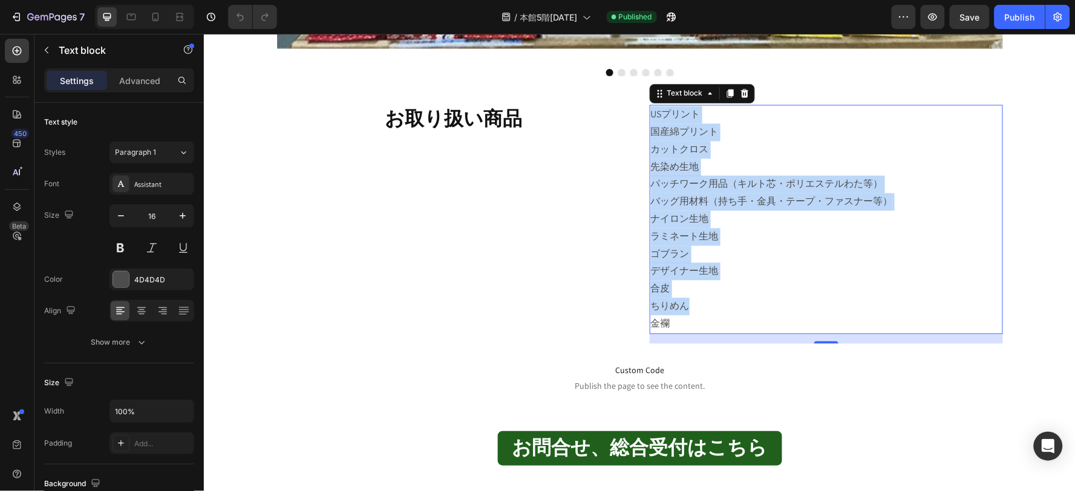
click at [874, 225] on p "バッグ用材料（持ち手・金具・テープ・ファスナー等） ナイロン生地" at bounding box center [825, 210] width 351 height 35
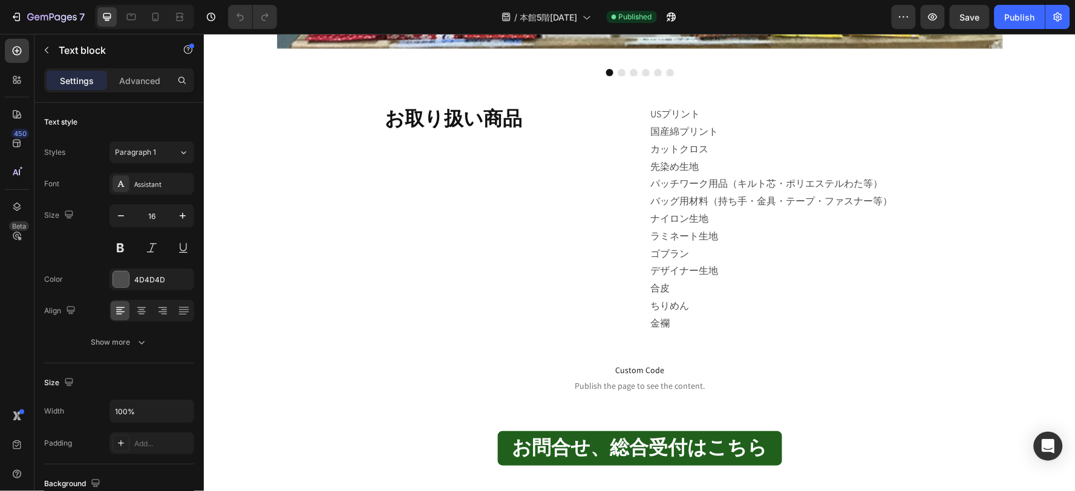
click at [717, 315] on p "ちりめん" at bounding box center [825, 307] width 351 height 18
click at [715, 333] on p "金襴" at bounding box center [825, 324] width 351 height 18
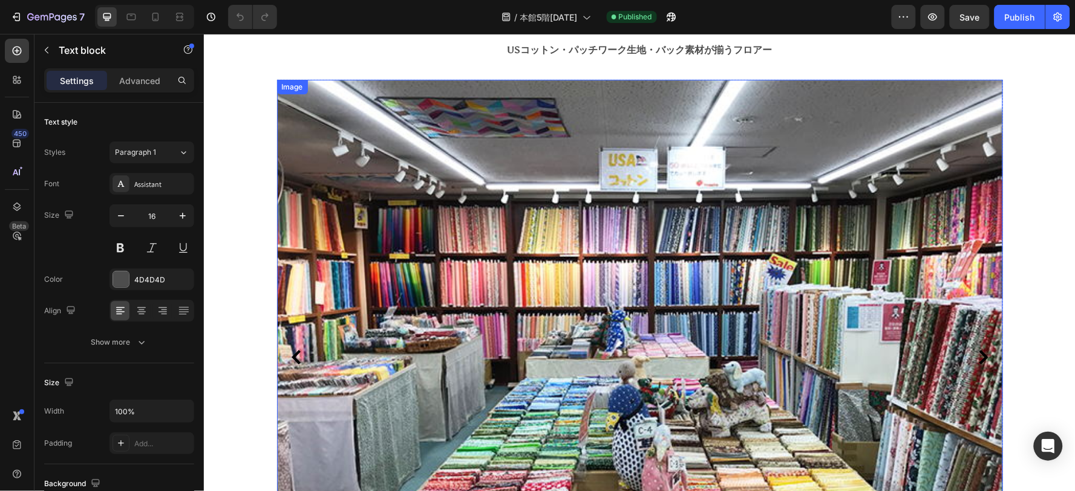
scroll to position [0, 0]
